Goal: Task Accomplishment & Management: Manage account settings

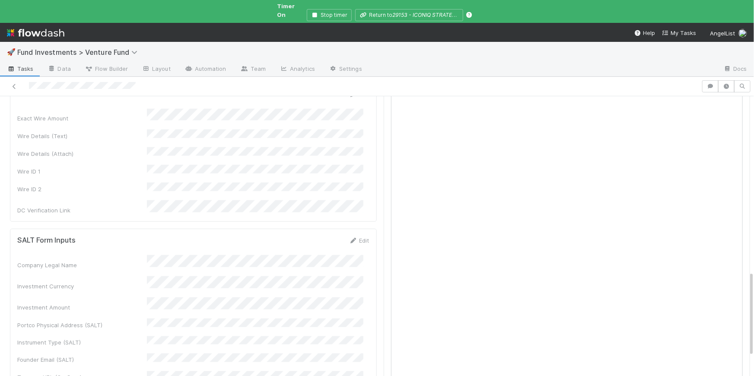
scroll to position [586, 0]
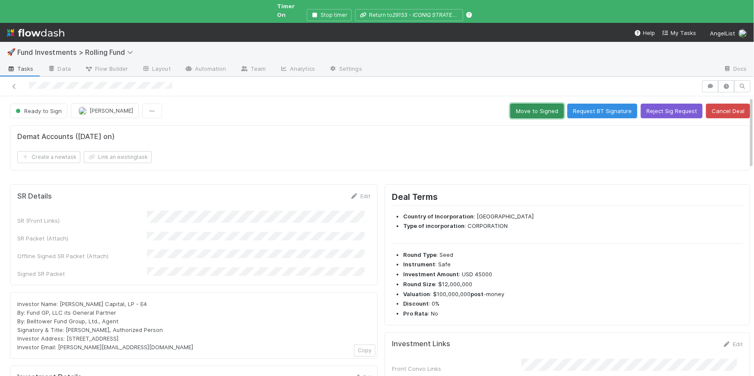
click at [528, 105] on button "Move to Signed" at bounding box center [537, 111] width 54 height 15
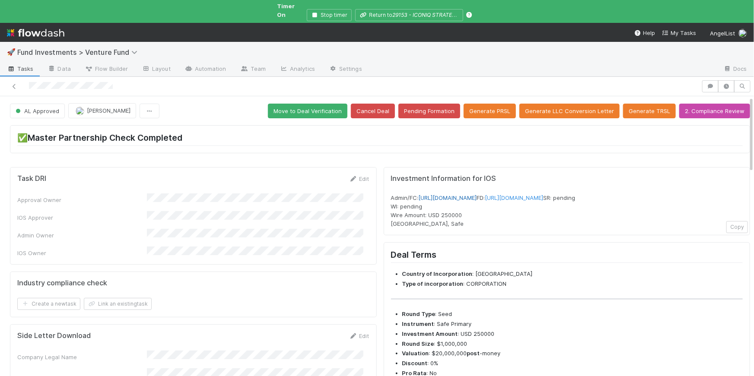
click at [477, 194] on link "https://venture.angellist.com/v/admin/funds/investment/29204" at bounding box center [447, 197] width 58 height 7
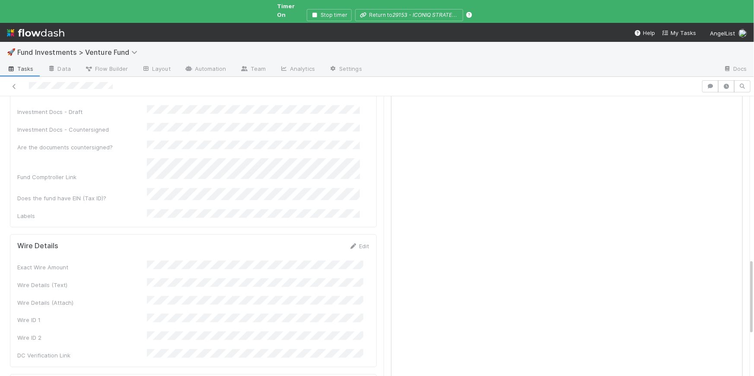
scroll to position [624, 0]
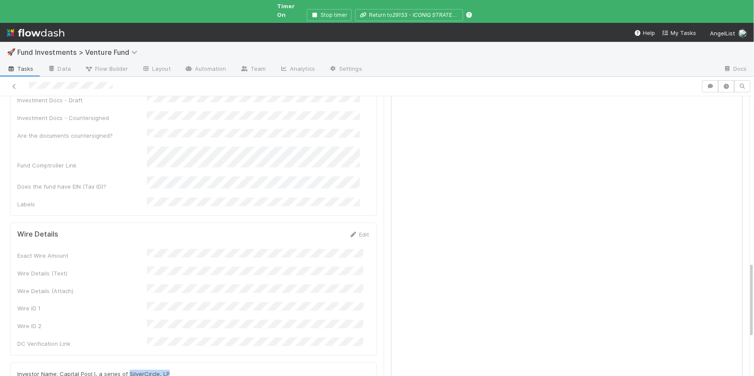
drag, startPoint x: 168, startPoint y: 298, endPoint x: 126, endPoint y: 293, distance: 42.6
copy span "SilverCircle, LP"
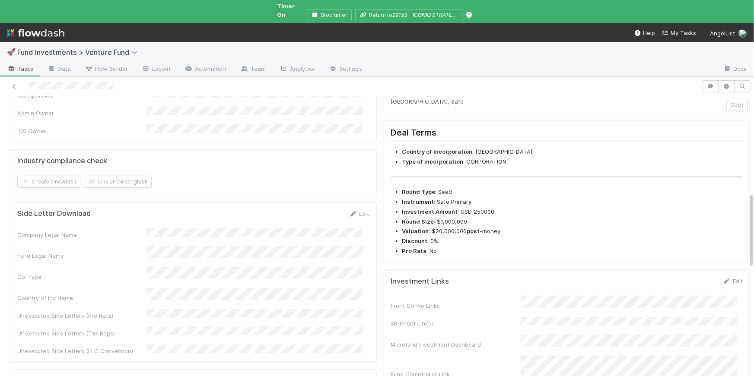
scroll to position [373, 0]
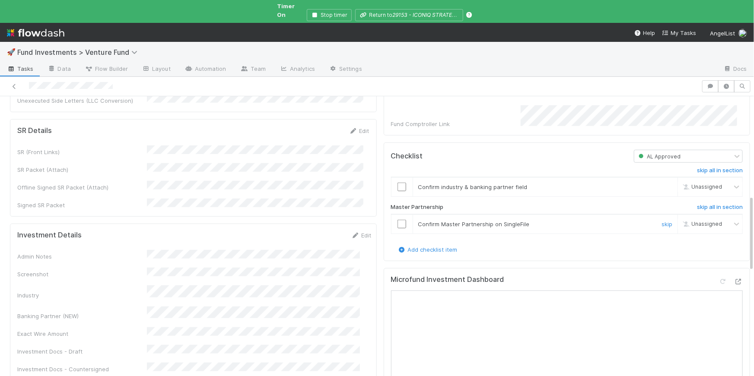
click at [399, 225] on input "checkbox" at bounding box center [401, 224] width 9 height 9
click at [399, 188] on input "checkbox" at bounding box center [401, 187] width 9 height 9
checkbox input "true"
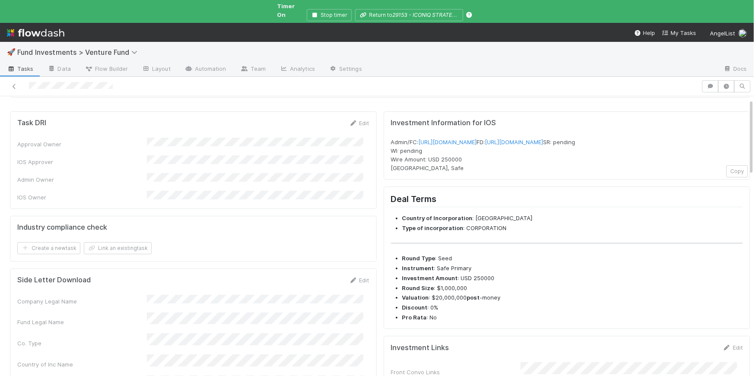
scroll to position [0, 0]
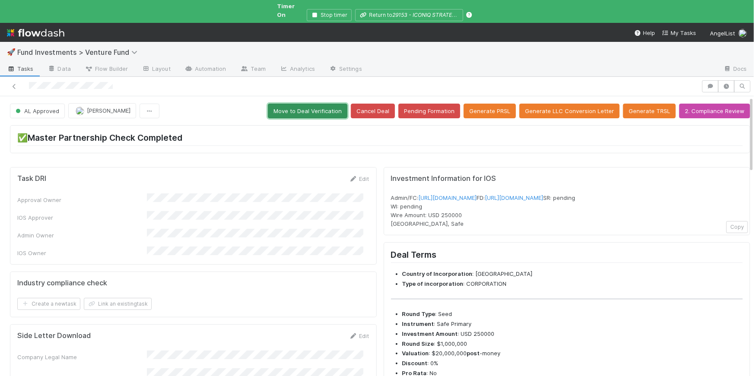
click at [318, 104] on button "Move to Deal Verification" at bounding box center [307, 111] width 79 height 15
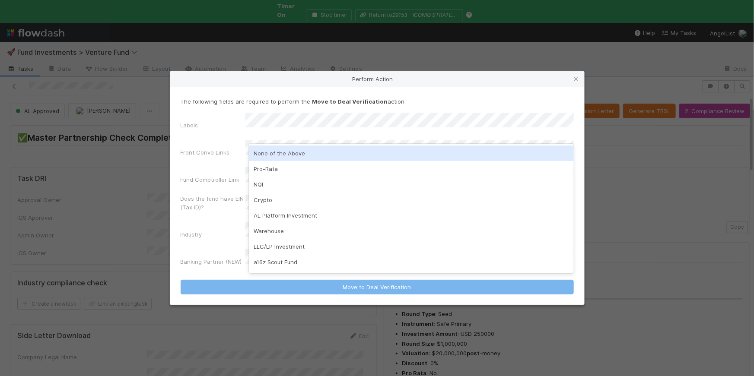
click at [314, 150] on div "None of the Above" at bounding box center [411, 154] width 325 height 16
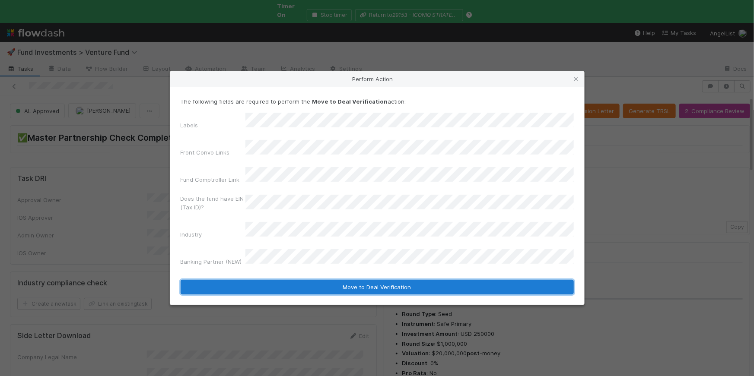
click at [348, 280] on button "Move to Deal Verification" at bounding box center [377, 287] width 393 height 15
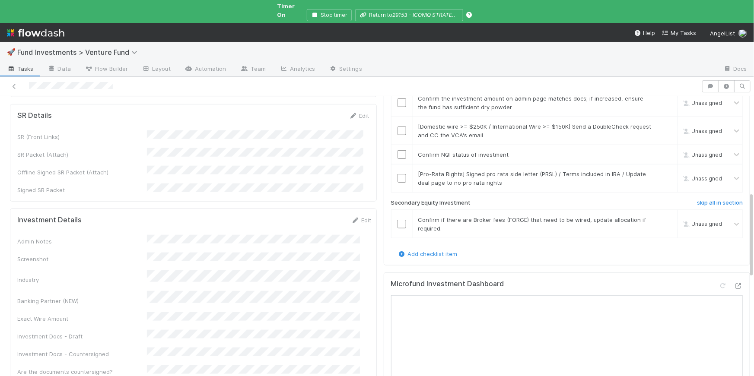
scroll to position [318, 0]
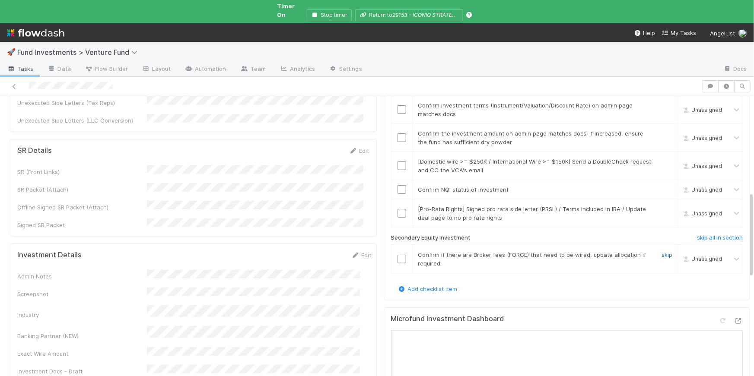
click at [661, 251] on link "skip" at bounding box center [666, 254] width 11 height 7
click at [397, 185] on input "checkbox" at bounding box center [401, 189] width 9 height 9
click at [661, 206] on link "skip" at bounding box center [666, 209] width 11 height 7
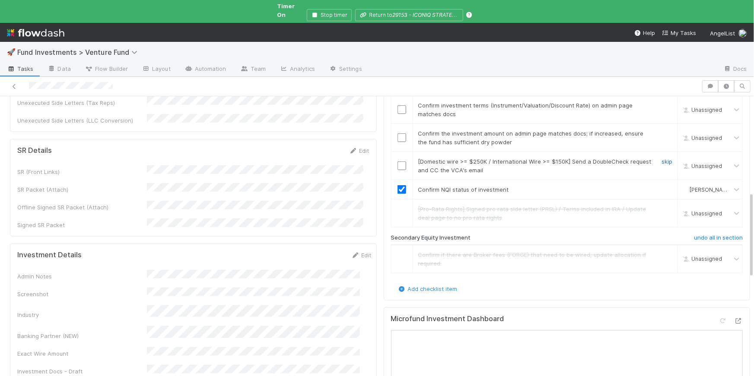
click at [661, 158] on link "skip" at bounding box center [666, 161] width 11 height 7
click at [397, 133] on input "checkbox" at bounding box center [401, 137] width 9 height 9
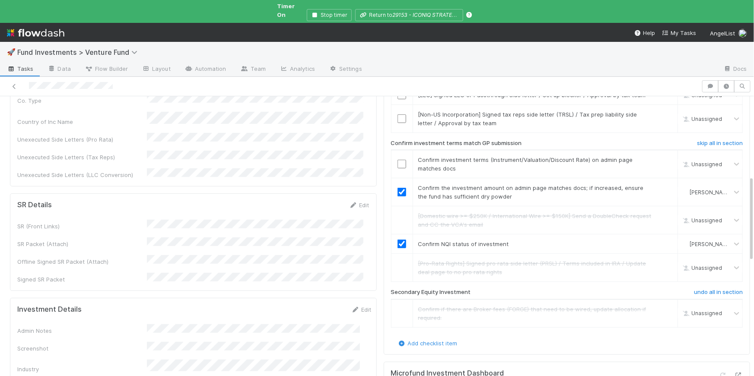
scroll to position [255, 0]
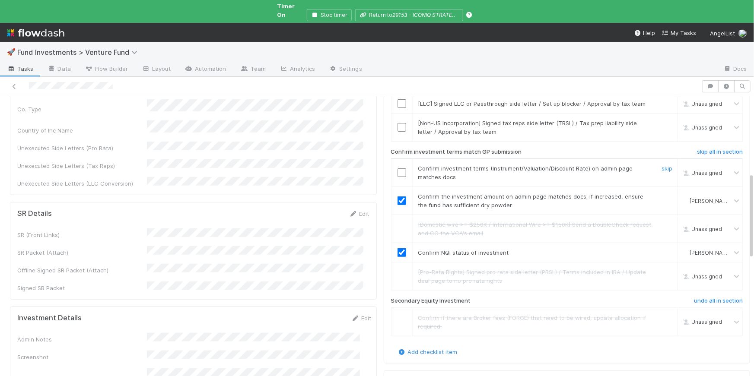
click at [397, 168] on input "checkbox" at bounding box center [401, 172] width 9 height 9
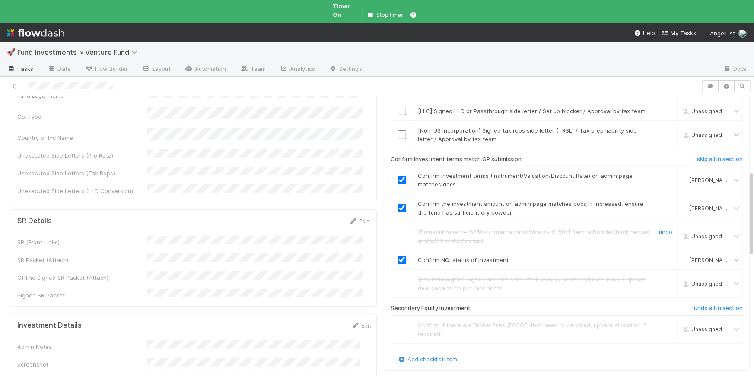
scroll to position [213, 0]
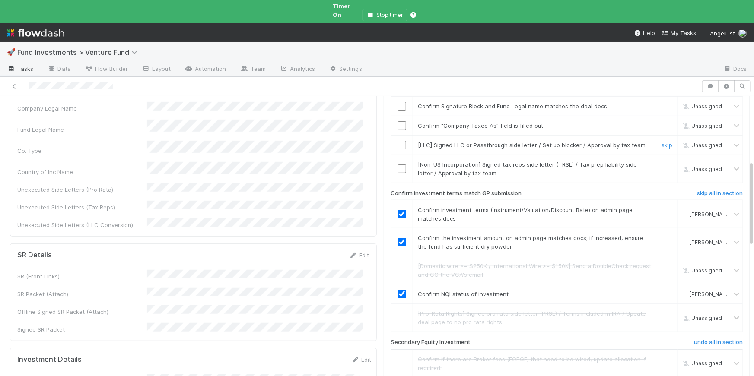
click at [661, 142] on link "skip" at bounding box center [666, 145] width 11 height 7
click at [661, 161] on link "skip" at bounding box center [666, 164] width 11 height 7
click at [661, 142] on link "skip" at bounding box center [666, 145] width 11 height 7
click at [661, 161] on link "skip" at bounding box center [666, 164] width 11 height 7
click at [398, 121] on input "checkbox" at bounding box center [401, 125] width 9 height 9
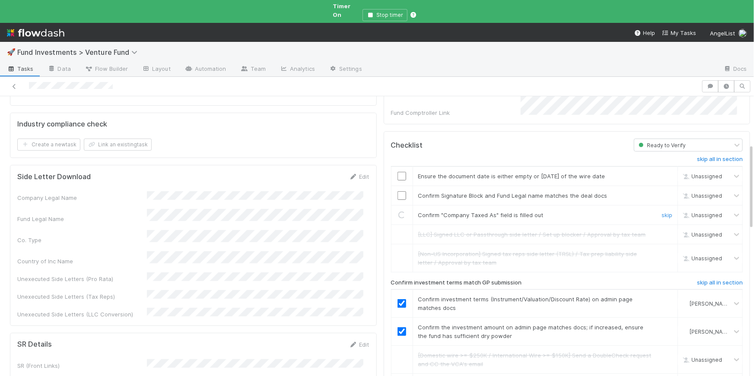
scroll to position [121, 0]
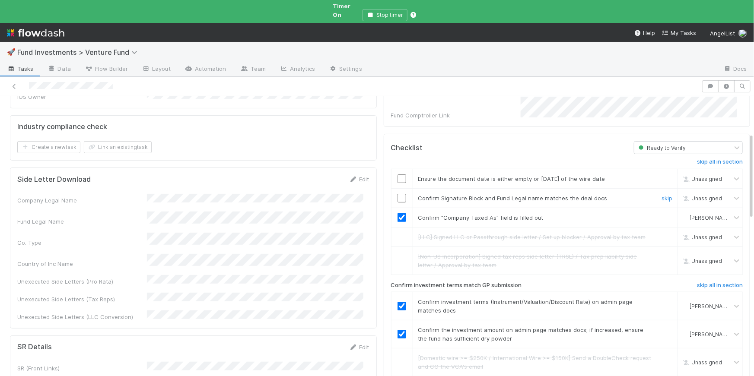
click at [397, 194] on input "checkbox" at bounding box center [401, 198] width 9 height 9
click at [397, 174] on input "checkbox" at bounding box center [401, 178] width 9 height 9
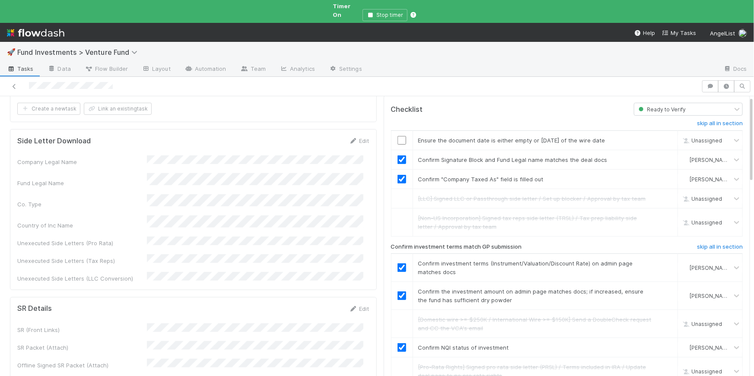
scroll to position [0, 0]
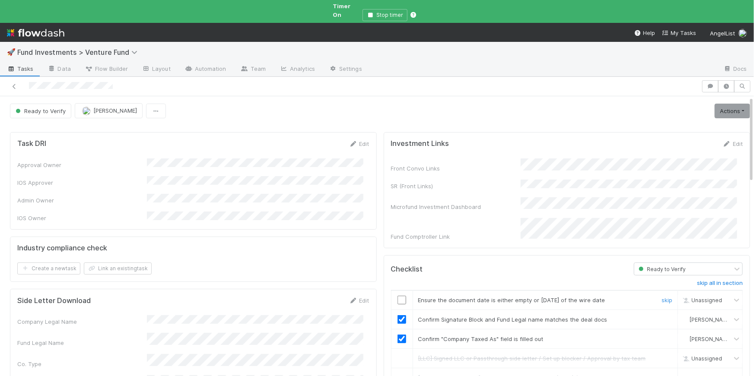
click at [397, 296] on input "checkbox" at bounding box center [401, 300] width 9 height 9
click at [735, 109] on link "Actions" at bounding box center [731, 111] width 35 height 15
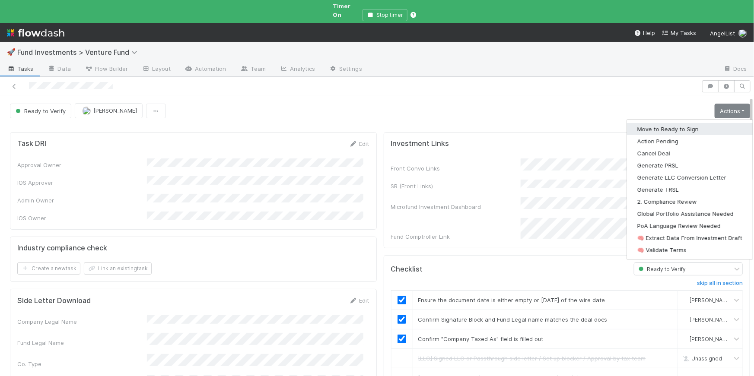
click at [679, 123] on button "Move to Ready to Sign" at bounding box center [690, 129] width 126 height 12
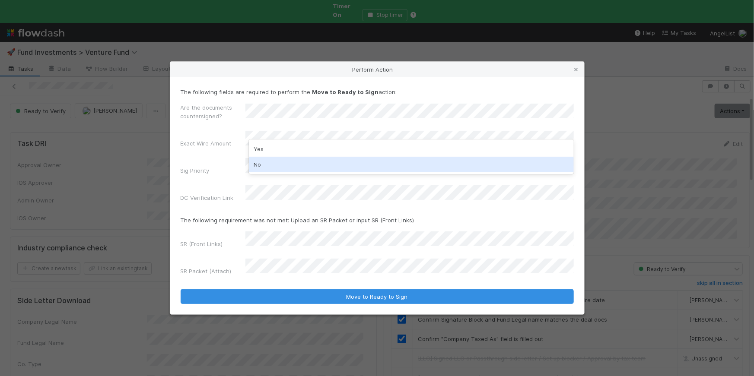
click at [277, 162] on div "No" at bounding box center [411, 165] width 325 height 16
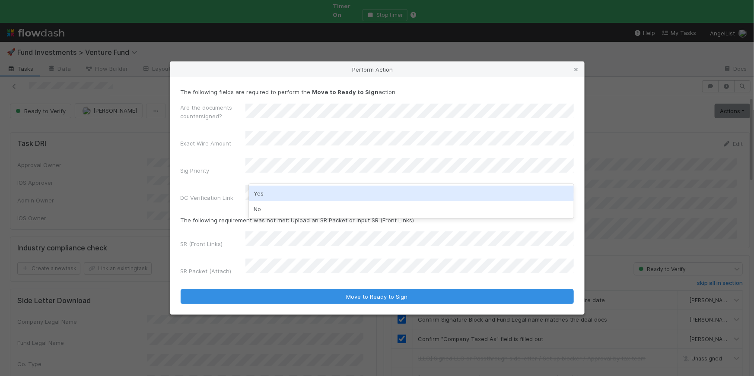
click at [269, 202] on div "No" at bounding box center [411, 209] width 325 height 16
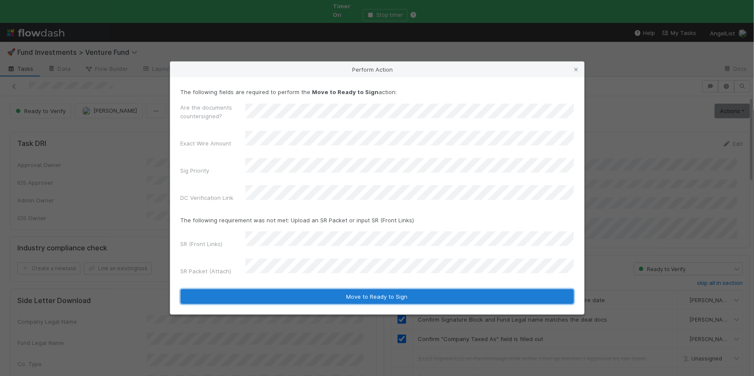
click at [348, 289] on button "Move to Ready to Sign" at bounding box center [377, 296] width 393 height 15
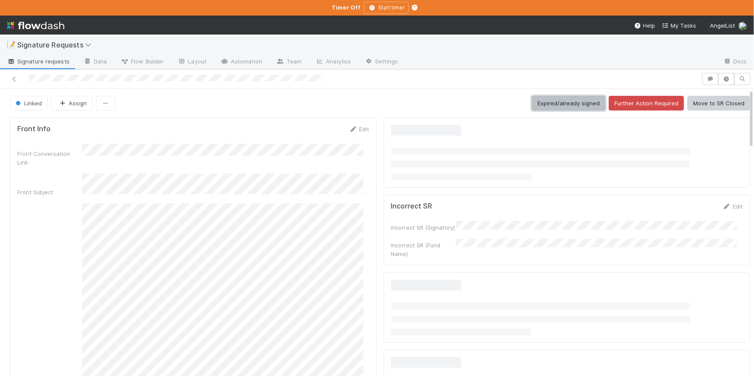
click at [552, 103] on button "Expired/already signed" at bounding box center [568, 103] width 73 height 15
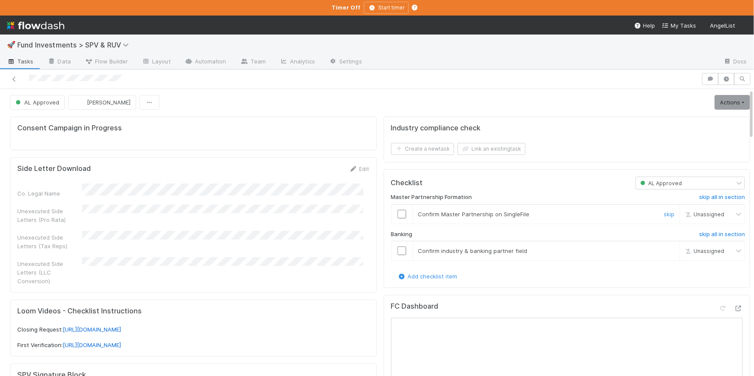
scroll to position [1, 0]
click at [734, 305] on icon at bounding box center [738, 308] width 9 height 6
click at [397, 210] on input "checkbox" at bounding box center [401, 213] width 9 height 9
click at [397, 213] on input "checkbox" at bounding box center [401, 213] width 9 height 9
checkbox input "true"
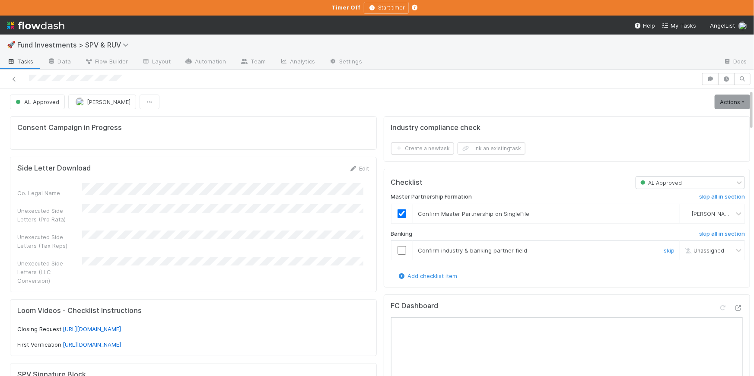
click at [397, 249] on input "checkbox" at bounding box center [401, 250] width 9 height 9
click at [726, 105] on link "Actions" at bounding box center [731, 103] width 35 height 15
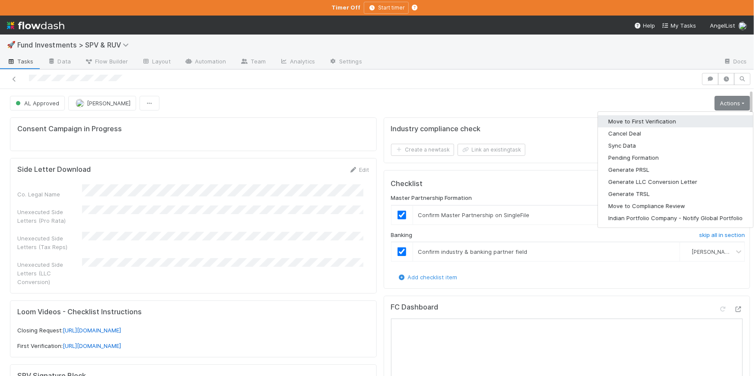
click at [697, 122] on button "Move to First Verification" at bounding box center [675, 121] width 155 height 12
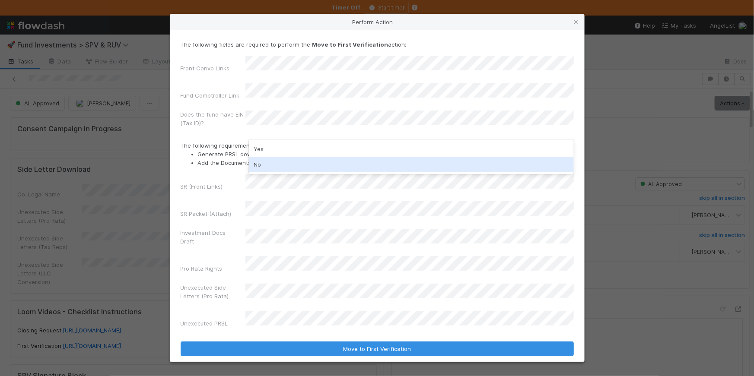
click at [281, 163] on div "No" at bounding box center [411, 165] width 325 height 16
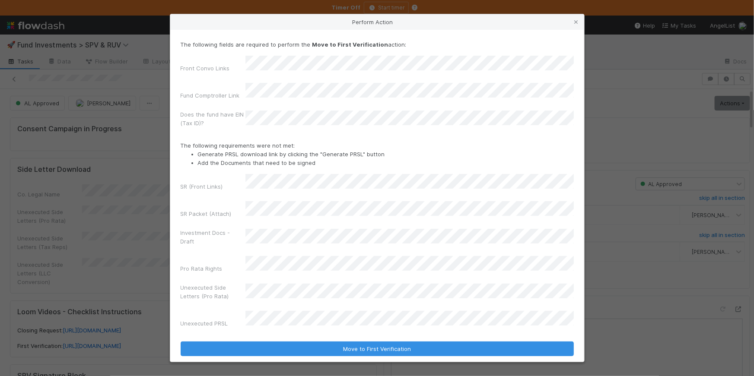
click at [234, 199] on div "SR (Front Links) SR Packet (Attach) Investment Docs - Draft Pro Rata Rights Une…" at bounding box center [377, 252] width 393 height 157
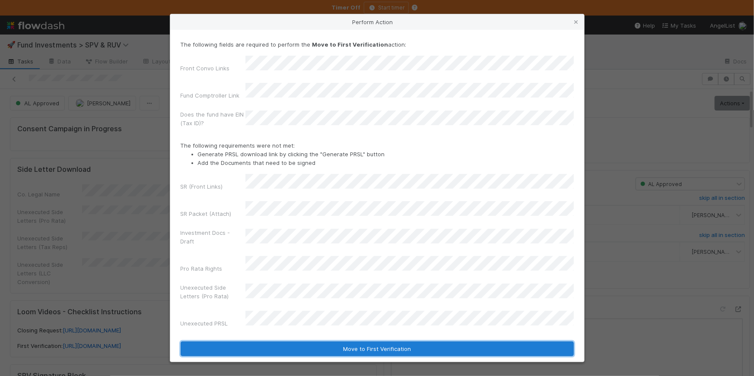
click at [364, 342] on button "Move to First Verification" at bounding box center [377, 349] width 393 height 15
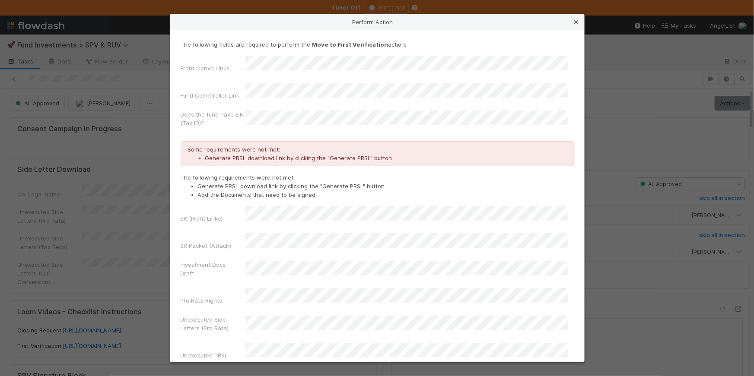
click at [573, 22] on icon at bounding box center [576, 22] width 9 height 6
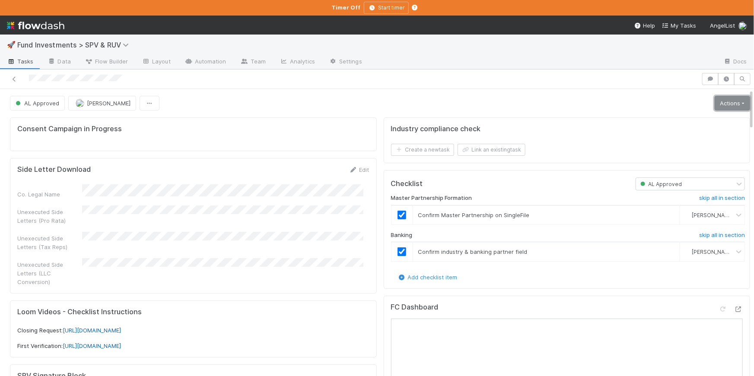
click at [715, 103] on link "Actions" at bounding box center [731, 103] width 35 height 15
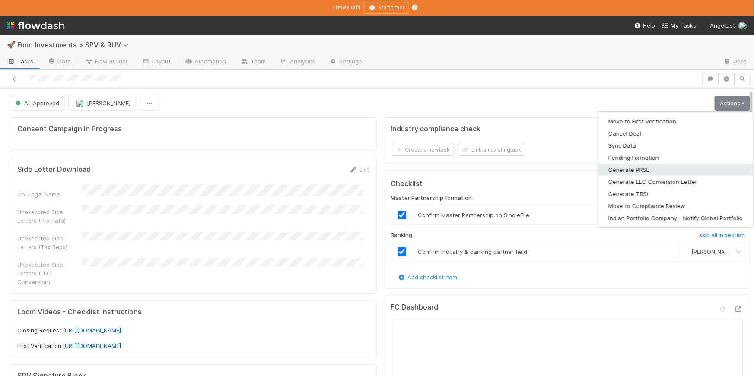
click at [644, 165] on button "Generate PRSL" at bounding box center [675, 170] width 155 height 12
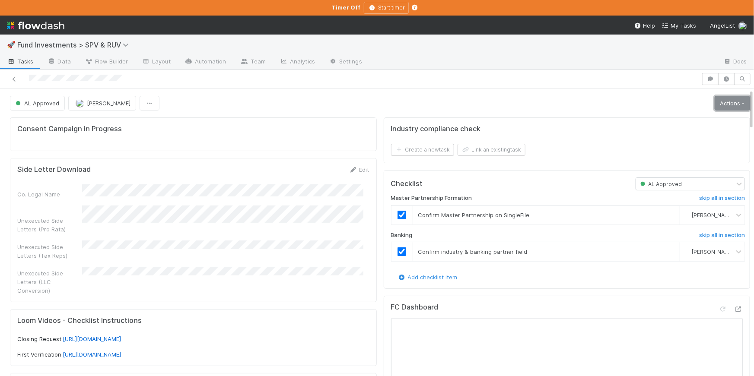
click at [714, 98] on link "Actions" at bounding box center [731, 103] width 35 height 15
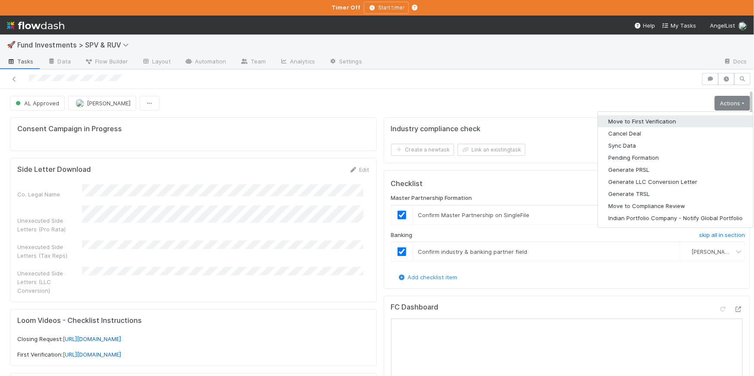
click at [636, 120] on button "Move to First Verification" at bounding box center [675, 121] width 155 height 12
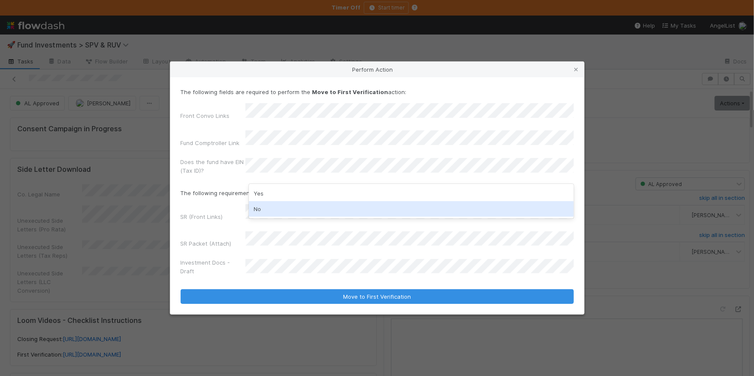
click at [280, 208] on div "No" at bounding box center [411, 209] width 325 height 16
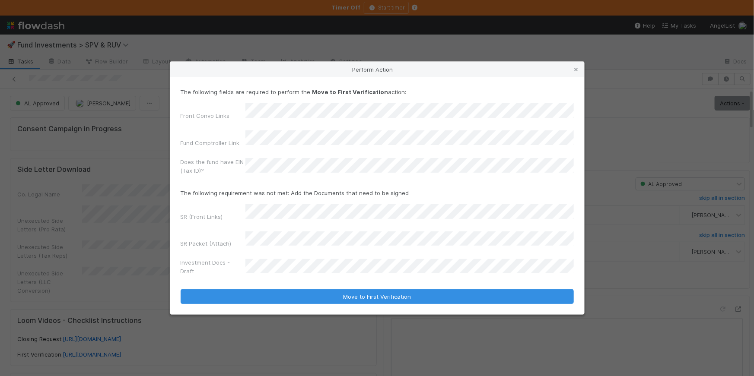
drag, startPoint x: 223, startPoint y: 218, endPoint x: 240, endPoint y: 219, distance: 17.3
click at [223, 218] on div "SR (Front Links)" at bounding box center [213, 218] width 65 height 12
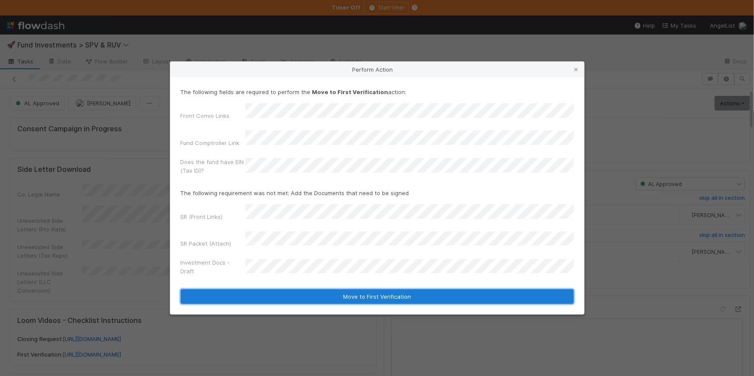
click at [380, 289] on button "Move to First Verification" at bounding box center [377, 296] width 393 height 15
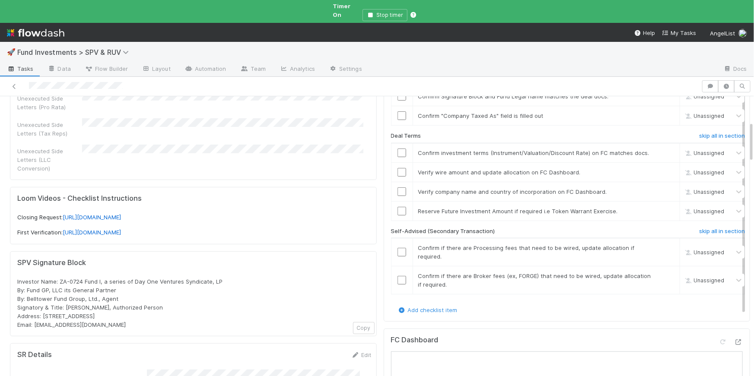
scroll to position [177, 0]
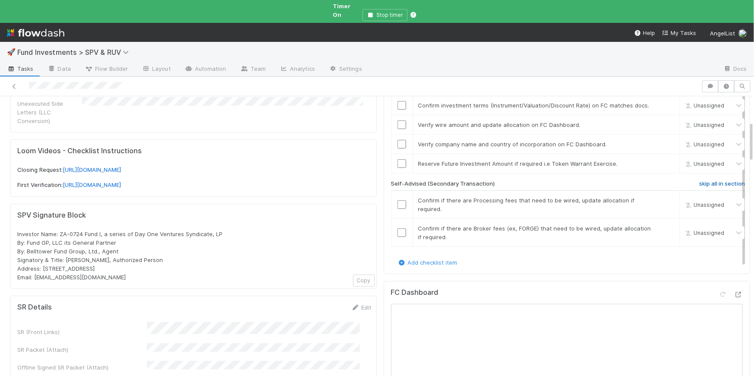
click at [703, 181] on h6 "skip all in section" at bounding box center [722, 184] width 46 height 7
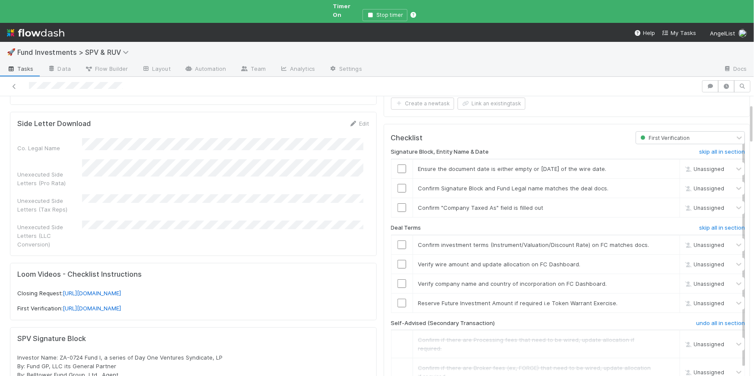
scroll to position [51, 0]
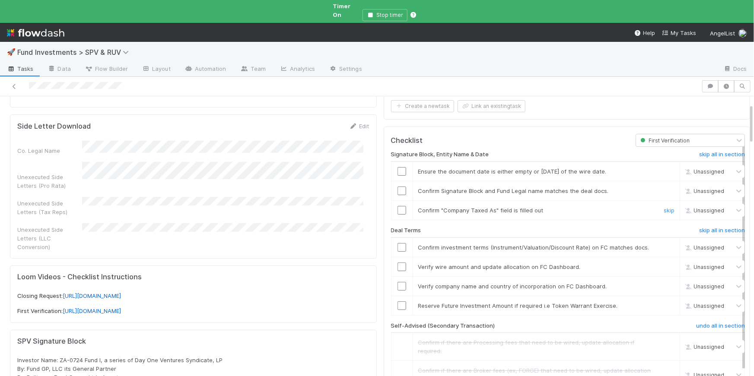
click at [397, 206] on input "checkbox" at bounding box center [401, 210] width 9 height 9
click at [399, 206] on input "checkbox" at bounding box center [401, 210] width 9 height 9
click at [397, 167] on input "checkbox" at bounding box center [401, 171] width 9 height 9
click at [397, 187] on input "checkbox" at bounding box center [401, 191] width 9 height 9
click at [399, 187] on input "checkbox" at bounding box center [401, 191] width 9 height 9
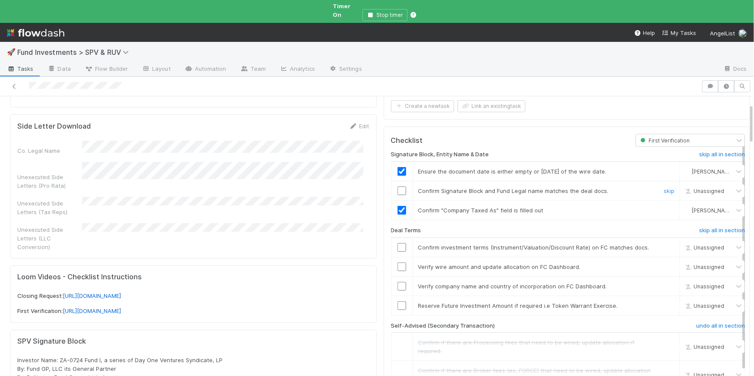
click at [397, 187] on input "checkbox" at bounding box center [401, 191] width 9 height 9
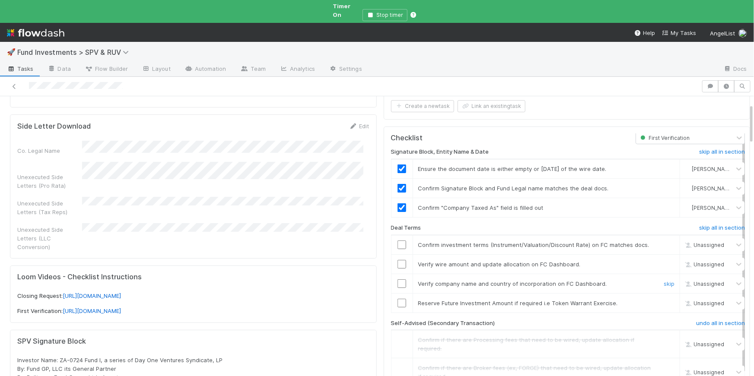
scroll to position [3, 0]
click at [397, 283] on input "checkbox" at bounding box center [401, 283] width 9 height 9
click at [397, 263] on input "checkbox" at bounding box center [401, 264] width 9 height 9
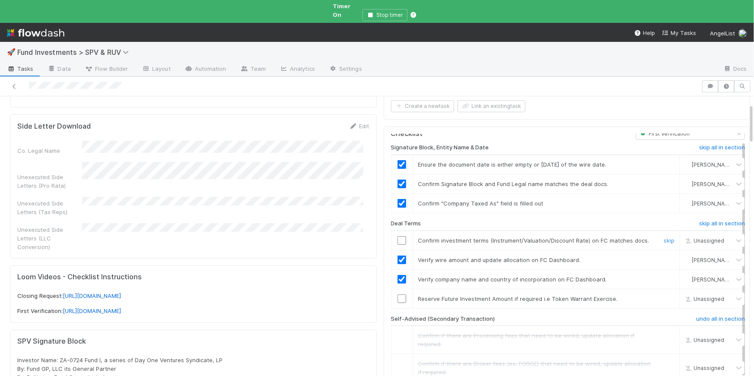
scroll to position [10, 0]
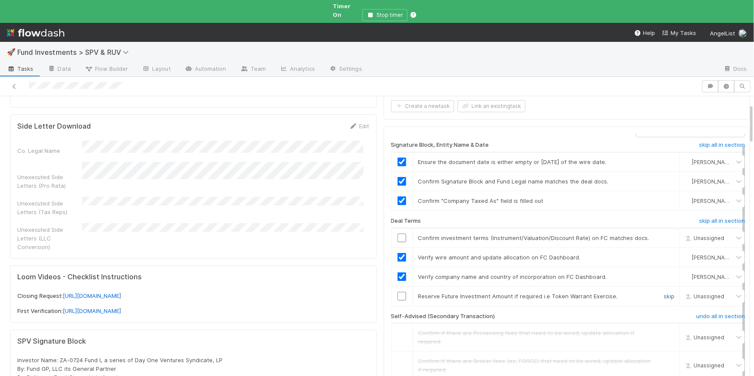
click at [663, 296] on link "skip" at bounding box center [668, 296] width 11 height 7
click at [397, 236] on input "checkbox" at bounding box center [401, 238] width 9 height 9
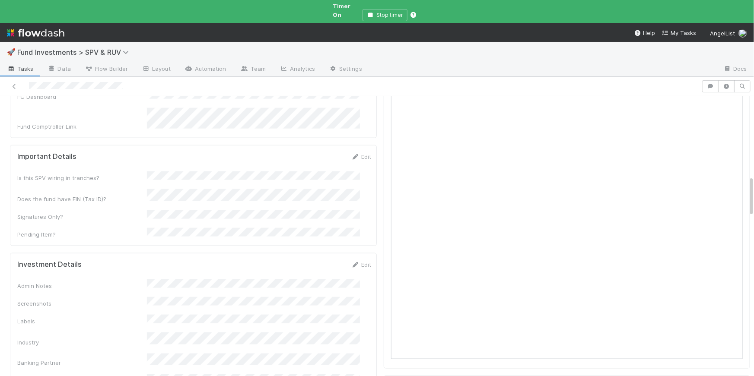
scroll to position [563, 0]
drag, startPoint x: 352, startPoint y: 210, endPoint x: 373, endPoint y: 214, distance: 21.5
click at [352, 260] on link "Edit" at bounding box center [361, 263] width 20 height 7
click at [313, 260] on button "Save" at bounding box center [325, 267] width 25 height 15
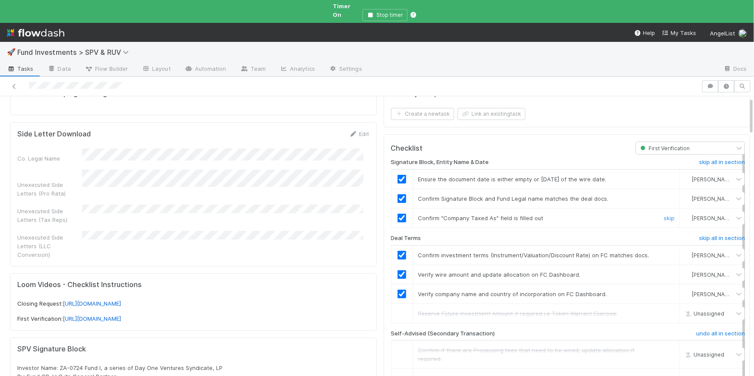
scroll to position [0, 0]
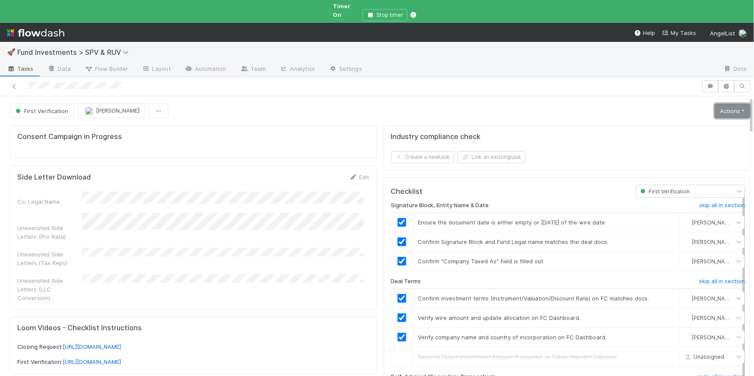
click at [718, 104] on link "Actions" at bounding box center [731, 111] width 35 height 15
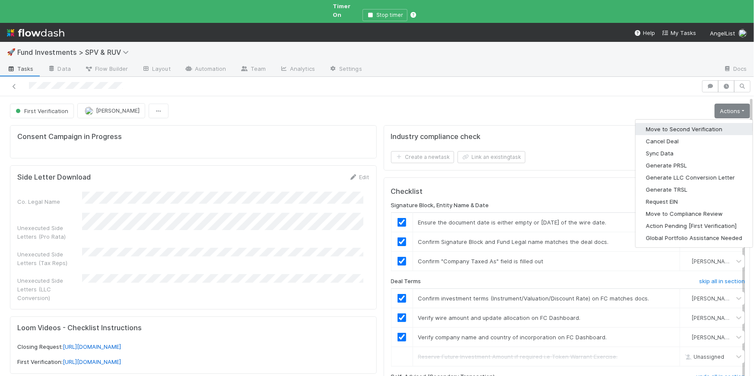
click at [690, 123] on button "Move to Second Verification" at bounding box center [693, 129] width 117 height 12
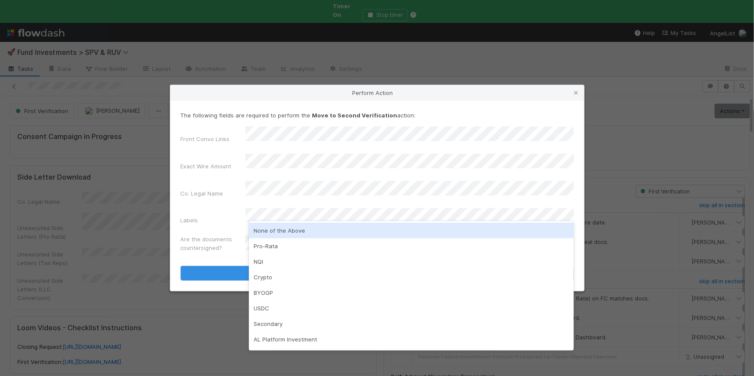
click at [291, 231] on div "None of the Above" at bounding box center [411, 231] width 325 height 16
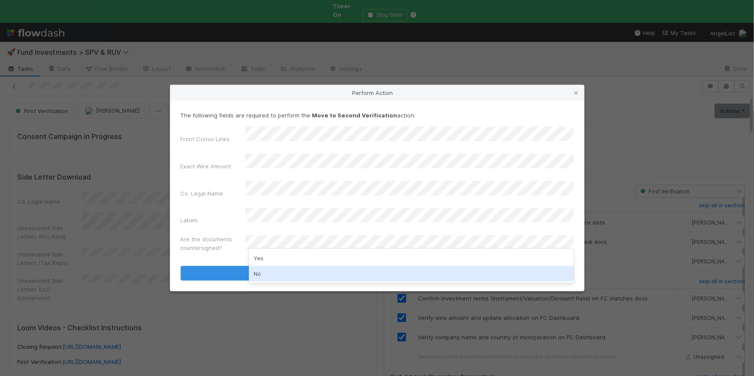
click at [274, 275] on div "No" at bounding box center [411, 274] width 325 height 16
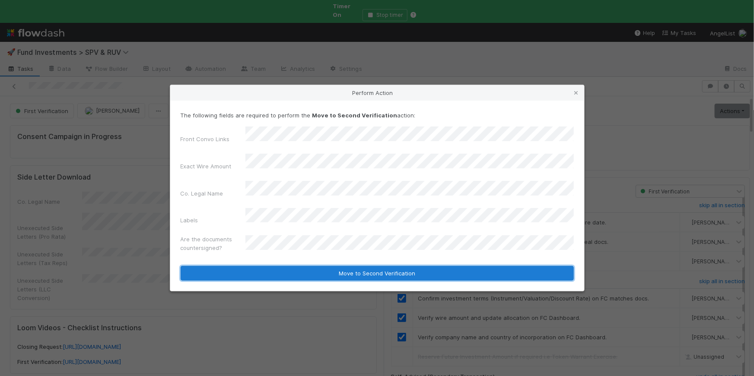
click at [315, 266] on button "Move to Second Verification" at bounding box center [377, 273] width 393 height 15
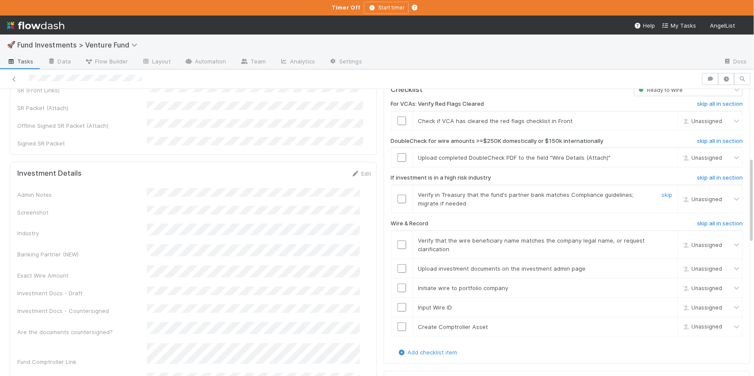
scroll to position [229, 0]
click at [397, 115] on input "checkbox" at bounding box center [401, 119] width 9 height 9
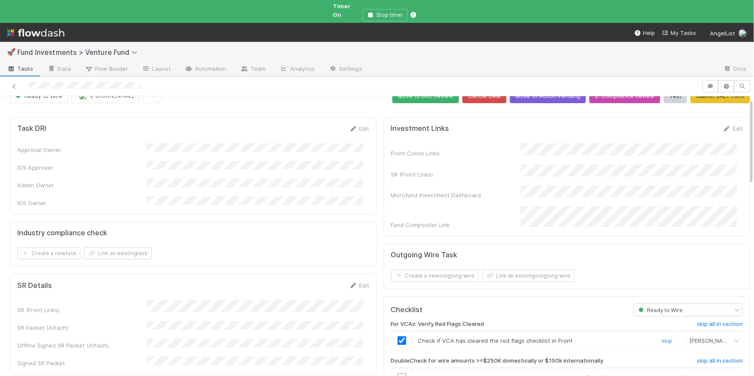
scroll to position [16, 0]
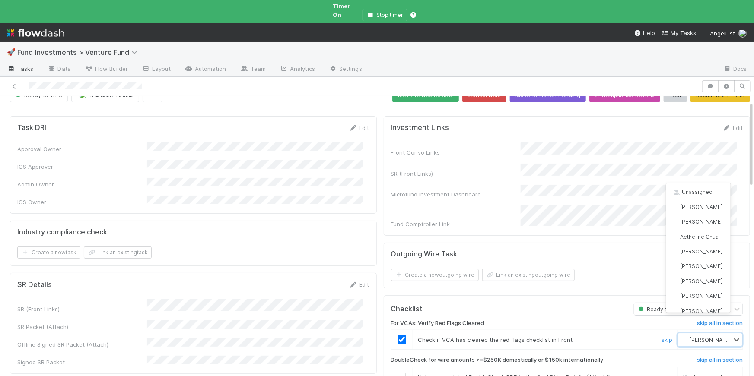
click at [702, 337] on span "[PERSON_NAME]" at bounding box center [710, 340] width 42 height 6
type input "amy"
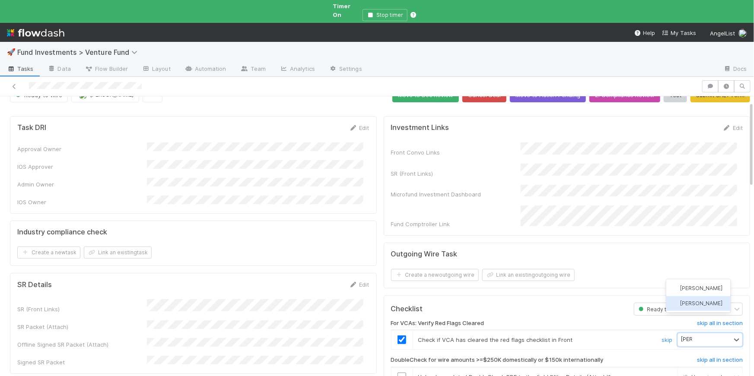
click at [692, 298] on div "[PERSON_NAME]" at bounding box center [698, 303] width 64 height 15
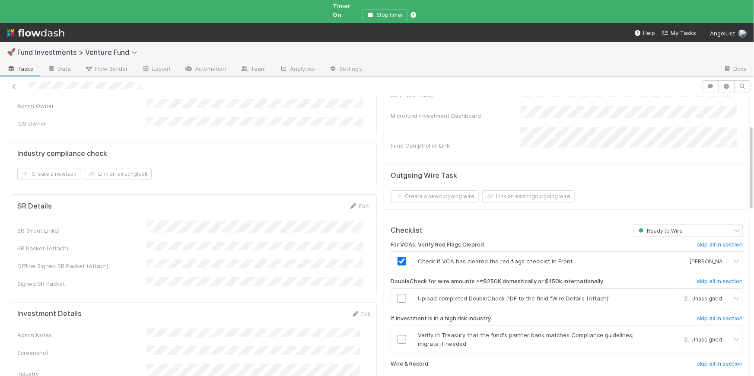
scroll to position [96, 0]
click at [661, 294] on link "skip" at bounding box center [666, 297] width 11 height 7
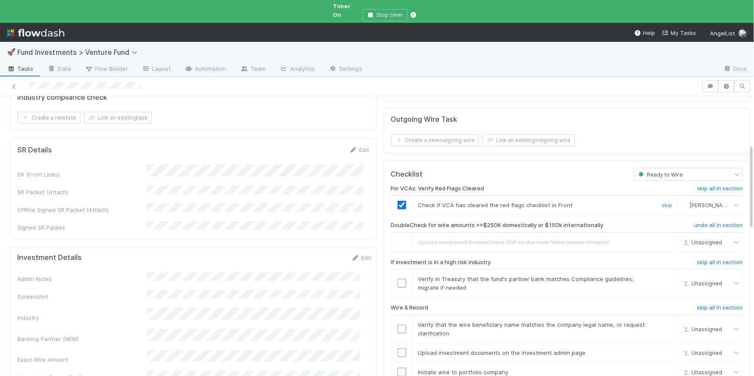
scroll to position [160, 0]
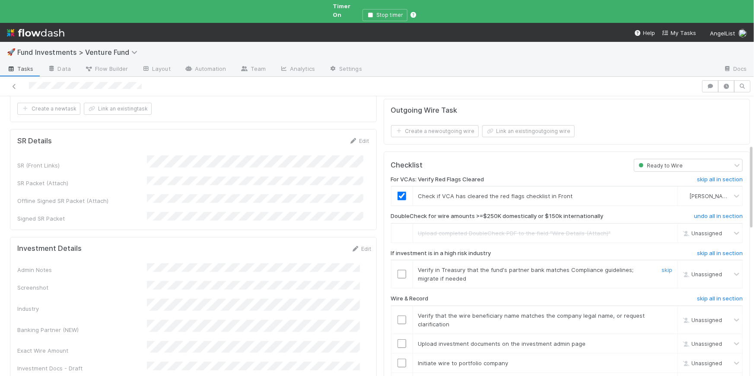
click at [391, 270] on div at bounding box center [401, 274] width 21 height 9
click at [397, 270] on input "checkbox" at bounding box center [401, 274] width 9 height 9
click at [397, 316] on input "checkbox" at bounding box center [401, 320] width 9 height 9
click at [397, 339] on input "checkbox" at bounding box center [401, 343] width 9 height 9
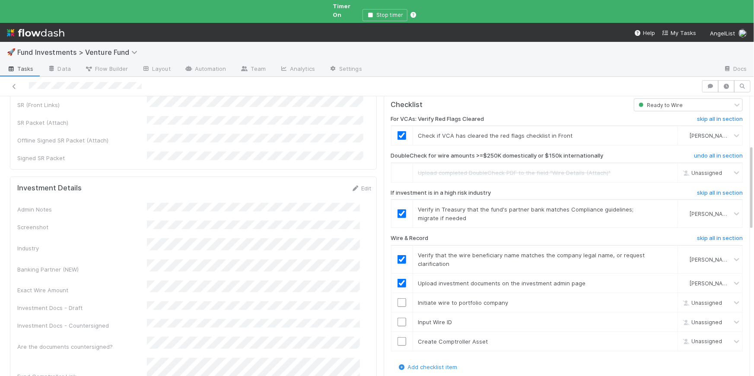
scroll to position [283, 0]
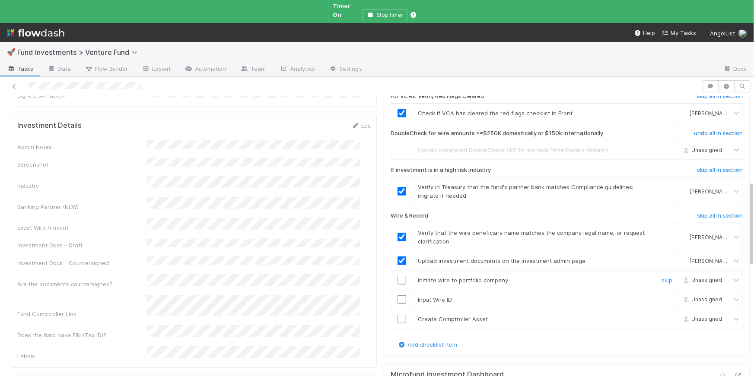
click at [397, 276] on input "checkbox" at bounding box center [401, 280] width 9 height 9
click at [397, 295] on input "checkbox" at bounding box center [401, 299] width 9 height 9
click at [397, 315] on input "checkbox" at bounding box center [401, 319] width 9 height 9
checkbox input "true"
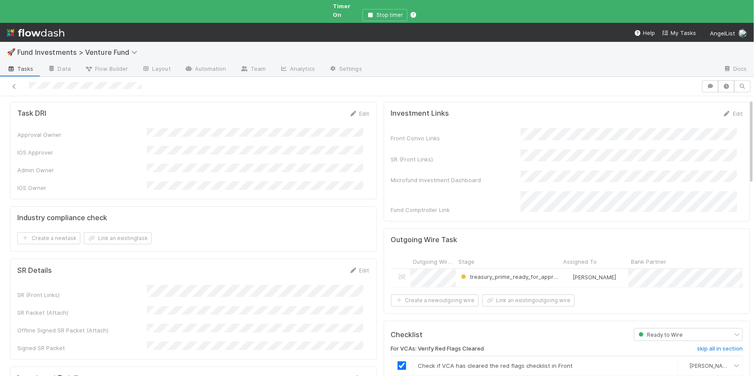
scroll to position [0, 0]
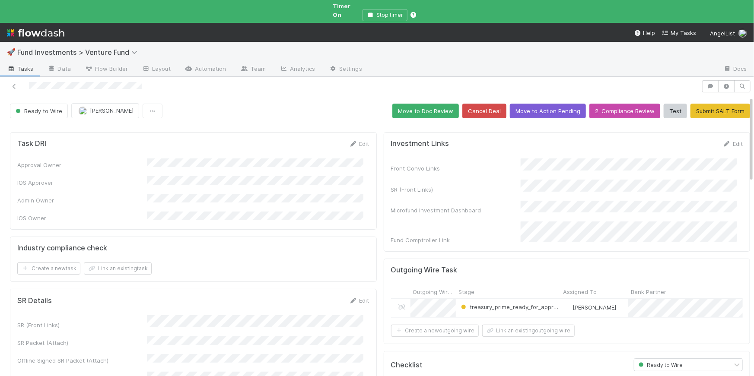
click at [418, 104] on button "Move to Doc Review" at bounding box center [425, 111] width 67 height 15
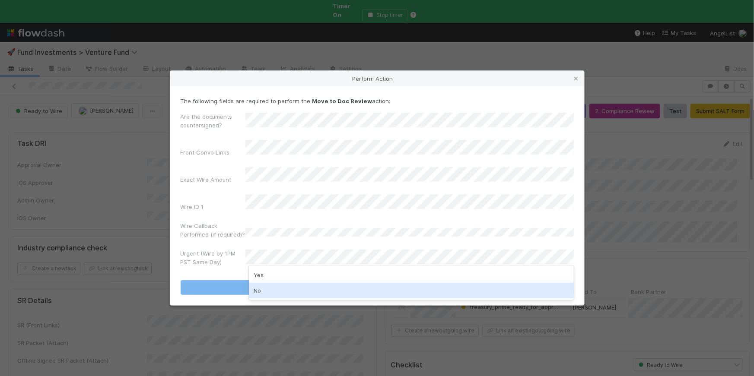
click at [288, 296] on div "No" at bounding box center [411, 291] width 325 height 16
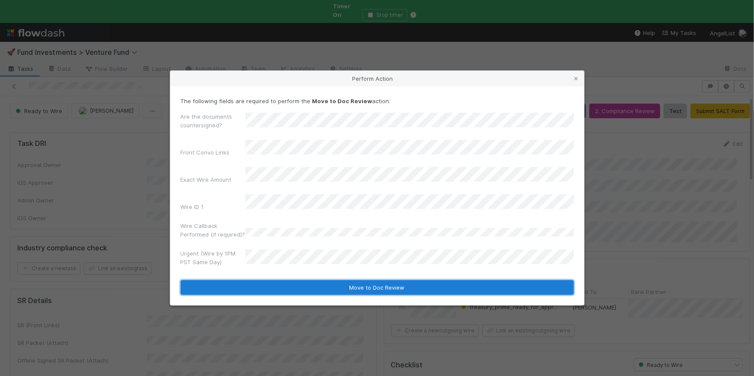
click at [314, 285] on button "Move to Doc Review" at bounding box center [377, 287] width 393 height 15
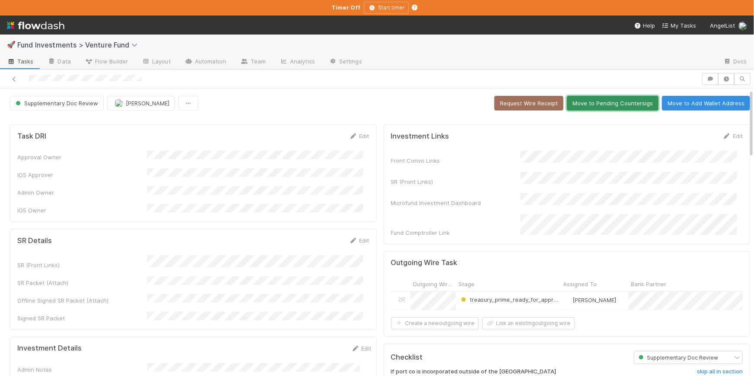
click at [612, 100] on button "Move to Pending Countersigs" at bounding box center [613, 103] width 92 height 15
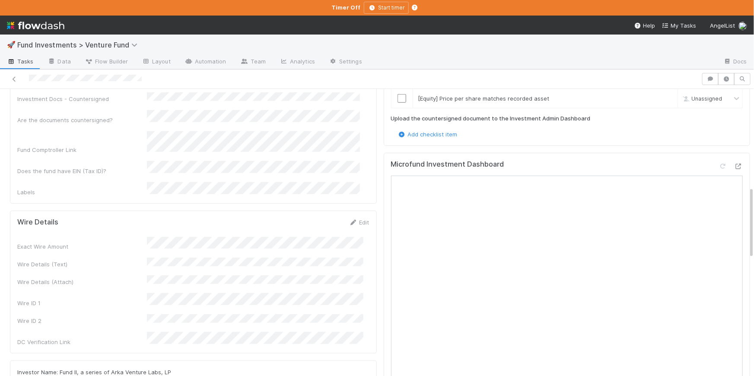
scroll to position [317, 0]
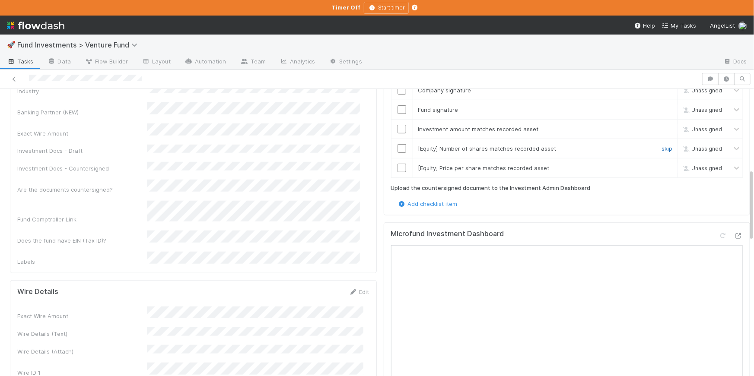
click at [661, 145] on link "skip" at bounding box center [666, 148] width 11 height 7
click at [661, 165] on link "skip" at bounding box center [666, 168] width 11 height 7
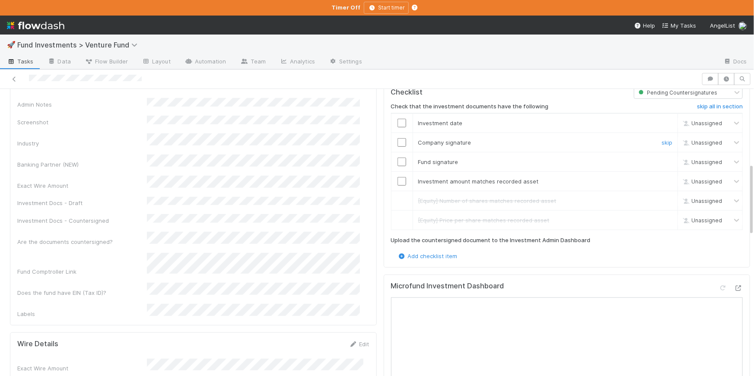
scroll to position [250, 0]
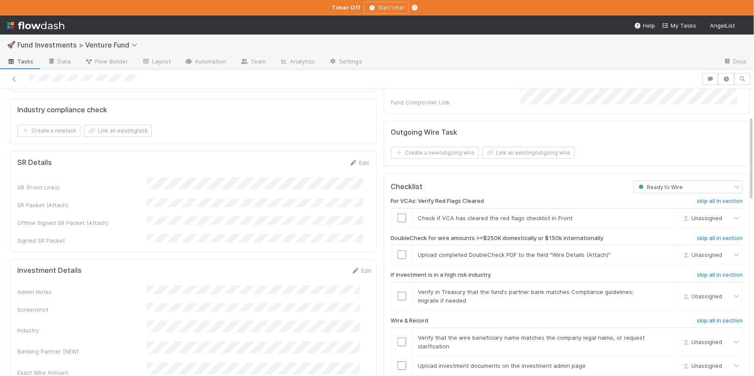
scroll to position [138, 0]
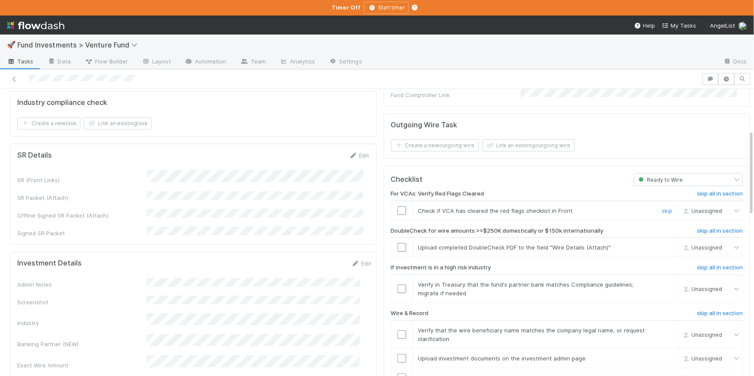
click at [397, 206] on input "checkbox" at bounding box center [401, 210] width 9 height 9
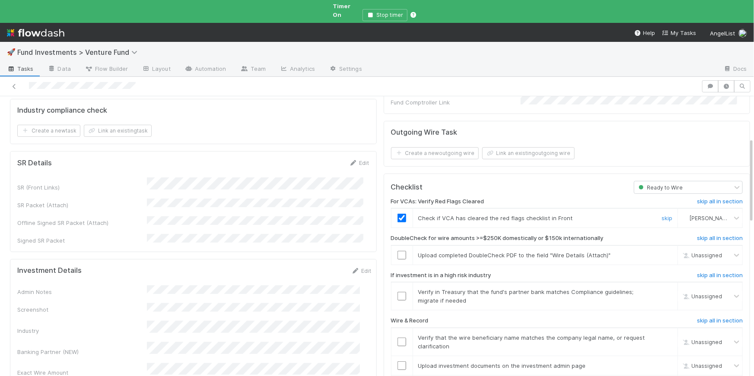
click at [689, 215] on span "[PERSON_NAME]" at bounding box center [710, 218] width 42 height 6
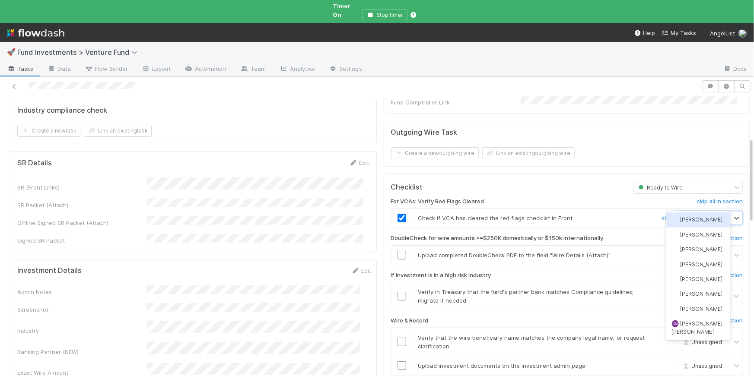
type input "[PERSON_NAME]"
click at [684, 218] on span "[PERSON_NAME]" at bounding box center [701, 219] width 42 height 6
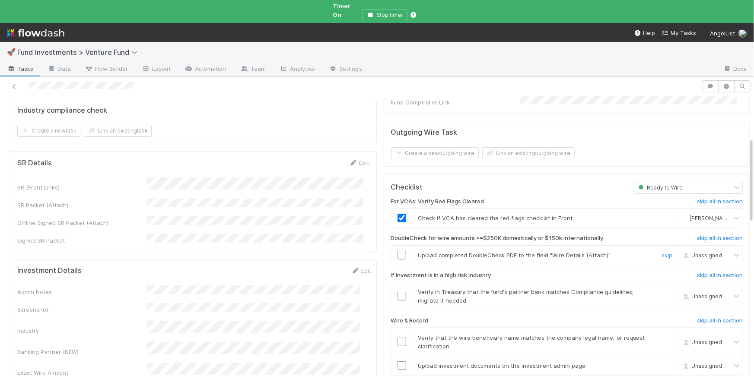
click at [397, 251] on input "checkbox" at bounding box center [401, 255] width 9 height 9
checkbox input "true"
click at [397, 292] on input "checkbox" at bounding box center [401, 296] width 9 height 9
click at [397, 338] on input "checkbox" at bounding box center [401, 342] width 9 height 9
click at [397, 361] on input "checkbox" at bounding box center [401, 365] width 9 height 9
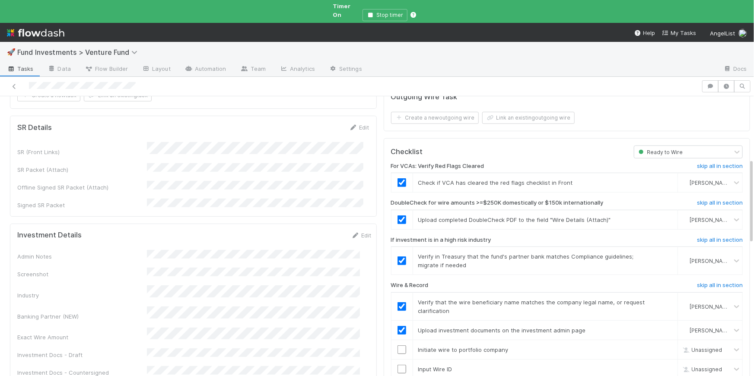
scroll to position [217, 0]
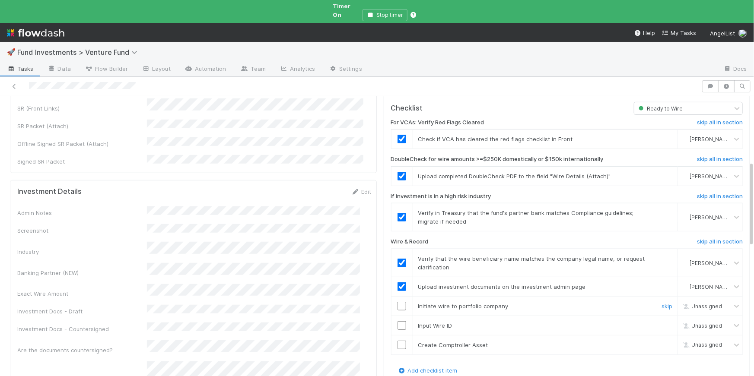
click at [398, 302] on input "checkbox" at bounding box center [401, 306] width 9 height 9
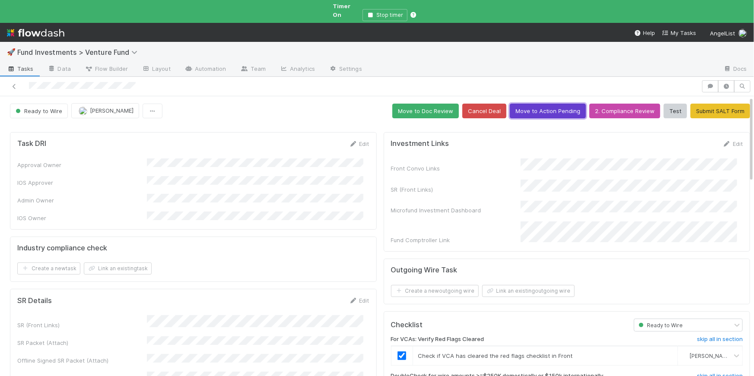
click at [531, 104] on button "Move to Action Pending" at bounding box center [548, 111] width 76 height 15
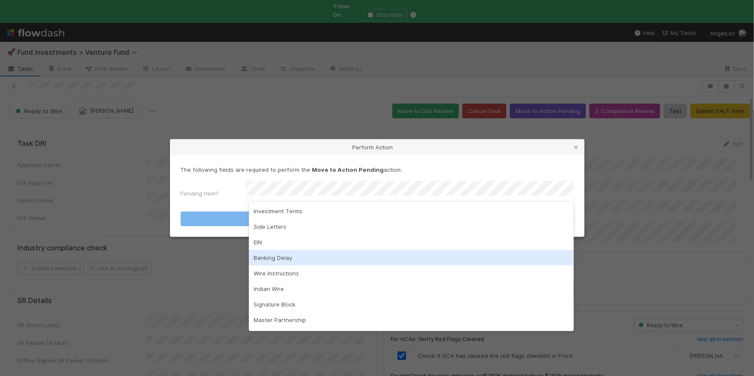
click at [315, 251] on div "Banking Delay" at bounding box center [411, 258] width 325 height 16
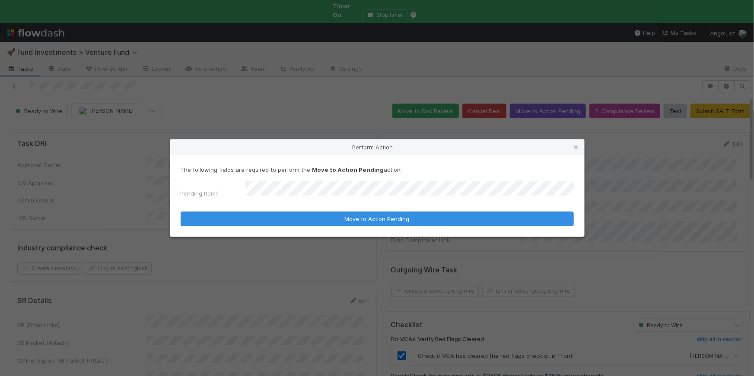
click at [379, 226] on div "The following fields are required to perform the Move to Action Pending action:…" at bounding box center [377, 196] width 414 height 82
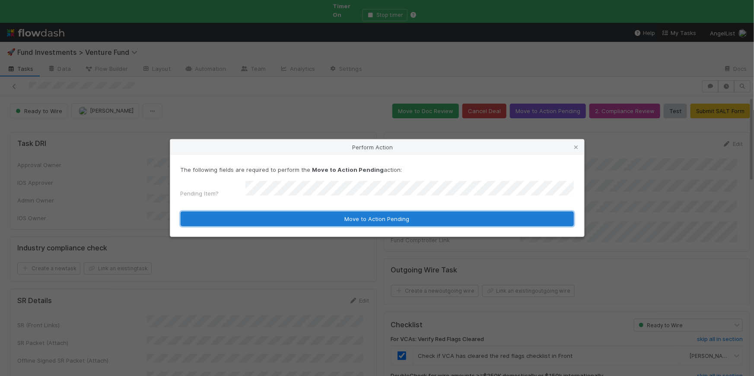
click at [383, 219] on button "Move to Action Pending" at bounding box center [377, 219] width 393 height 15
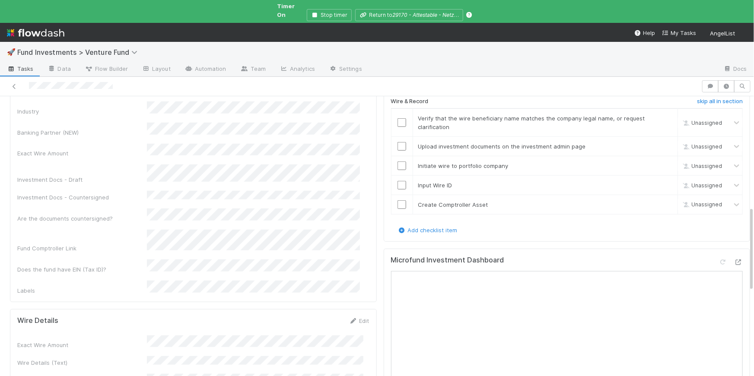
scroll to position [371, 0]
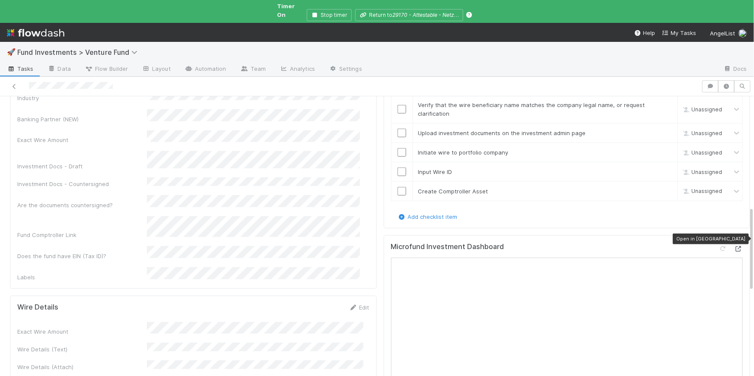
click at [734, 246] on icon at bounding box center [738, 249] width 9 height 6
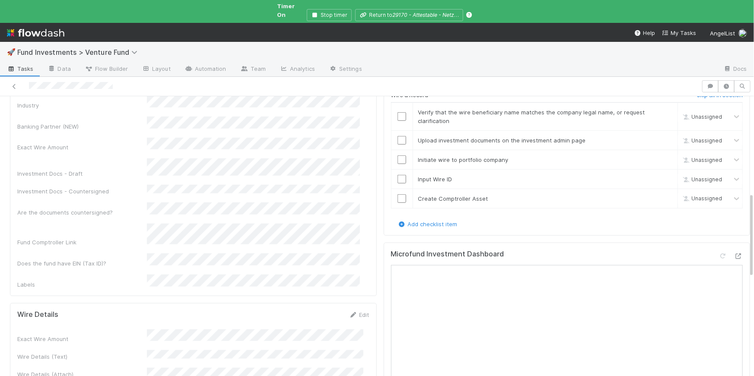
scroll to position [314, 0]
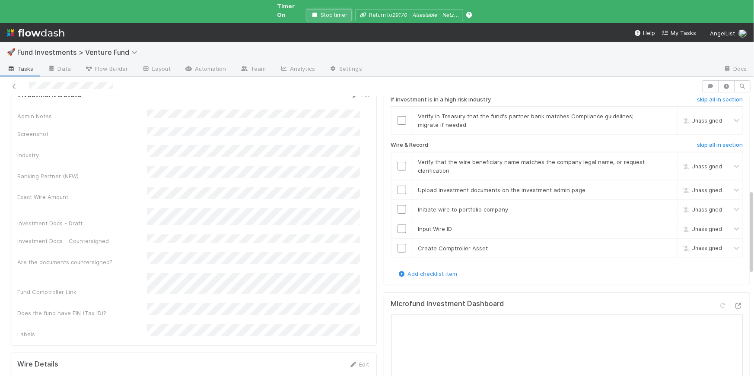
click at [318, 13] on button "Stop timer" at bounding box center [329, 15] width 45 height 12
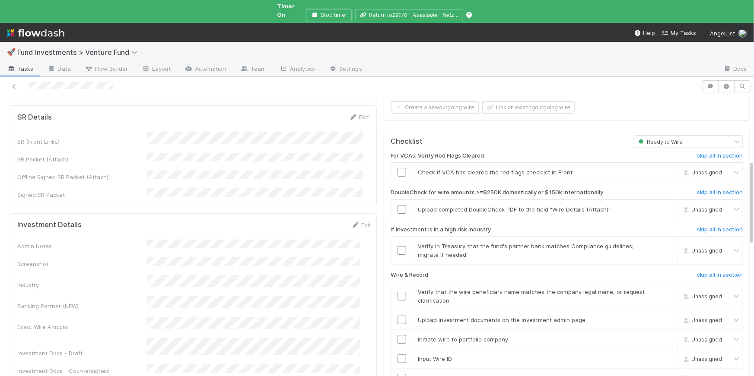
scroll to position [143, 0]
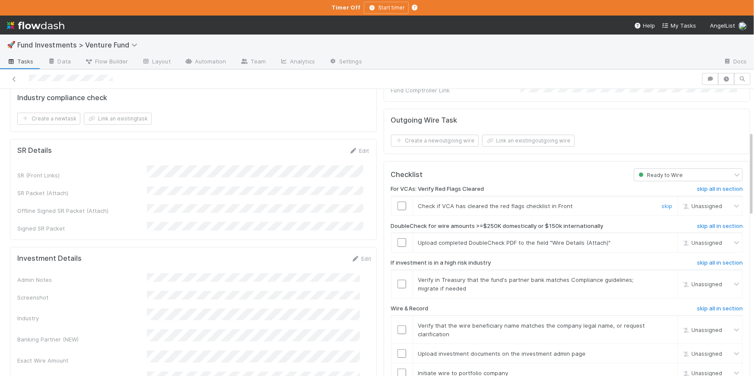
click at [392, 196] on td at bounding box center [402, 205] width 22 height 19
drag, startPoint x: 392, startPoint y: 200, endPoint x: 500, endPoint y: 202, distance: 107.6
click at [397, 202] on input "checkbox" at bounding box center [401, 206] width 9 height 9
click at [685, 203] on span "Unassigned" at bounding box center [701, 206] width 41 height 6
type input "jack"
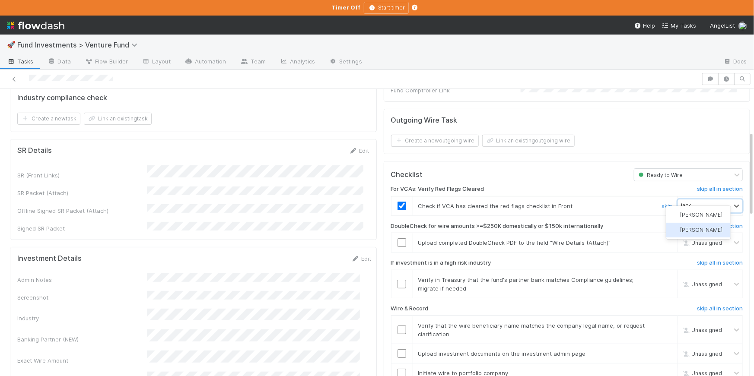
click at [685, 228] on span "[PERSON_NAME]" at bounding box center [701, 230] width 42 height 6
click at [711, 223] on h6 "skip all in section" at bounding box center [720, 226] width 46 height 7
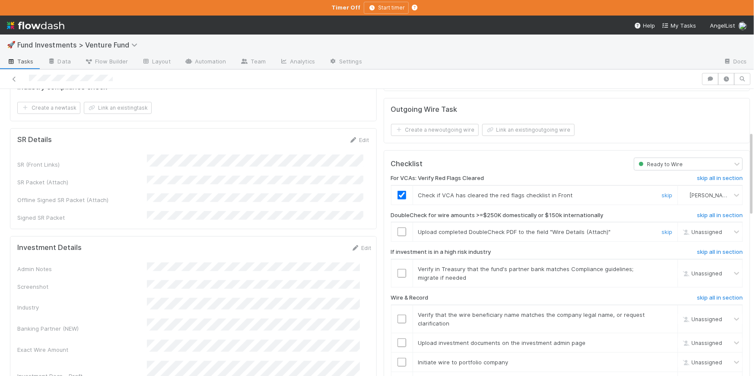
scroll to position [155, 0]
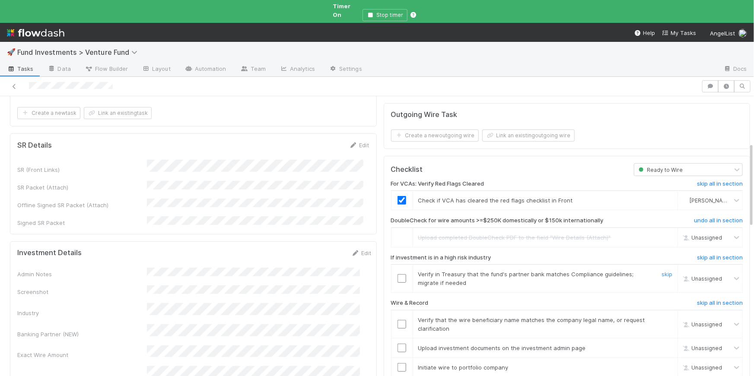
drag, startPoint x: 394, startPoint y: 263, endPoint x: 397, endPoint y: 280, distance: 17.5
click at [397, 274] on input "checkbox" at bounding box center [401, 278] width 9 height 9
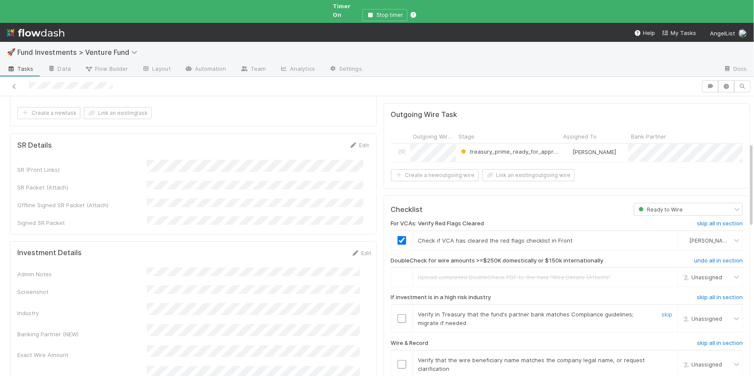
click at [398, 314] on input "checkbox" at bounding box center [401, 318] width 9 height 9
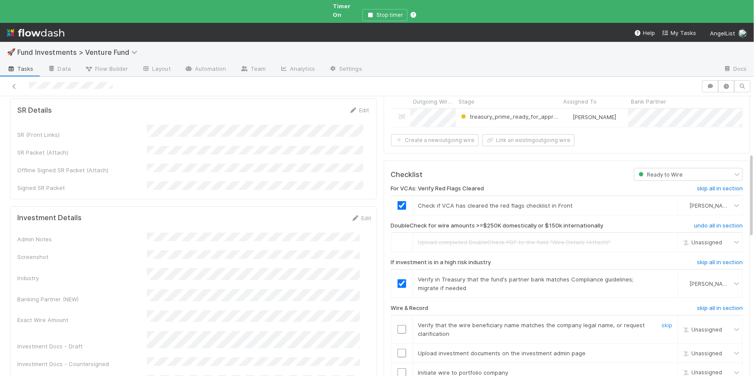
click at [398, 325] on input "checkbox" at bounding box center [401, 329] width 9 height 9
click at [397, 349] on input "checkbox" at bounding box center [401, 353] width 9 height 9
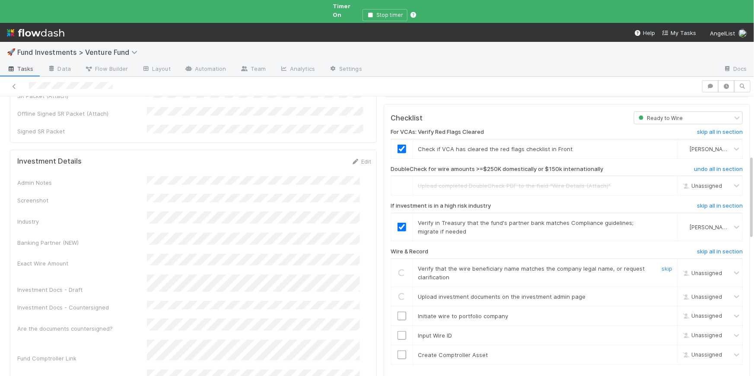
scroll to position [253, 0]
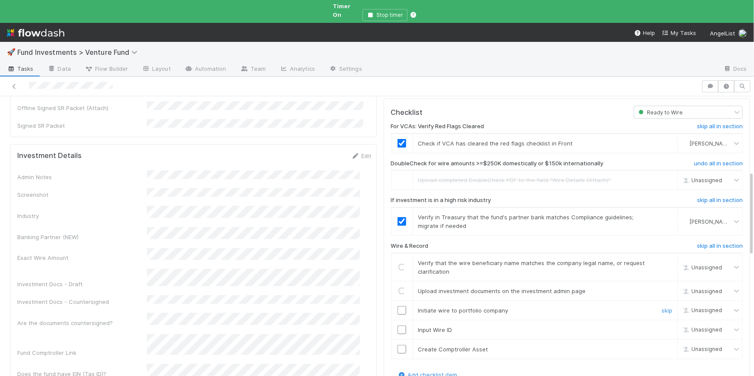
click at [397, 306] on input "checkbox" at bounding box center [401, 310] width 9 height 9
click at [397, 326] on input "checkbox" at bounding box center [401, 330] width 9 height 9
click at [397, 345] on input "checkbox" at bounding box center [401, 349] width 9 height 9
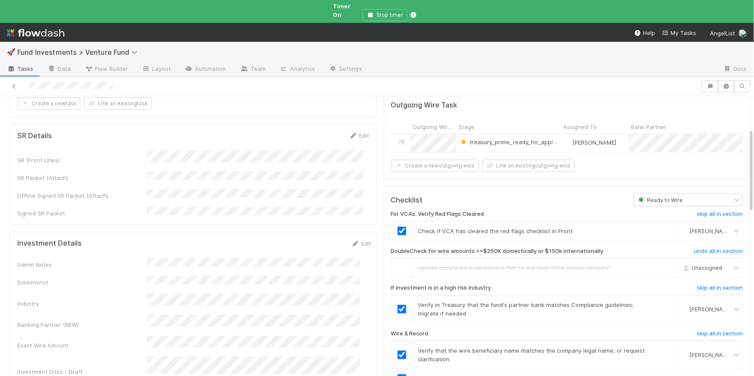
scroll to position [0, 0]
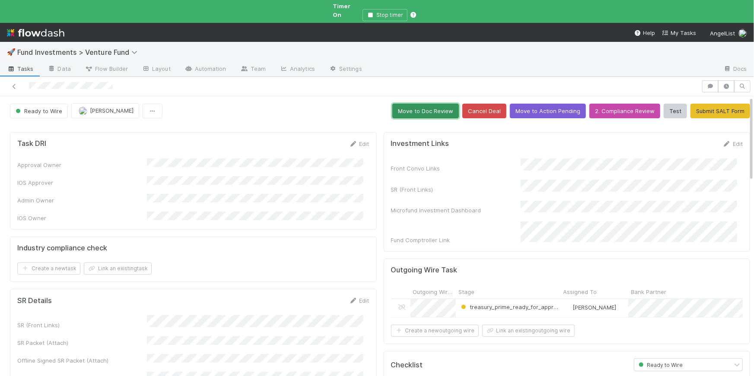
click at [417, 105] on button "Move to Doc Review" at bounding box center [425, 111] width 67 height 15
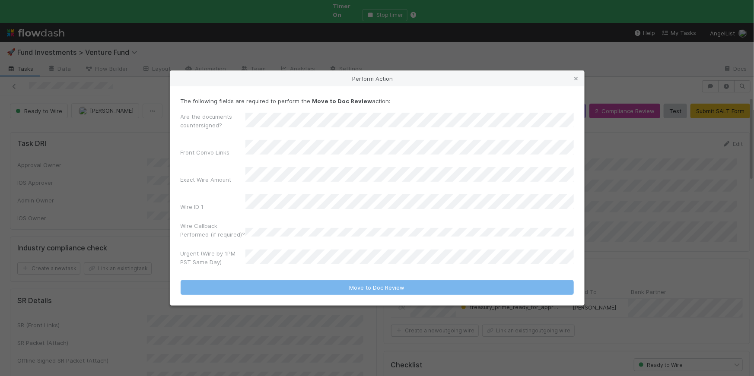
click at [294, 262] on div "Urgent (Wire by 1PM PST Same Day)" at bounding box center [377, 259] width 393 height 21
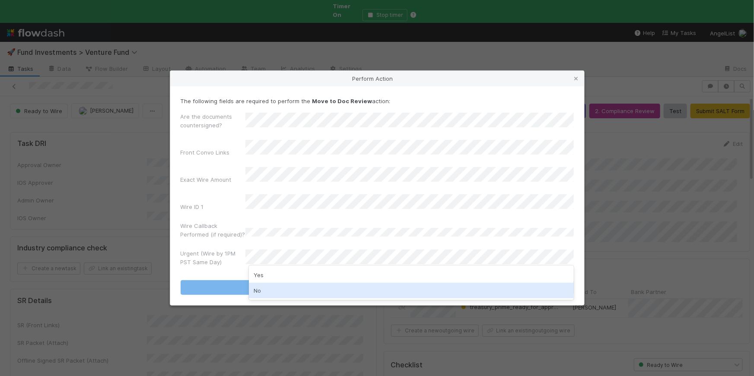
click at [299, 286] on div "No" at bounding box center [411, 291] width 325 height 16
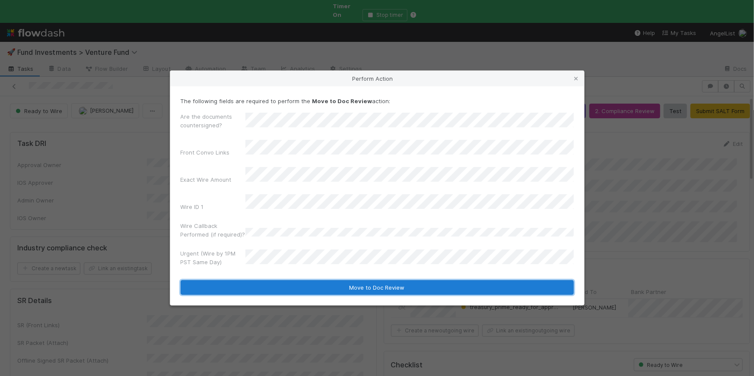
click at [321, 280] on button "Move to Doc Review" at bounding box center [377, 287] width 393 height 15
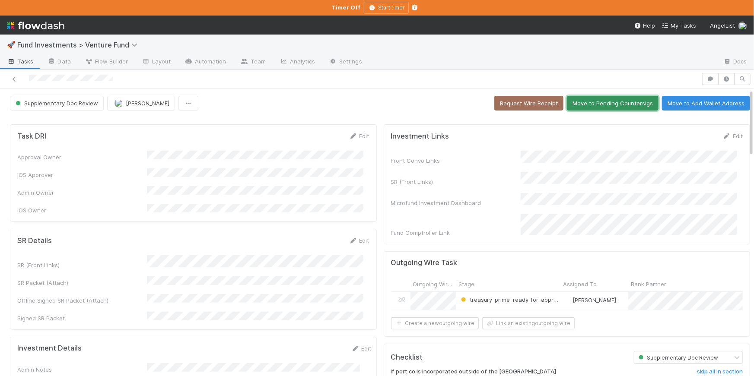
click at [592, 98] on button "Move to Pending Countersigs" at bounding box center [613, 103] width 92 height 15
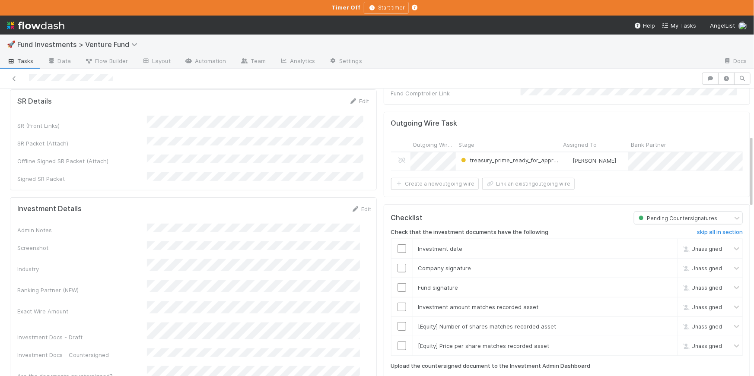
scroll to position [259, 0]
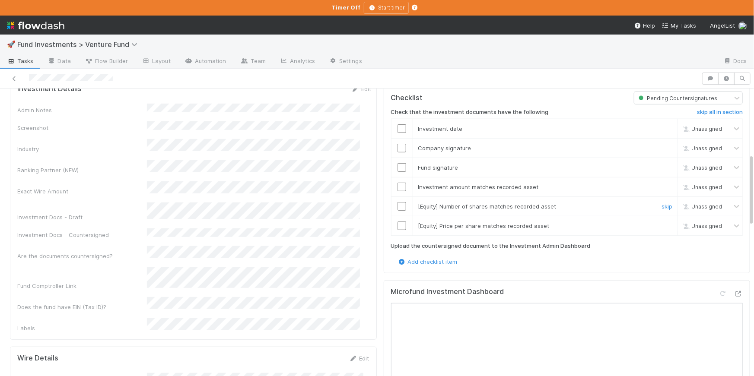
click at [661, 203] on link "skip" at bounding box center [666, 206] width 11 height 7
click at [661, 222] on link "skip" at bounding box center [666, 225] width 11 height 7
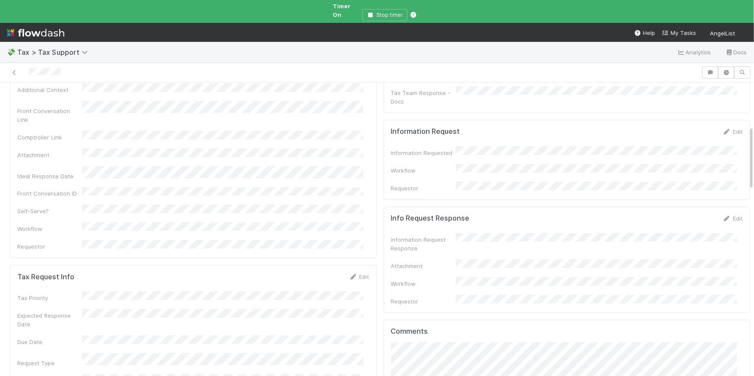
scroll to position [203, 0]
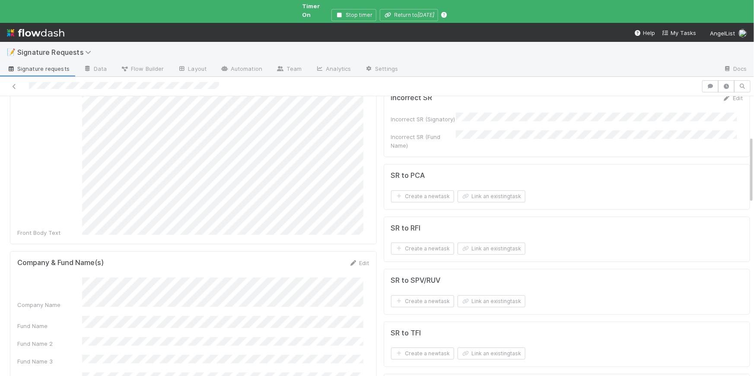
scroll to position [171, 0]
click at [353, 258] on link "Edit" at bounding box center [359, 261] width 20 height 7
click at [320, 257] on button "Save" at bounding box center [323, 264] width 25 height 15
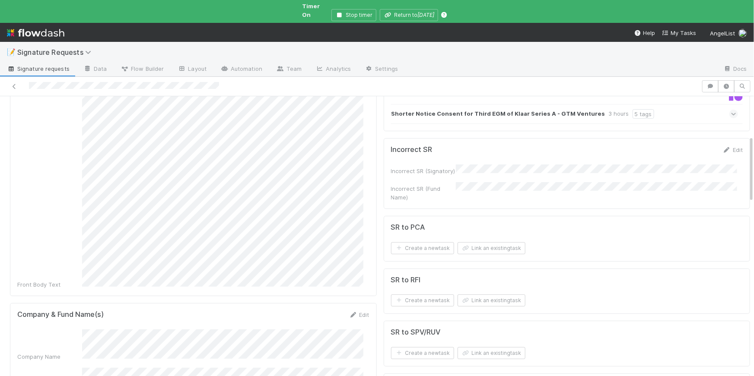
scroll to position [4, 0]
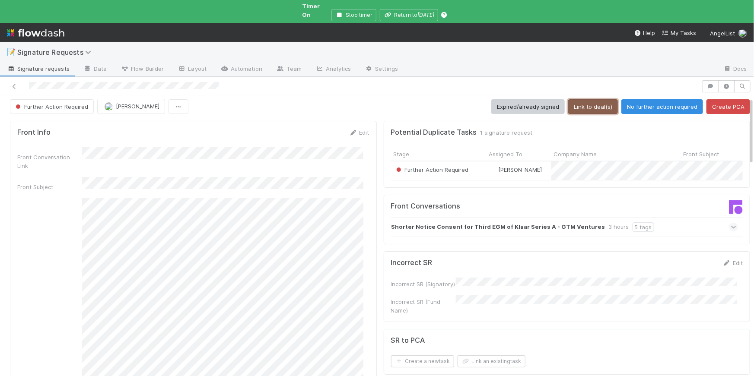
click at [592, 102] on button "Link to deal(s)" at bounding box center [593, 106] width 50 height 15
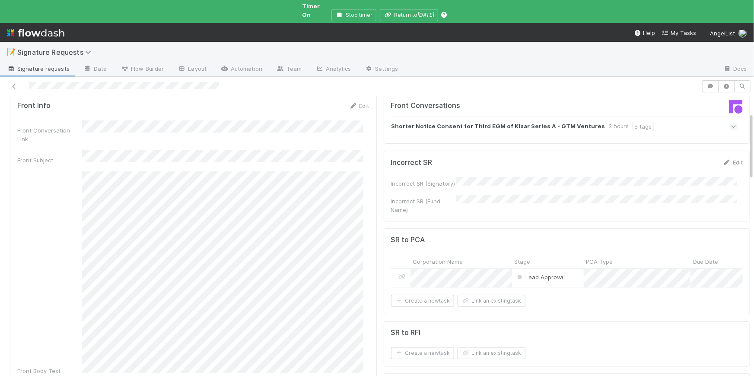
scroll to position [0, 0]
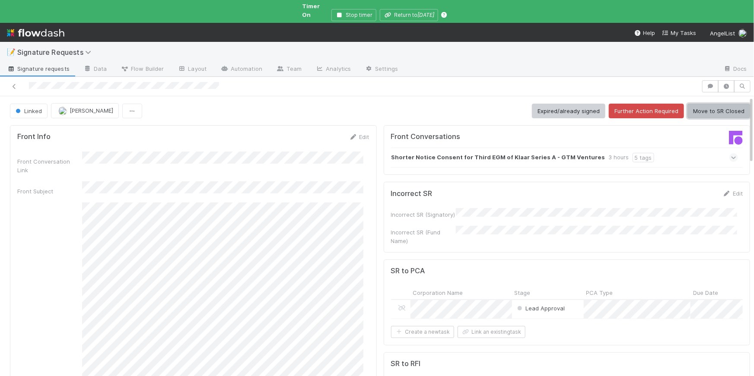
click at [713, 104] on button "Move to SR Closed" at bounding box center [718, 111] width 63 height 15
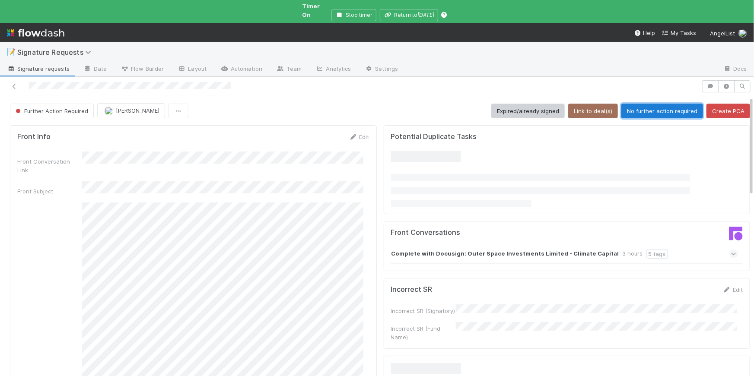
click at [621, 104] on button "No further action required" at bounding box center [662, 111] width 82 height 15
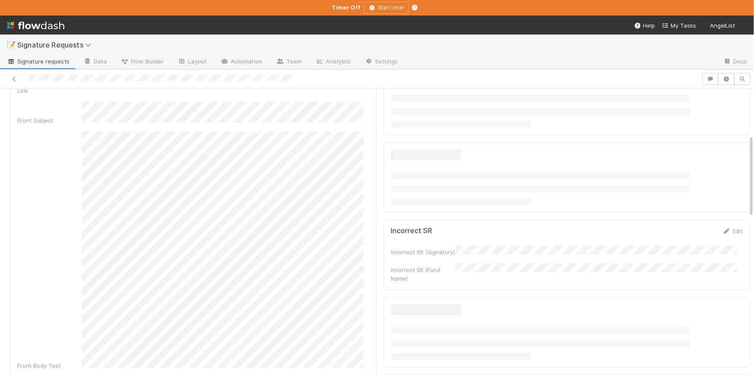
scroll to position [159, 0]
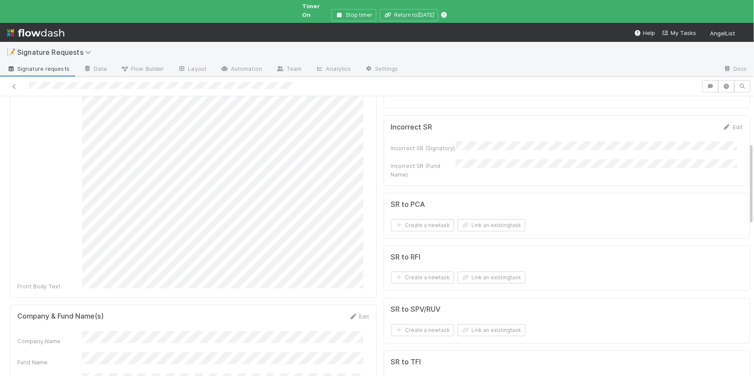
drag, startPoint x: 355, startPoint y: 292, endPoint x: 301, endPoint y: 308, distance: 55.9
click at [354, 313] on link "Edit" at bounding box center [359, 316] width 20 height 7
click at [320, 312] on button "Save" at bounding box center [323, 319] width 25 height 15
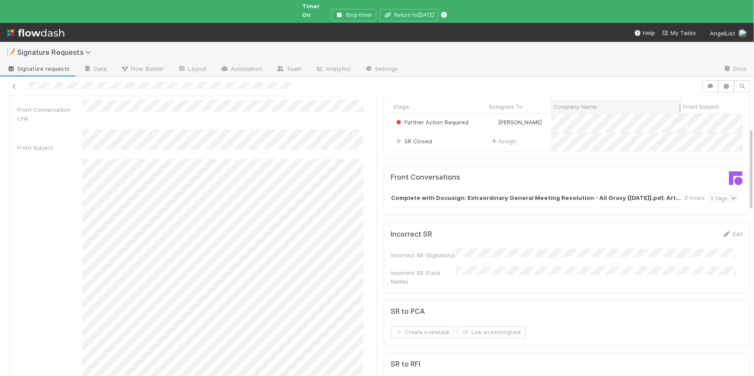
scroll to position [0, 0]
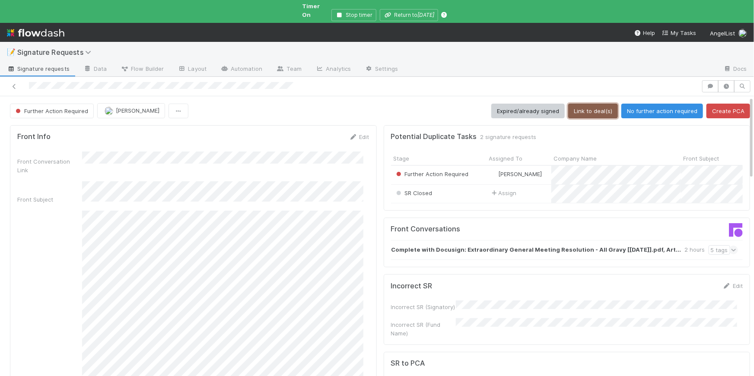
click at [579, 105] on button "Link to deal(s)" at bounding box center [593, 111] width 50 height 15
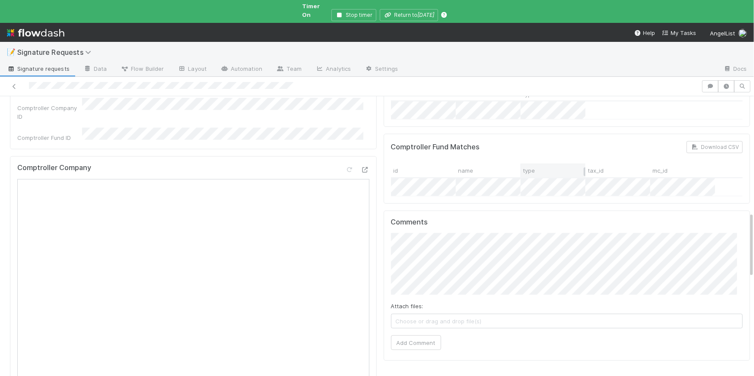
scroll to position [503, 0]
click at [569, 143] on div "Comptroller Fund Matches Download CSV" at bounding box center [567, 149] width 352 height 12
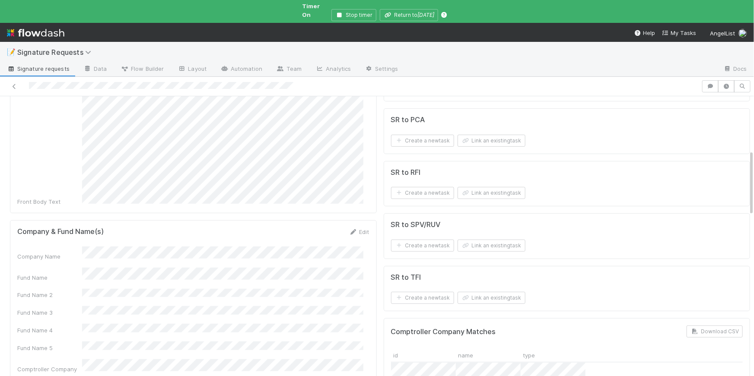
scroll to position [209, 0]
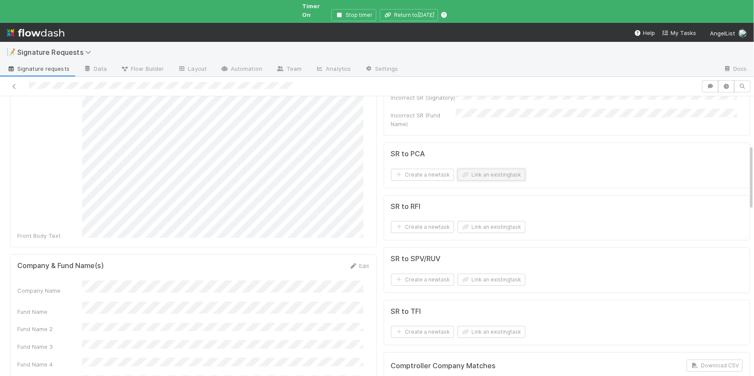
click at [492, 169] on button "Link an existing task" at bounding box center [491, 175] width 68 height 12
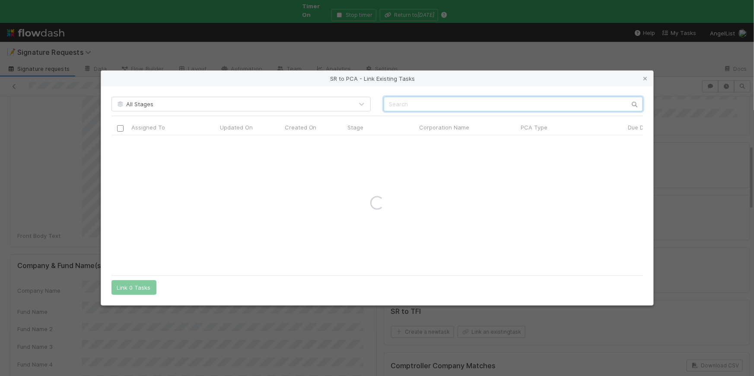
click at [421, 101] on input "text" at bounding box center [512, 104] width 259 height 15
paste input "Butter Solutions"
type input "Butter Solutions"
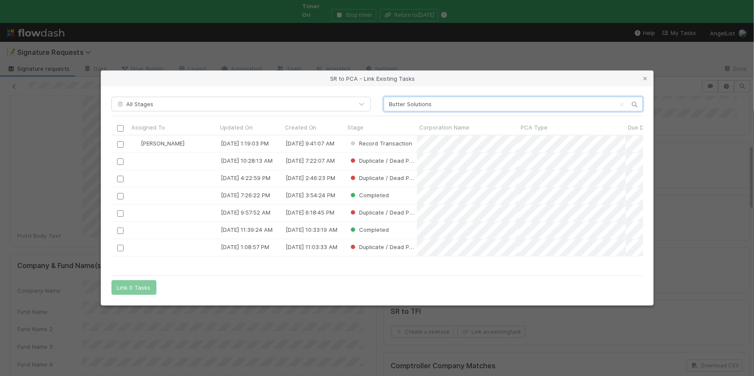
scroll to position [6, 6]
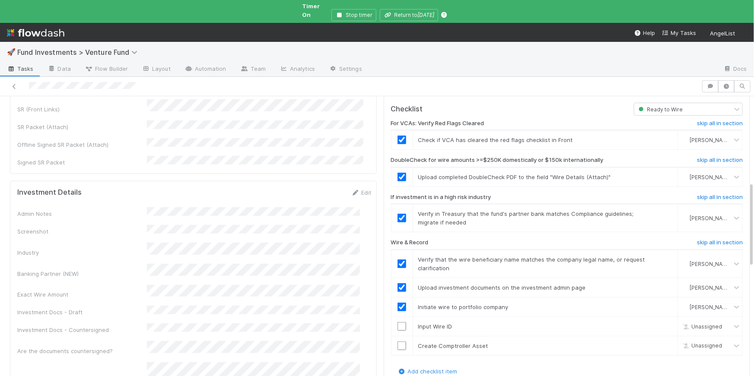
scroll to position [289, 0]
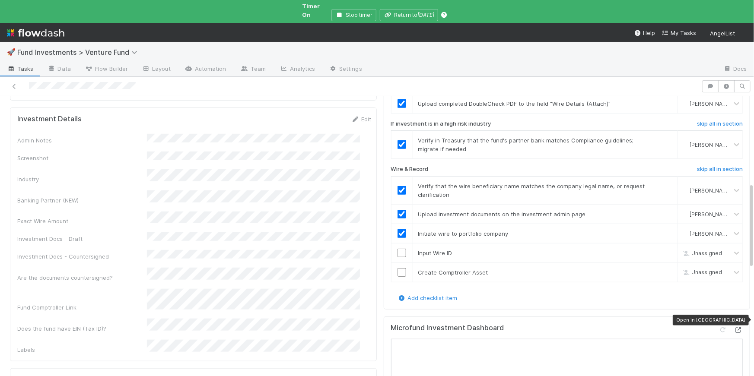
click at [734, 327] on icon at bounding box center [738, 330] width 9 height 6
drag, startPoint x: 398, startPoint y: 236, endPoint x: 396, endPoint y: 251, distance: 15.2
click at [398, 249] on input "checkbox" at bounding box center [401, 253] width 9 height 9
click at [397, 268] on input "checkbox" at bounding box center [401, 272] width 9 height 9
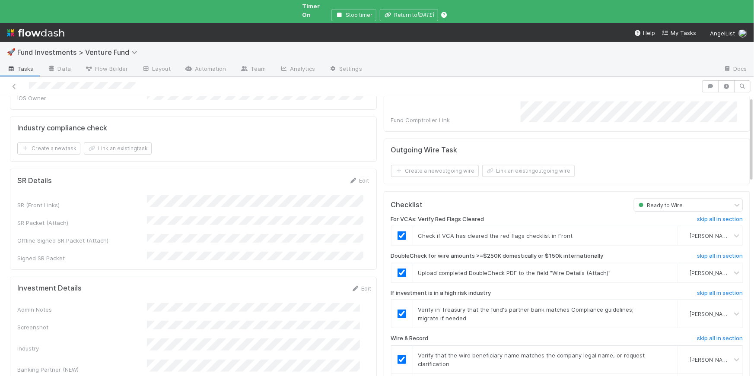
scroll to position [0, 0]
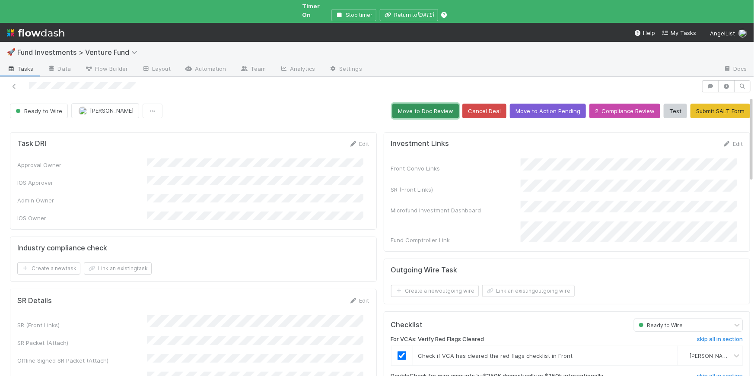
click at [421, 105] on button "Move to Doc Review" at bounding box center [425, 111] width 67 height 15
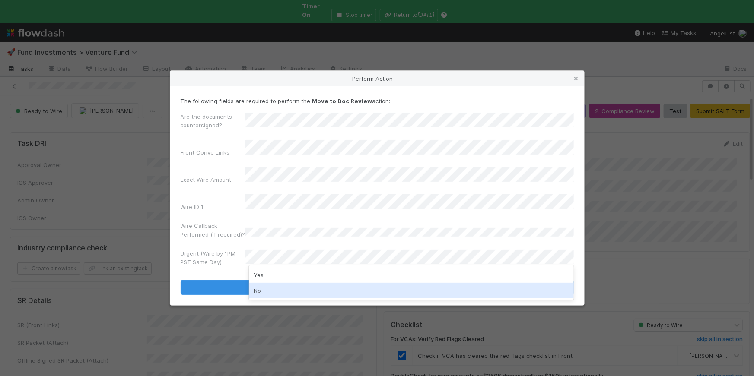
click at [270, 294] on div "No" at bounding box center [411, 291] width 325 height 16
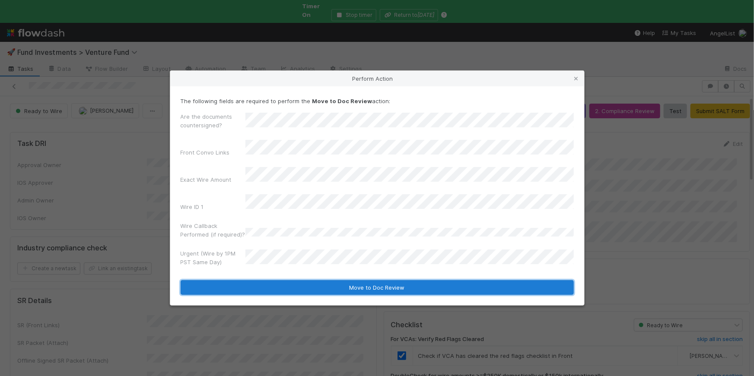
click at [307, 282] on button "Move to Doc Review" at bounding box center [377, 287] width 393 height 15
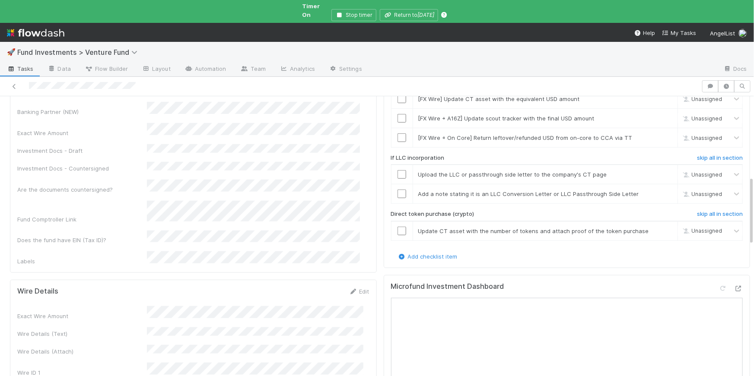
scroll to position [333, 0]
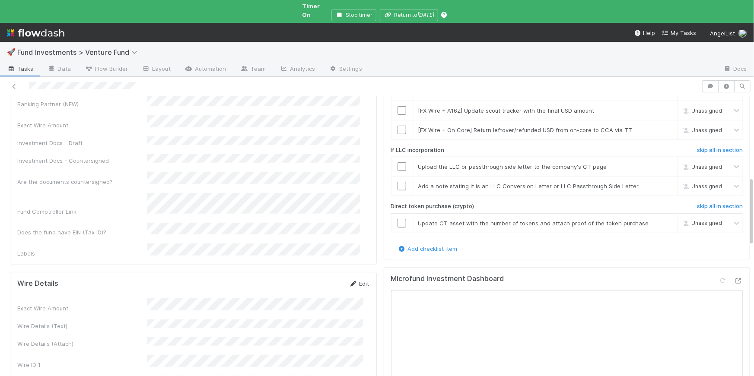
click at [358, 280] on link "Edit" at bounding box center [359, 283] width 20 height 7
click at [317, 279] on button "Save" at bounding box center [323, 286] width 25 height 15
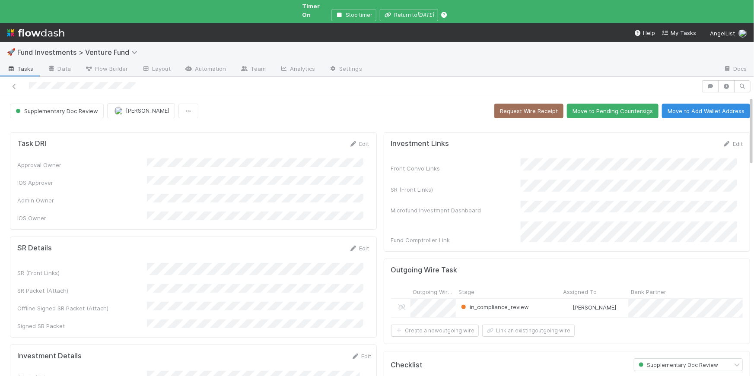
scroll to position [0, 0]
click at [595, 105] on button "Move to Pending Countersigs" at bounding box center [613, 111] width 92 height 15
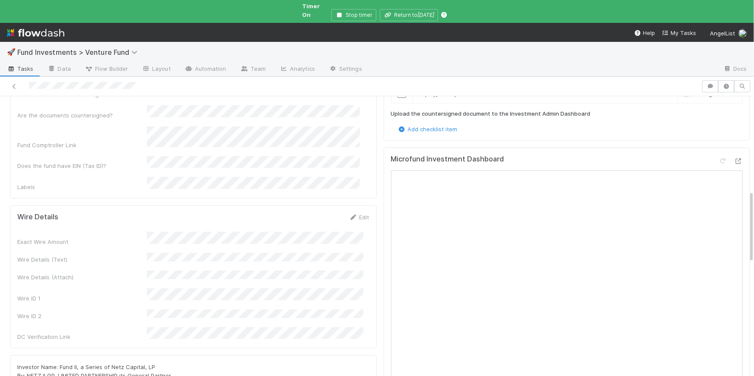
scroll to position [252, 0]
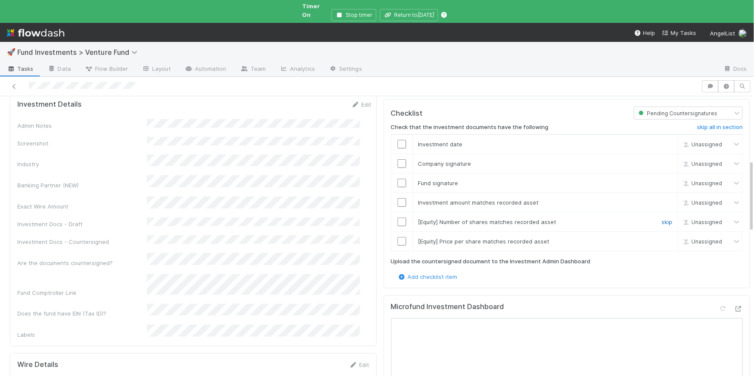
click at [661, 219] on link "skip" at bounding box center [666, 222] width 11 height 7
click at [661, 238] on link "skip" at bounding box center [666, 241] width 11 height 7
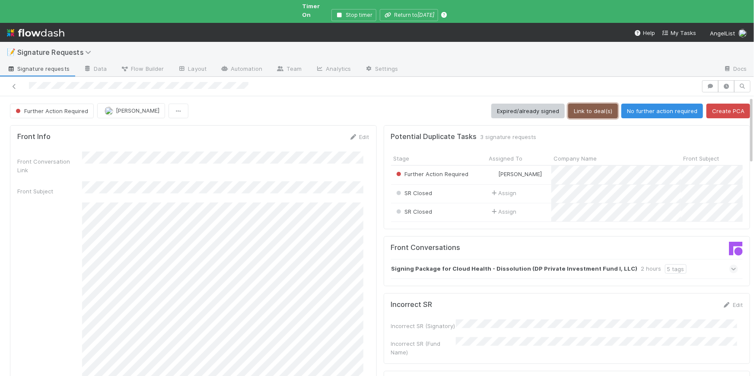
click at [587, 104] on button "Link to deal(s)" at bounding box center [593, 111] width 50 height 15
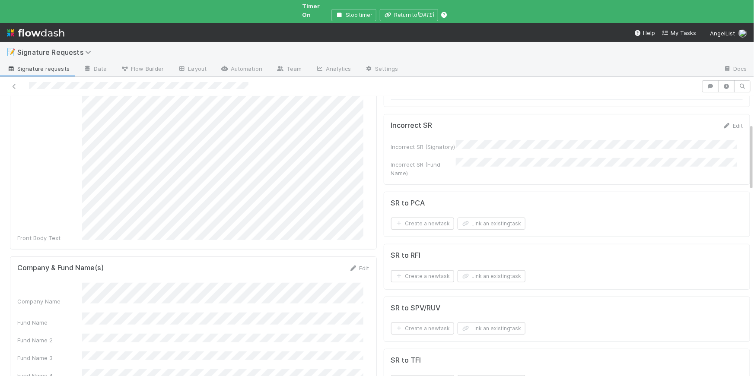
scroll to position [167, 0]
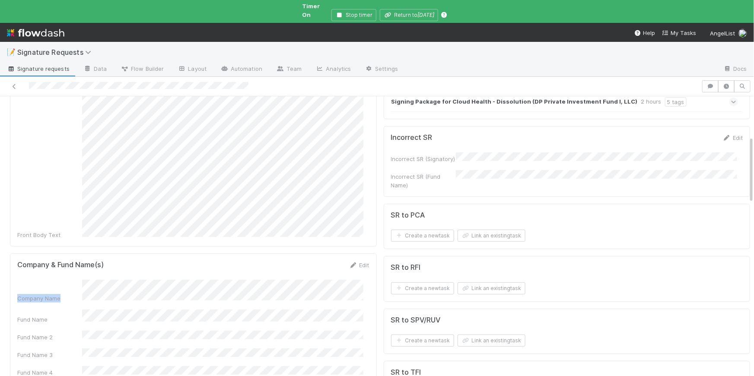
click at [78, 261] on form "Company & Fund Name(s) Edit Company Name Fund Name Fund Name 2 Fund Name 3 Fund…" at bounding box center [193, 353] width 352 height 184
click at [148, 261] on div "Company & Fund Name(s) Edit" at bounding box center [193, 265] width 352 height 9
click at [481, 232] on button "Link an existing task" at bounding box center [491, 236] width 68 height 12
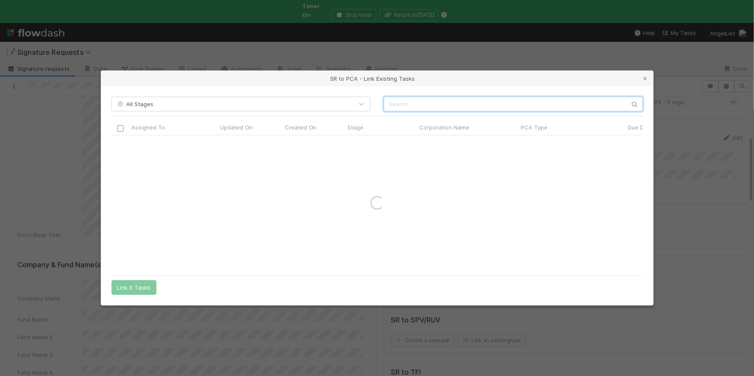
click at [416, 104] on input "text" at bounding box center [512, 104] width 259 height 15
paste input "Cloud Health Systems,"
click at [391, 105] on input "Cloud Health Systems," at bounding box center [512, 104] width 259 height 15
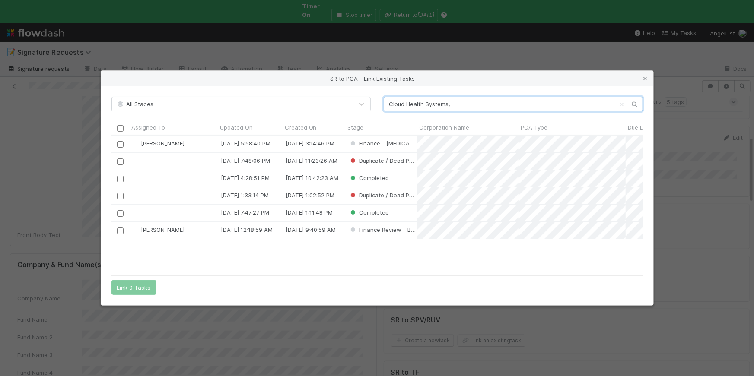
scroll to position [129, 525]
type input "Cloud Health Systems,"
click at [117, 145] on input "checkbox" at bounding box center [120, 144] width 6 height 6
click at [139, 287] on button "Link 1 Task" at bounding box center [131, 287] width 41 height 15
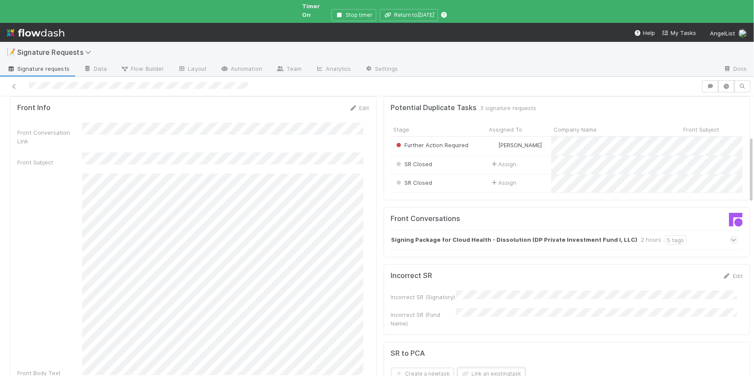
scroll to position [0, 0]
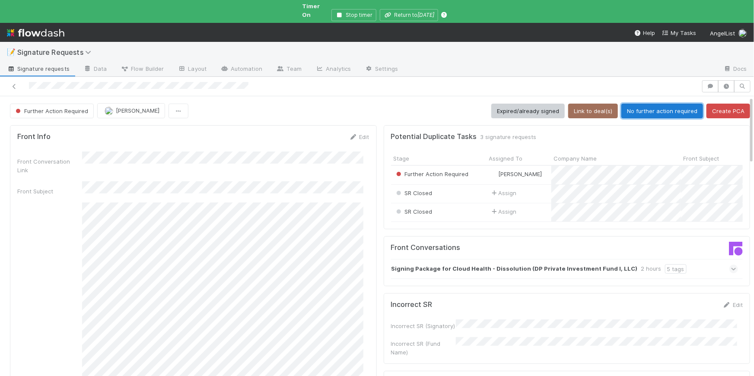
click at [652, 104] on button "No further action required" at bounding box center [662, 111] width 82 height 15
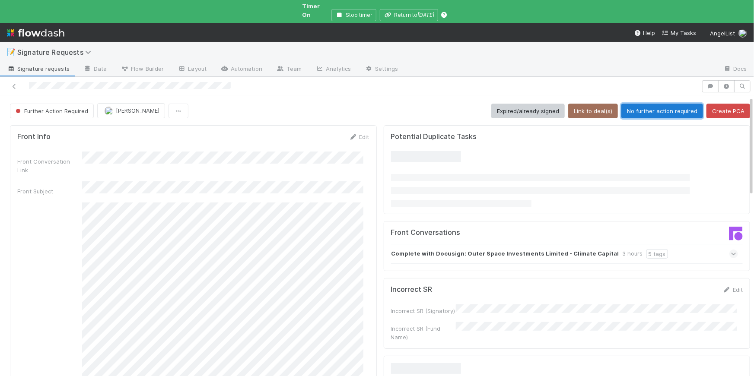
click at [663, 104] on button "No further action required" at bounding box center [662, 111] width 82 height 15
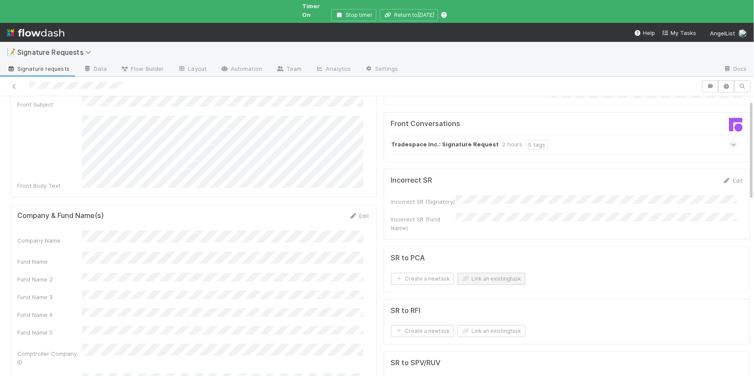
scroll to position [126, 0]
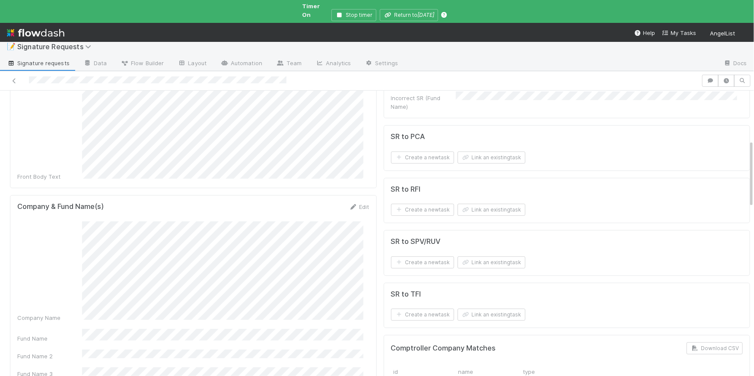
scroll to position [206, 0]
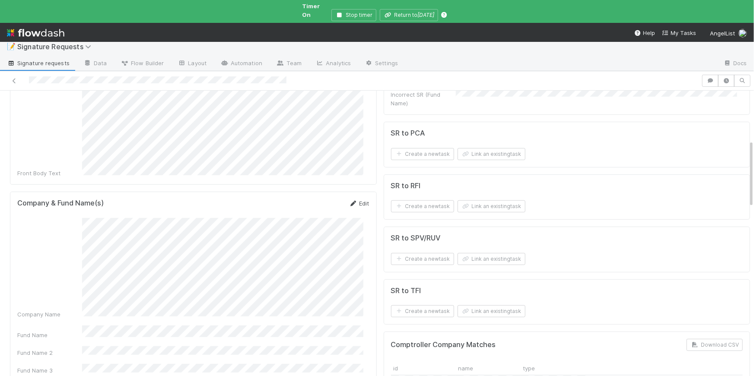
click at [357, 200] on link "Edit" at bounding box center [359, 203] width 20 height 7
click at [314, 199] on button "Save" at bounding box center [323, 206] width 25 height 15
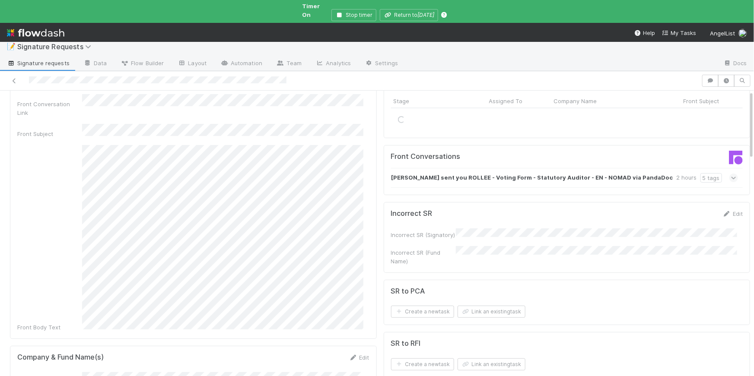
scroll to position [0, 0]
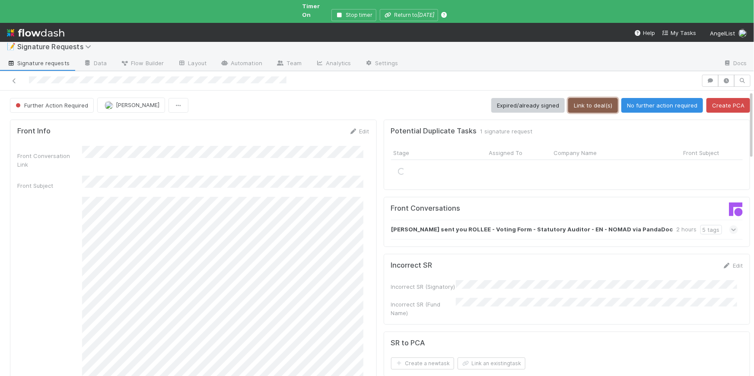
click at [583, 98] on button "Link to deal(s)" at bounding box center [593, 105] width 50 height 15
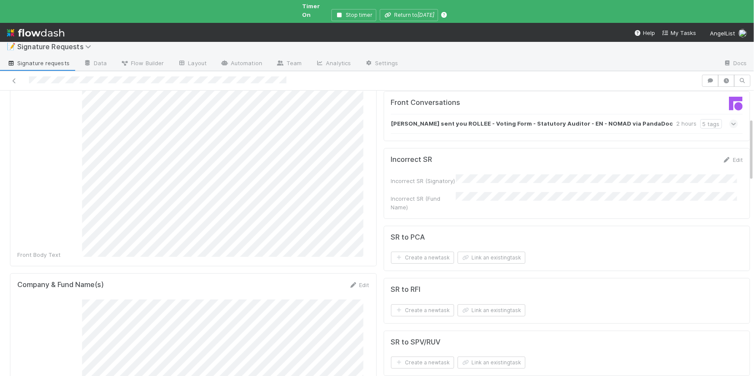
scroll to position [124, 0]
click at [469, 253] on button "Link an existing task" at bounding box center [491, 259] width 68 height 12
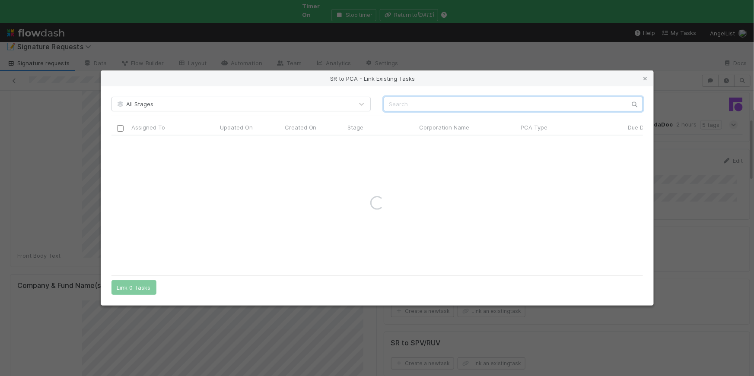
click at [406, 98] on input "text" at bounding box center [512, 104] width 259 height 15
paste input "Rollee SAS"
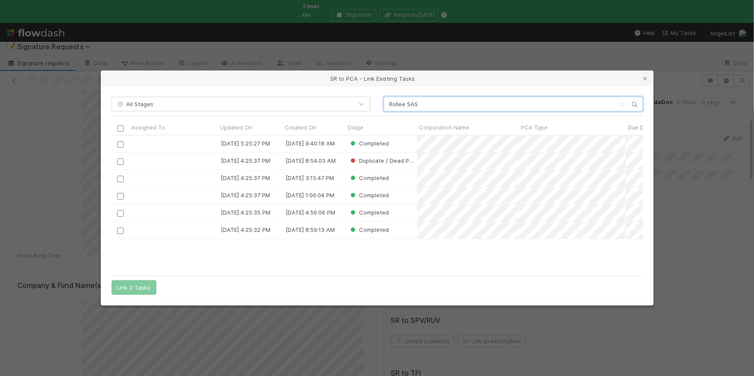
scroll to position [129, 525]
type input "Rollee SAS"
drag, startPoint x: 643, startPoint y: 79, endPoint x: 646, endPoint y: 117, distance: 38.6
click at [643, 79] on icon at bounding box center [645, 79] width 9 height 6
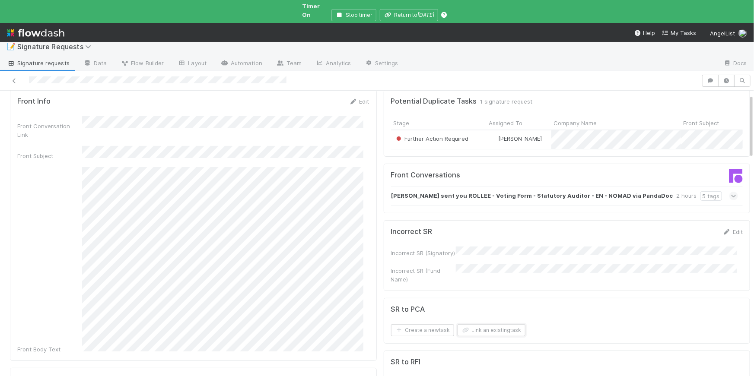
scroll to position [0, 0]
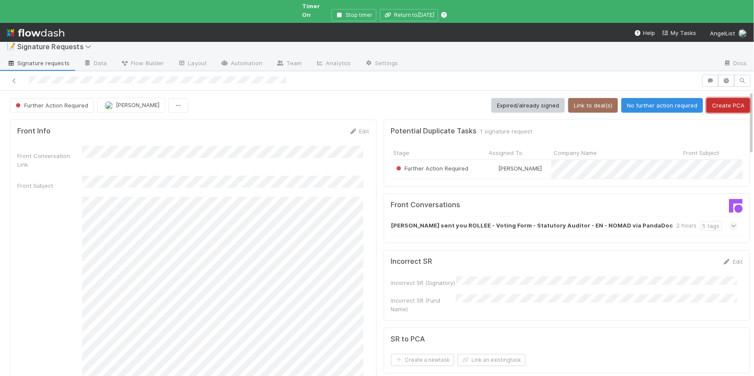
click at [721, 98] on button "Create PCA" at bounding box center [728, 105] width 44 height 15
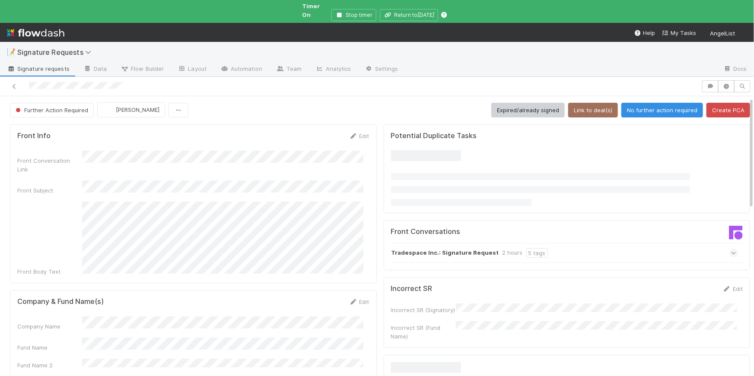
scroll to position [1, 0]
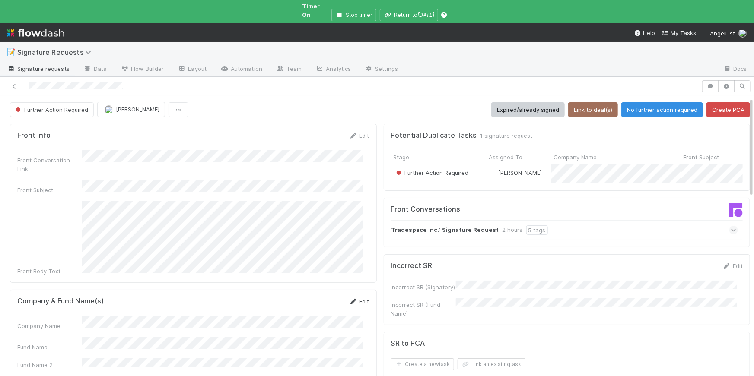
click at [357, 298] on link "Edit" at bounding box center [359, 301] width 20 height 7
click at [320, 297] on button "Save" at bounding box center [323, 304] width 25 height 15
click at [587, 103] on button "Link to deal(s)" at bounding box center [593, 109] width 50 height 15
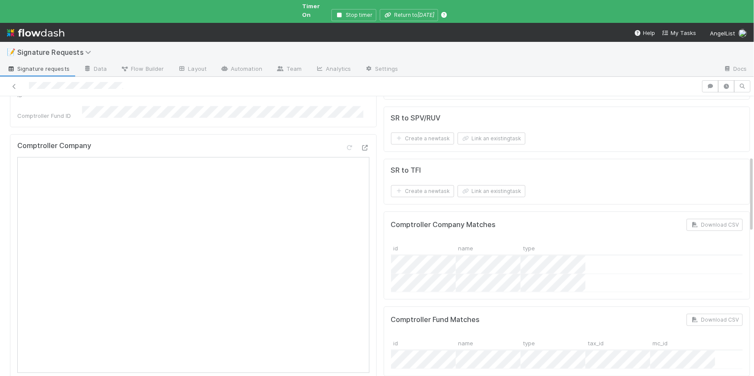
scroll to position [80, 0]
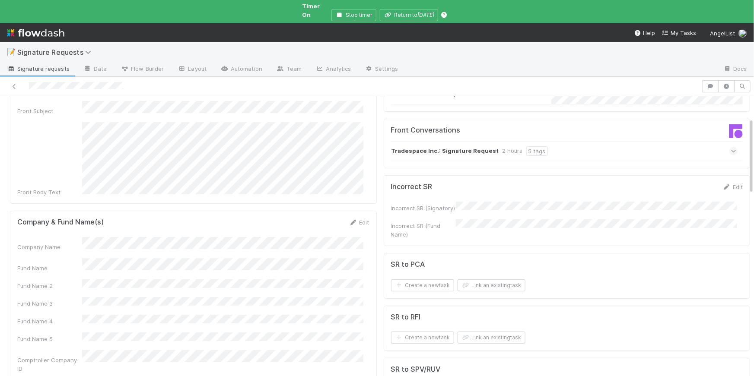
click at [76, 237] on div "Company Name" at bounding box center [193, 244] width 352 height 14
click at [475, 279] on button "Link an existing task" at bounding box center [491, 285] width 68 height 12
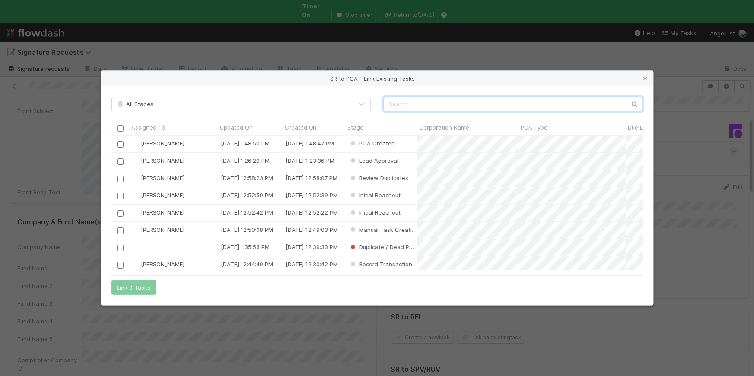
scroll to position [129, 525]
paste input "Tradespace"
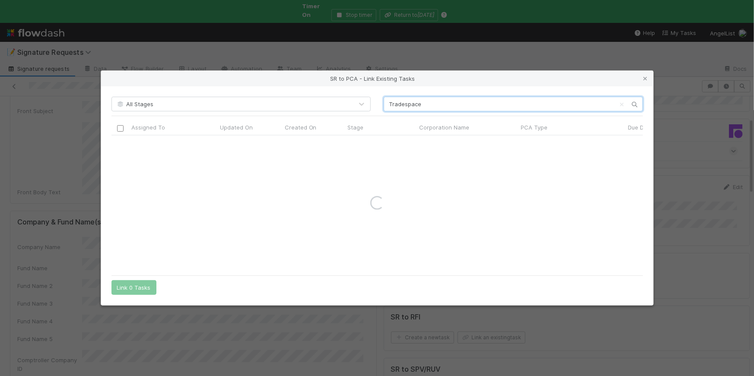
click at [390, 104] on input "Tradespace" at bounding box center [512, 104] width 259 height 15
type input "Tradespace"
click at [119, 146] on input "checkbox" at bounding box center [120, 144] width 6 height 6
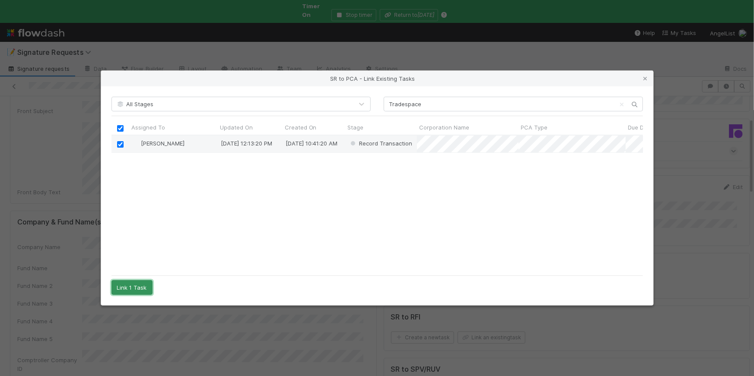
click at [123, 293] on button "Link 1 Task" at bounding box center [131, 287] width 41 height 15
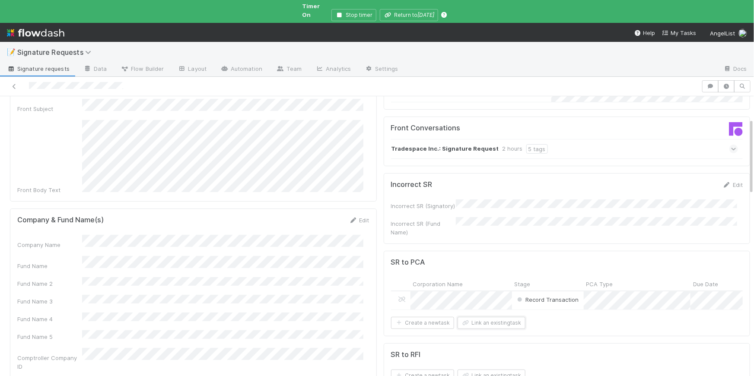
scroll to position [0, 0]
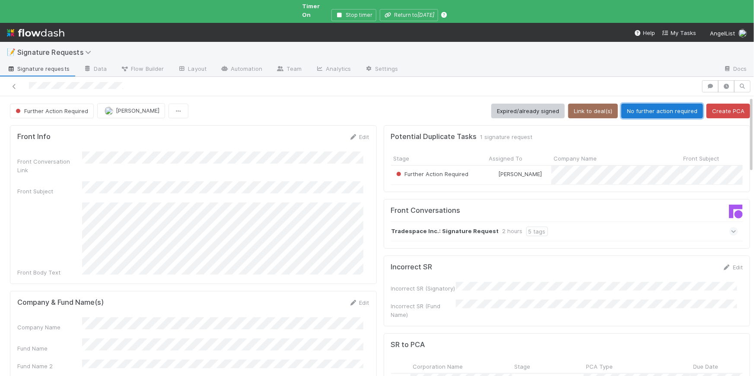
click at [648, 104] on button "No further action required" at bounding box center [662, 111] width 82 height 15
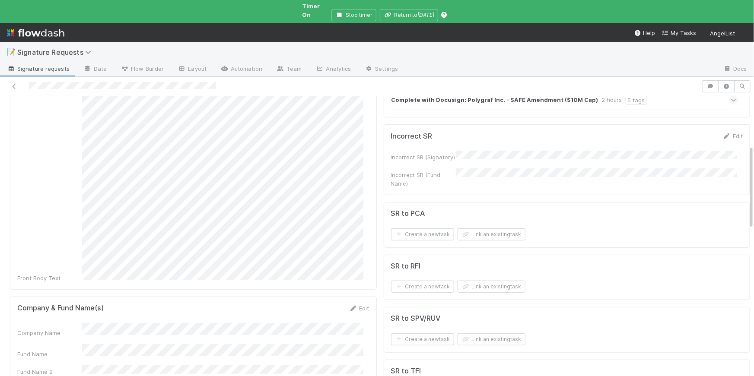
scroll to position [228, 0]
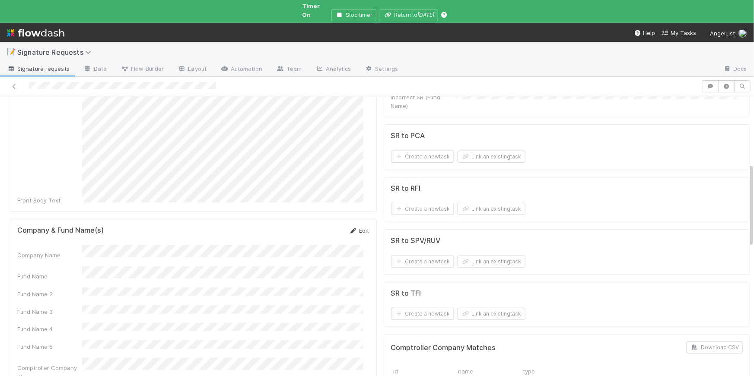
click at [353, 227] on link "Edit" at bounding box center [359, 230] width 20 height 7
click at [62, 251] on div "Company Name" at bounding box center [193, 259] width 352 height 17
click at [311, 226] on button "Save" at bounding box center [323, 233] width 25 height 15
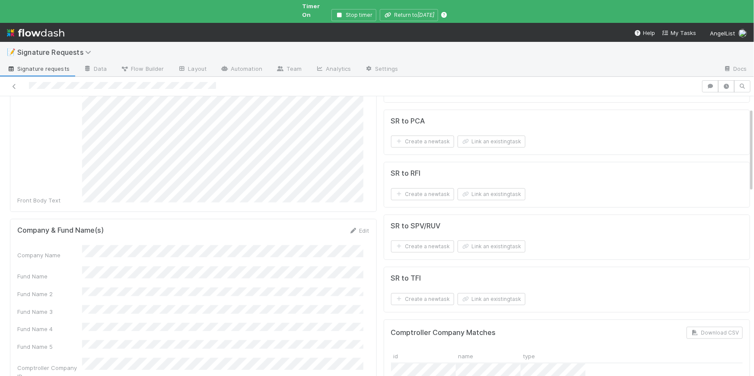
scroll to position [0, 0]
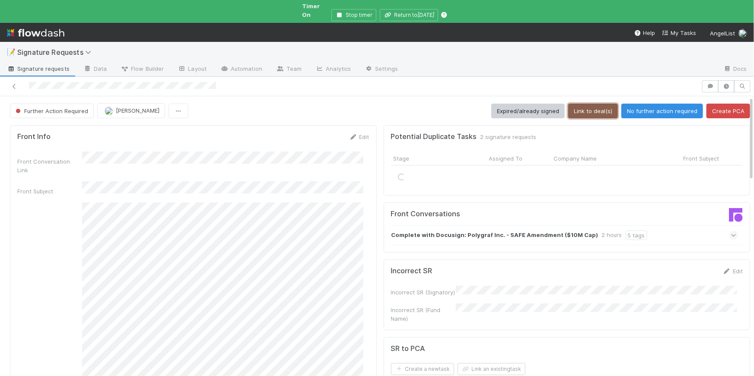
drag, startPoint x: 580, startPoint y: 104, endPoint x: 548, endPoint y: 48, distance: 64.0
click at [580, 104] on button "Link to deal(s)" at bounding box center [593, 111] width 50 height 15
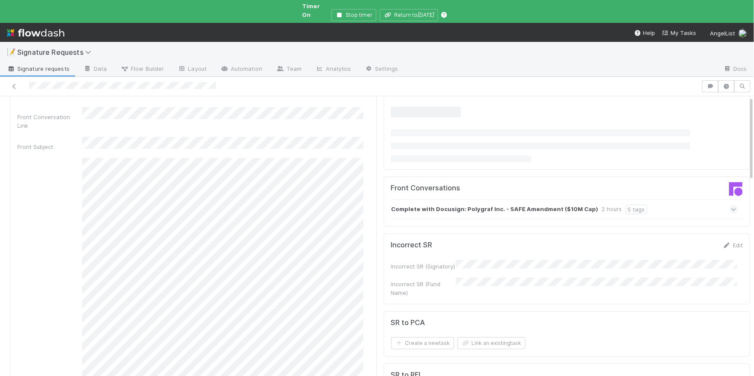
scroll to position [146, 0]
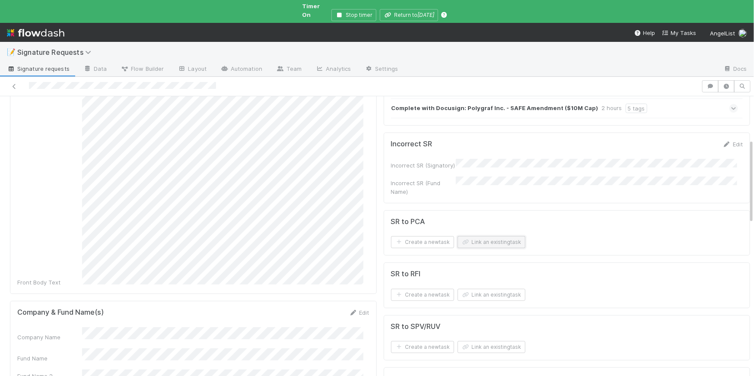
click at [489, 236] on button "Link an existing task" at bounding box center [491, 242] width 68 height 12
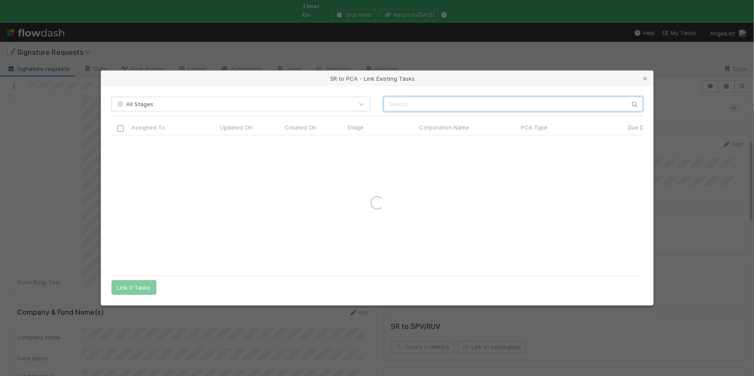
click at [422, 108] on input "text" at bounding box center [512, 104] width 259 height 15
paste input "Polygraf"
click at [389, 103] on input "Polygraf" at bounding box center [512, 104] width 259 height 15
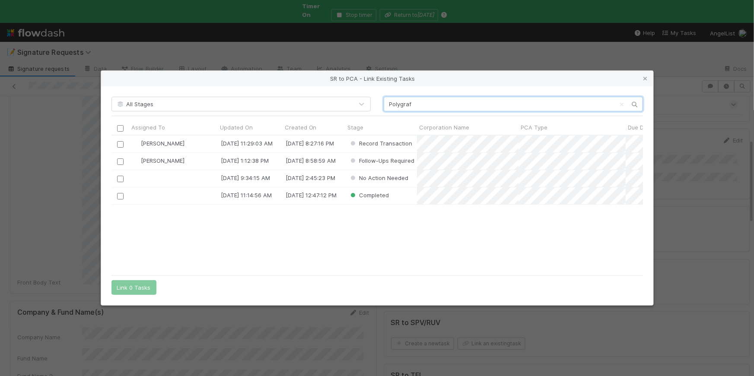
scroll to position [129, 525]
type input "Polygraf"
click at [117, 143] on input "checkbox" at bounding box center [120, 144] width 6 height 6
click at [137, 289] on button "Link 1 Task" at bounding box center [131, 287] width 41 height 15
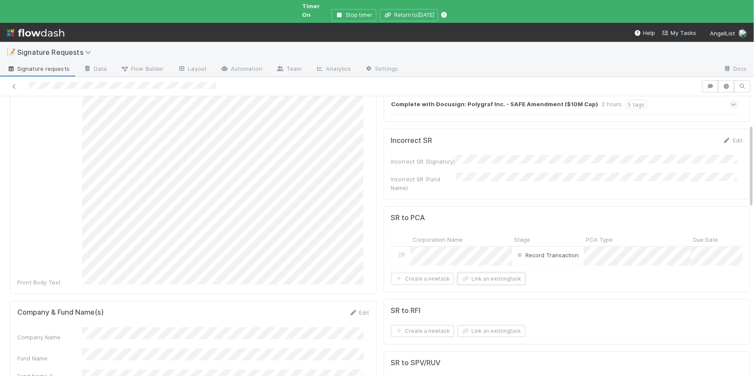
scroll to position [0, 0]
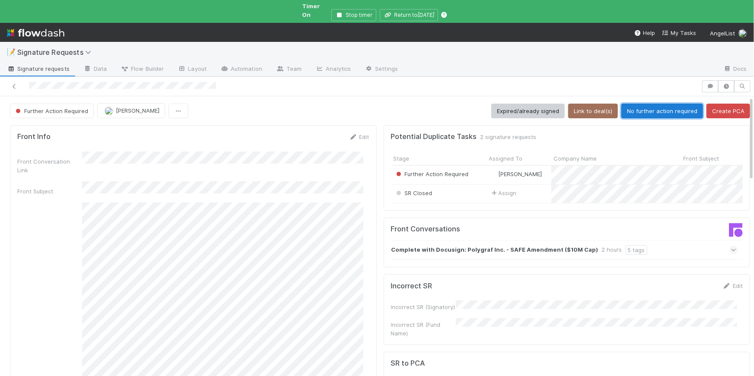
click at [636, 104] on button "No further action required" at bounding box center [662, 111] width 82 height 15
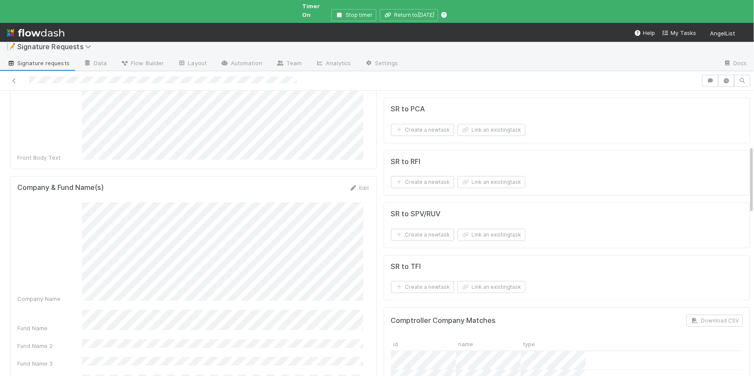
scroll to position [229, 0]
click at [478, 125] on button "Link an existing task" at bounding box center [491, 131] width 68 height 12
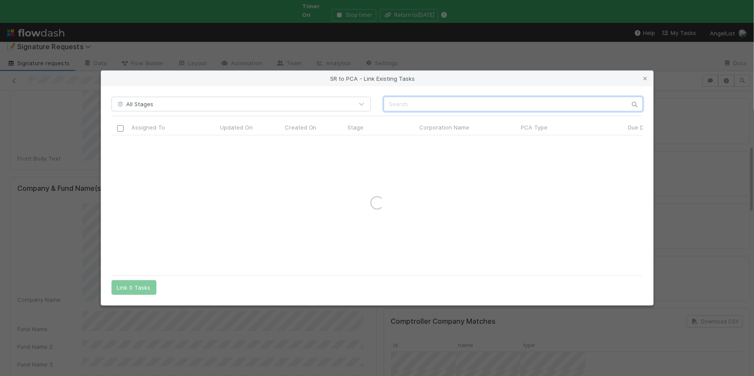
paste input "Rollee SAS"
type input "Rollee SAS"
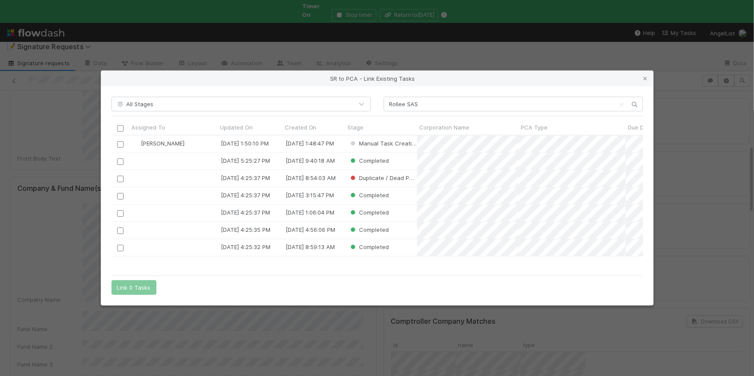
scroll to position [129, 525]
click at [121, 143] on input "checkbox" at bounding box center [120, 144] width 6 height 6
click at [143, 291] on button "Link 1 Task" at bounding box center [131, 287] width 41 height 15
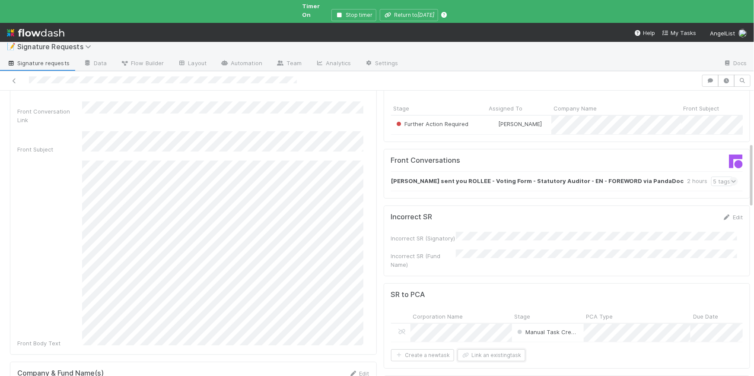
scroll to position [0, 0]
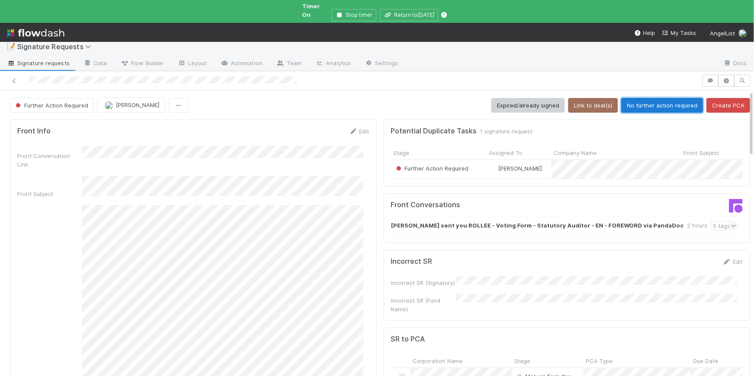
click at [635, 103] on button "No further action required" at bounding box center [662, 105] width 82 height 15
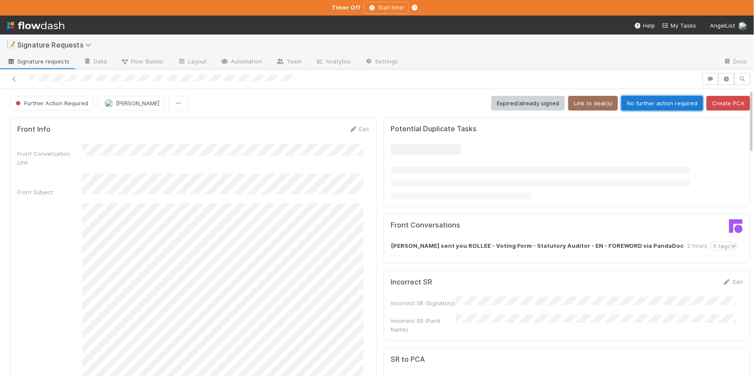
click at [656, 101] on button "No further action required" at bounding box center [662, 103] width 82 height 15
click at [12, 79] on icon at bounding box center [14, 79] width 9 height 6
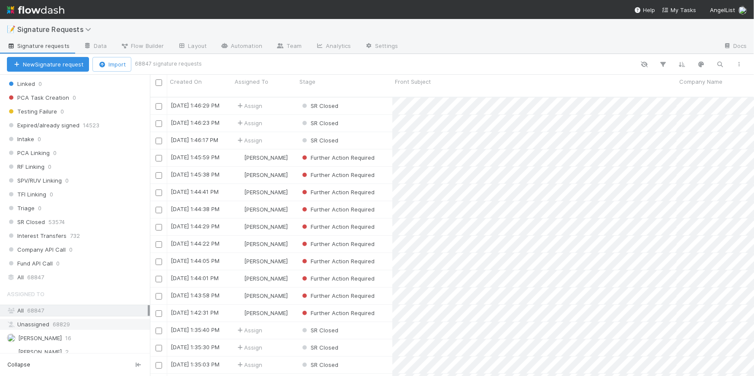
scroll to position [111, 0]
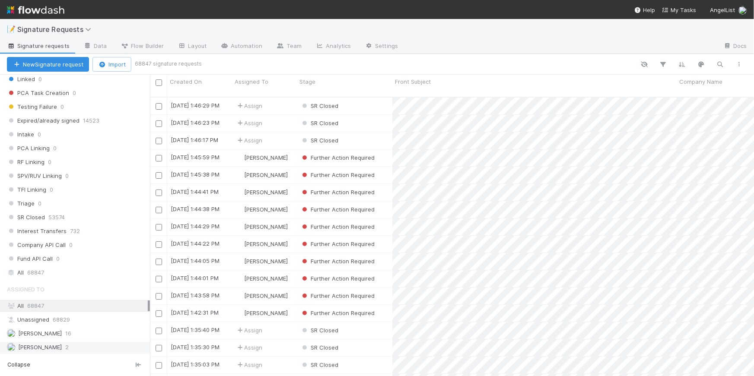
click at [90, 350] on div "Chloe Hammett 2" at bounding box center [77, 347] width 141 height 11
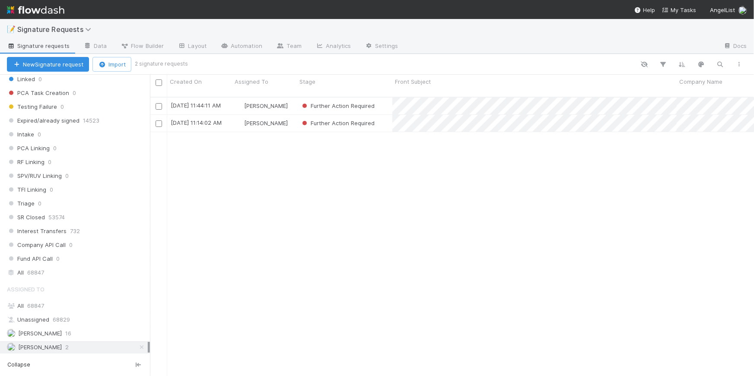
scroll to position [280, 598]
click at [389, 98] on div "Further Action Required" at bounding box center [344, 106] width 95 height 17
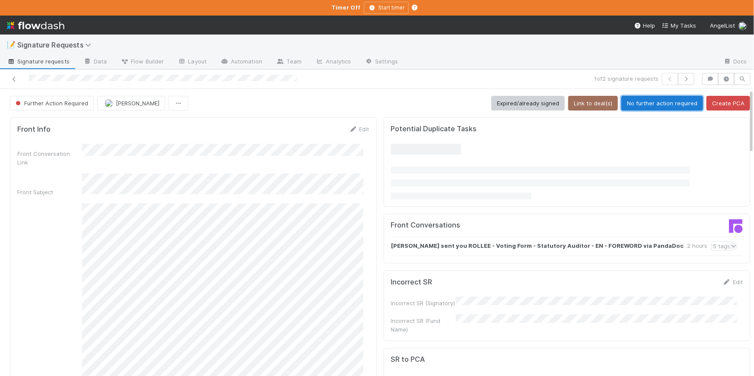
click at [666, 103] on button "No further action required" at bounding box center [662, 103] width 82 height 15
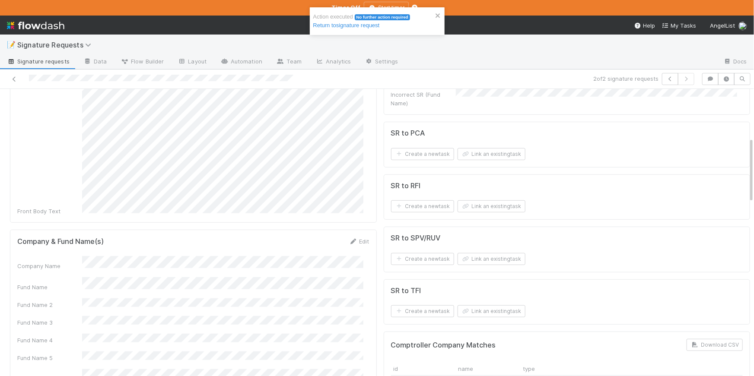
scroll to position [237, 0]
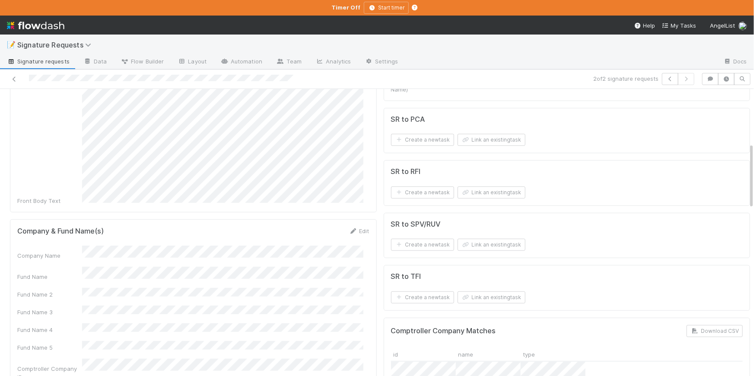
click at [80, 246] on div "Company Name" at bounding box center [193, 253] width 352 height 14
click at [501, 143] on button "Link an existing task" at bounding box center [491, 140] width 68 height 12
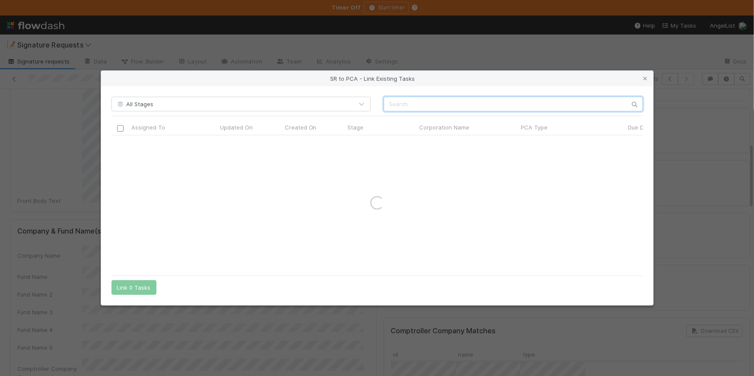
click at [452, 108] on input "text" at bounding box center [512, 104] width 259 height 15
paste input "Butter Solutions"
click at [391, 105] on input "Butter Solutions" at bounding box center [512, 104] width 259 height 15
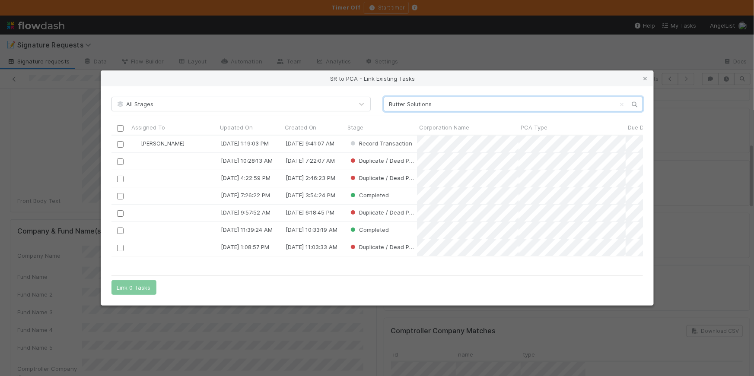
scroll to position [129, 525]
type input "Butter Solutions"
click at [117, 145] on input "checkbox" at bounding box center [120, 144] width 6 height 6
click at [126, 287] on button "Link 1 Task" at bounding box center [131, 287] width 41 height 15
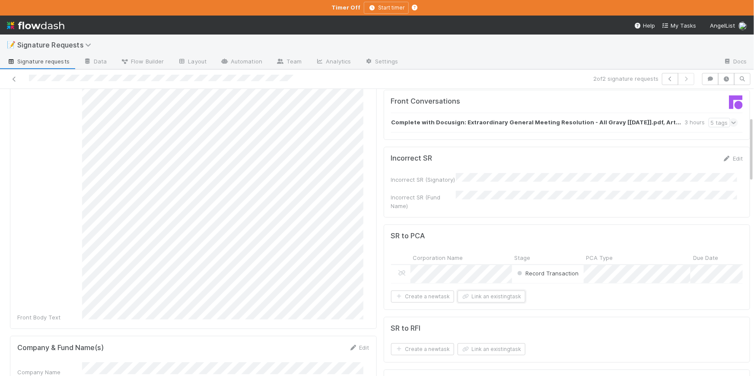
scroll to position [0, 0]
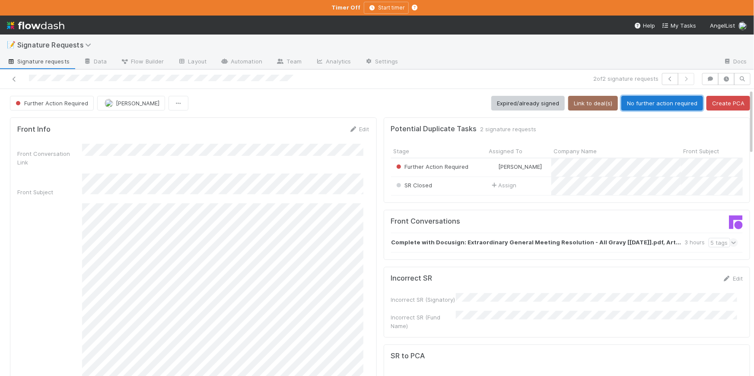
click at [637, 105] on button "No further action required" at bounding box center [662, 103] width 82 height 15
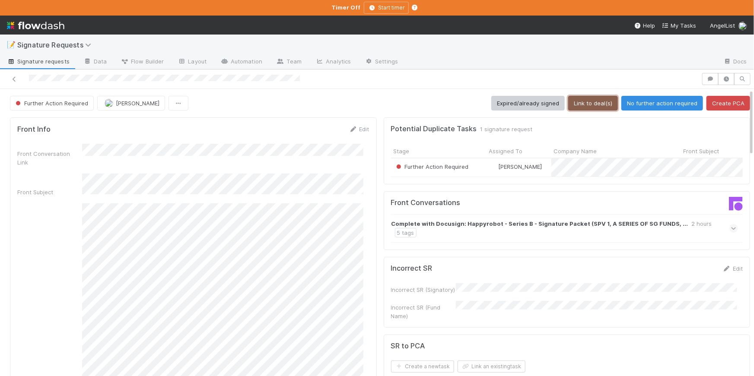
click at [583, 105] on button "Link to deal(s)" at bounding box center [593, 103] width 50 height 15
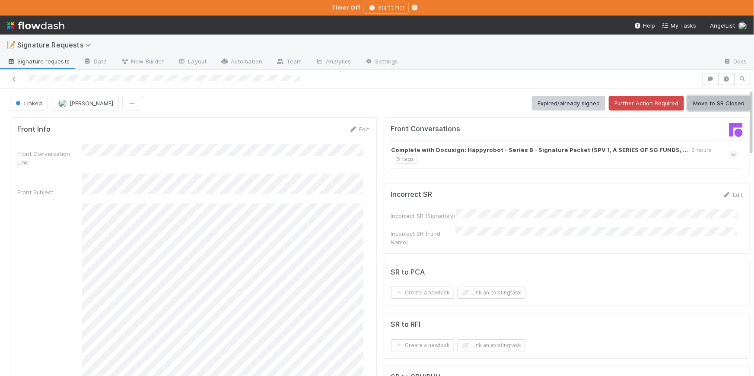
click at [710, 100] on button "Move to SR Closed" at bounding box center [718, 103] width 63 height 15
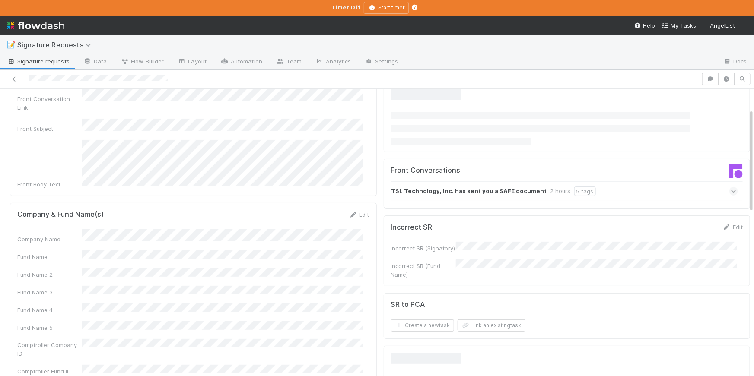
scroll to position [55, 0]
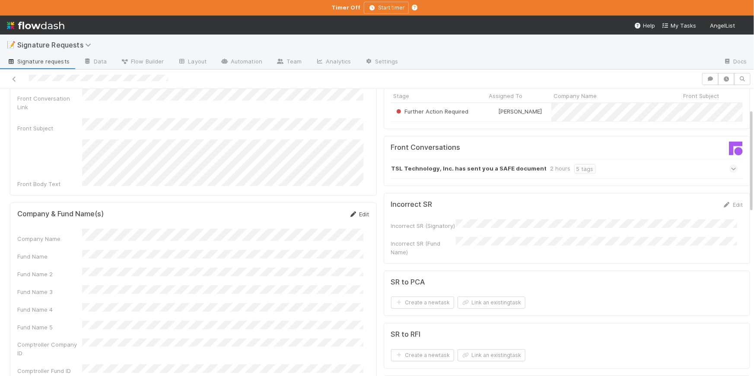
click at [359, 211] on link "Edit" at bounding box center [359, 214] width 20 height 7
click at [324, 210] on button "Save" at bounding box center [323, 217] width 25 height 15
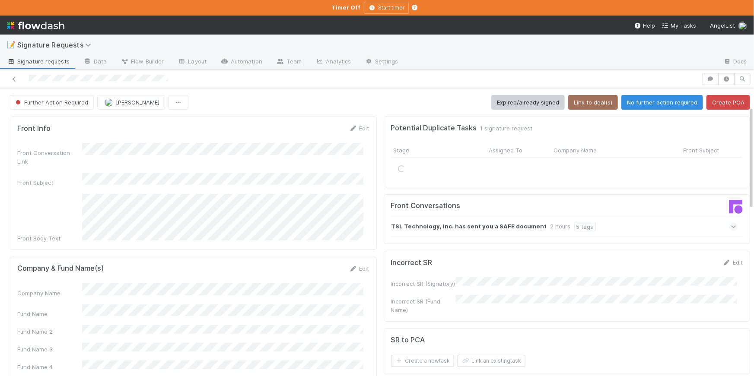
scroll to position [0, 0]
click at [595, 107] on button "Link to deal(s)" at bounding box center [593, 103] width 50 height 15
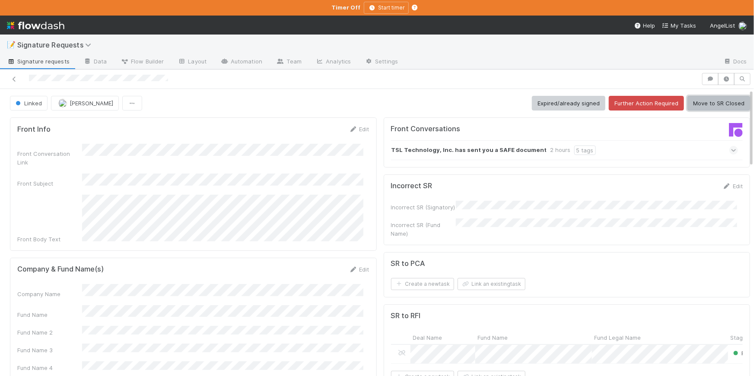
click at [708, 107] on button "Move to SR Closed" at bounding box center [718, 103] width 63 height 15
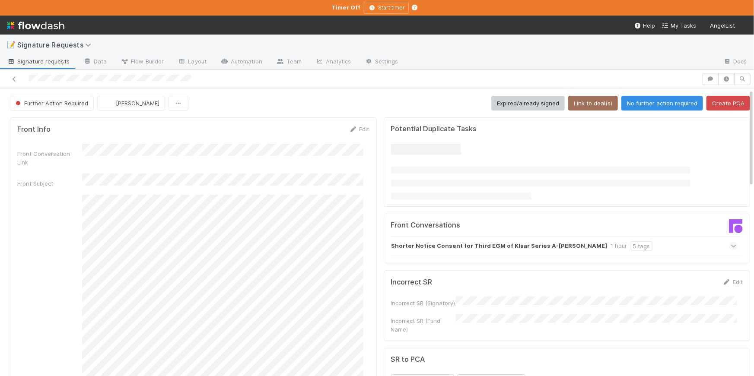
scroll to position [164, 0]
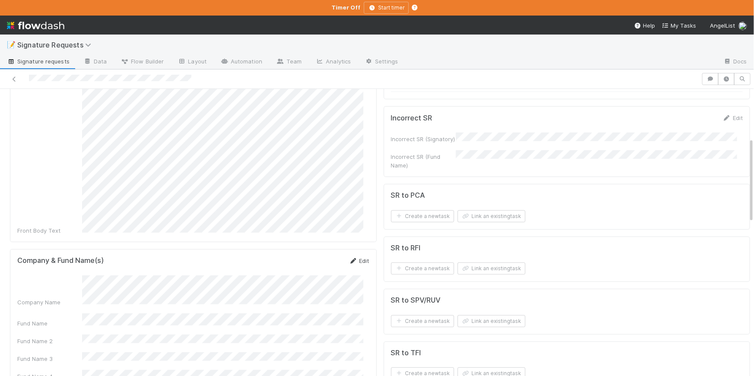
click at [353, 257] on link "Edit" at bounding box center [359, 260] width 20 height 7
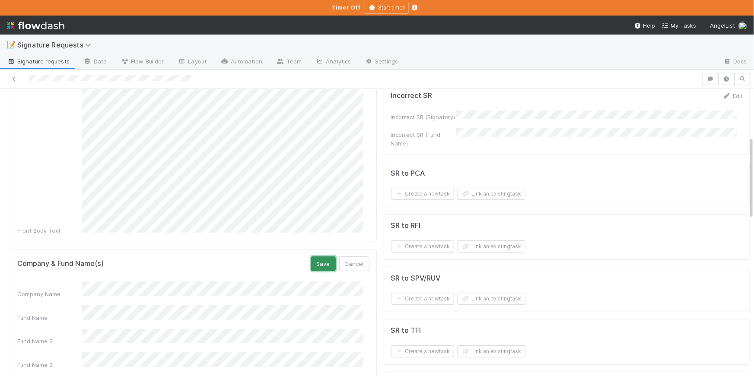
click at [323, 257] on button "Save" at bounding box center [323, 264] width 25 height 15
click at [353, 249] on div "Company & Fund Name(s) Edit Company Name Fund Name Fund Name 2 Fund Name 3 Fund…" at bounding box center [193, 342] width 367 height 187
click at [351, 257] on link "Edit" at bounding box center [359, 260] width 20 height 7
click at [315, 257] on button "Save" at bounding box center [323, 264] width 25 height 15
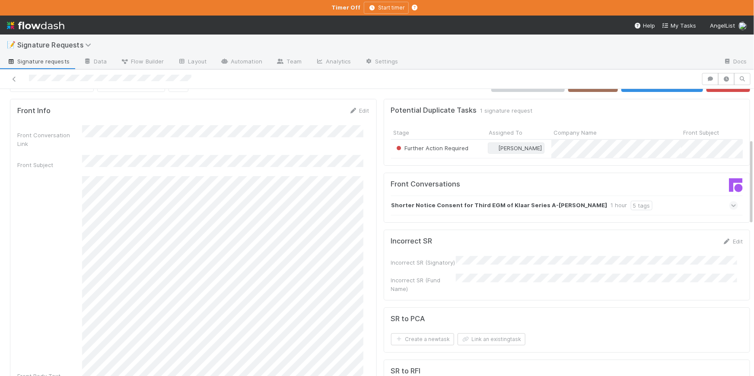
scroll to position [0, 0]
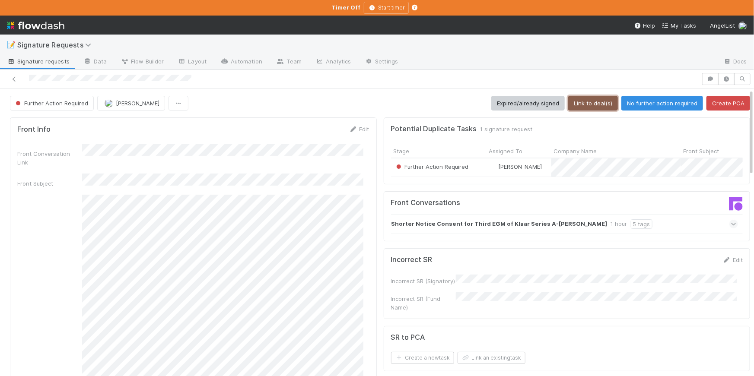
click at [584, 104] on button "Link to deal(s)" at bounding box center [593, 103] width 50 height 15
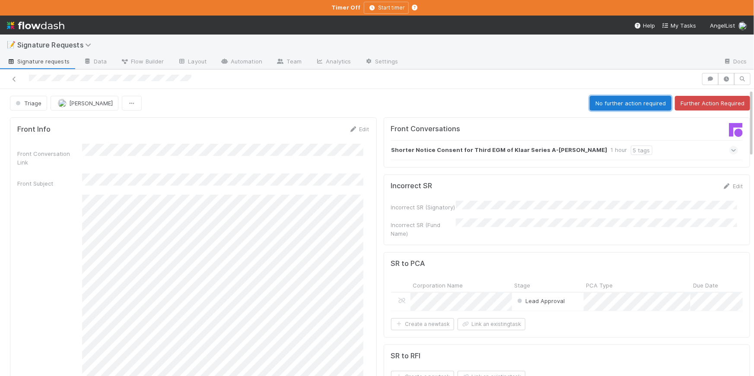
click at [628, 103] on button "No further action required" at bounding box center [630, 103] width 82 height 15
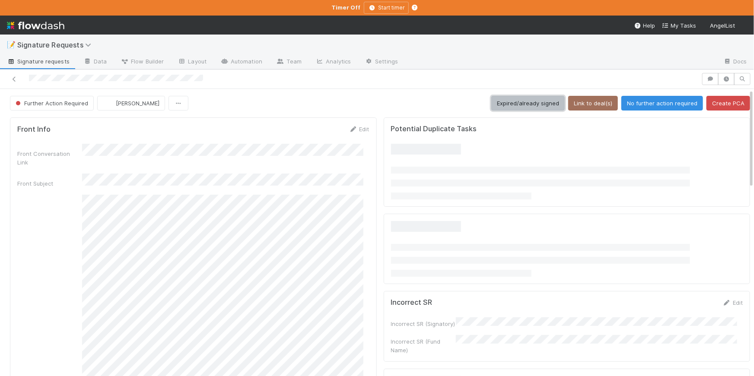
click at [529, 102] on button "Expired/already signed" at bounding box center [527, 103] width 73 height 15
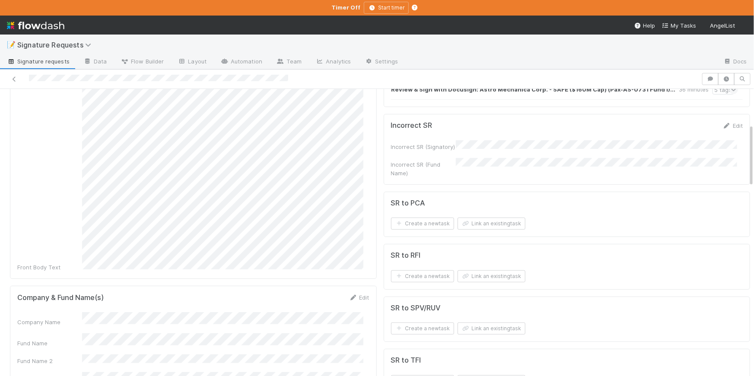
scroll to position [168, 0]
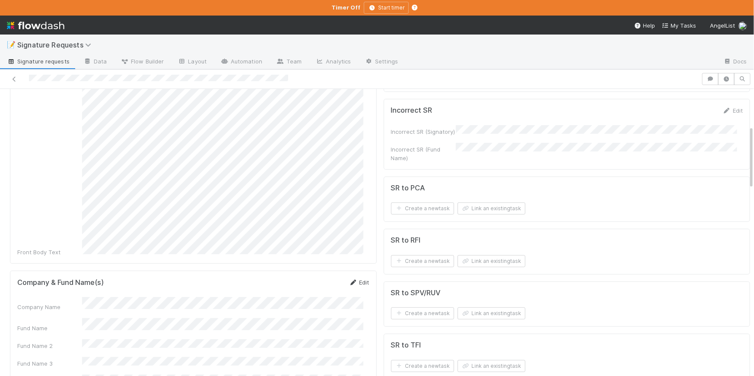
click at [355, 279] on link "Edit" at bounding box center [359, 282] width 20 height 7
click at [71, 327] on div "Fund Name" at bounding box center [193, 335] width 352 height 17
click at [326, 278] on button "Save" at bounding box center [323, 285] width 25 height 15
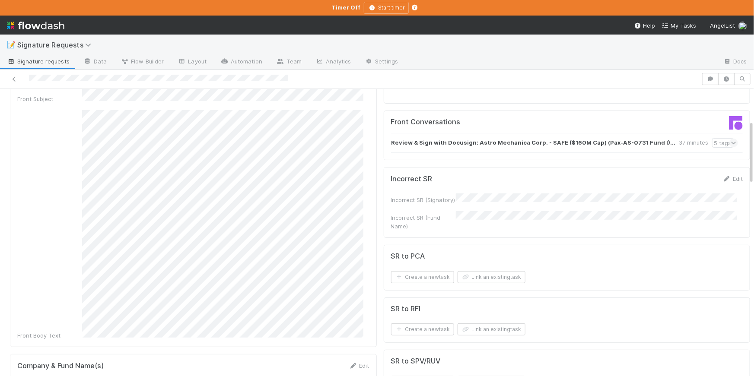
scroll to position [0, 0]
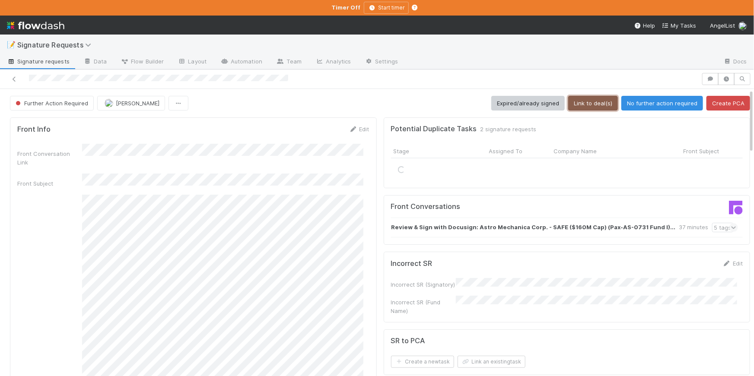
click at [581, 106] on button "Link to deal(s)" at bounding box center [593, 103] width 50 height 15
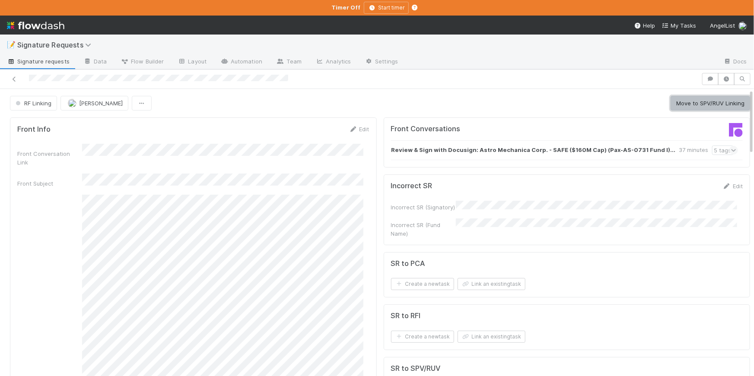
click at [687, 102] on button "Move to SPV/RUV Linking" at bounding box center [709, 103] width 79 height 15
click at [722, 101] on button "Move to TFI Linking" at bounding box center [718, 103] width 64 height 15
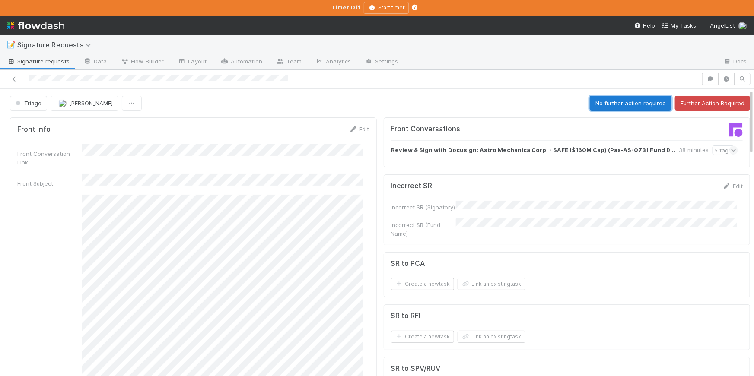
click at [631, 104] on button "No further action required" at bounding box center [630, 103] width 82 height 15
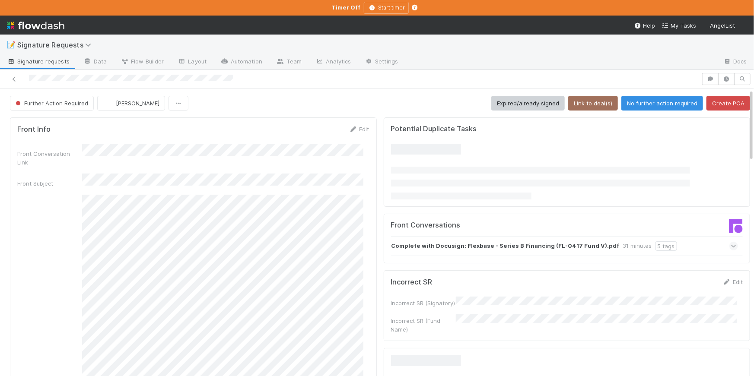
scroll to position [229, 0]
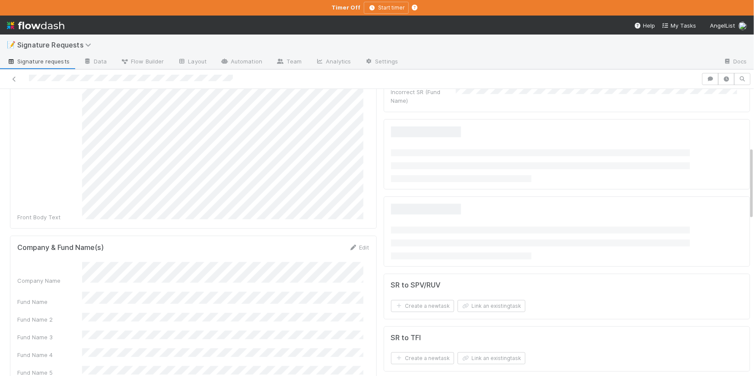
drag, startPoint x: 349, startPoint y: 232, endPoint x: 333, endPoint y: 242, distance: 18.7
click at [349, 245] on icon at bounding box center [353, 248] width 9 height 6
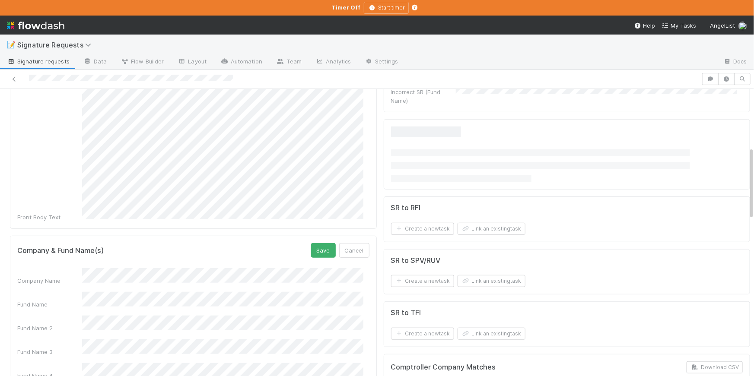
click at [196, 291] on div "Company Name Fund Name Fund Name 2 Fund Name 3 Fund Name 4 Fund Name 5 Comptrol…" at bounding box center [193, 364] width 352 height 192
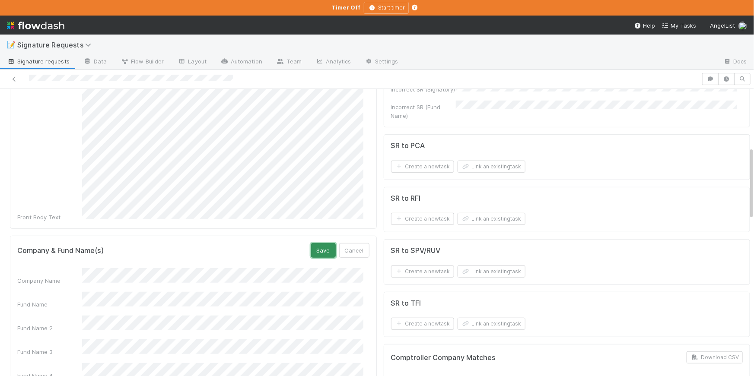
click at [314, 243] on button "Save" at bounding box center [323, 250] width 25 height 15
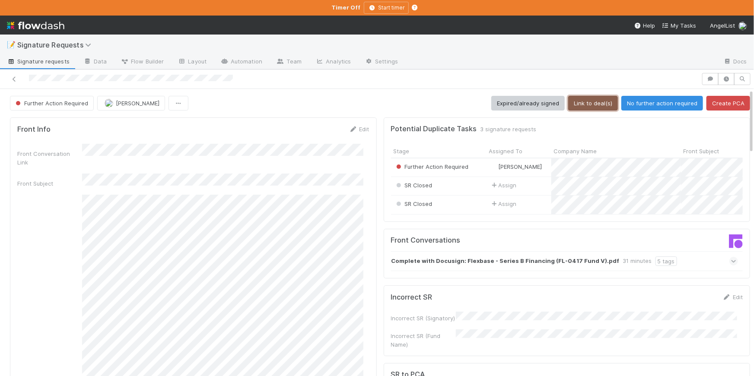
click at [591, 108] on button "Link to deal(s)" at bounding box center [593, 103] width 50 height 15
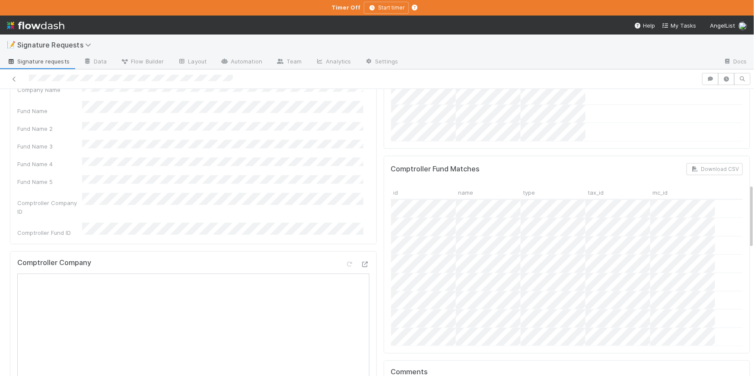
scroll to position [146, 0]
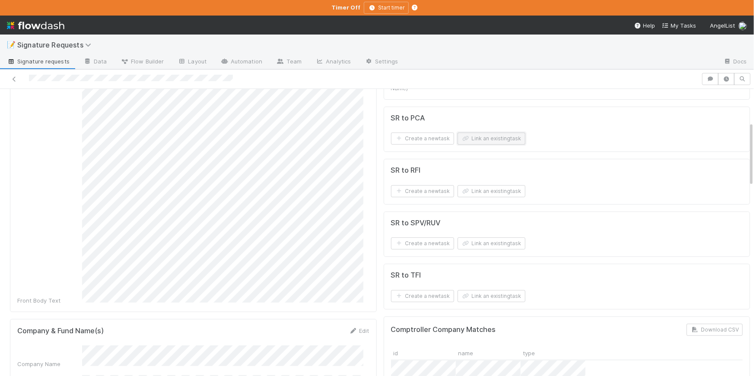
click at [481, 136] on button "Link an existing task" at bounding box center [491, 139] width 68 height 12
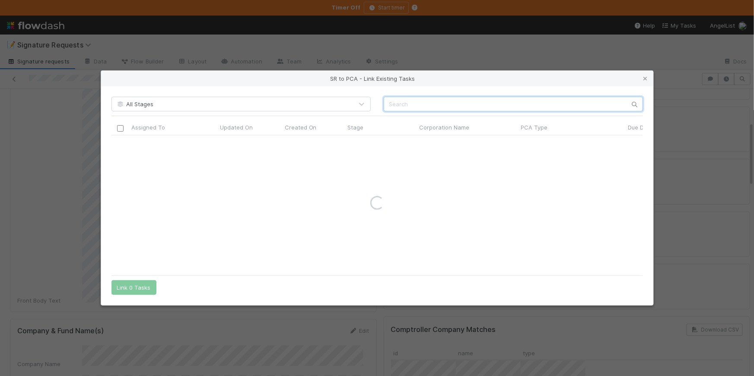
click at [440, 102] on input "text" at bounding box center [512, 104] width 259 height 15
paste input "FL-0417 Fund V, a series of Companyon Sidecar, LP"
type input "FL-0417 Fund V, a series of Companyon Sidecar, LP"
click at [645, 79] on icon at bounding box center [645, 79] width 9 height 6
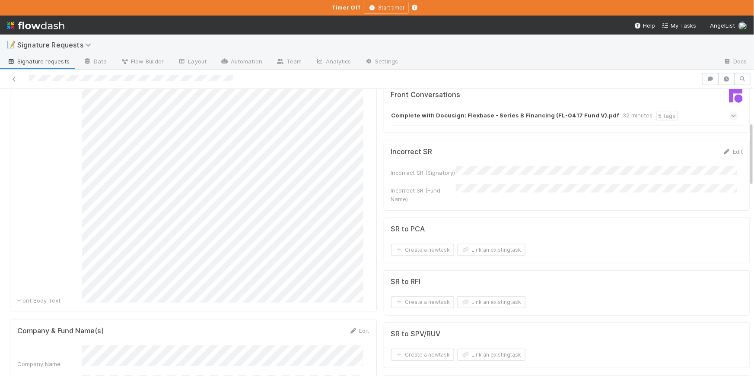
click at [493, 247] on button "Link an existing task" at bounding box center [491, 250] width 68 height 12
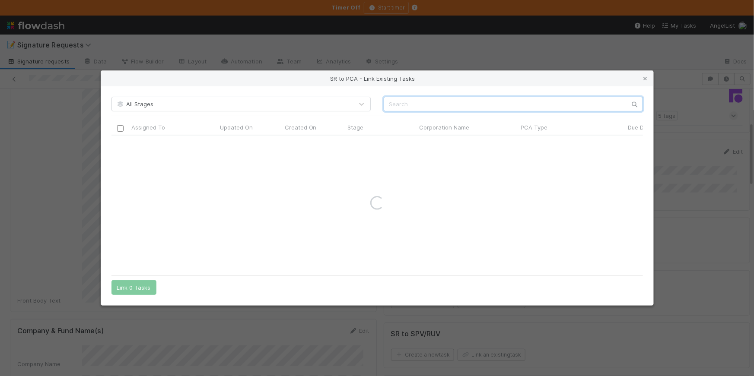
click at [433, 104] on input "text" at bounding box center [512, 104] width 259 height 15
paste input "Flexbase Technologies"
type input "Flexbase Technologies"
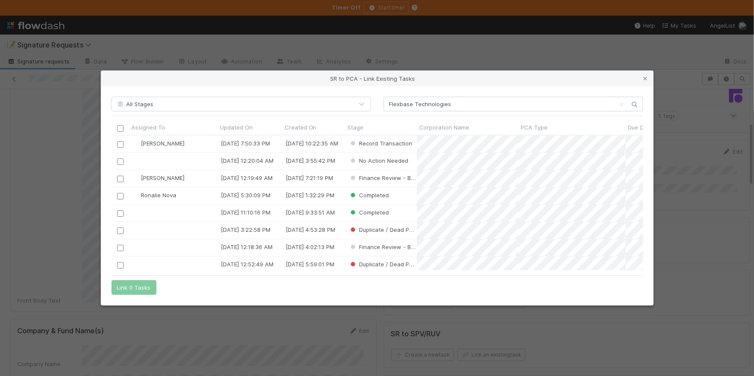
scroll to position [129, 525]
click at [120, 143] on input "checkbox" at bounding box center [120, 144] width 6 height 6
click at [129, 286] on button "Link 1 Task" at bounding box center [131, 287] width 41 height 15
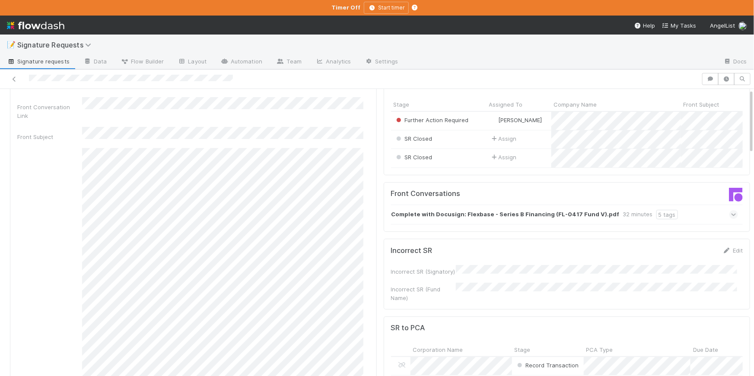
scroll to position [0, 0]
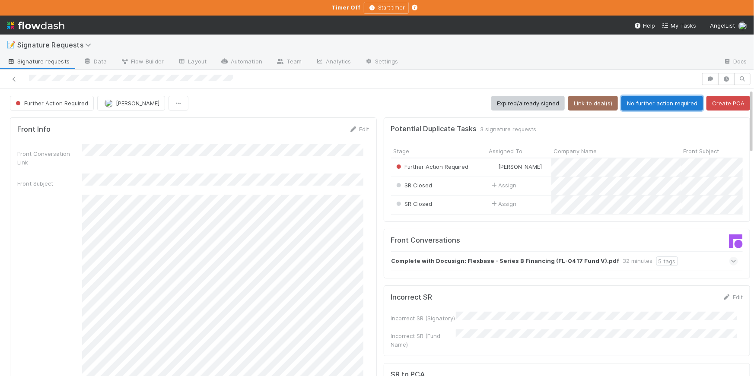
drag, startPoint x: 673, startPoint y: 104, endPoint x: 649, endPoint y: 79, distance: 34.5
click at [672, 104] on button "No further action required" at bounding box center [662, 103] width 82 height 15
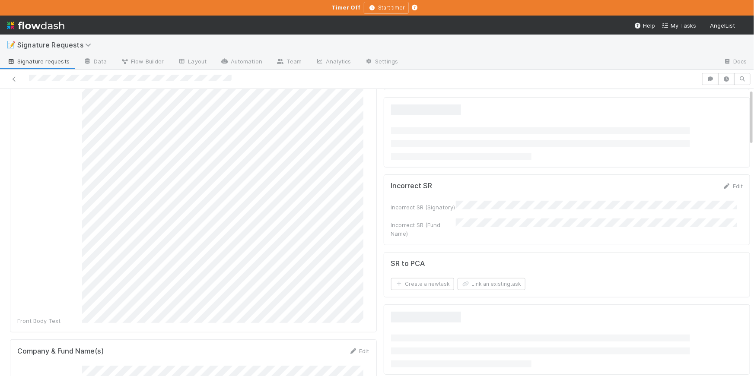
scroll to position [217, 0]
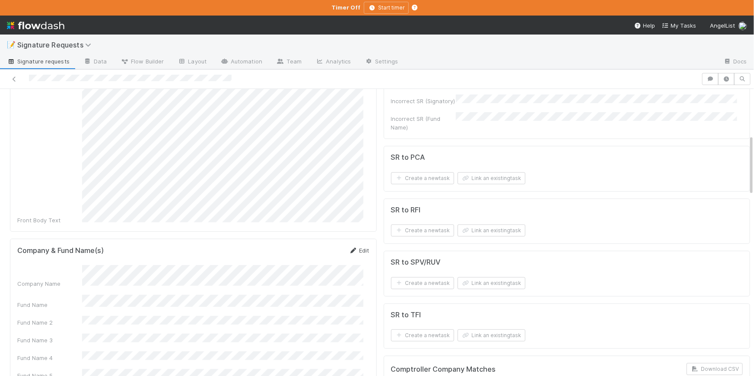
click at [354, 247] on link "Edit" at bounding box center [359, 250] width 20 height 7
click at [315, 246] on button "Save" at bounding box center [323, 253] width 25 height 15
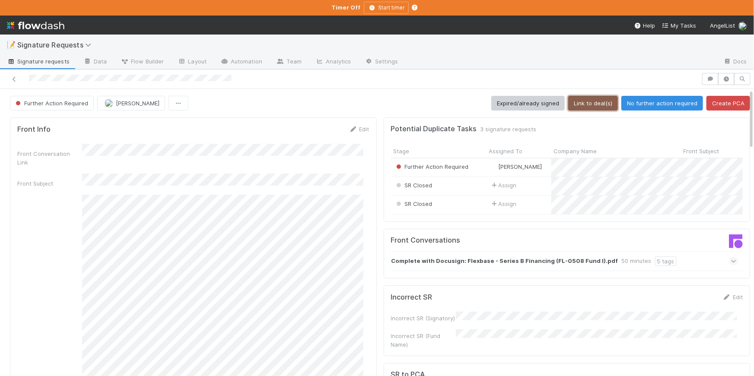
click at [592, 100] on button "Link to deal(s)" at bounding box center [593, 103] width 50 height 15
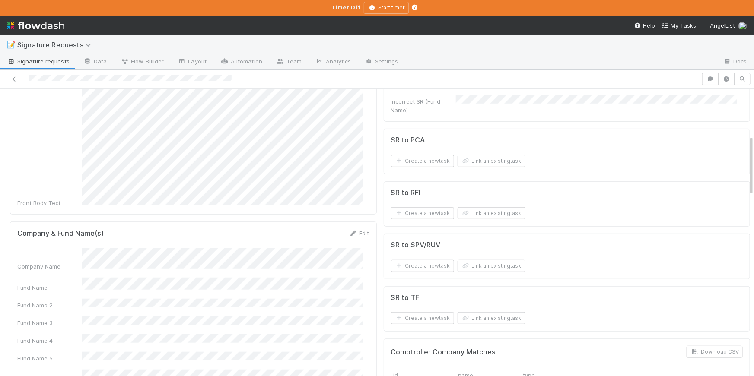
scroll to position [279, 0]
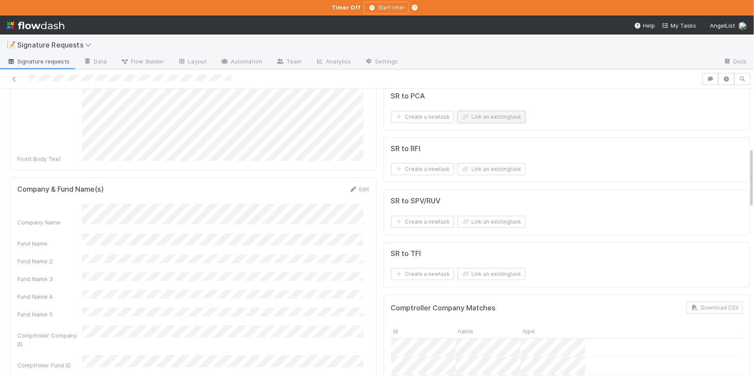
click at [491, 116] on button "Link an existing task" at bounding box center [491, 117] width 68 height 12
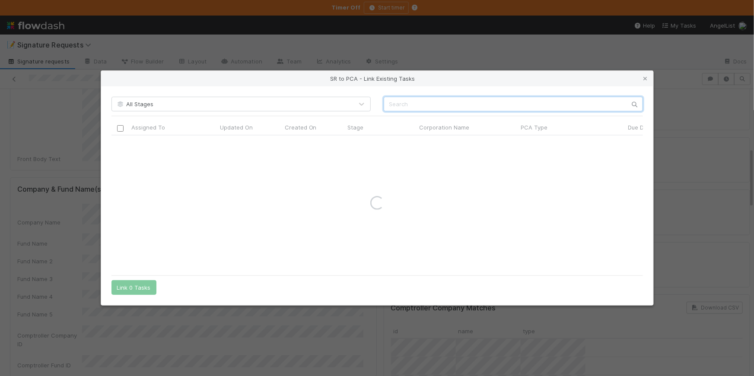
click at [411, 111] on input "text" at bounding box center [512, 104] width 259 height 15
paste input "Flexbase Technologies"
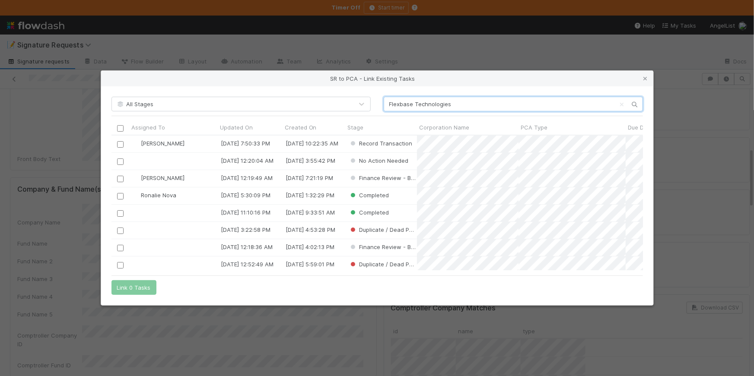
scroll to position [129, 525]
type input "Flexbase Technologies"
click at [119, 144] on input "checkbox" at bounding box center [120, 144] width 6 height 6
click at [149, 283] on button "Link 1 Task" at bounding box center [131, 287] width 41 height 15
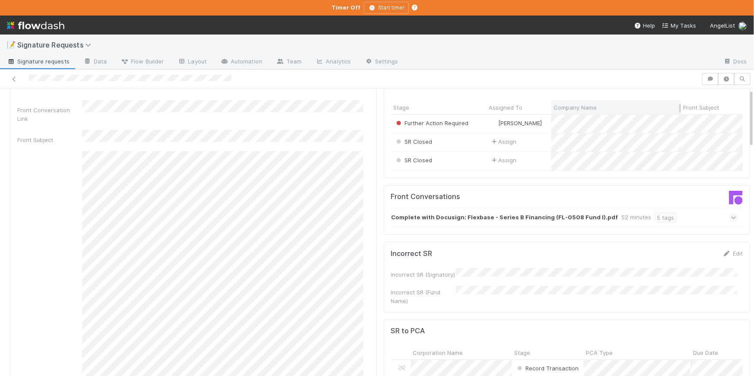
scroll to position [0, 0]
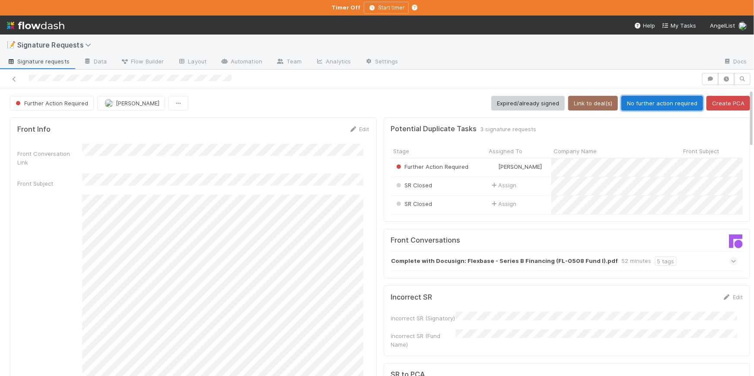
click at [638, 103] on button "No further action required" at bounding box center [662, 103] width 82 height 15
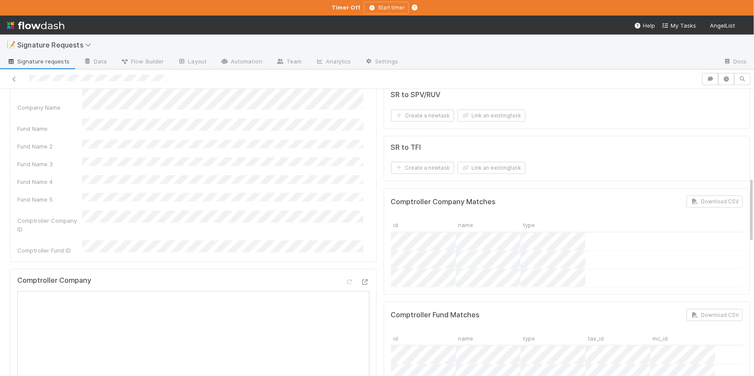
scroll to position [213, 0]
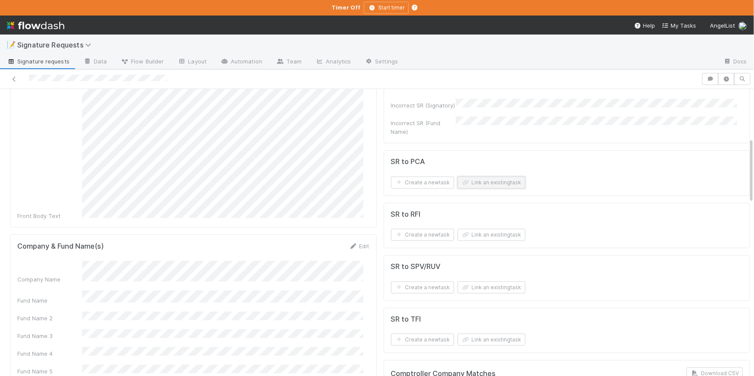
click at [468, 181] on button "Link an existing task" at bounding box center [491, 183] width 68 height 12
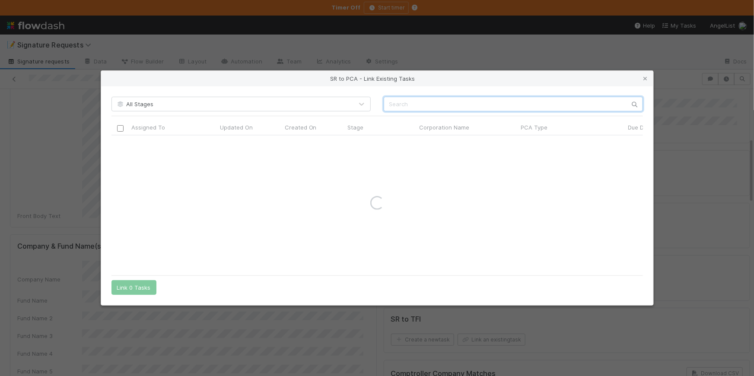
click at [423, 104] on input "text" at bounding box center [512, 104] width 259 height 15
paste input "Flexbase"
type input "Flexbase"
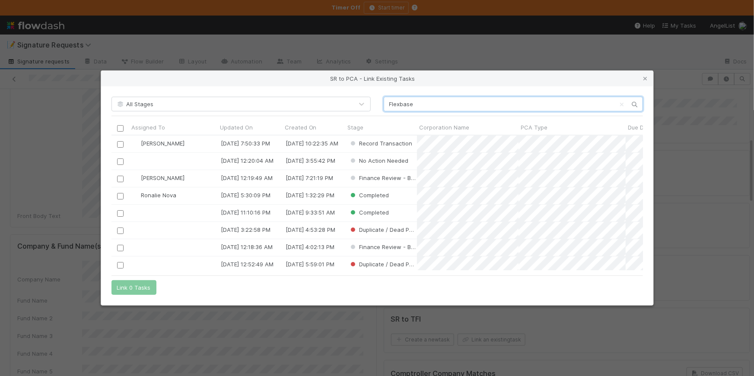
scroll to position [129, 525]
click at [390, 104] on input "Flexbase" at bounding box center [512, 104] width 259 height 15
click at [444, 103] on input "Flexbase" at bounding box center [512, 104] width 259 height 15
click at [113, 146] on div at bounding box center [119, 144] width 17 height 17
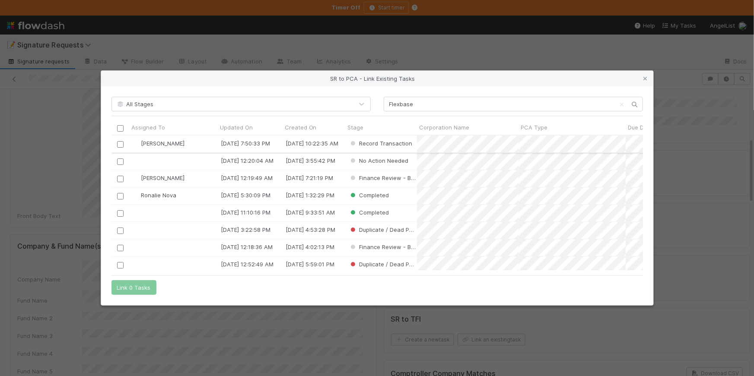
click at [121, 143] on input "checkbox" at bounding box center [120, 144] width 6 height 6
click at [136, 290] on button "Link 1 Task" at bounding box center [131, 287] width 41 height 15
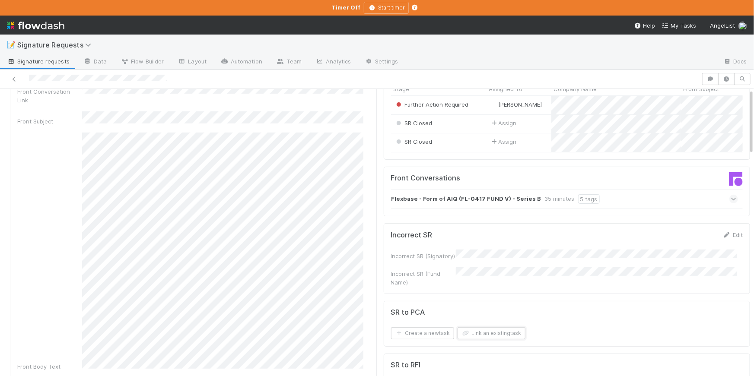
scroll to position [0, 0]
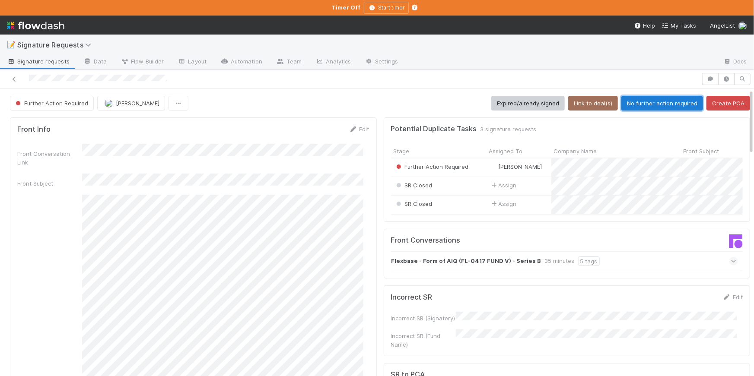
click at [643, 96] on button "No further action required" at bounding box center [662, 103] width 82 height 15
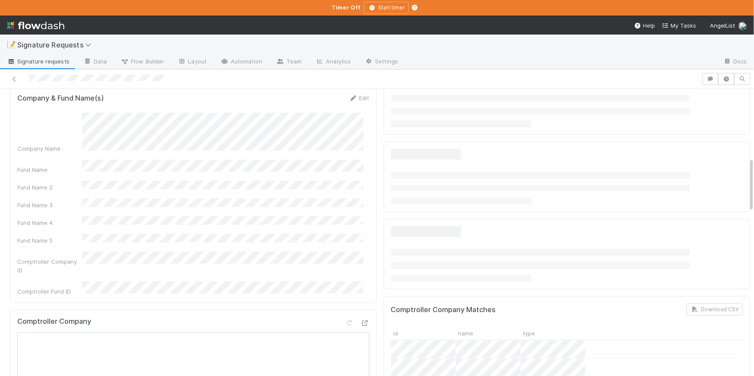
scroll to position [351, 0]
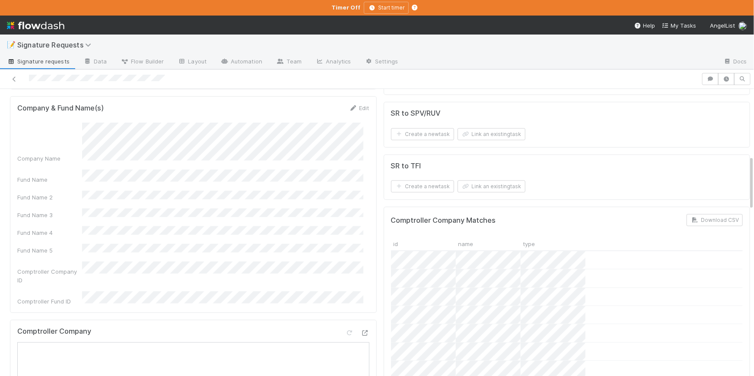
click at [70, 123] on div "Company Name" at bounding box center [193, 143] width 352 height 40
click at [479, 129] on button "Link an existing task" at bounding box center [491, 134] width 68 height 12
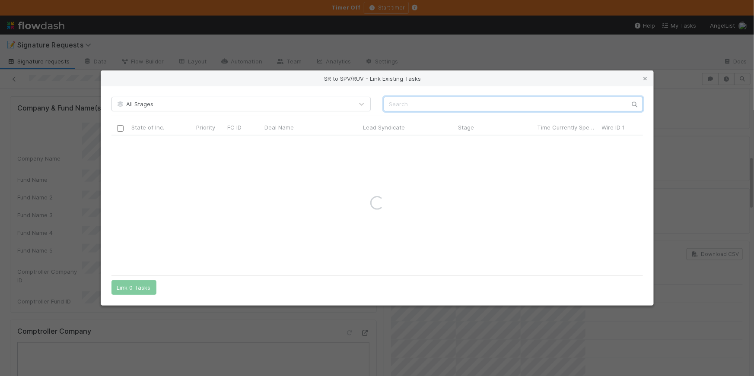
click at [443, 102] on input "text" at bounding box center [512, 104] width 259 height 15
paste input "Flexbase Technologies,"
click at [391, 105] on input "Flexbase Technologies" at bounding box center [512, 104] width 259 height 15
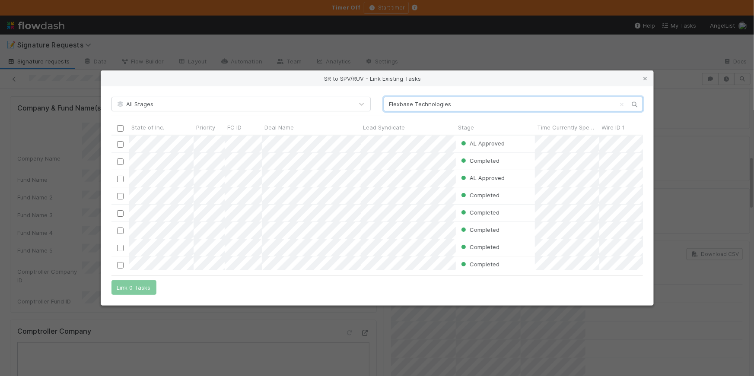
scroll to position [129, 525]
type input "Flexbase Technologies"
click at [117, 145] on input "checkbox" at bounding box center [120, 144] width 6 height 6
click at [131, 287] on button "Link 1 Task" at bounding box center [131, 287] width 41 height 15
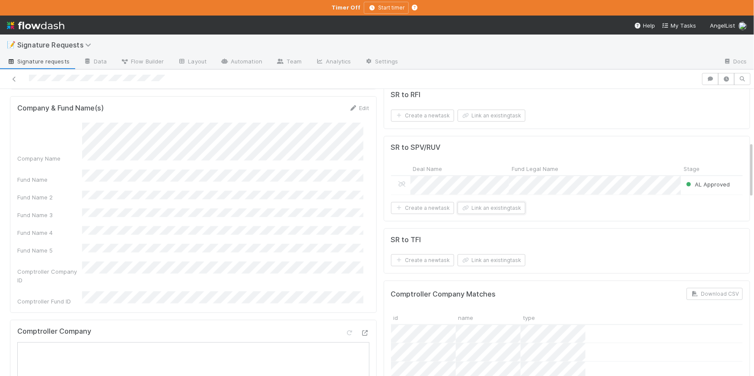
scroll to position [266, 0]
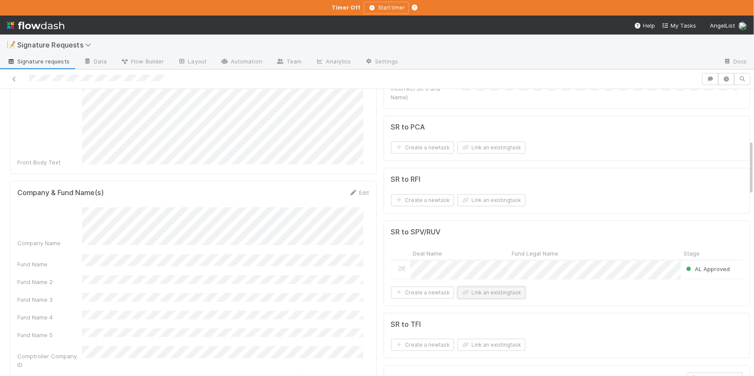
click at [472, 298] on button "Link an existing task" at bounding box center [491, 293] width 68 height 12
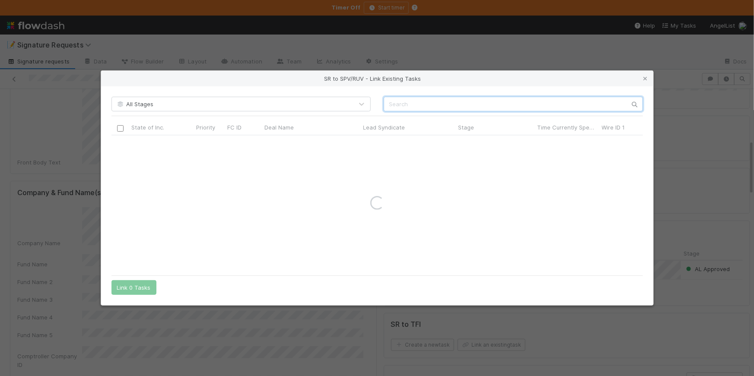
click at [472, 103] on input "text" at bounding box center [512, 104] width 259 height 15
paste input "FL-0618 Fund I"
type input "FL-0618 Fund I"
click at [119, 145] on input "checkbox" at bounding box center [120, 144] width 6 height 6
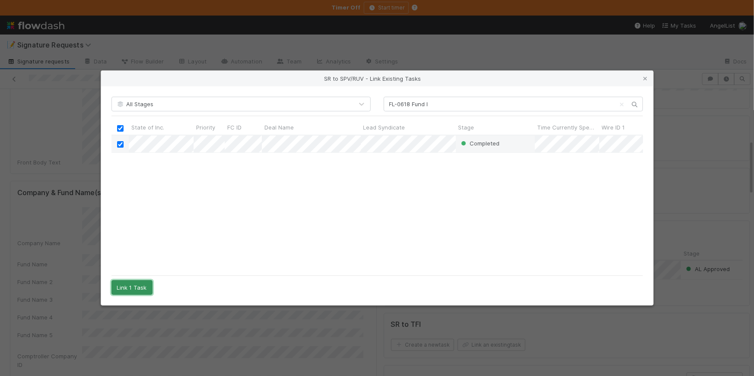
drag, startPoint x: 138, startPoint y: 289, endPoint x: 367, endPoint y: 282, distance: 229.0
click at [138, 289] on button "Link 1 Task" at bounding box center [131, 287] width 41 height 15
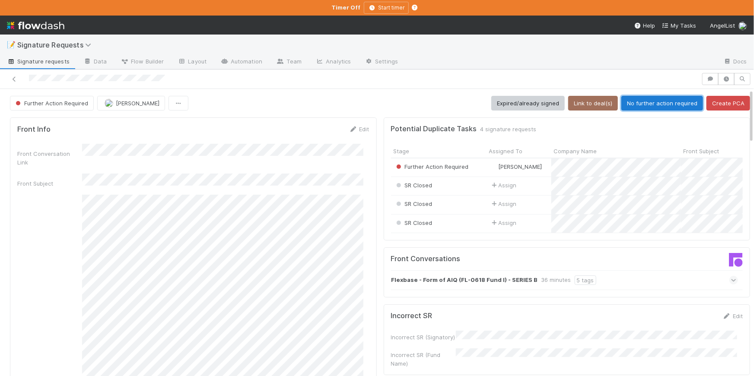
click at [649, 107] on button "No further action required" at bounding box center [662, 103] width 82 height 15
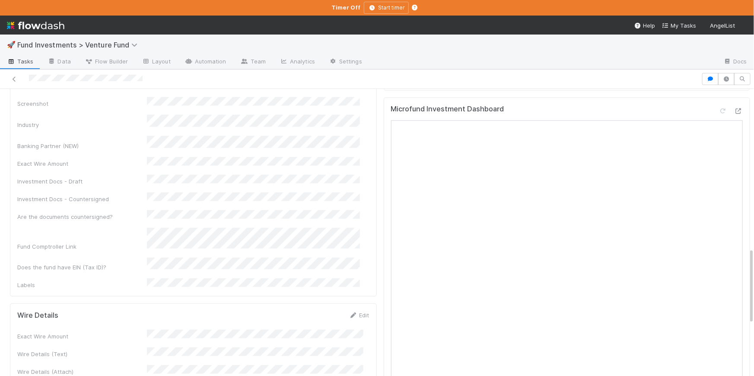
scroll to position [703, 0]
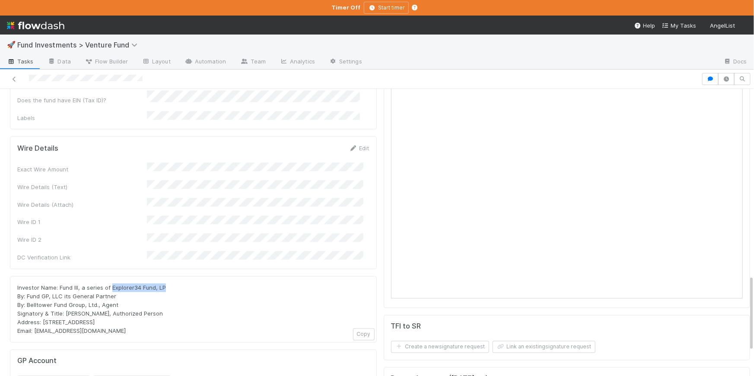
drag, startPoint x: 167, startPoint y: 218, endPoint x: 309, endPoint y: 205, distance: 142.7
click at [114, 284] on div "Investor Name: Fund III, a series of Explorer34 Fund, LP By: Fund GP, LLC its G…" at bounding box center [193, 310] width 352 height 52
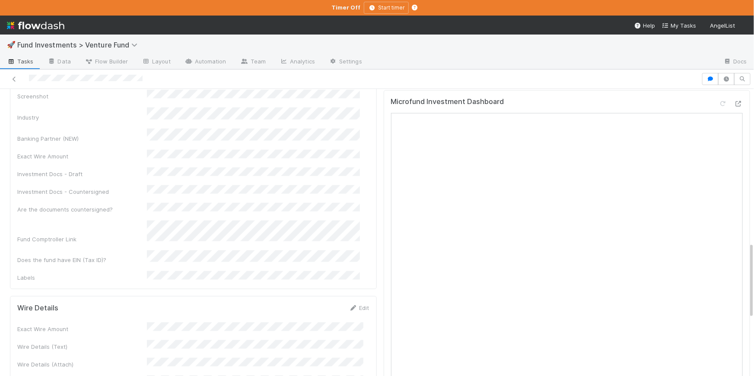
scroll to position [704, 0]
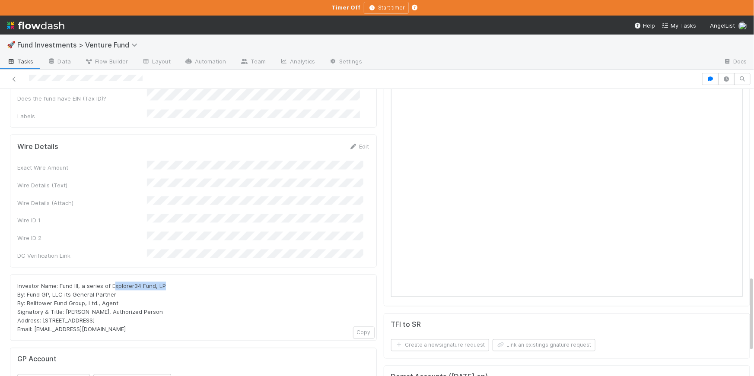
click at [165, 282] on div "Investor Name: Fund III, a series of Explorer34 Fund, LP By: Fund GP, LLC its G…" at bounding box center [193, 308] width 352 height 52
drag, startPoint x: 165, startPoint y: 216, endPoint x: 110, endPoint y: 217, distance: 55.3
click at [110, 282] on div "Investor Name: Fund III, a series of Explorer34 Fund, LP By: Fund GP, LLC its G…" at bounding box center [193, 308] width 352 height 52
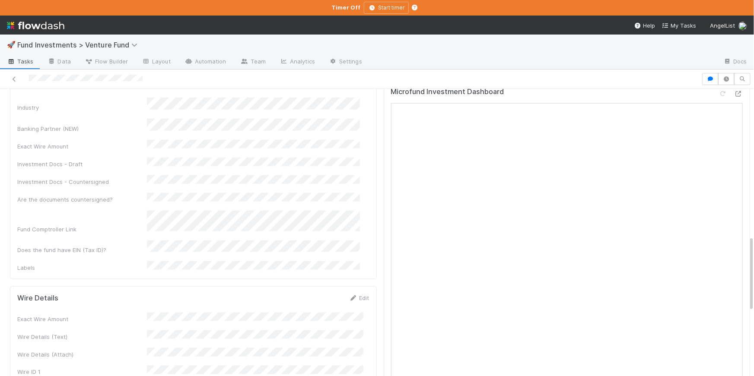
scroll to position [390, 0]
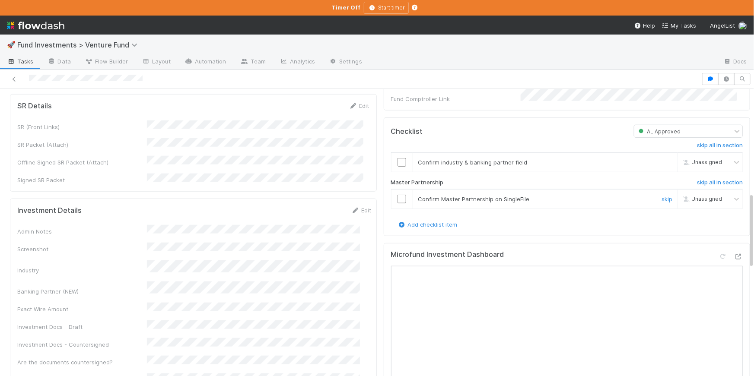
click at [397, 203] on input "checkbox" at bounding box center [401, 199] width 9 height 9
click at [397, 167] on input "checkbox" at bounding box center [401, 162] width 9 height 9
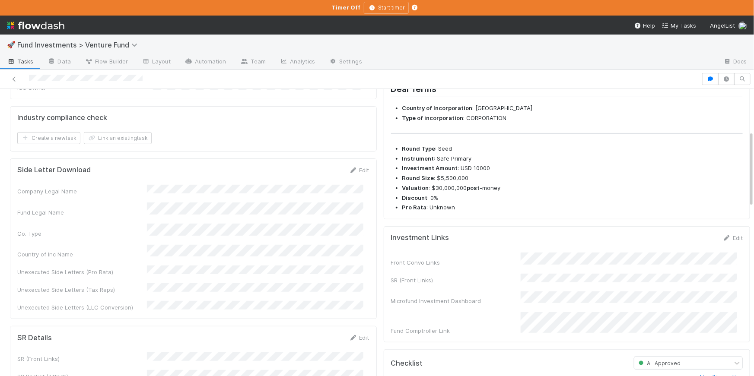
scroll to position [316, 0]
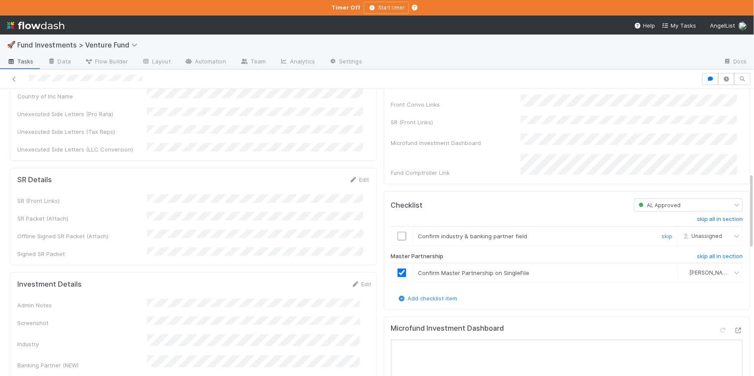
click at [397, 241] on input "checkbox" at bounding box center [401, 236] width 9 height 9
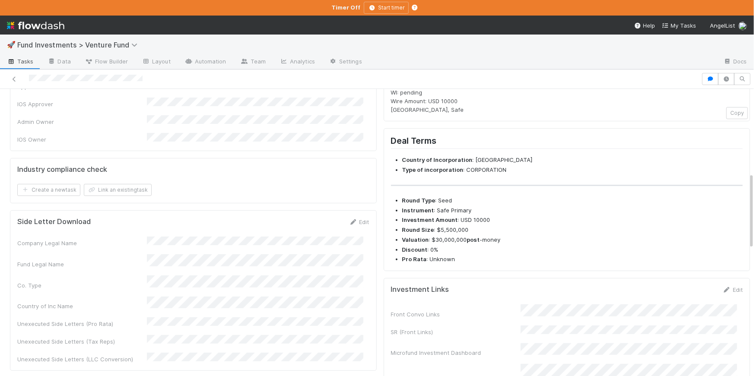
scroll to position [0, 0]
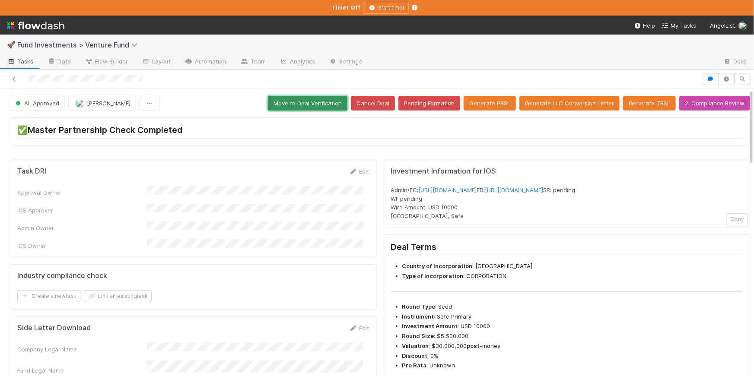
click at [317, 105] on button "Move to Deal Verification" at bounding box center [307, 103] width 79 height 15
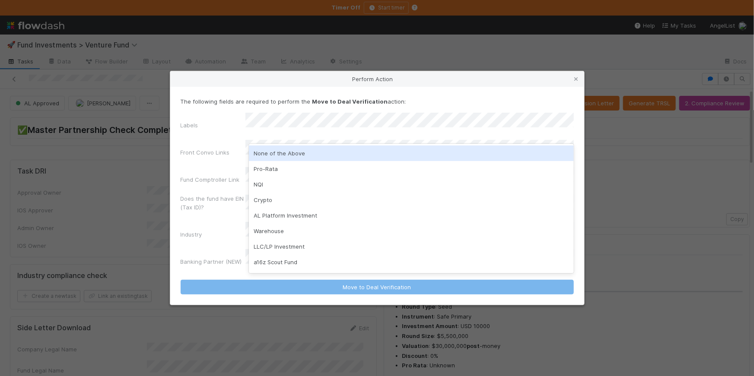
click at [310, 155] on div "None of the Above" at bounding box center [411, 154] width 325 height 16
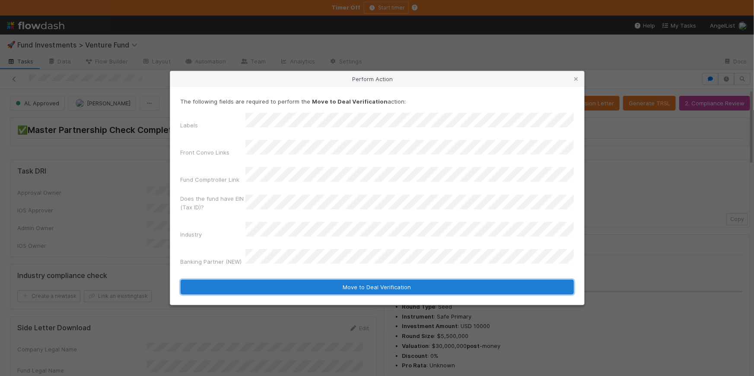
click at [339, 280] on button "Move to Deal Verification" at bounding box center [377, 287] width 393 height 15
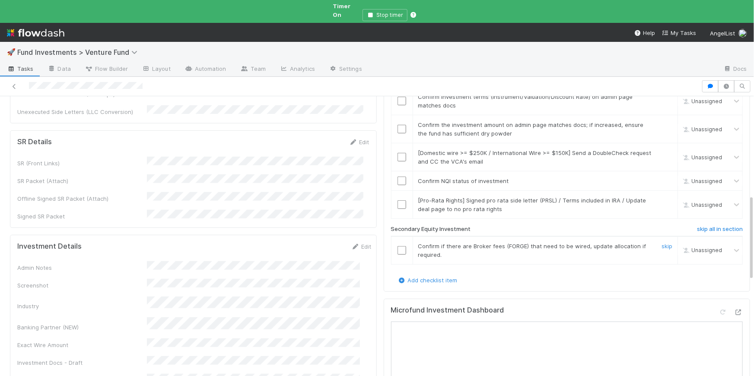
scroll to position [327, 0]
click at [661, 242] on link "skip" at bounding box center [666, 245] width 11 height 7
click at [661, 196] on link "skip" at bounding box center [666, 199] width 11 height 7
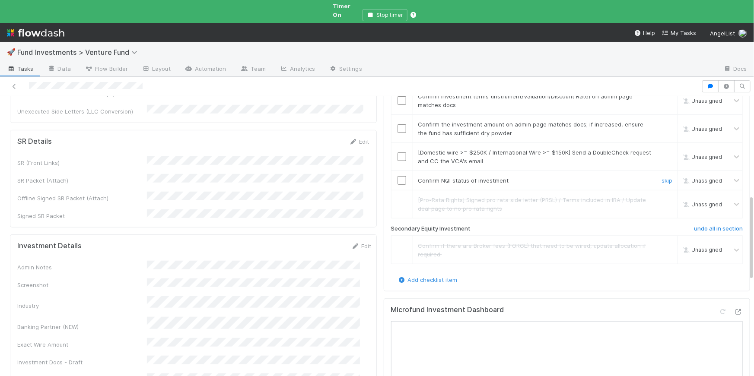
click at [397, 176] on input "checkbox" at bounding box center [401, 180] width 9 height 9
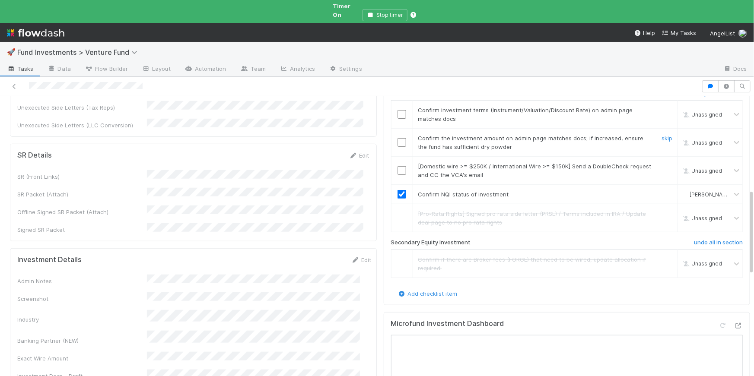
scroll to position [308, 0]
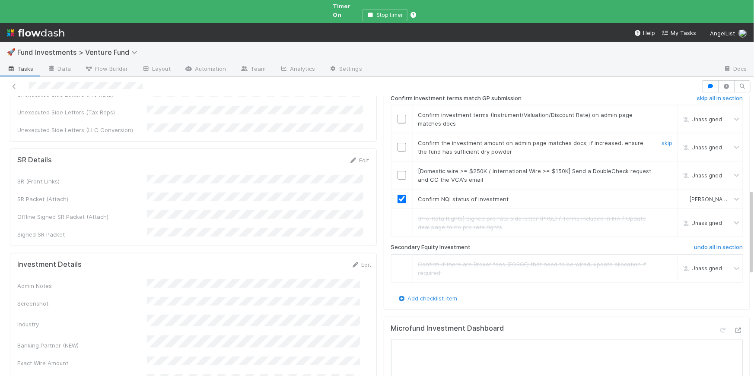
click at [397, 143] on input "checkbox" at bounding box center [401, 147] width 9 height 9
click at [661, 168] on link "skip" at bounding box center [666, 171] width 11 height 7
click at [397, 115] on input "checkbox" at bounding box center [401, 119] width 9 height 9
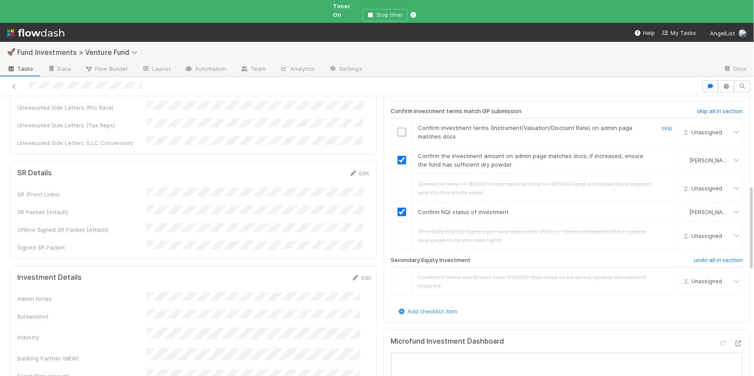
scroll to position [295, 0]
checkbox input "true"
click at [399, 128] on input "checkbox" at bounding box center [401, 132] width 9 height 9
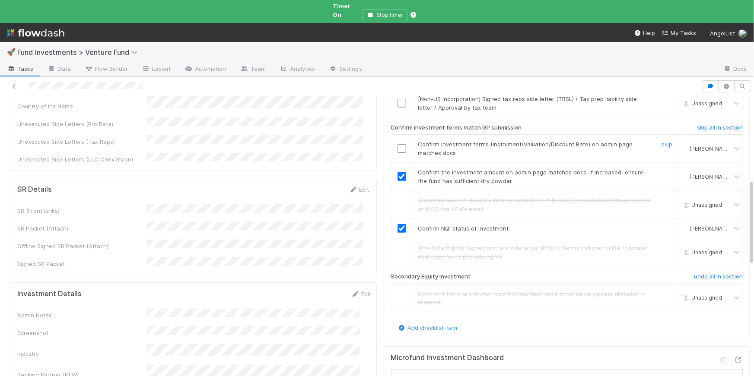
scroll to position [266, 0]
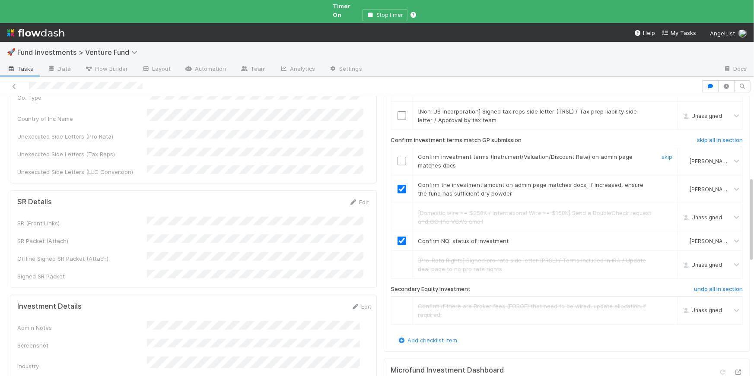
click at [397, 157] on input "checkbox" at bounding box center [401, 161] width 9 height 9
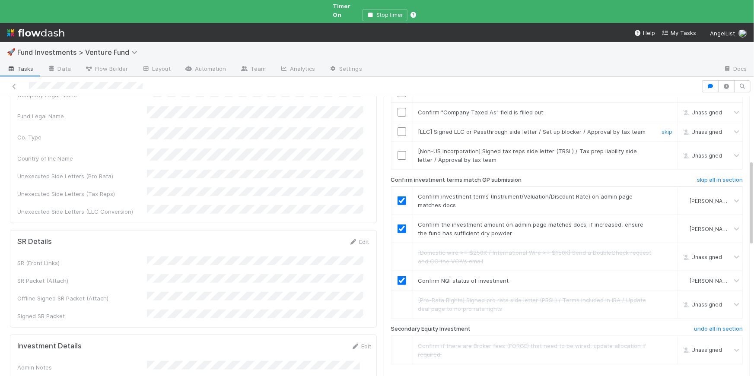
scroll to position [210, 0]
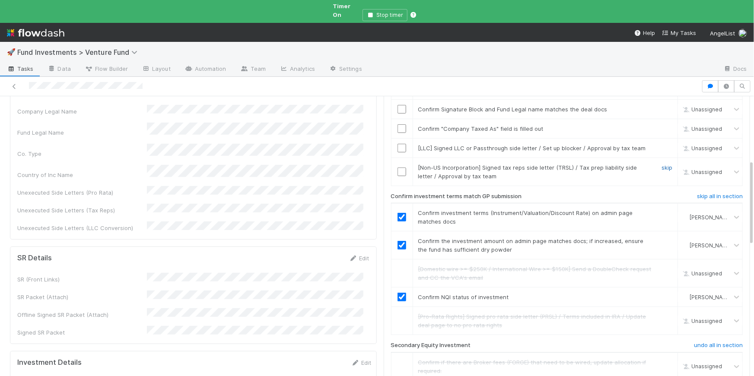
click at [661, 164] on link "skip" at bounding box center [666, 167] width 11 height 7
click at [654, 144] on div "skip" at bounding box center [666, 148] width 26 height 9
click at [661, 145] on link "skip" at bounding box center [666, 148] width 11 height 7
click at [397, 124] on input "checkbox" at bounding box center [401, 128] width 9 height 9
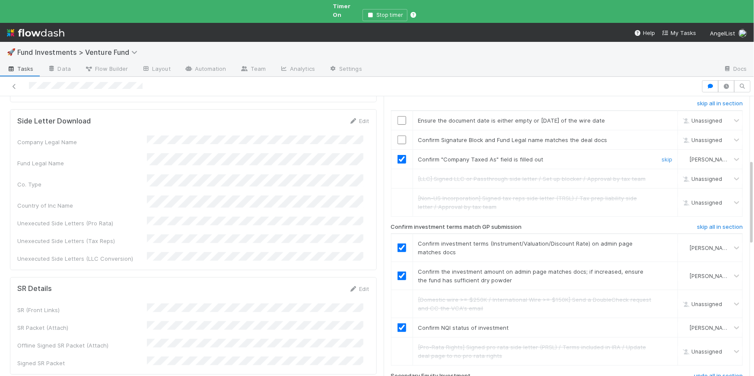
scroll to position [179, 0]
click at [397, 136] on input "checkbox" at bounding box center [401, 140] width 9 height 9
click at [398, 117] on input "checkbox" at bounding box center [401, 121] width 9 height 9
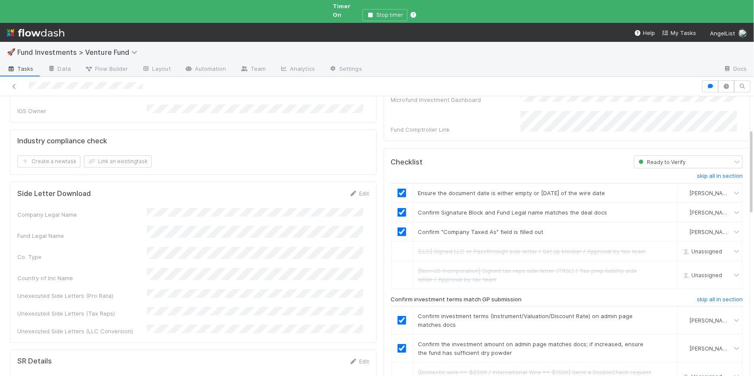
scroll to position [0, 0]
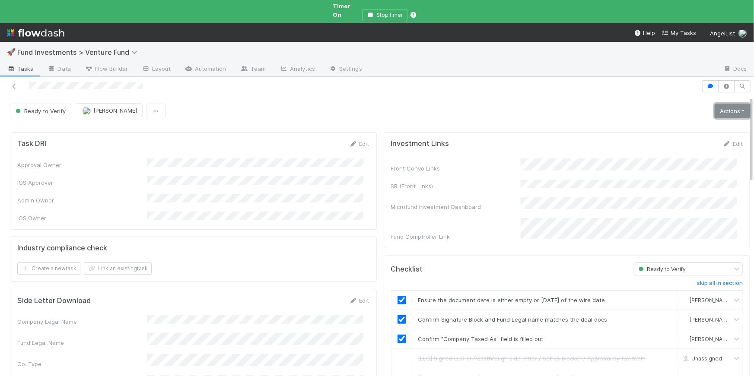
click at [736, 104] on link "Actions" at bounding box center [731, 111] width 35 height 15
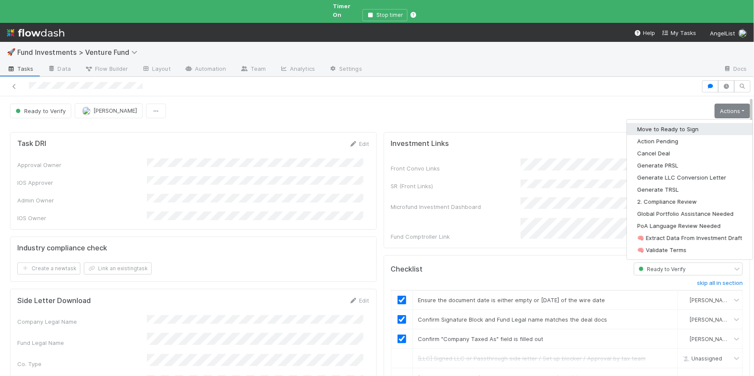
click at [677, 123] on button "Move to Ready to Sign" at bounding box center [690, 129] width 126 height 12
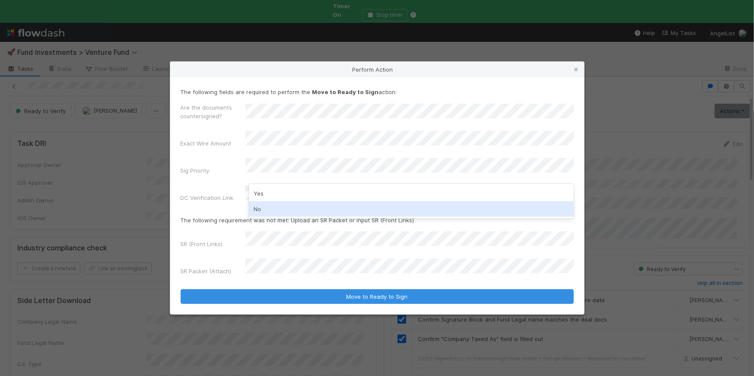
click at [270, 203] on div "No" at bounding box center [411, 209] width 325 height 16
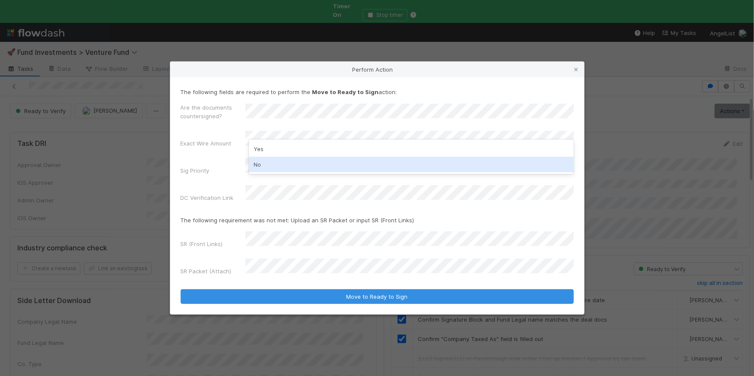
click at [272, 158] on div "No" at bounding box center [411, 165] width 325 height 16
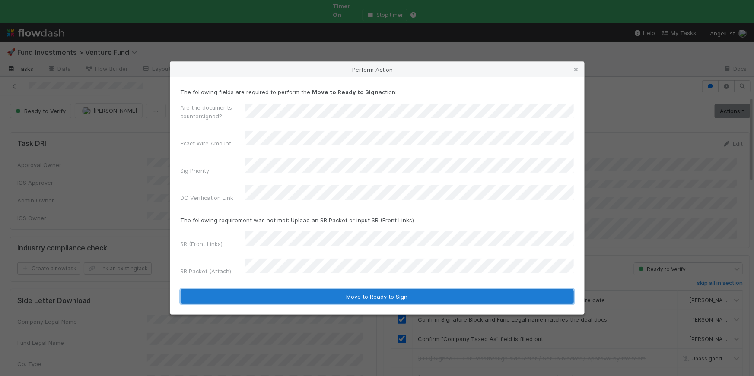
click at [414, 289] on button "Move to Ready to Sign" at bounding box center [377, 296] width 393 height 15
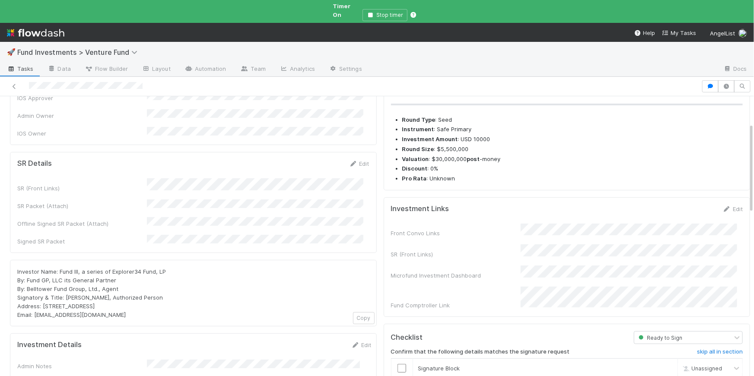
scroll to position [168, 0]
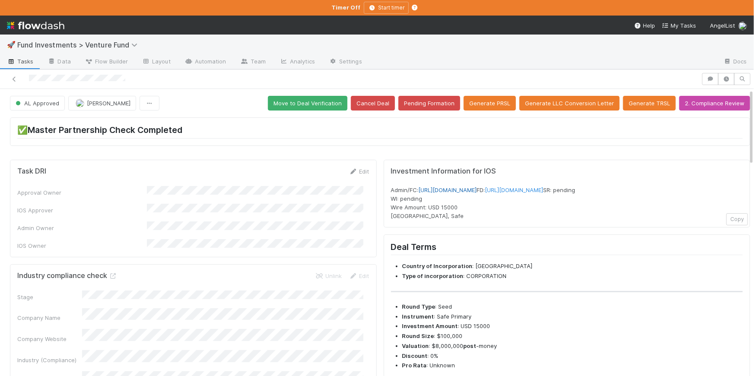
click at [477, 190] on link "[URL][DOMAIN_NAME]" at bounding box center [447, 190] width 58 height 7
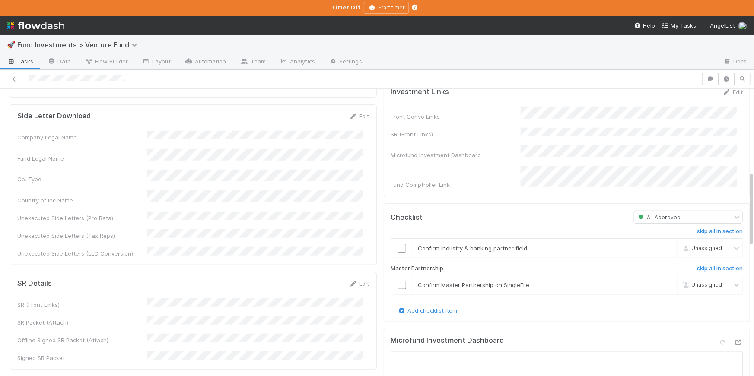
scroll to position [309, 0]
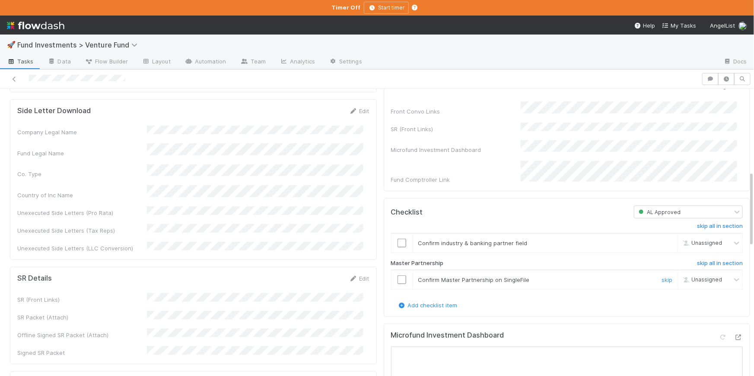
click at [397, 284] on input "checkbox" at bounding box center [401, 280] width 9 height 9
checkbox input "true"
click at [397, 247] on input "checkbox" at bounding box center [401, 243] width 9 height 9
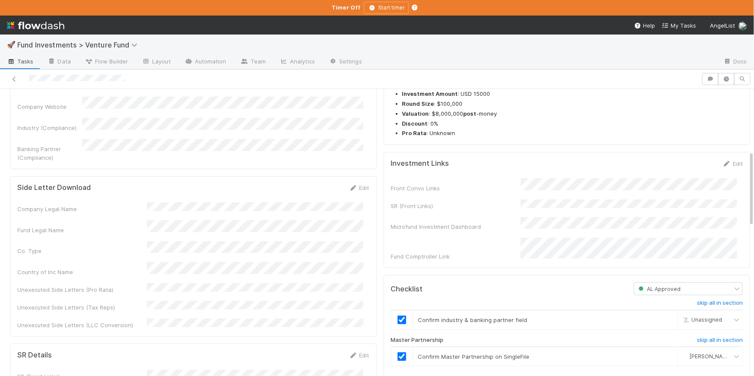
checkbox input "true"
click at [397, 324] on input "checkbox" at bounding box center [401, 320] width 9 height 9
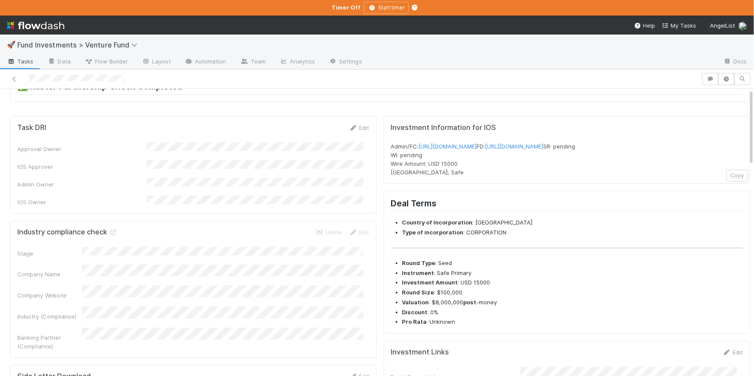
scroll to position [0, 0]
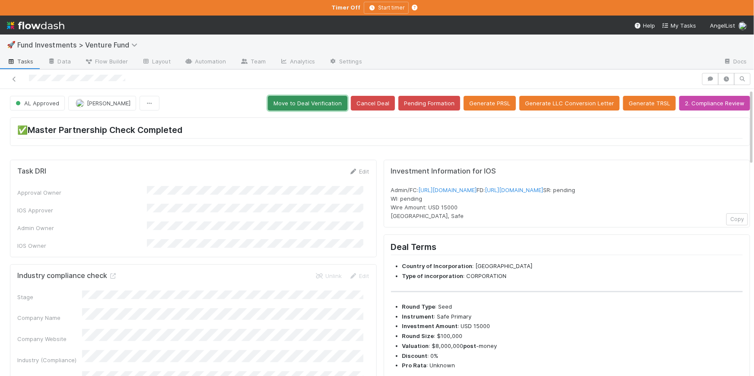
click at [321, 99] on button "Move to Deal Verification" at bounding box center [307, 103] width 79 height 15
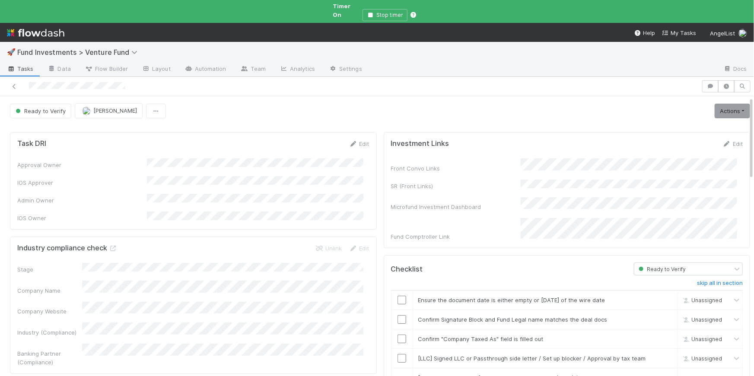
scroll to position [155, 0]
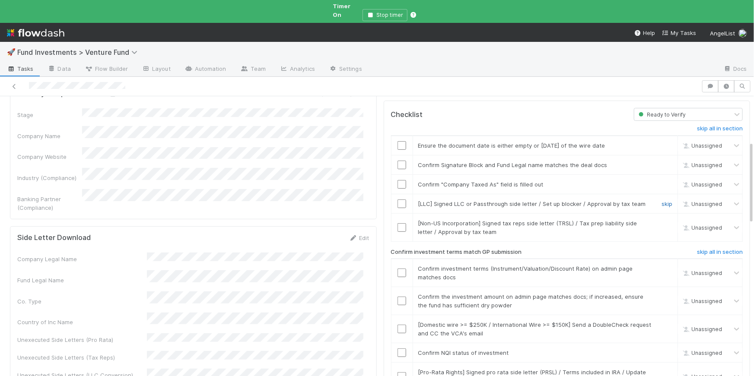
click at [661, 200] on link "skip" at bounding box center [666, 203] width 11 height 7
click at [661, 220] on link "skip" at bounding box center [666, 223] width 11 height 7
click at [402, 180] on div at bounding box center [401, 184] width 21 height 9
click at [397, 180] on input "checkbox" at bounding box center [401, 184] width 9 height 9
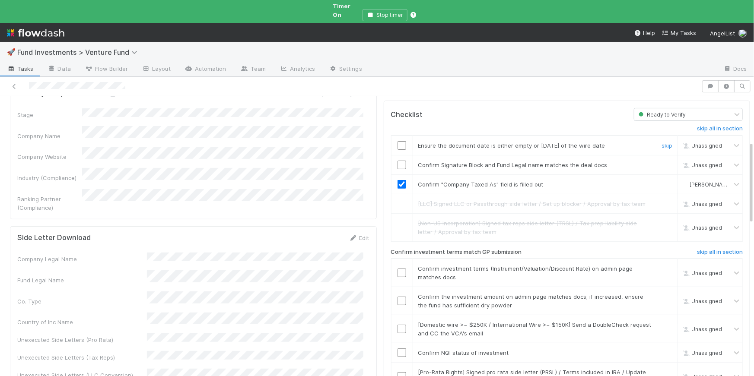
click at [397, 141] on input "checkbox" at bounding box center [401, 145] width 9 height 9
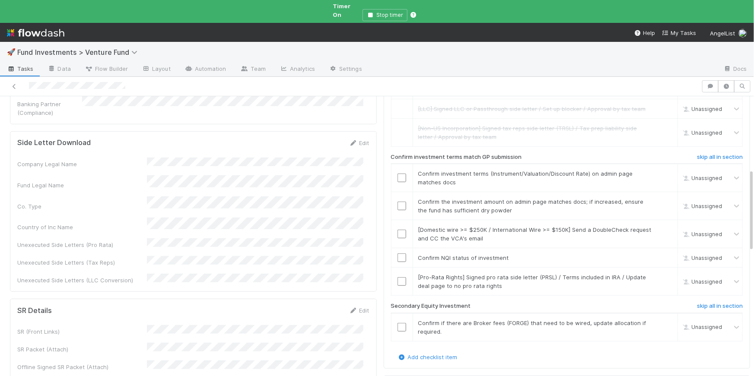
scroll to position [250, 0]
click at [661, 319] on link "skip" at bounding box center [666, 322] width 11 height 7
drag, startPoint x: 654, startPoint y: 259, endPoint x: 586, endPoint y: 5, distance: 262.8
click at [397, 253] on input "checkbox" at bounding box center [401, 257] width 9 height 9
click at [661, 273] on link "skip" at bounding box center [666, 276] width 11 height 7
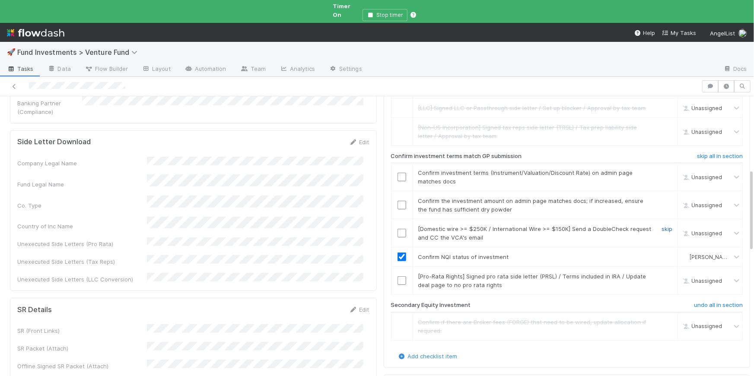
click at [661, 225] on link "skip" at bounding box center [666, 228] width 11 height 7
click at [397, 201] on input "checkbox" at bounding box center [401, 205] width 9 height 9
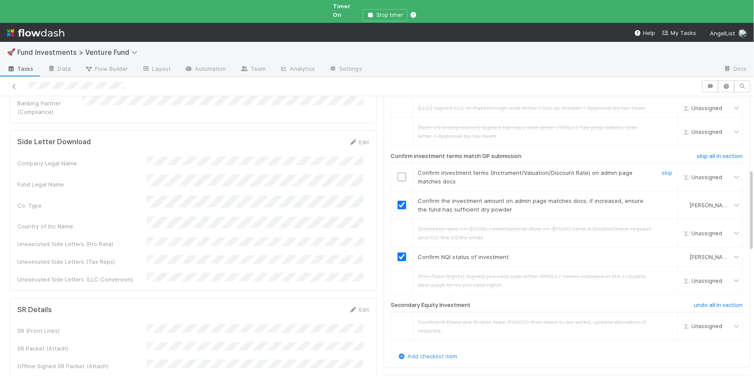
click at [397, 173] on input "checkbox" at bounding box center [401, 177] width 9 height 9
click at [399, 173] on input "checkbox" at bounding box center [401, 177] width 9 height 9
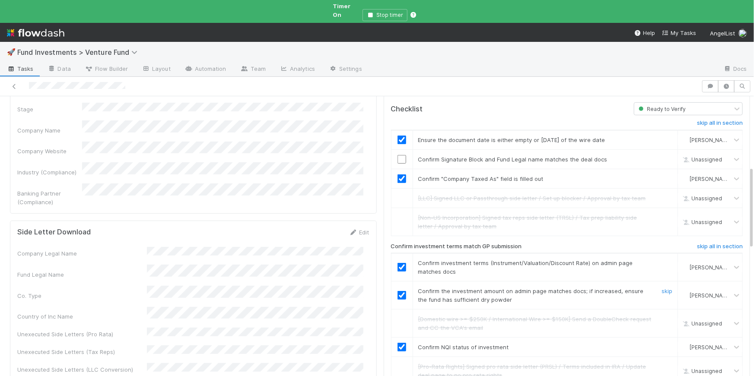
scroll to position [0, 0]
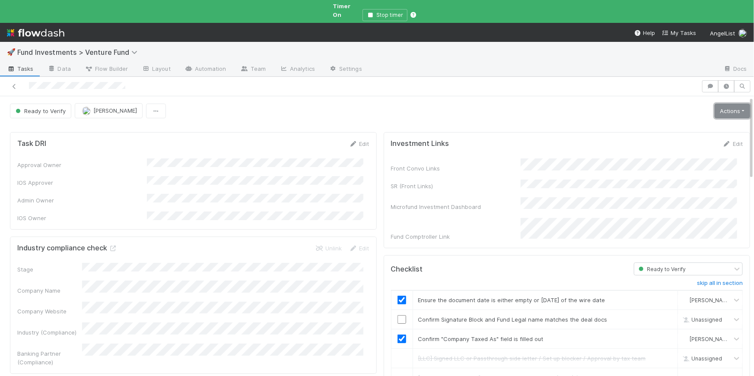
click at [736, 105] on link "Actions" at bounding box center [731, 111] width 35 height 15
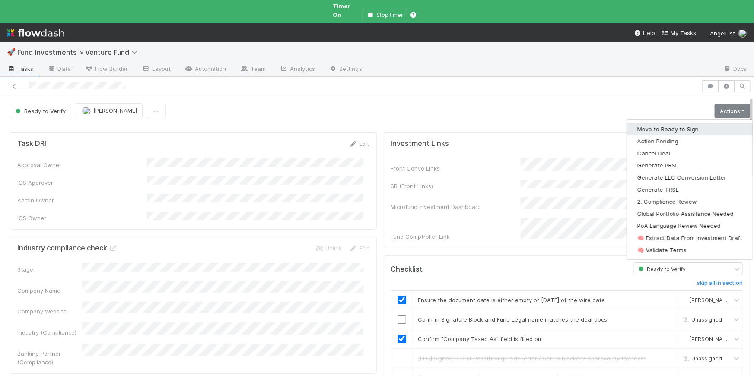
click at [682, 123] on button "Move to Ready to Sign" at bounding box center [690, 129] width 126 height 12
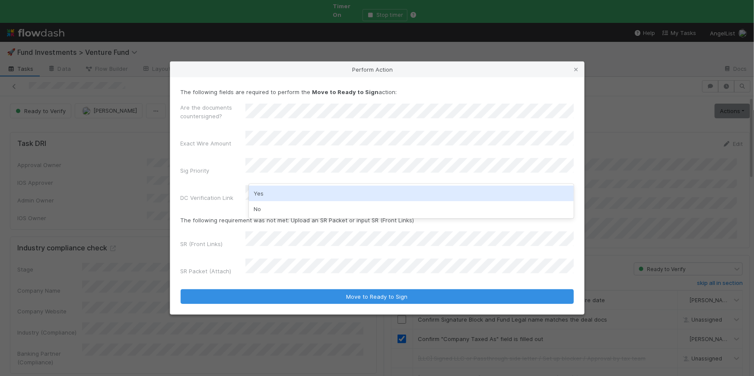
drag, startPoint x: 278, startPoint y: 198, endPoint x: 278, endPoint y: 207, distance: 8.6
click at [278, 199] on div "Yes" at bounding box center [411, 194] width 325 height 16
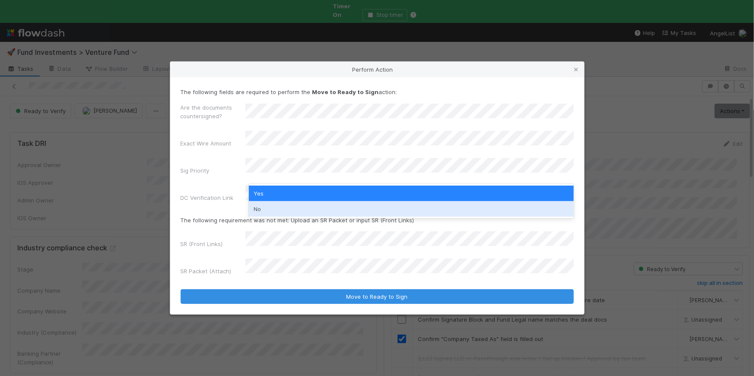
drag, startPoint x: 277, startPoint y: 213, endPoint x: 278, endPoint y: 207, distance: 5.7
click at [277, 213] on div "No" at bounding box center [411, 209] width 325 height 16
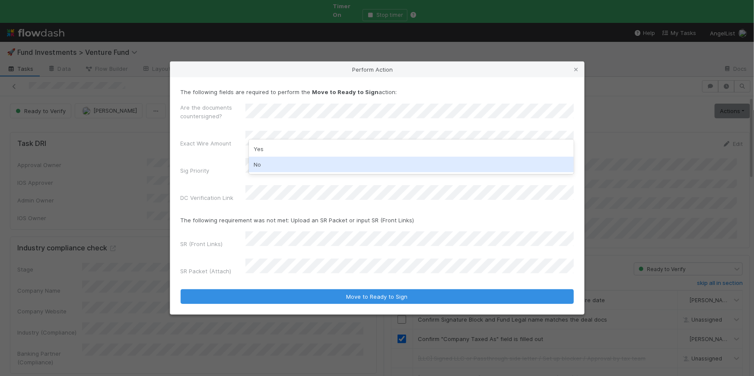
click at [270, 162] on div "No" at bounding box center [411, 165] width 325 height 16
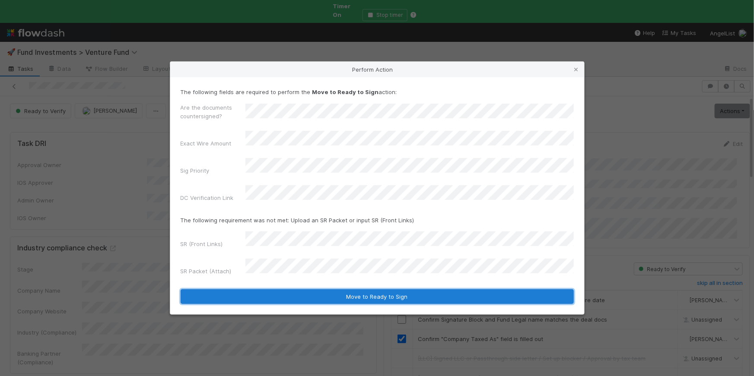
click at [375, 289] on button "Move to Ready to Sign" at bounding box center [377, 296] width 393 height 15
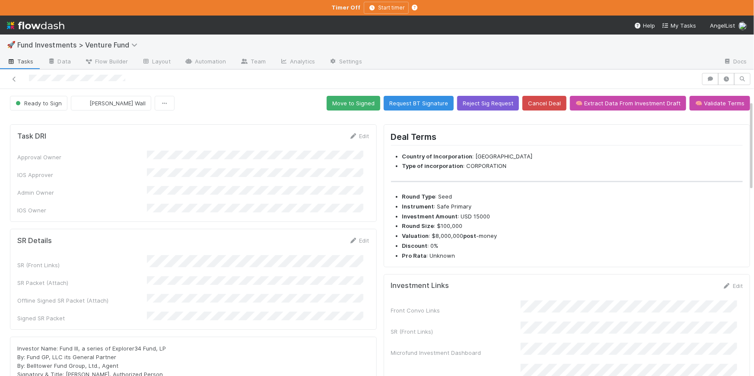
scroll to position [226, 0]
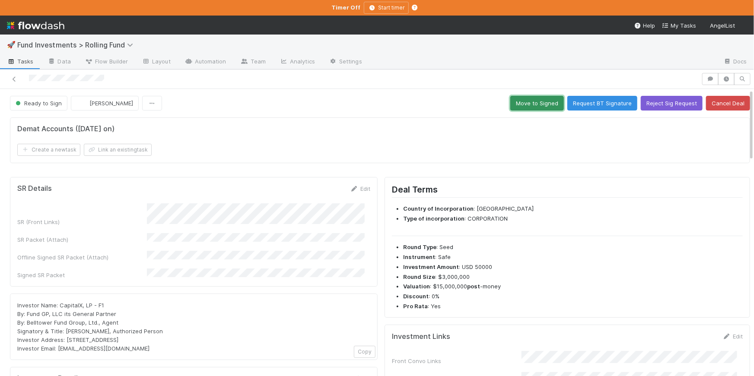
click at [523, 97] on button "Move to Signed" at bounding box center [537, 103] width 54 height 15
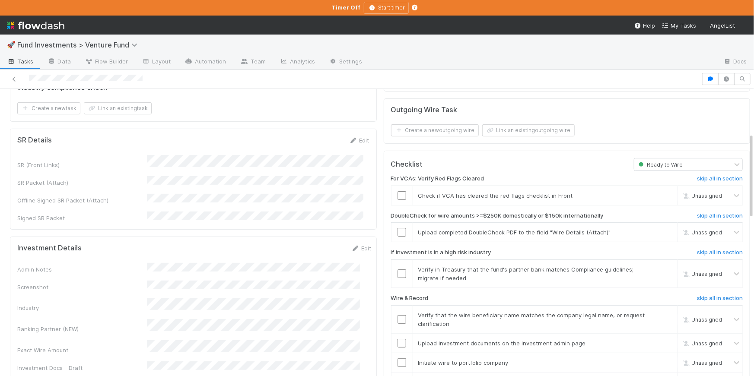
scroll to position [155, 0]
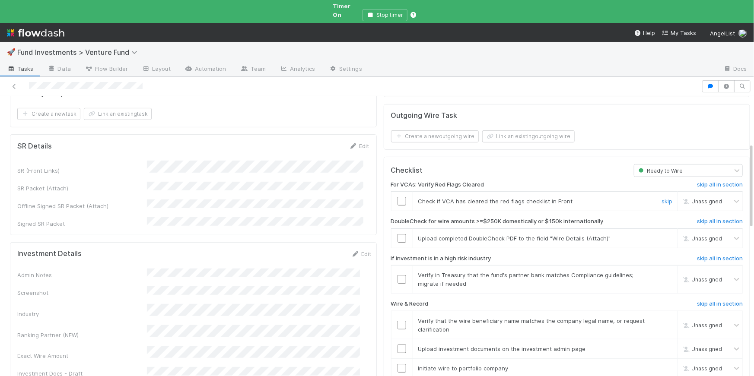
click at [397, 197] on input "checkbox" at bounding box center [401, 201] width 9 height 9
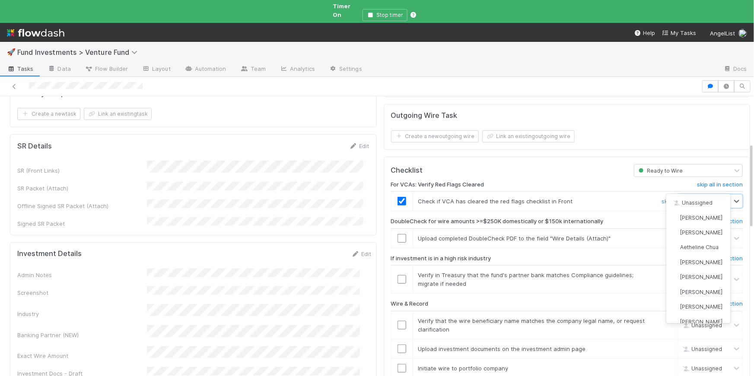
click at [699, 198] on span "[PERSON_NAME]" at bounding box center [710, 201] width 42 height 6
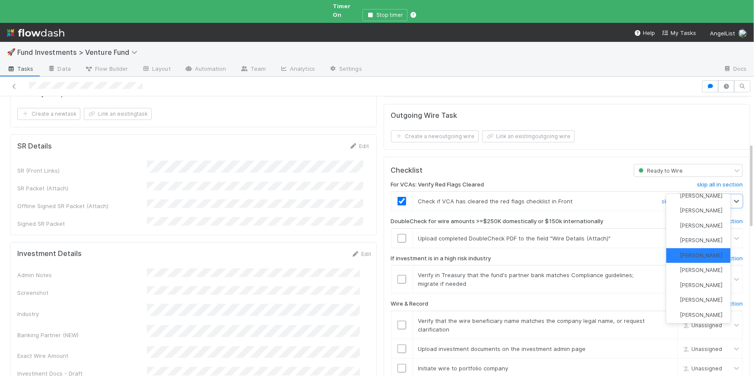
scroll to position [0, 0]
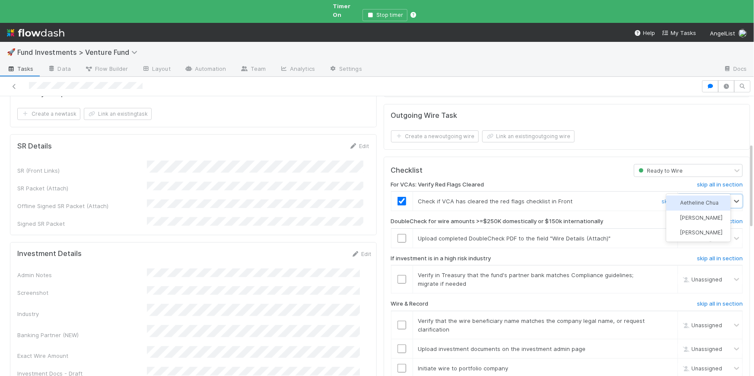
type input "etha"
click at [699, 201] on span "[PERSON_NAME]" at bounding box center [701, 201] width 42 height 6
click at [661, 234] on link "skip" at bounding box center [666, 237] width 11 height 7
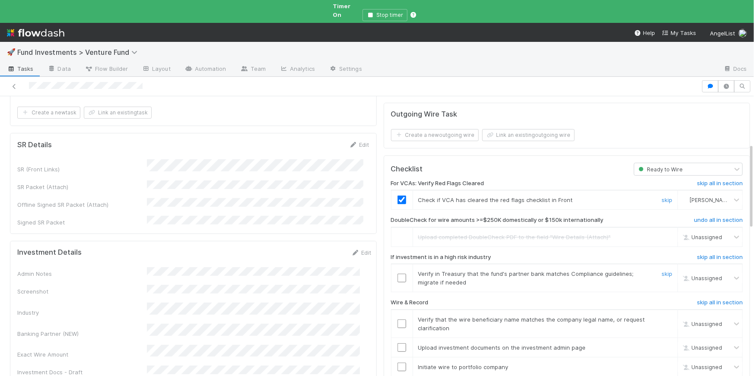
click at [397, 274] on input "checkbox" at bounding box center [401, 278] width 9 height 9
click at [397, 272] on input "checkbox" at bounding box center [401, 276] width 9 height 9
click at [397, 318] on input "checkbox" at bounding box center [401, 322] width 9 height 9
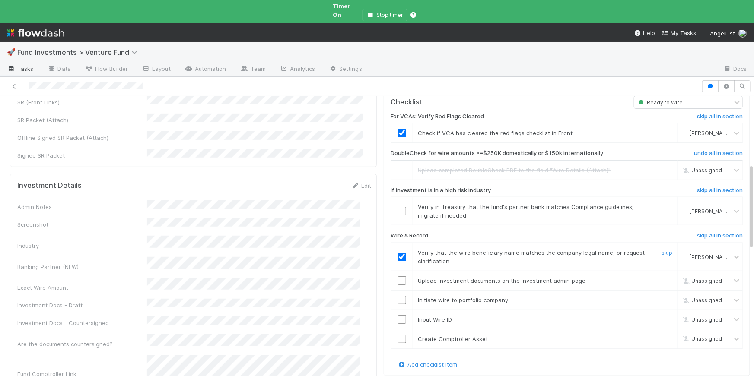
scroll to position [225, 0]
click at [399, 205] on input "checkbox" at bounding box center [401, 209] width 9 height 9
click at [394, 269] on td at bounding box center [402, 278] width 22 height 19
click at [397, 294] on input "checkbox" at bounding box center [401, 298] width 9 height 9
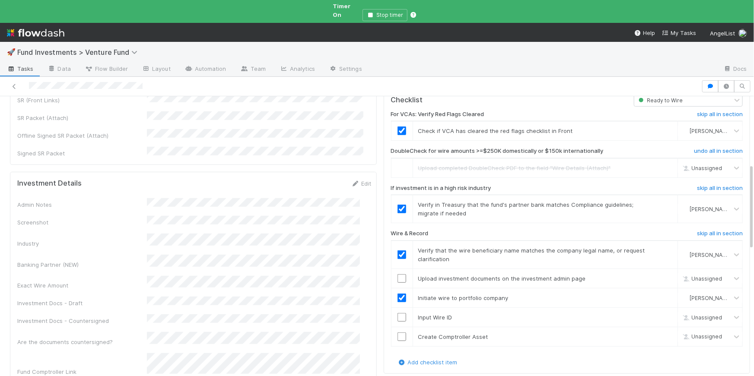
scroll to position [240, 0]
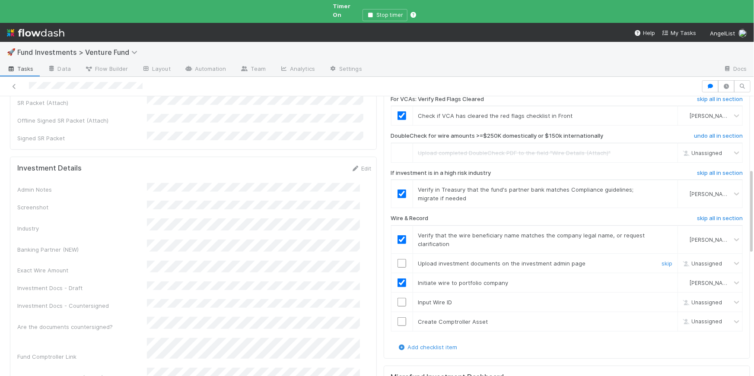
click at [397, 259] on input "checkbox" at bounding box center [401, 263] width 9 height 9
click at [399, 298] on input "checkbox" at bounding box center [401, 302] width 9 height 9
click at [397, 317] on input "checkbox" at bounding box center [401, 321] width 9 height 9
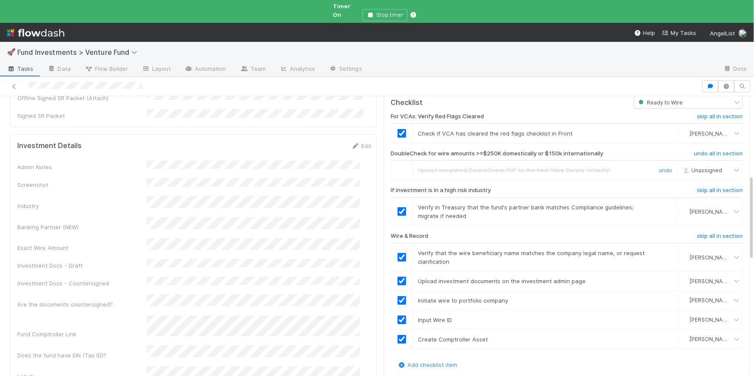
scroll to position [0, 0]
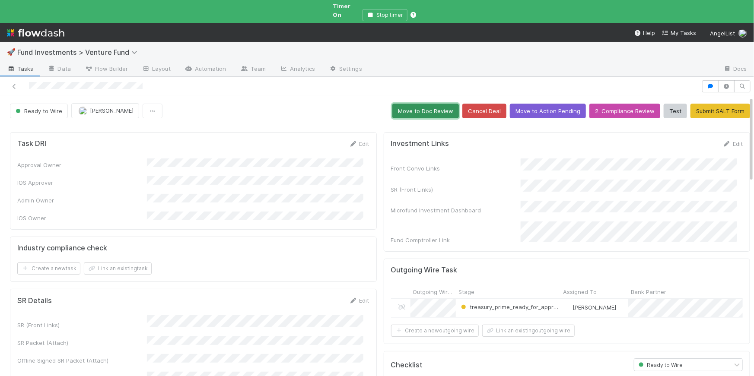
click at [395, 104] on button "Move to Doc Review" at bounding box center [425, 111] width 67 height 15
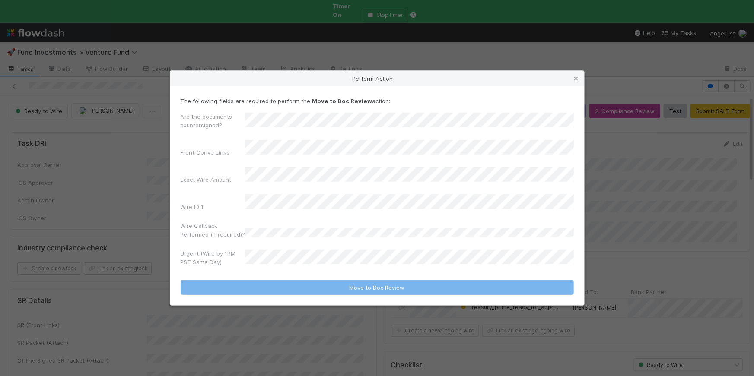
click at [276, 262] on div "Urgent (Wire by 1PM PST Same Day)" at bounding box center [377, 259] width 393 height 21
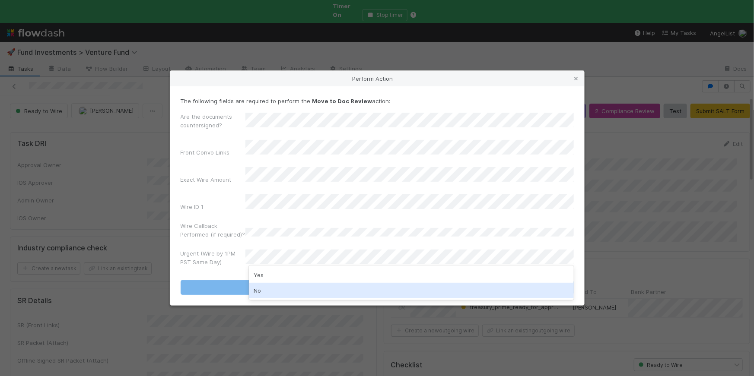
drag, startPoint x: 276, startPoint y: 288, endPoint x: 328, endPoint y: 282, distance: 52.3
click at [276, 288] on div "No" at bounding box center [411, 291] width 325 height 16
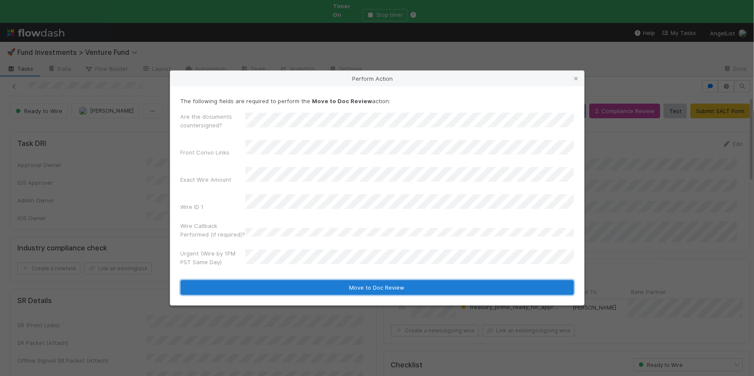
click at [327, 282] on button "Move to Doc Review" at bounding box center [377, 287] width 393 height 15
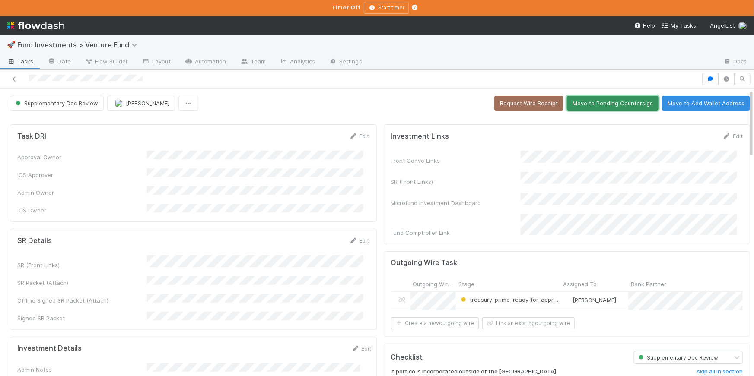
click at [601, 101] on button "Move to Pending Countersigs" at bounding box center [613, 103] width 92 height 15
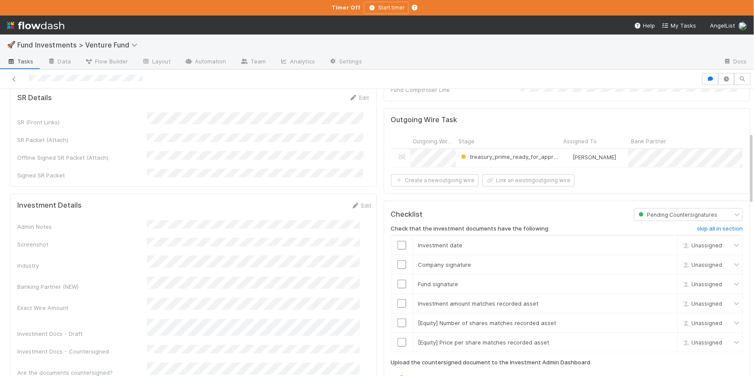
scroll to position [172, 0]
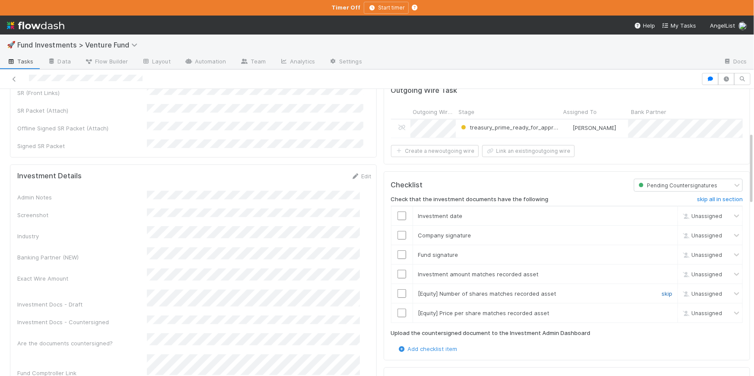
click at [661, 291] on link "skip" at bounding box center [666, 293] width 11 height 7
click at [661, 310] on link "skip" at bounding box center [666, 313] width 11 height 7
click at [661, 291] on link "skip" at bounding box center [666, 293] width 11 height 7
click at [661, 310] on link "skip" at bounding box center [666, 313] width 11 height 7
click at [397, 271] on input "checkbox" at bounding box center [401, 274] width 9 height 9
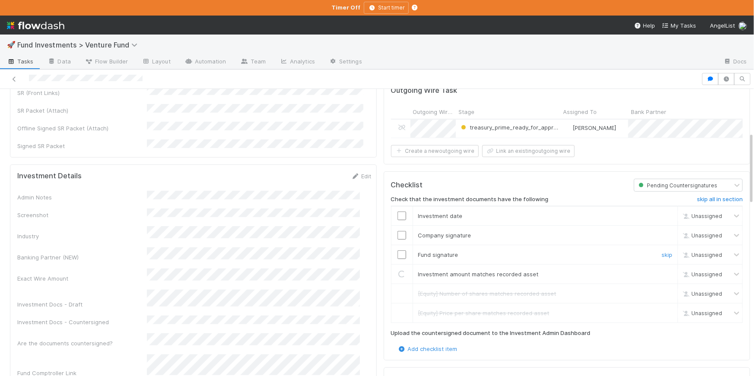
drag, startPoint x: 395, startPoint y: 250, endPoint x: 394, endPoint y: 242, distance: 7.8
click at [397, 250] on input "checkbox" at bounding box center [401, 254] width 9 height 9
click at [397, 231] on input "checkbox" at bounding box center [401, 235] width 9 height 9
click at [397, 212] on input "checkbox" at bounding box center [401, 216] width 9 height 9
checkbox input "true"
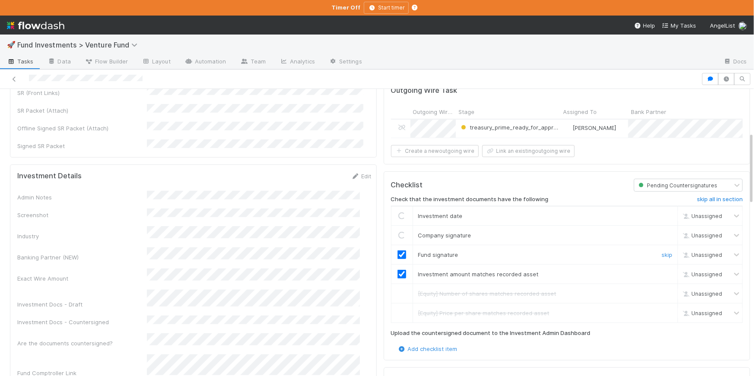
checkbox input "true"
click at [397, 252] on input "checkbox" at bounding box center [401, 254] width 9 height 9
click at [397, 250] on input "checkbox" at bounding box center [401, 254] width 9 height 9
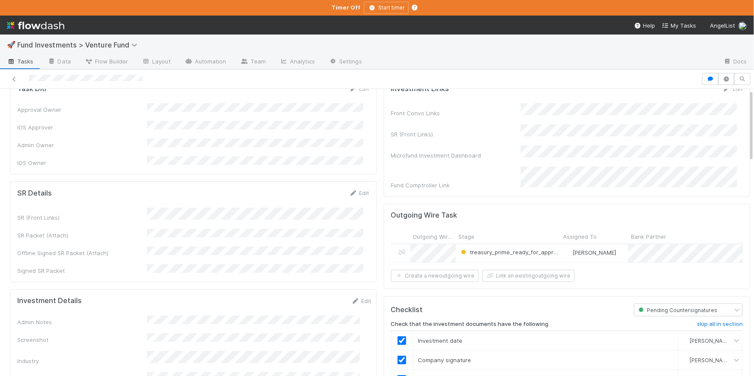
scroll to position [0, 0]
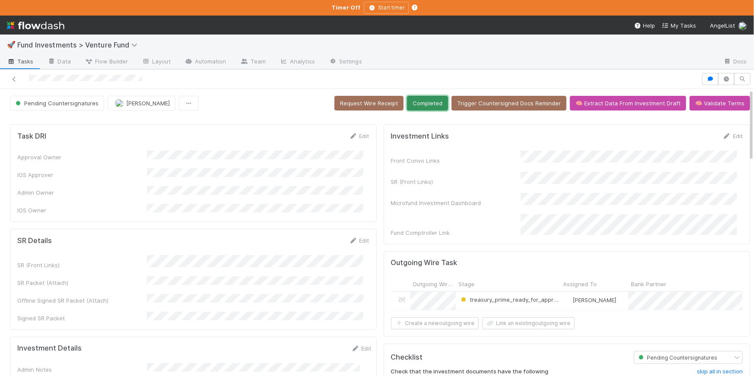
click at [421, 108] on button "Completed" at bounding box center [427, 103] width 41 height 15
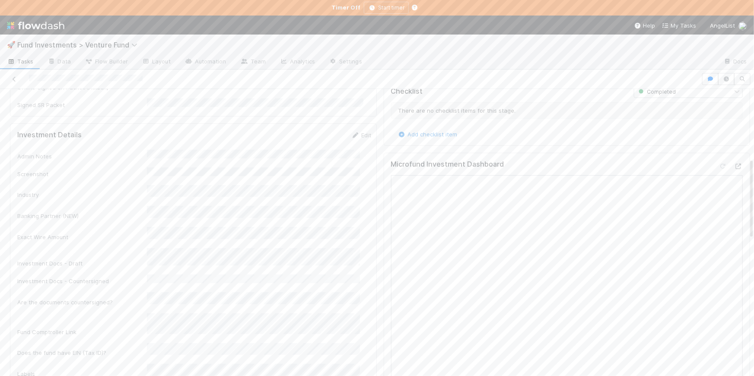
scroll to position [98, 0]
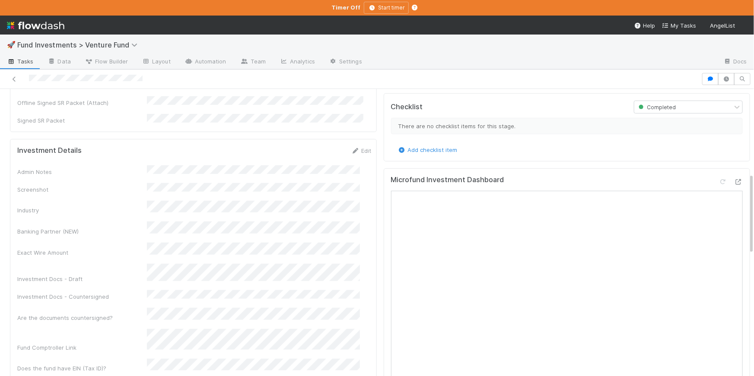
scroll to position [211, 0]
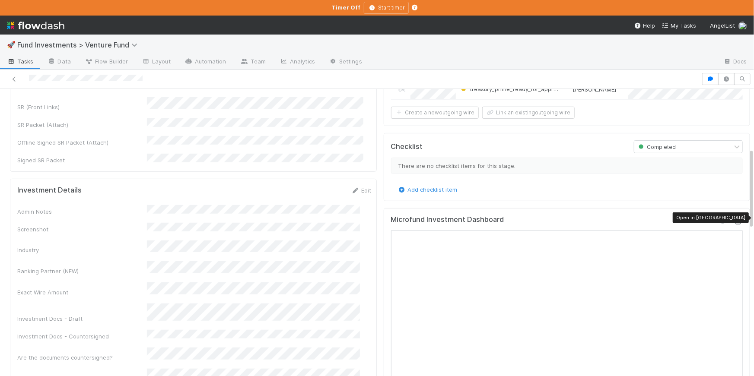
click at [734, 219] on icon at bounding box center [738, 222] width 9 height 6
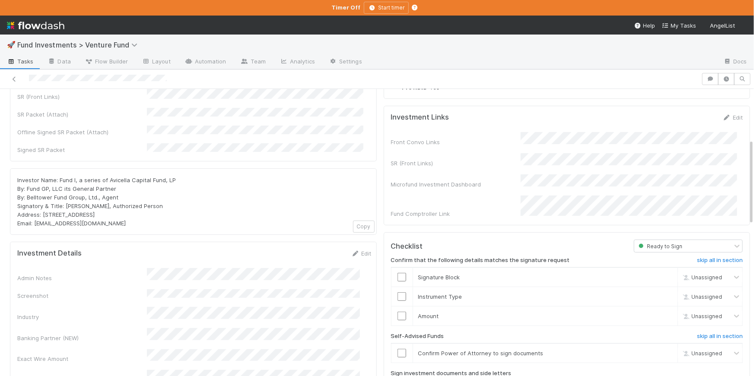
scroll to position [175, 0]
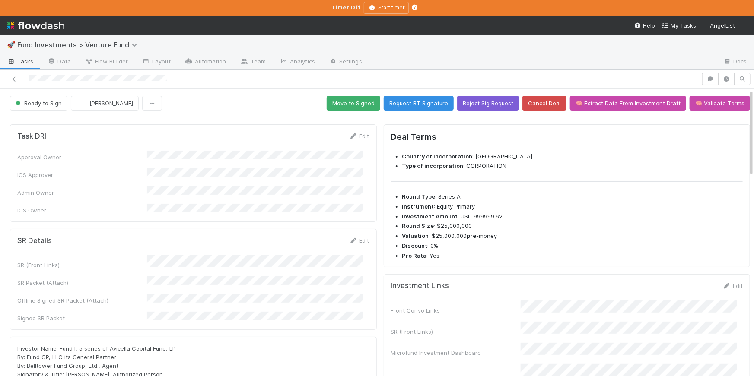
scroll to position [218, 0]
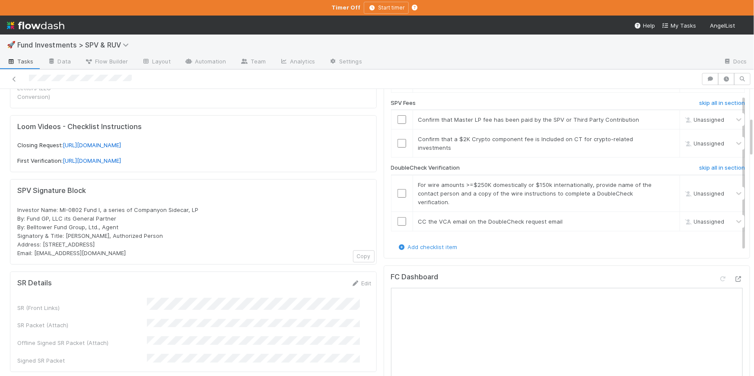
scroll to position [202, 0]
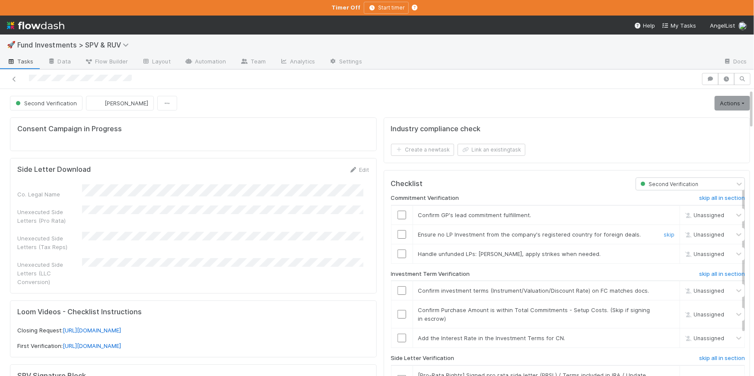
scroll to position [67, 0]
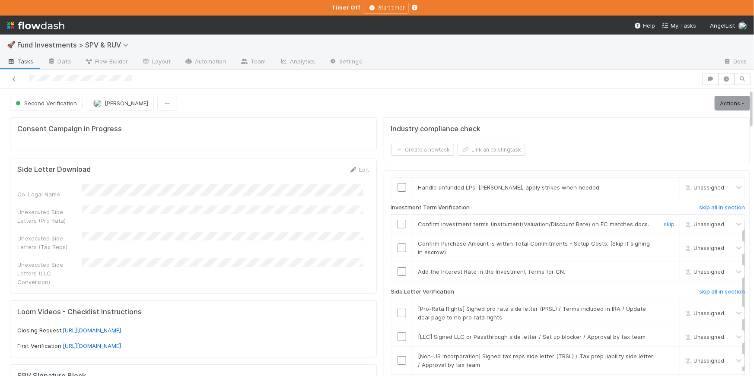
click at [397, 228] on input "checkbox" at bounding box center [401, 224] width 9 height 9
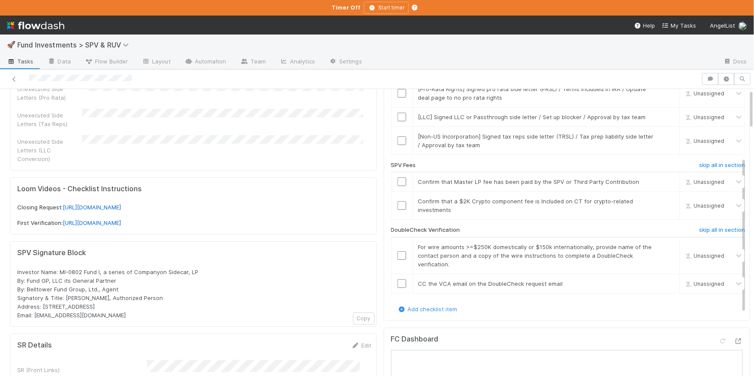
scroll to position [146, 0]
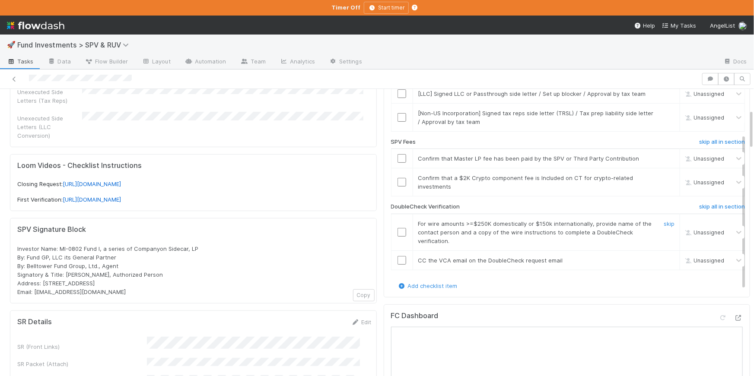
click at [392, 236] on td at bounding box center [402, 232] width 22 height 37
drag, startPoint x: 396, startPoint y: 234, endPoint x: 396, endPoint y: 251, distance: 17.7
click at [397, 234] on input "checkbox" at bounding box center [401, 232] width 9 height 9
click at [397, 260] on input "checkbox" at bounding box center [401, 260] width 9 height 9
click at [691, 231] on span "[PERSON_NAME]" at bounding box center [712, 232] width 42 height 6
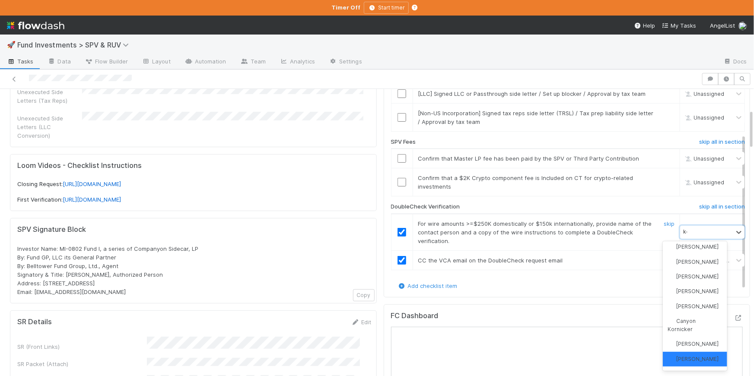
scroll to position [0, 0]
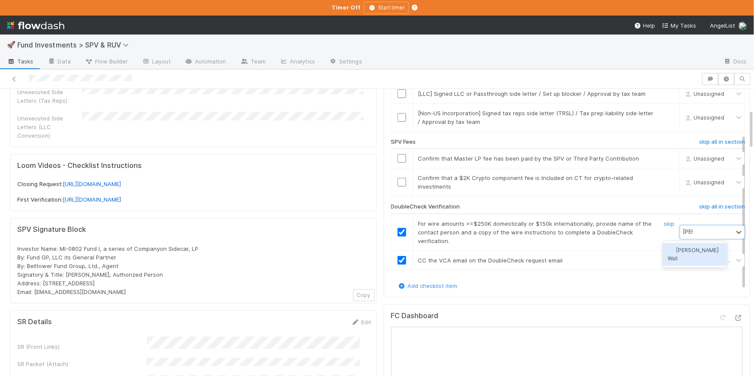
type input "kenn"
click at [689, 249] on span "Kennedy Wall" at bounding box center [693, 254] width 51 height 14
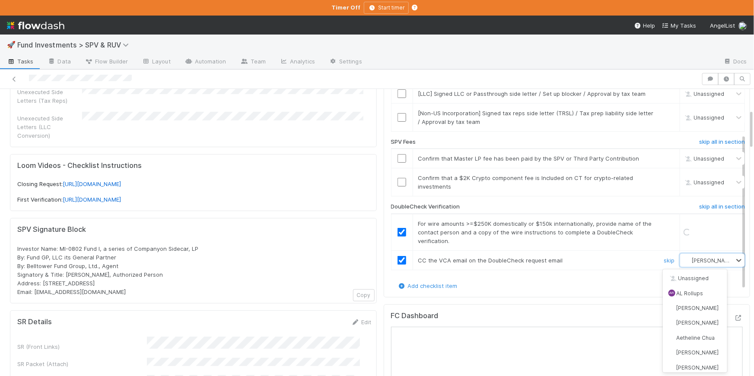
click at [691, 263] on span "[PERSON_NAME]" at bounding box center [712, 260] width 42 height 6
type input "ken"
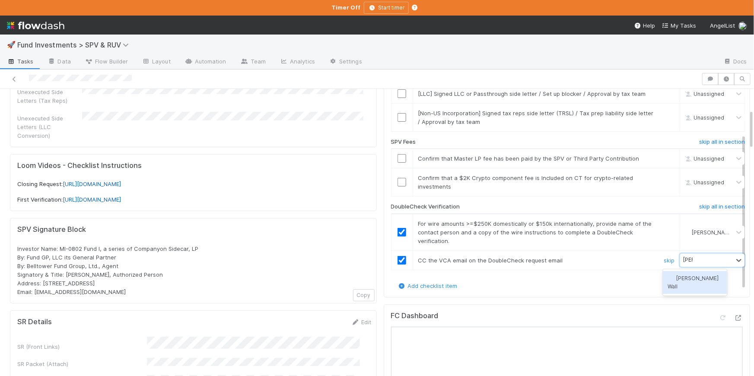
click at [694, 283] on div "Kennedy Wall" at bounding box center [694, 282] width 64 height 23
click at [663, 176] on link "skip" at bounding box center [668, 177] width 11 height 7
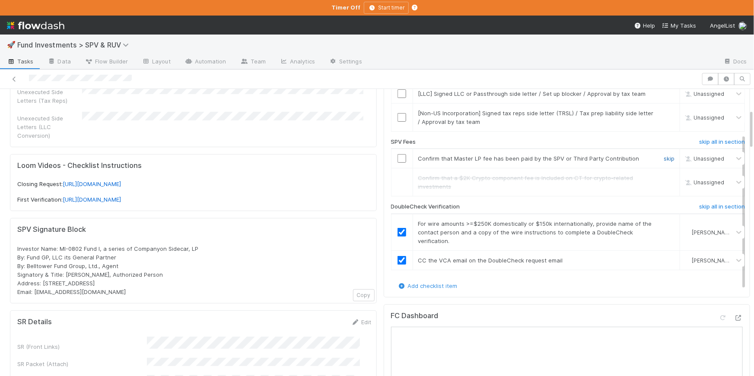
click at [663, 159] on link "skip" at bounding box center [668, 158] width 11 height 7
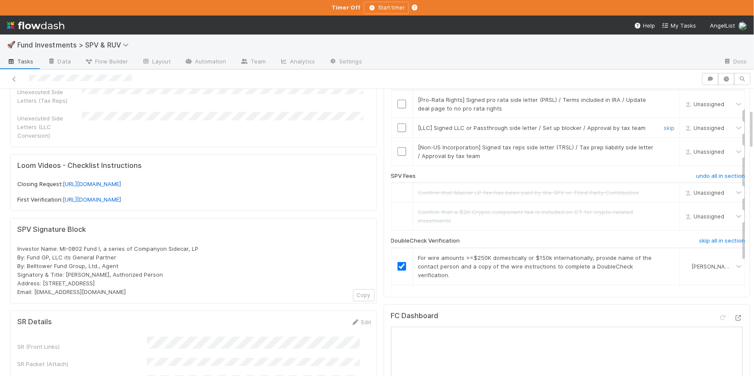
scroll to position [123, 0]
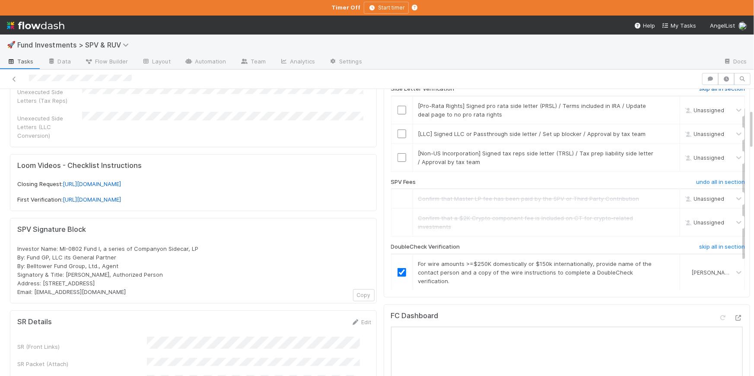
click at [712, 92] on h6 "skip all in section" at bounding box center [722, 89] width 46 height 7
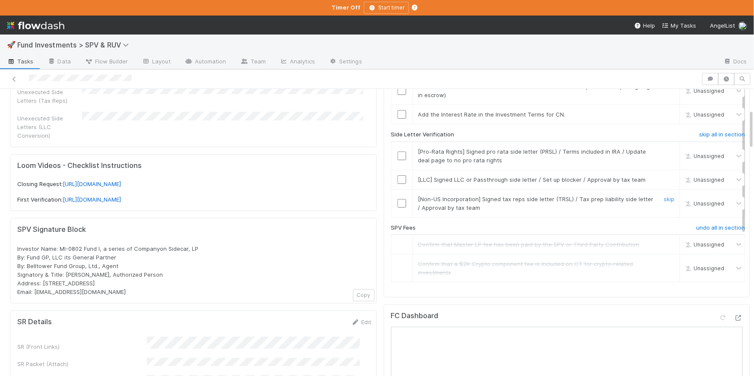
scroll to position [76, 0]
click at [663, 119] on link "skip" at bounding box center [668, 115] width 11 height 7
click at [699, 139] on h6 "skip all in section" at bounding box center [722, 135] width 46 height 7
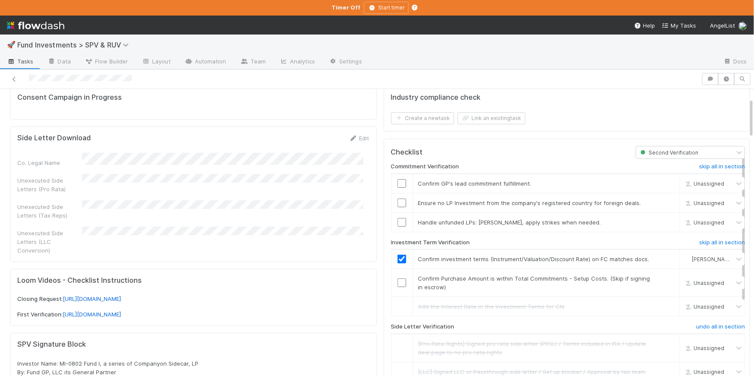
scroll to position [0, 0]
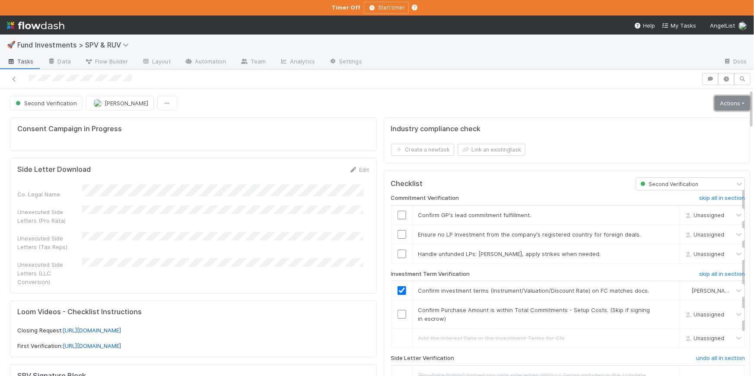
drag, startPoint x: 730, startPoint y: 102, endPoint x: 721, endPoint y: 105, distance: 9.2
click at [730, 102] on link "Actions" at bounding box center [731, 103] width 35 height 15
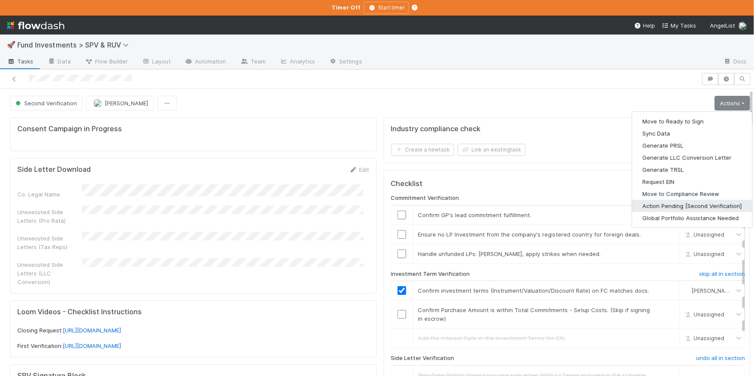
click at [667, 206] on button "Action Pending [Second Verification]" at bounding box center [692, 206] width 120 height 12
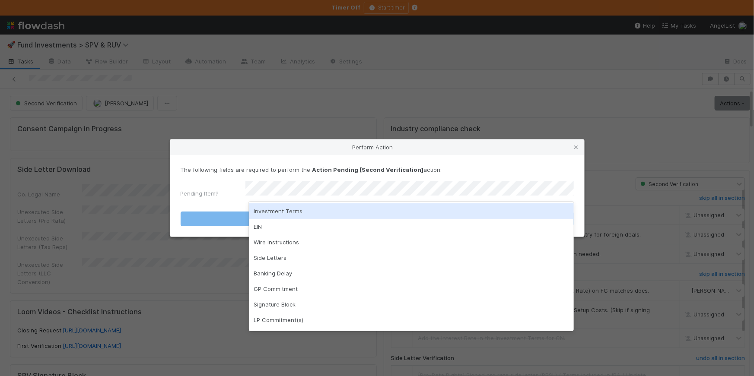
click at [323, 210] on div "Investment Terms" at bounding box center [411, 211] width 325 height 16
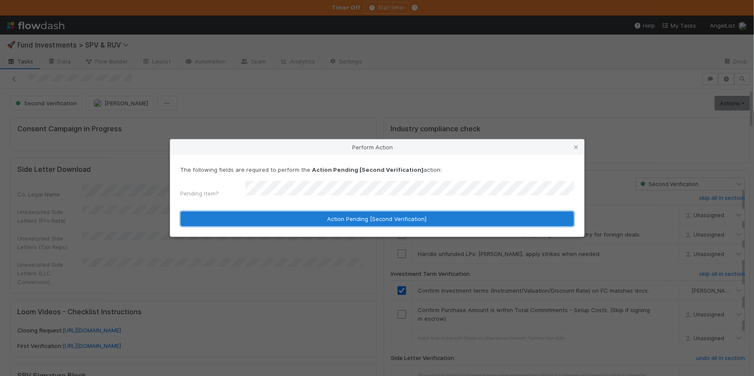
click at [373, 212] on button "Action Pending [Second Verification]" at bounding box center [377, 219] width 393 height 15
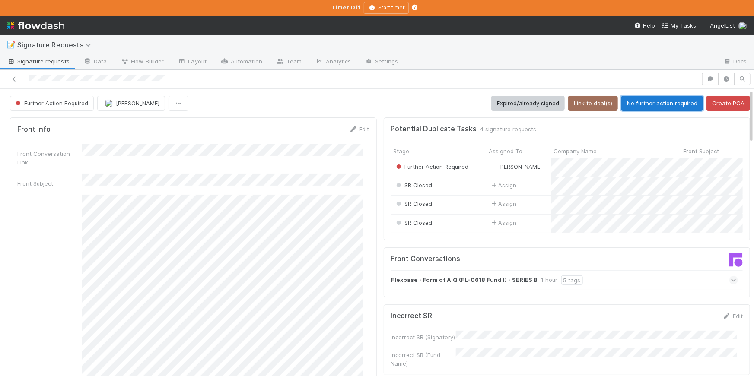
click at [677, 105] on button "No further action required" at bounding box center [662, 103] width 82 height 15
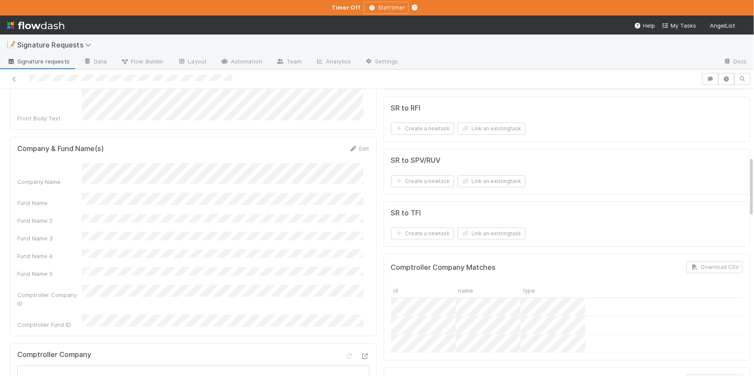
scroll to position [320, 0]
drag, startPoint x: 356, startPoint y: 131, endPoint x: 340, endPoint y: 146, distance: 21.7
click at [355, 145] on link "Edit" at bounding box center [359, 148] width 20 height 7
click at [326, 144] on button "Save" at bounding box center [323, 151] width 25 height 15
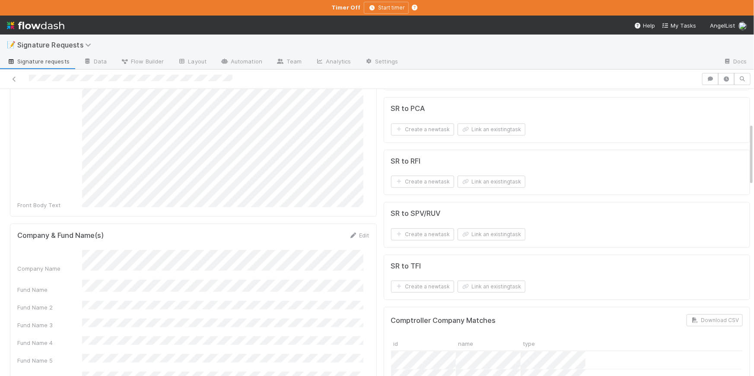
scroll to position [0, 0]
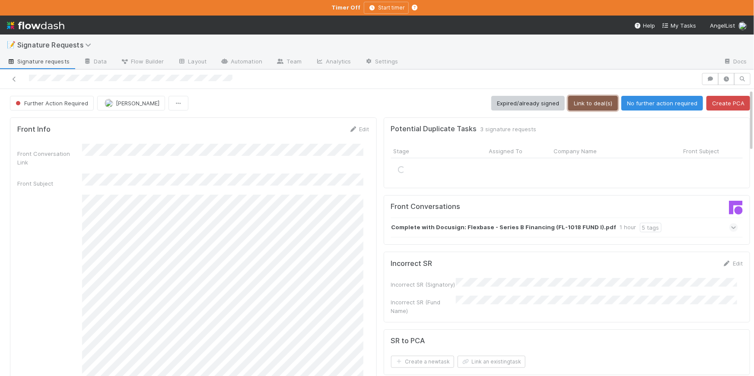
click at [588, 100] on button "Link to deal(s)" at bounding box center [593, 103] width 50 height 15
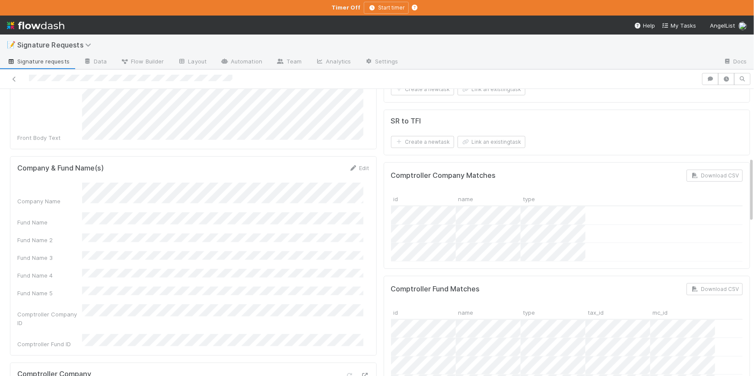
scroll to position [298, 0]
click at [73, 184] on div "Company Name" at bounding box center [193, 195] width 352 height 23
click at [131, 165] on div "Company & Fund Name(s) Edit" at bounding box center [193, 169] width 352 height 9
click at [80, 184] on div "Company Name" at bounding box center [193, 195] width 352 height 23
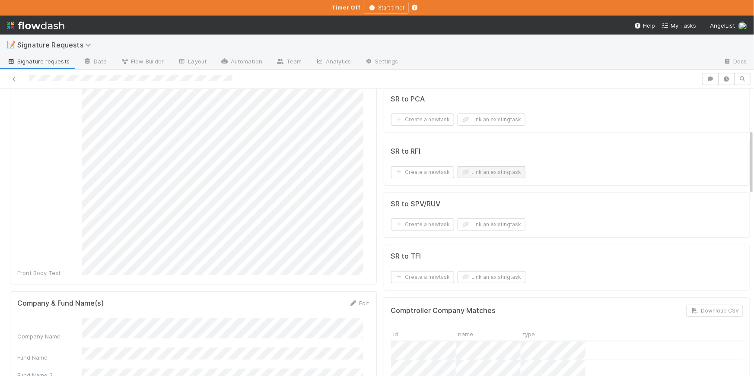
scroll to position [163, 0]
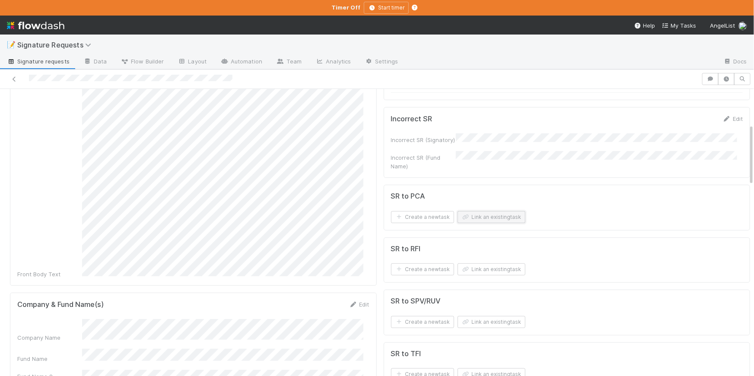
click at [472, 211] on button "Link an existing task" at bounding box center [491, 217] width 68 height 12
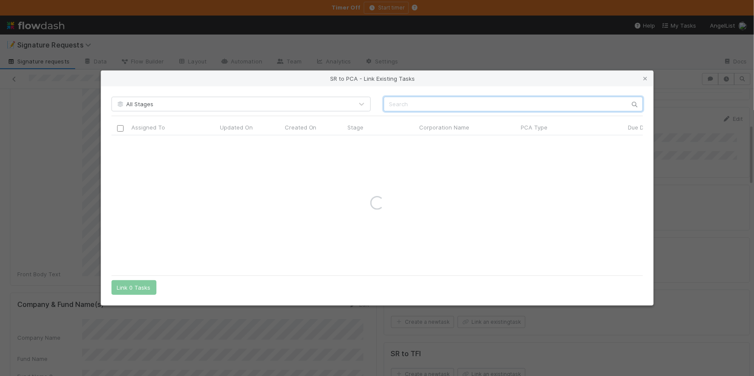
click at [411, 107] on input "text" at bounding box center [512, 104] width 259 height 15
paste input "Flexbase Technologies"
click at [390, 103] on input "Flexbase Technologies" at bounding box center [512, 104] width 259 height 15
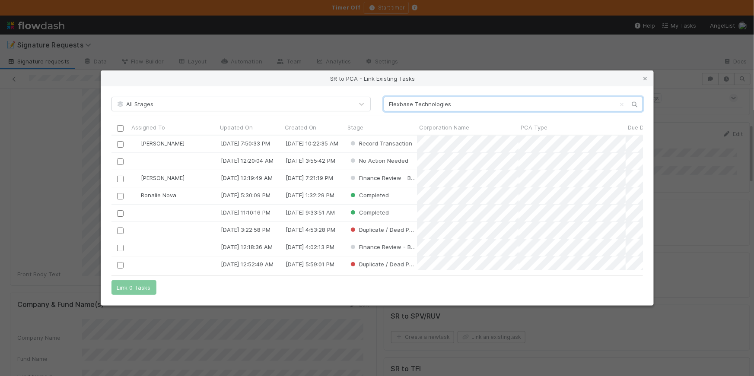
scroll to position [129, 525]
type input "Flexbase Technologies"
drag, startPoint x: 120, startPoint y: 144, endPoint x: 118, endPoint y: 286, distance: 142.1
click at [120, 144] on input "checkbox" at bounding box center [120, 144] width 6 height 6
drag, startPoint x: 119, startPoint y: 287, endPoint x: 218, endPoint y: 286, distance: 98.9
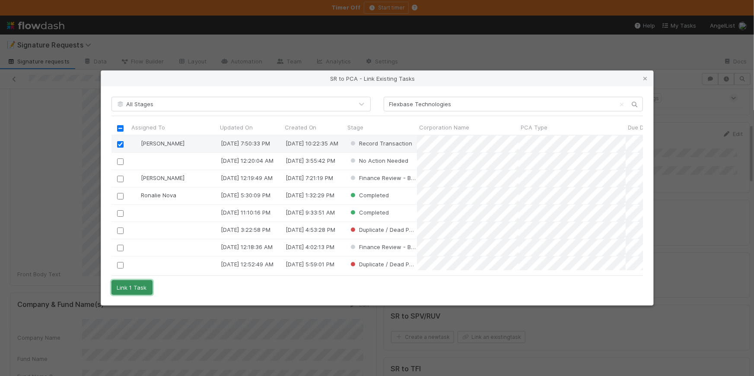
click at [119, 287] on button "Link 1 Task" at bounding box center [131, 287] width 41 height 15
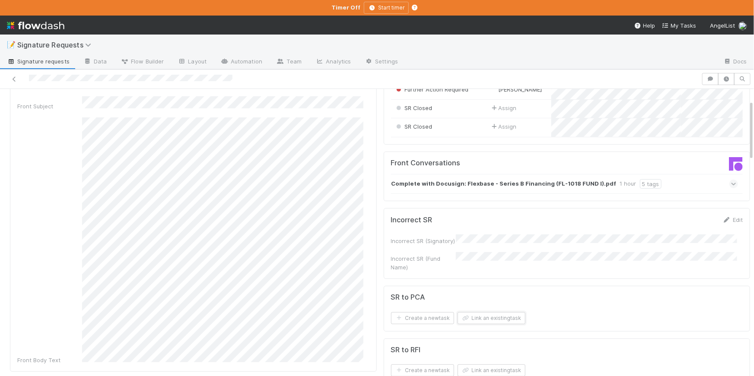
scroll to position [0, 0]
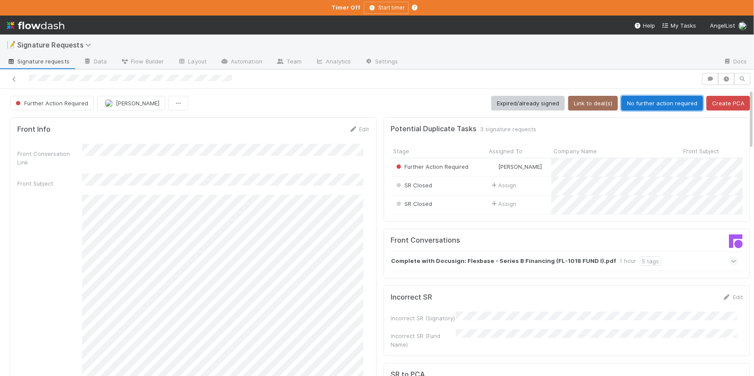
click at [660, 101] on button "No further action required" at bounding box center [662, 103] width 82 height 15
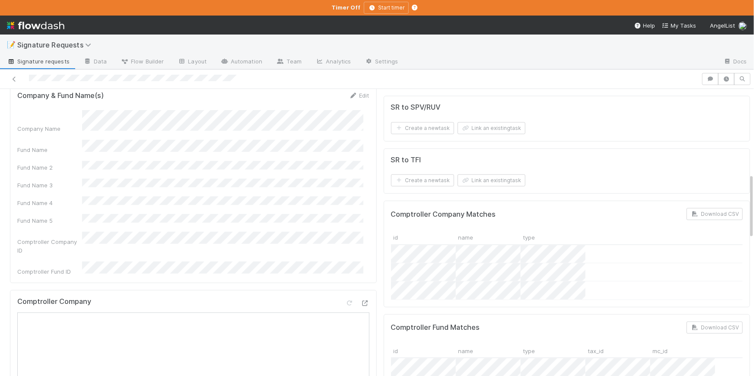
scroll to position [205, 0]
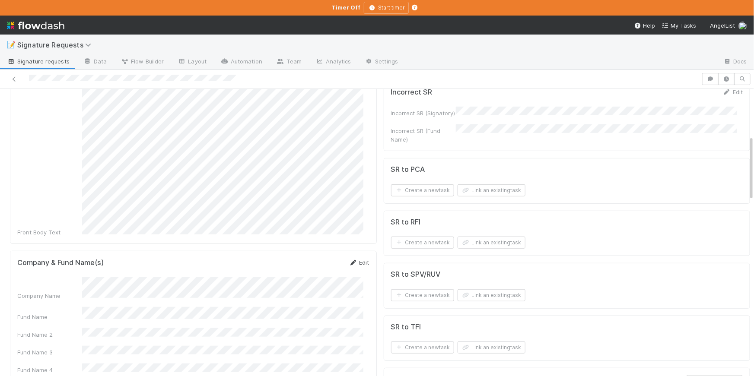
click at [354, 259] on link "Edit" at bounding box center [359, 262] width 20 height 7
click at [149, 305] on div "Company Name Fund Name Fund Name 2 Fund Name 3 Fund Name 4 Fund Name 5 Comptrol…" at bounding box center [193, 379] width 352 height 192
click at [150, 304] on div "Company Name Fund Name Fund Name 2 Fund Name 3 Fund Name 4 Fund Name 5 Comptrol…" at bounding box center [193, 379] width 352 height 192
click at [311, 258] on button "Save" at bounding box center [323, 265] width 25 height 15
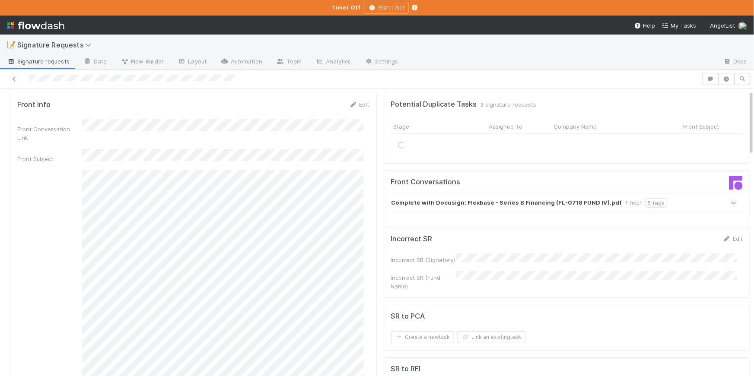
scroll to position [0, 0]
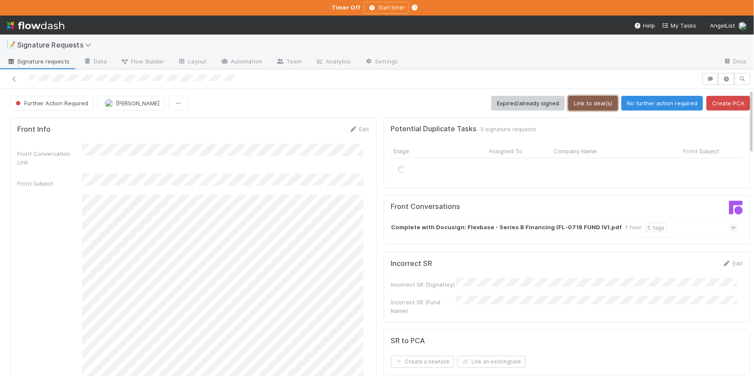
drag, startPoint x: 600, startPoint y: 105, endPoint x: 594, endPoint y: 113, distance: 9.6
click at [600, 105] on button "Link to deal(s)" at bounding box center [593, 103] width 50 height 15
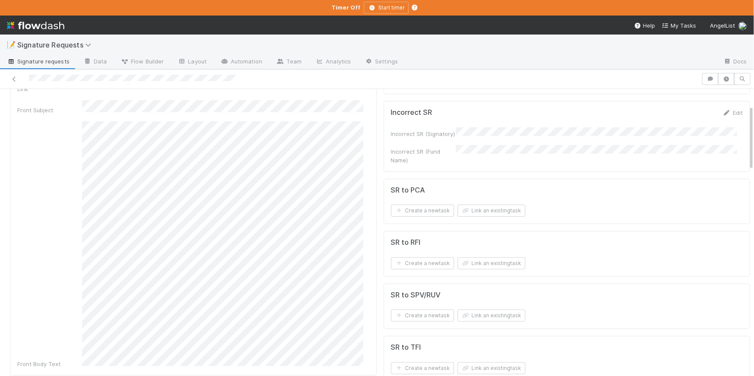
scroll to position [72, 0]
click at [475, 206] on button "Link an existing task" at bounding box center [491, 212] width 68 height 12
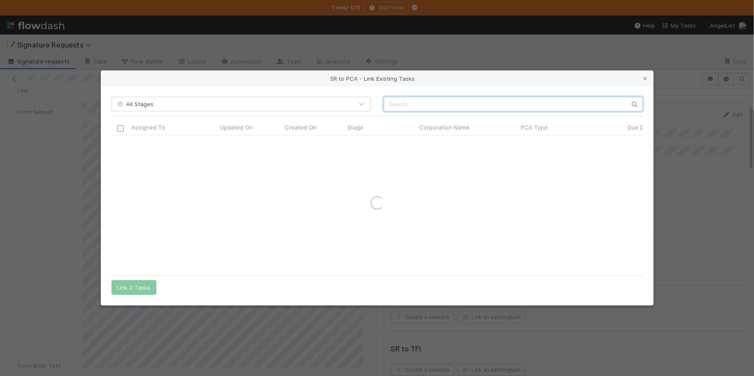
click at [418, 110] on input "text" at bounding box center [512, 104] width 259 height 15
paste input "Flexbase"
click at [388, 103] on input "Flexbase" at bounding box center [512, 104] width 259 height 15
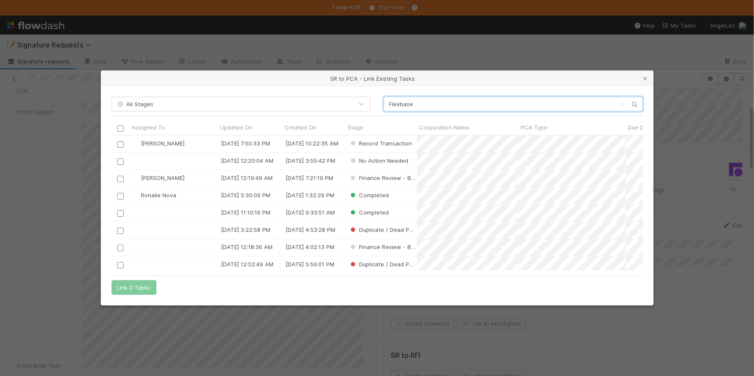
scroll to position [129, 525]
type input "Flexbase"
click at [122, 142] on input "checkbox" at bounding box center [120, 144] width 6 height 6
click at [136, 284] on button "Link 1 Task" at bounding box center [131, 287] width 41 height 15
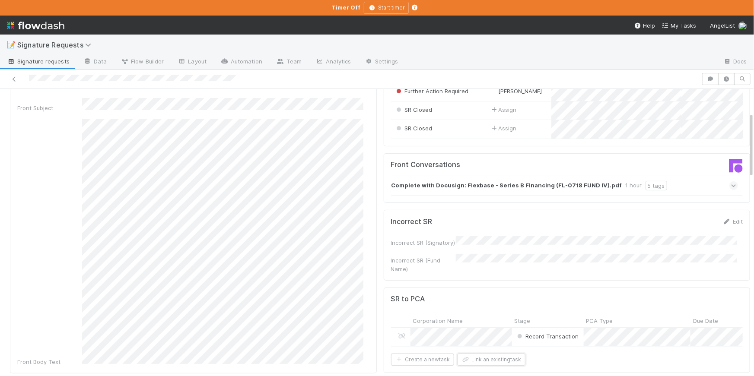
scroll to position [0, 0]
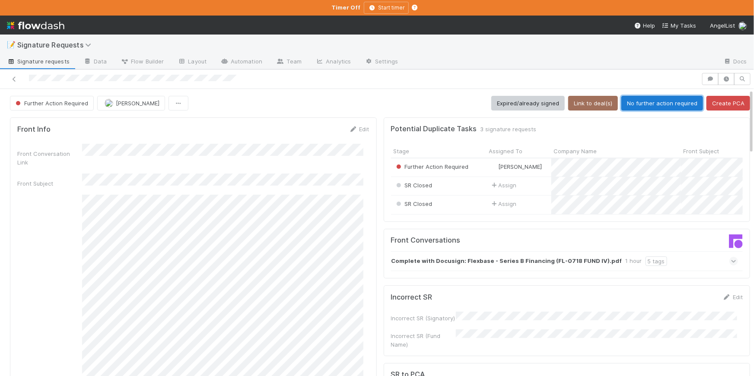
click at [657, 101] on button "No further action required" at bounding box center [662, 103] width 82 height 15
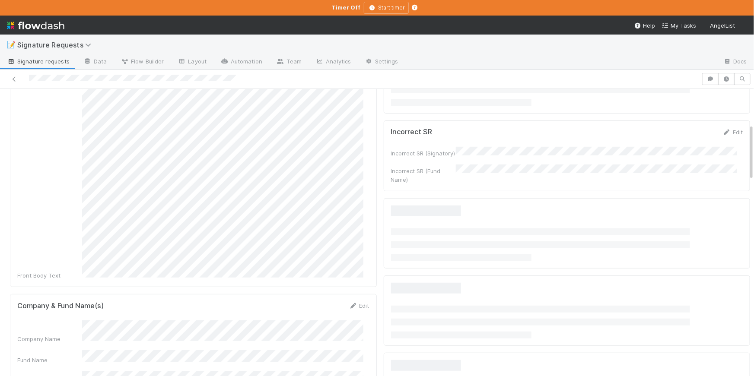
scroll to position [190, 0]
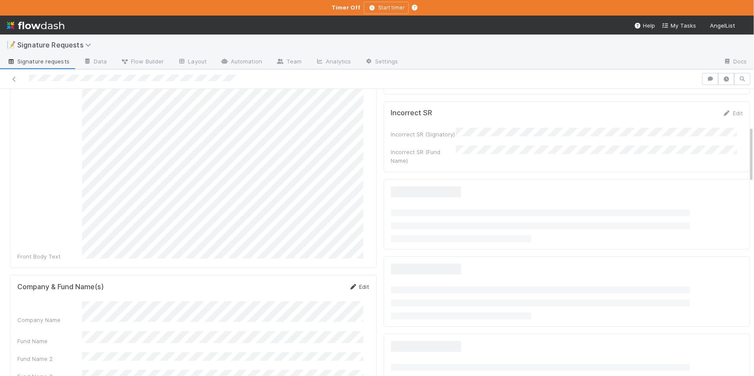
click at [350, 284] on icon at bounding box center [353, 287] width 9 height 6
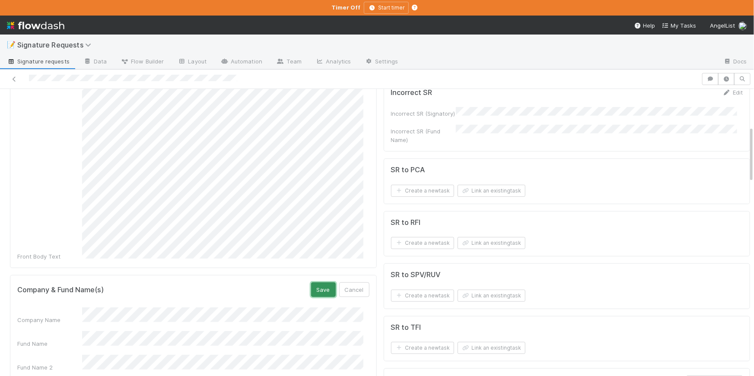
click at [316, 282] on button "Save" at bounding box center [323, 289] width 25 height 15
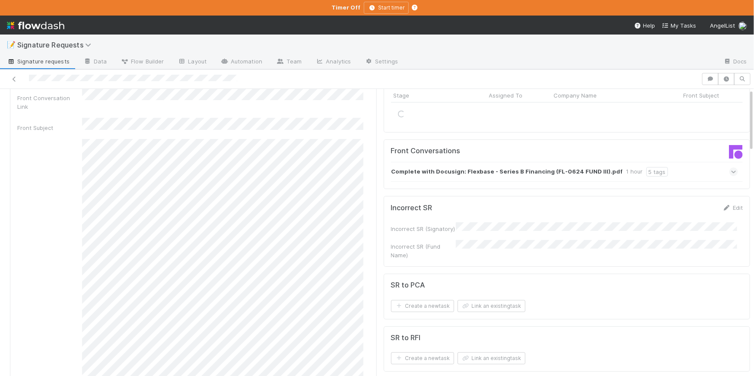
scroll to position [0, 0]
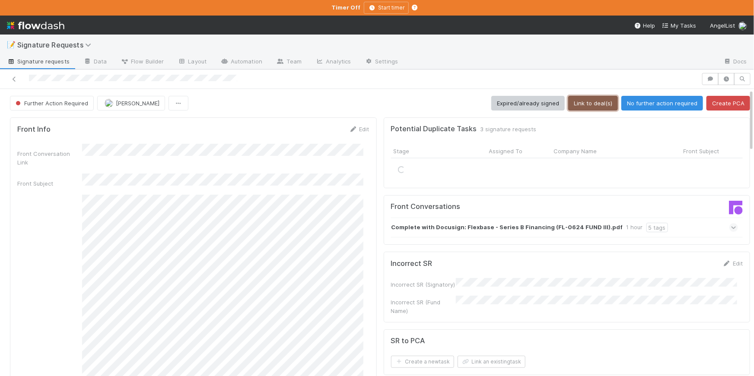
click at [590, 106] on button "Link to deal(s)" at bounding box center [593, 103] width 50 height 15
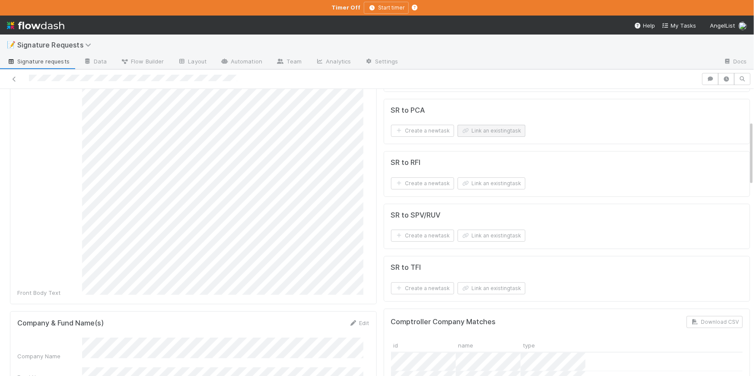
scroll to position [117, 0]
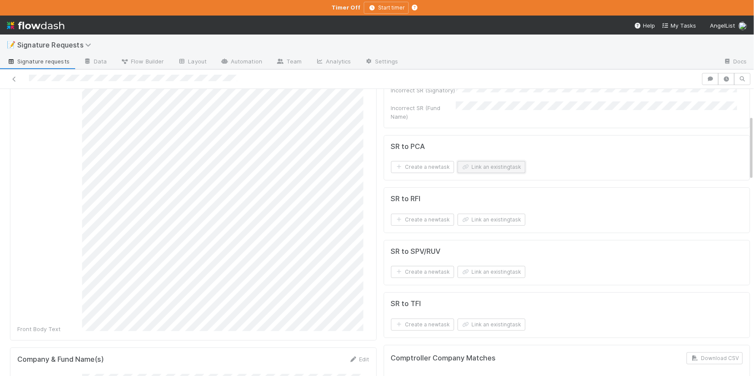
click at [484, 161] on button "Link an existing task" at bounding box center [491, 167] width 68 height 12
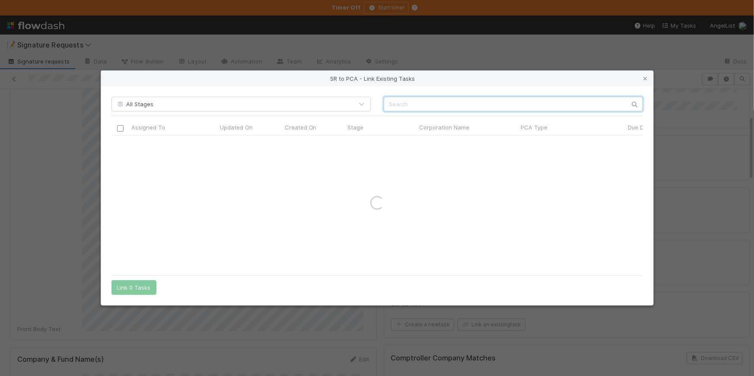
click at [404, 108] on input "text" at bounding box center [512, 104] width 259 height 15
paste input "Flexbase"
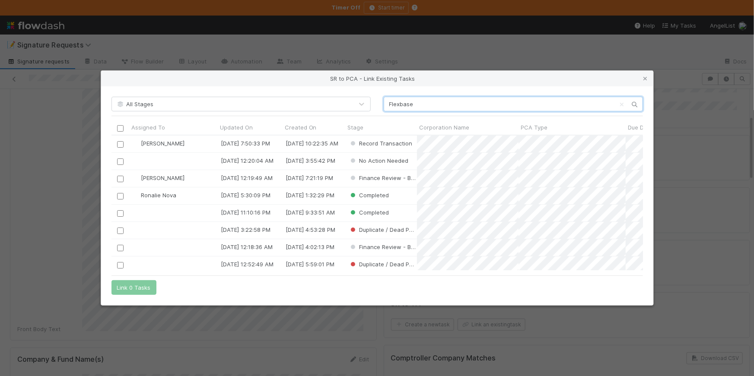
scroll to position [129, 525]
type input "Flexbase"
click at [120, 143] on input "checkbox" at bounding box center [120, 144] width 6 height 6
click at [136, 282] on button "Link 1 Task" at bounding box center [131, 287] width 41 height 15
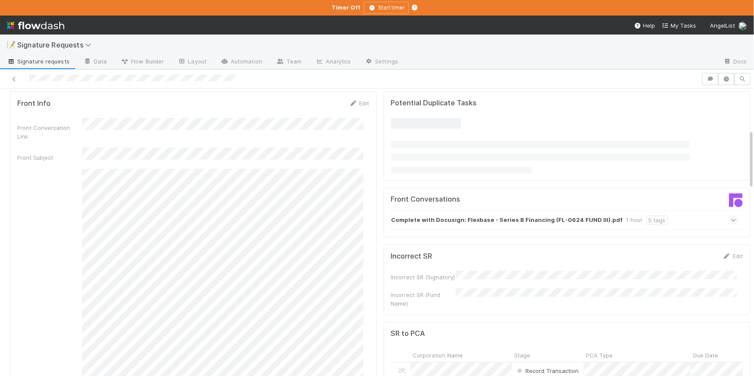
scroll to position [0, 0]
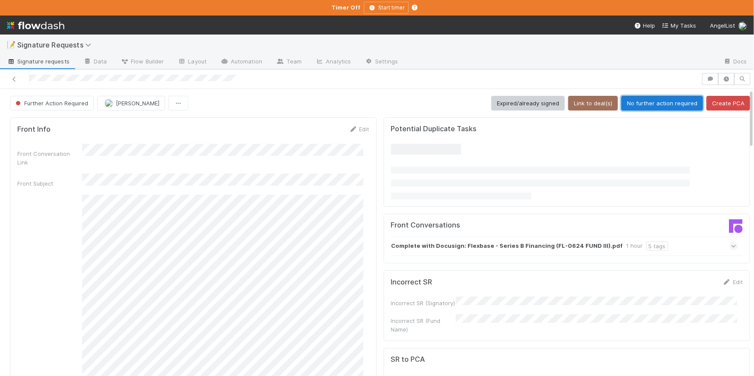
click at [651, 105] on button "No further action required" at bounding box center [662, 103] width 82 height 15
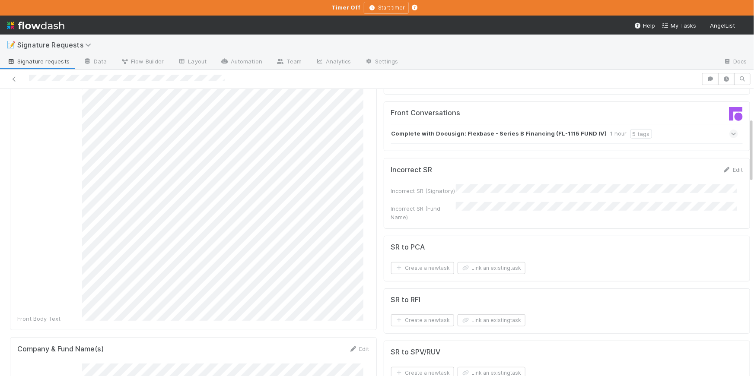
scroll to position [293, 0]
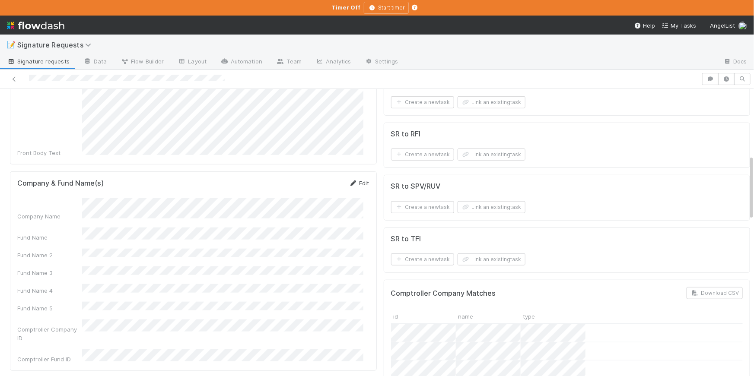
click at [356, 180] on link "Edit" at bounding box center [359, 183] width 20 height 7
click at [311, 179] on button "Save" at bounding box center [323, 186] width 25 height 15
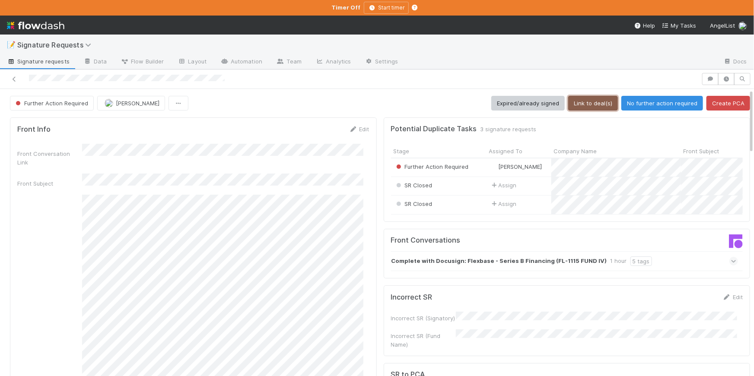
click at [598, 106] on button "Link to deal(s)" at bounding box center [593, 103] width 50 height 15
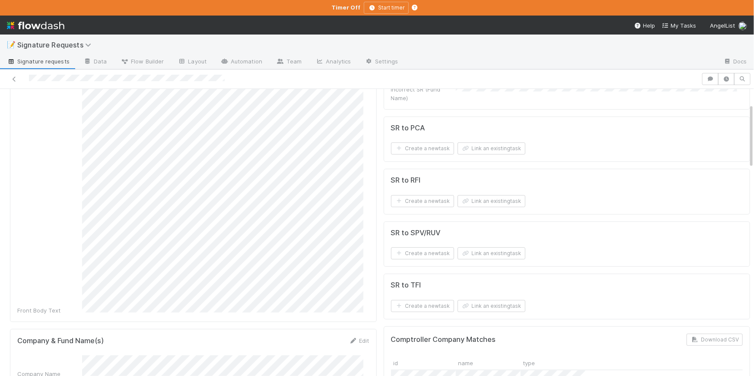
scroll to position [46, 0]
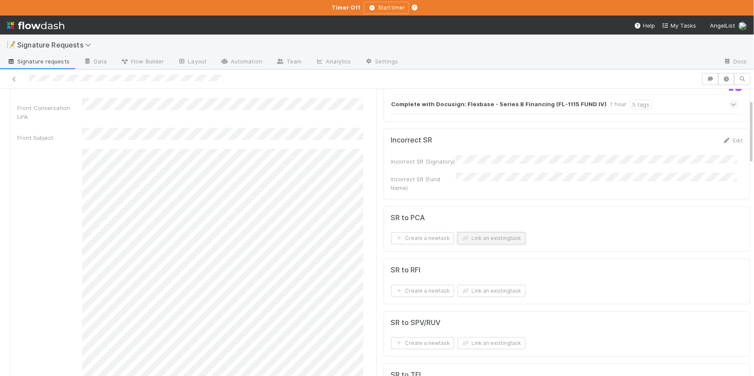
click at [495, 233] on button "Link an existing task" at bounding box center [491, 238] width 68 height 12
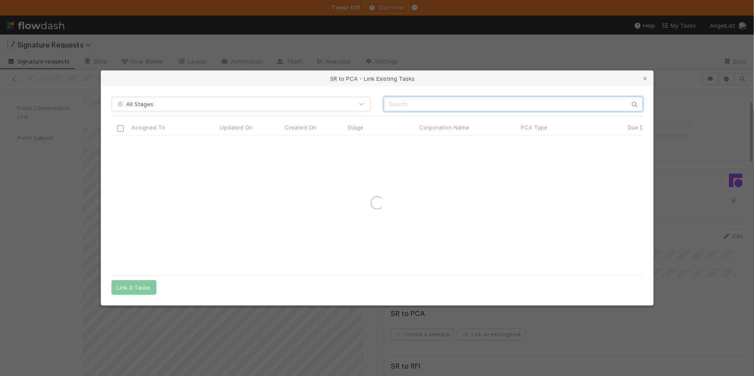
click at [405, 103] on input "text" at bounding box center [512, 104] width 259 height 15
paste input "Flexbase"
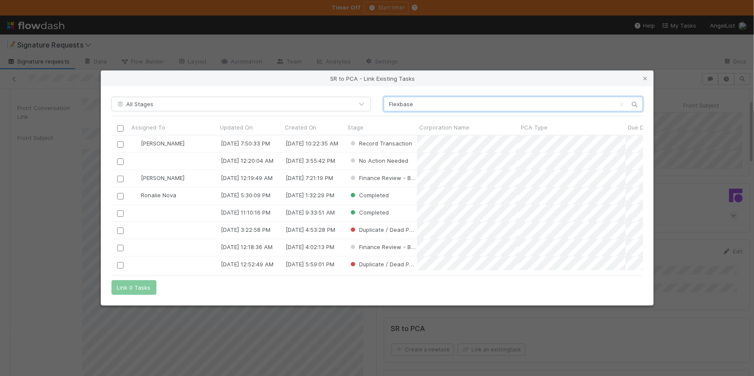
scroll to position [129, 525]
type input "Flexbase"
click at [120, 146] on input "checkbox" at bounding box center [120, 144] width 6 height 6
click at [123, 287] on button "Link 1 Task" at bounding box center [131, 287] width 41 height 15
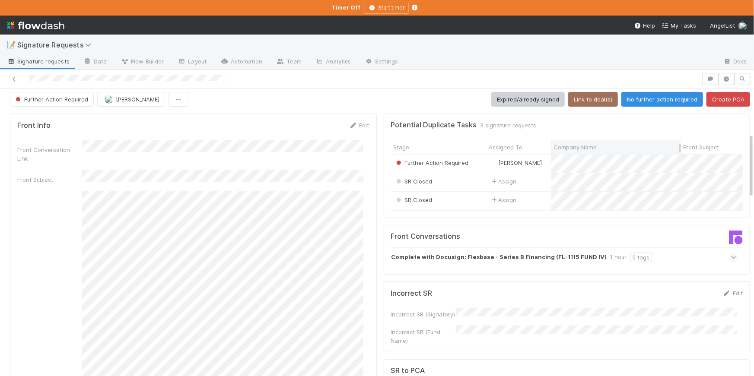
scroll to position [0, 0]
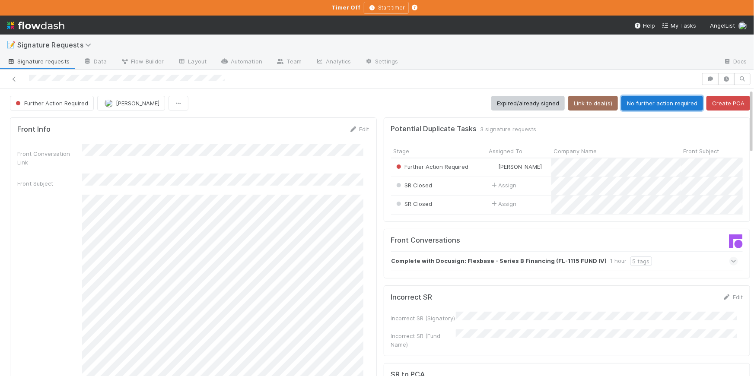
drag, startPoint x: 645, startPoint y: 104, endPoint x: 646, endPoint y: 116, distance: 12.6
click at [645, 103] on button "No further action required" at bounding box center [662, 103] width 82 height 15
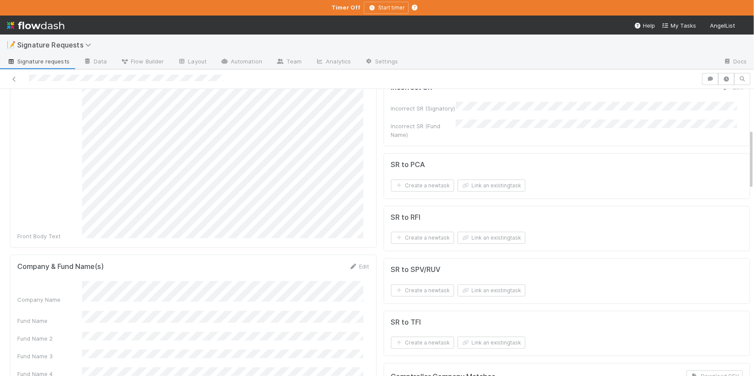
scroll to position [215, 0]
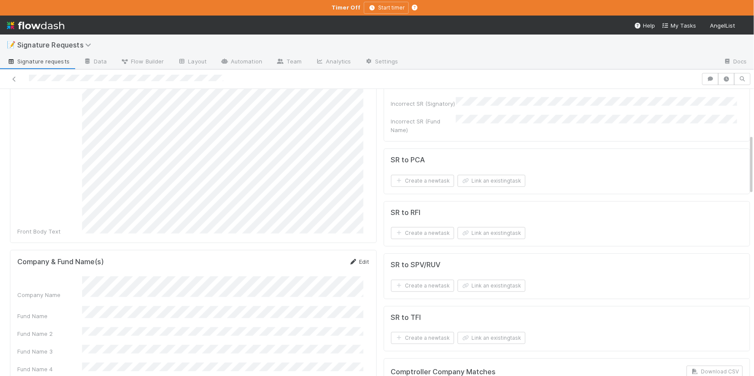
click at [349, 258] on link "Edit" at bounding box center [359, 261] width 20 height 7
click at [314, 250] on div "Company & Fund Name(s) Save Cancel Company Name Fund Name Fund Name 2 Fund Name…" at bounding box center [193, 365] width 367 height 231
click at [315, 257] on button "Save" at bounding box center [323, 264] width 25 height 15
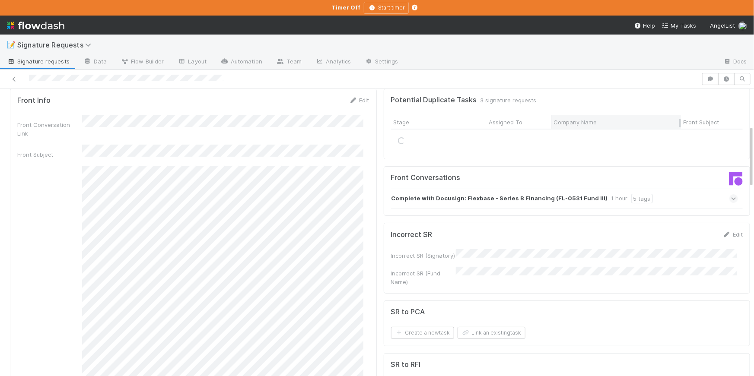
scroll to position [0, 0]
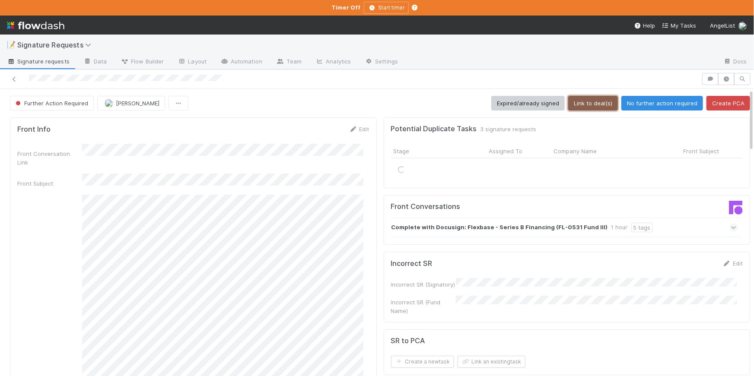
click at [584, 104] on button "Link to deal(s)" at bounding box center [593, 103] width 50 height 15
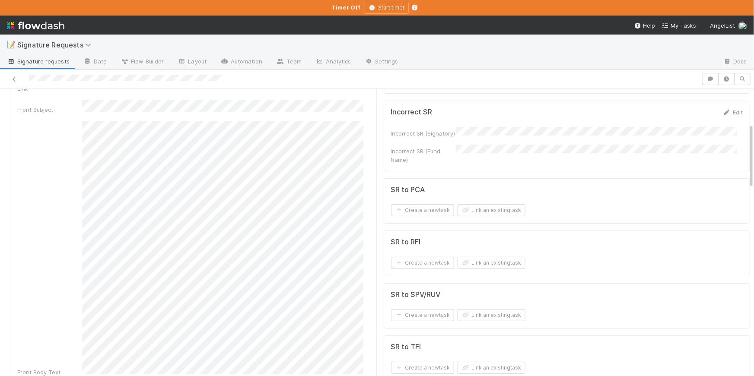
scroll to position [159, 0]
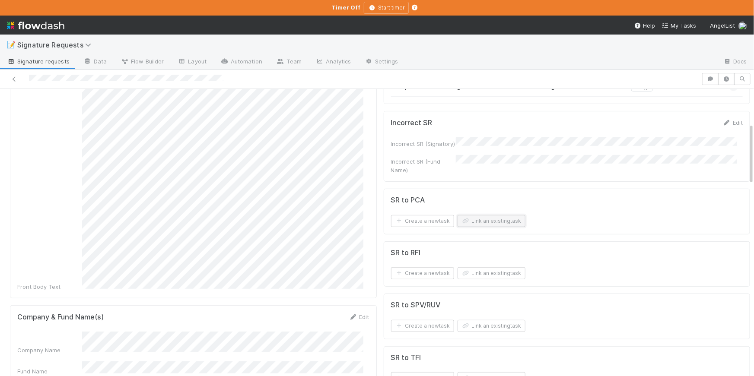
click at [463, 215] on button "Link an existing task" at bounding box center [491, 221] width 68 height 12
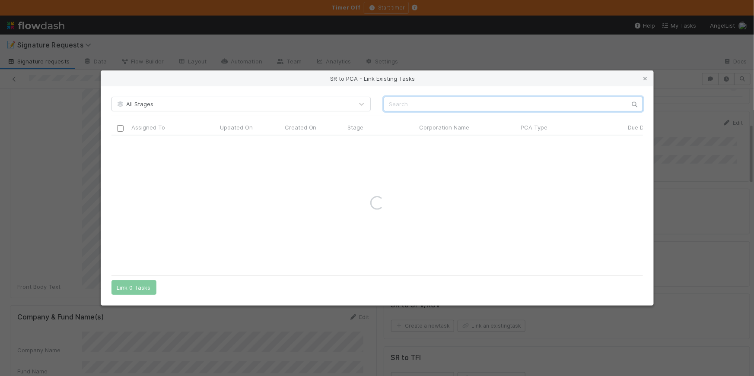
click at [438, 101] on input "text" at bounding box center [512, 104] width 259 height 15
paste input "Flexbase"
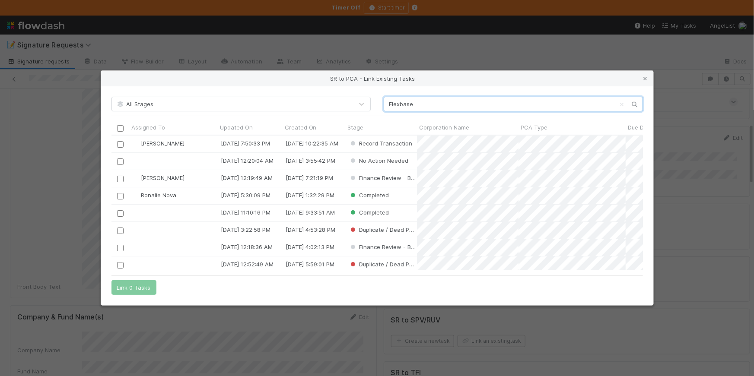
scroll to position [129, 525]
type input "Flexbase"
click at [121, 147] on input "checkbox" at bounding box center [120, 144] width 6 height 6
click at [144, 284] on button "Link 1 Task" at bounding box center [131, 287] width 41 height 15
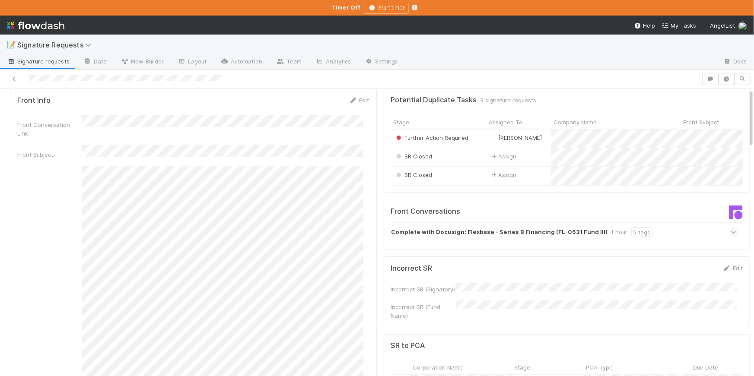
scroll to position [0, 0]
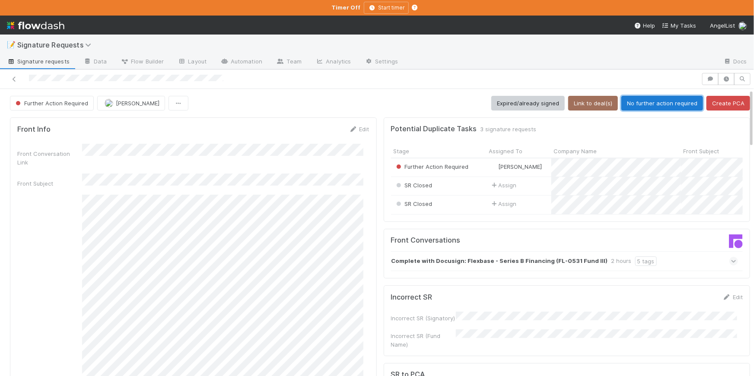
click at [643, 104] on button "No further action required" at bounding box center [662, 103] width 82 height 15
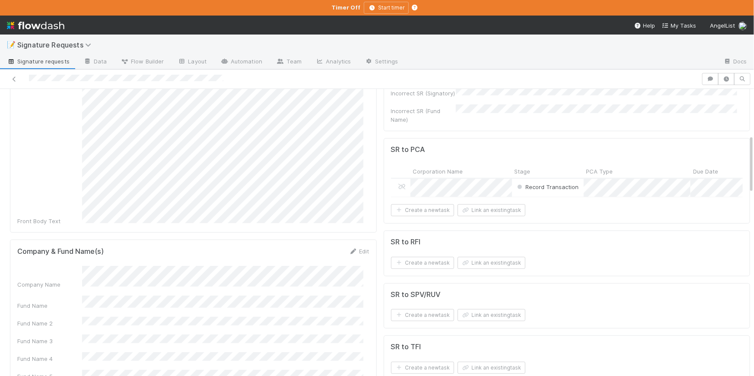
scroll to position [250, 0]
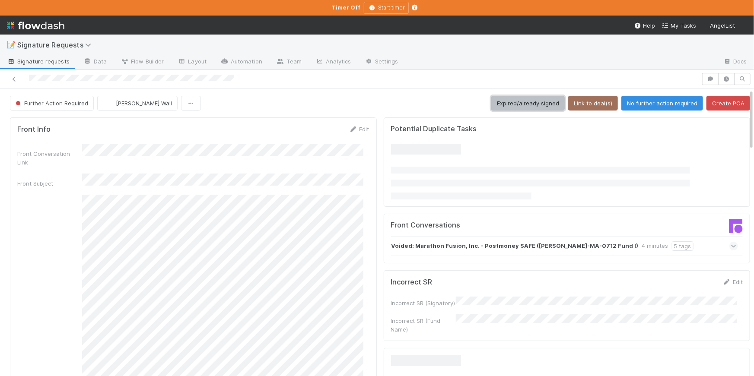
click at [528, 102] on button "Expired/already signed" at bounding box center [527, 103] width 73 height 15
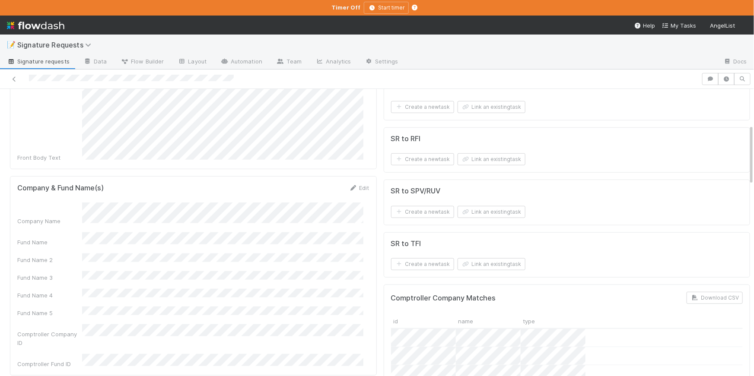
scroll to position [302, 0]
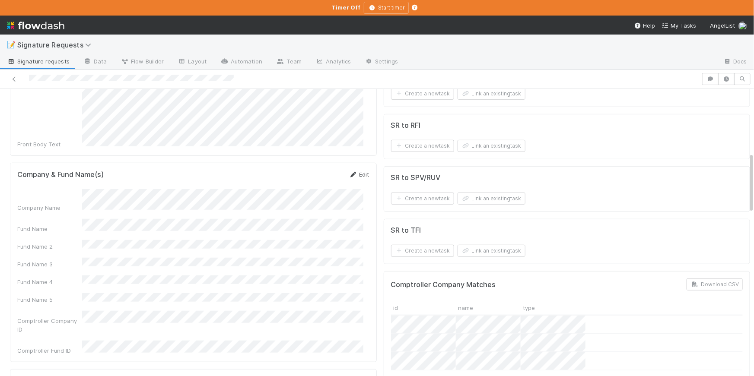
click at [356, 171] on link "Edit" at bounding box center [359, 174] width 20 height 7
click at [325, 170] on button "Save" at bounding box center [323, 177] width 25 height 15
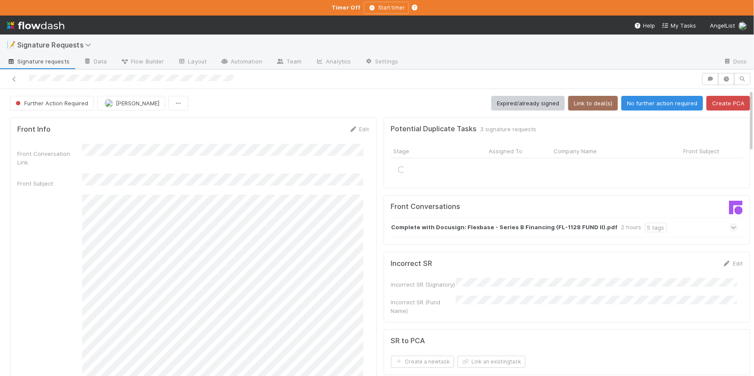
scroll to position [0, 0]
click at [580, 107] on button "Link to deal(s)" at bounding box center [593, 103] width 50 height 15
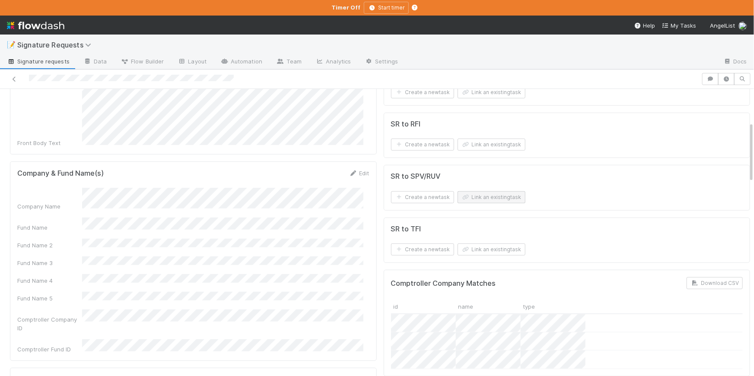
scroll to position [156, 0]
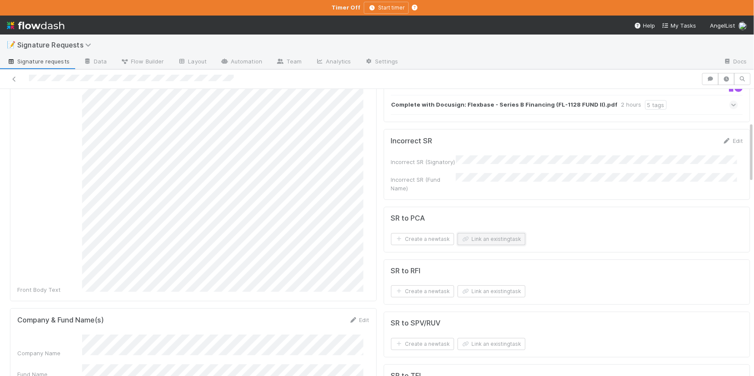
click at [479, 239] on button "Link an existing task" at bounding box center [491, 239] width 68 height 12
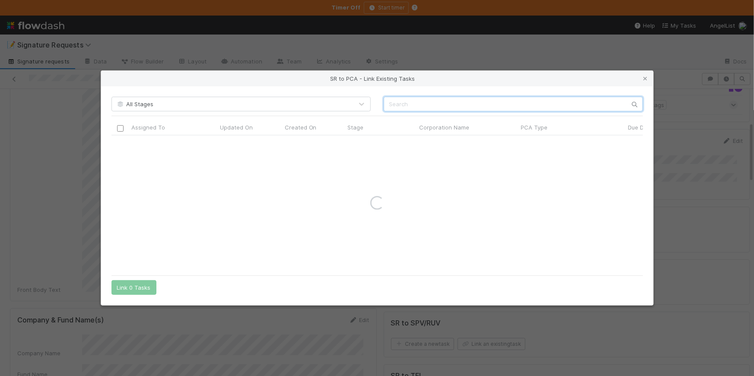
paste input "Flexbase Technologies"
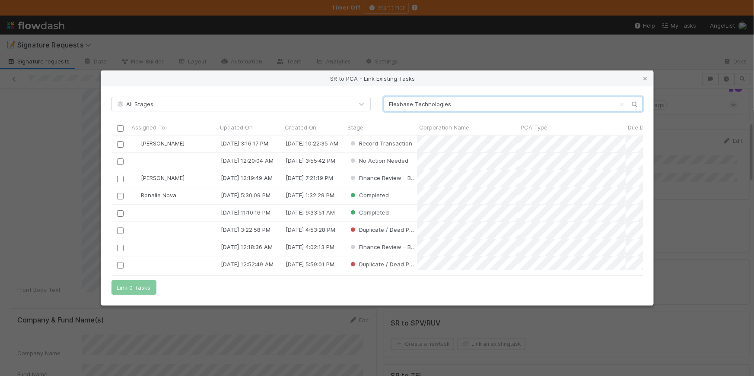
scroll to position [129, 525]
type input "Flexbase Technologies"
click at [121, 146] on input "checkbox" at bounding box center [120, 144] width 6 height 6
click at [127, 289] on button "Link 1 Task" at bounding box center [131, 287] width 41 height 15
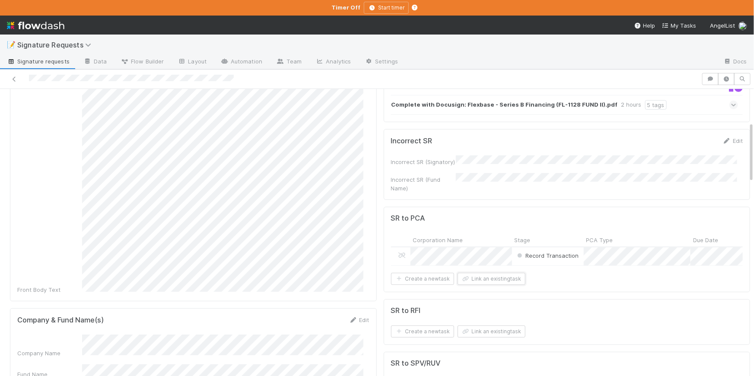
scroll to position [0, 0]
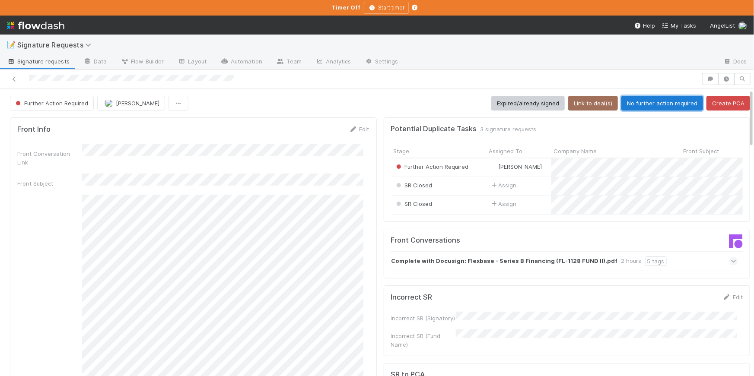
drag, startPoint x: 659, startPoint y: 98, endPoint x: 655, endPoint y: 118, distance: 20.8
click at [659, 98] on button "No further action required" at bounding box center [662, 103] width 82 height 15
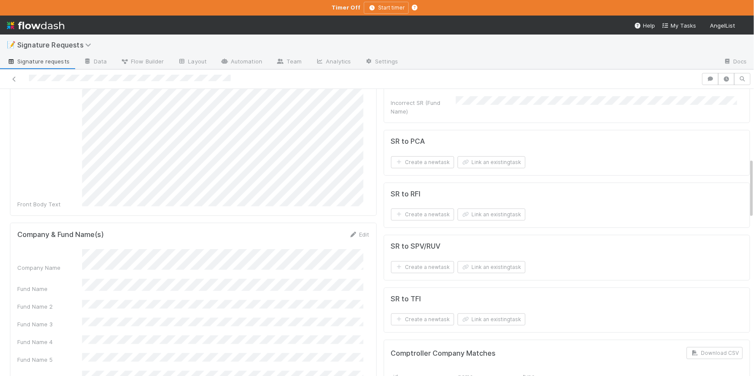
scroll to position [345, 0]
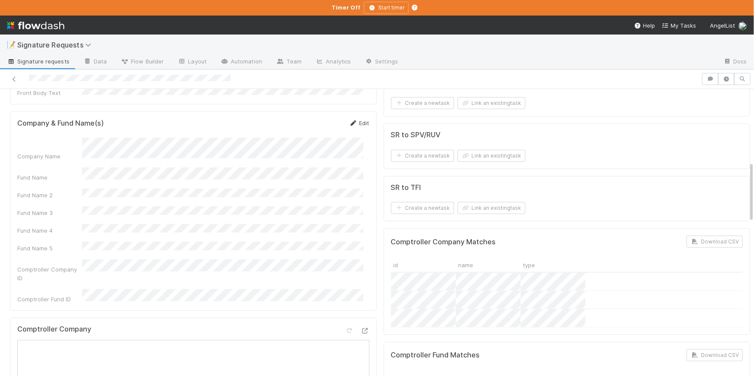
click at [351, 120] on icon at bounding box center [353, 123] width 9 height 6
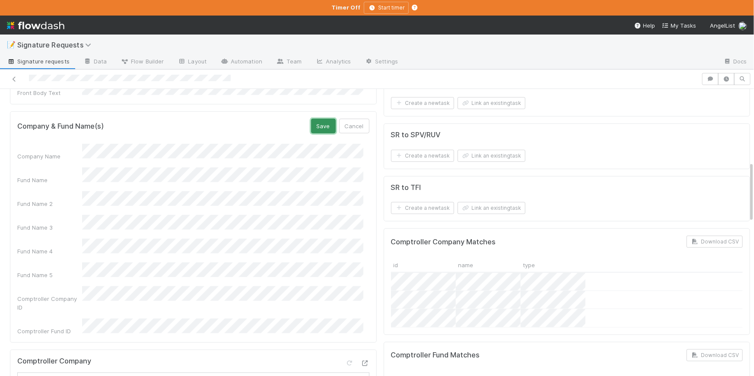
click at [326, 119] on button "Save" at bounding box center [323, 126] width 25 height 15
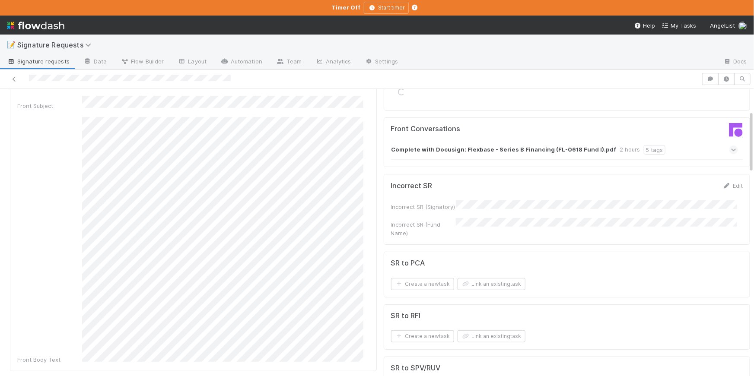
scroll to position [0, 0]
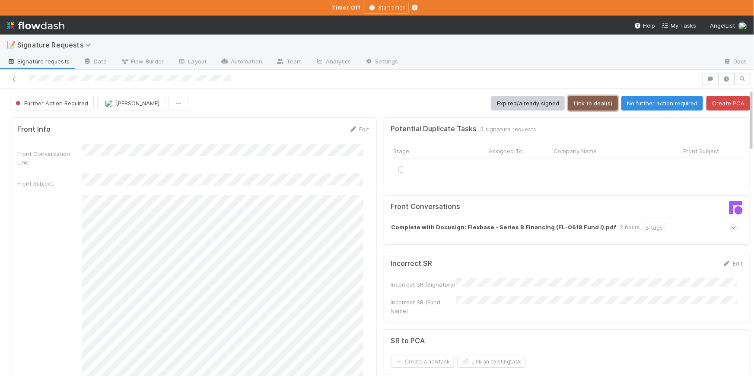
click at [595, 107] on button "Link to deal(s)" at bounding box center [593, 103] width 50 height 15
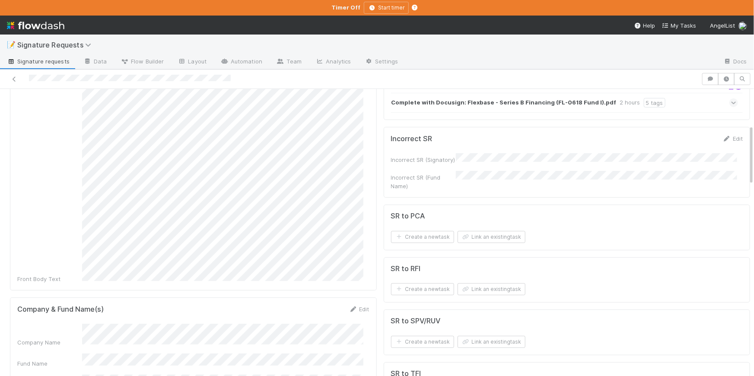
scroll to position [310, 0]
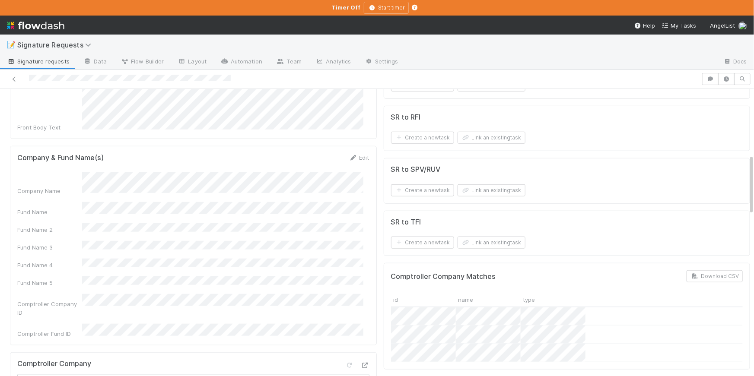
click at [81, 172] on div "Company Name" at bounding box center [193, 183] width 352 height 23
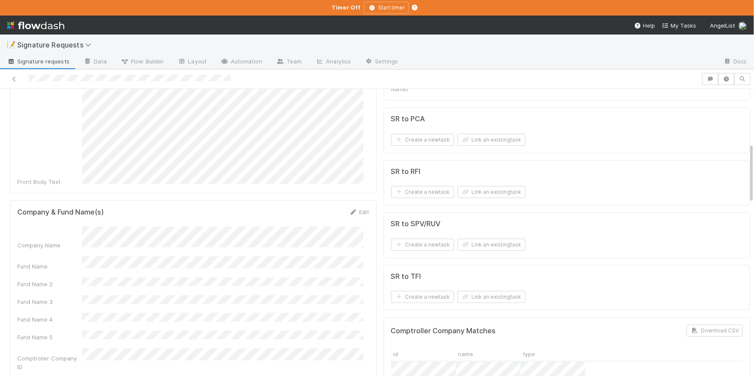
scroll to position [213, 0]
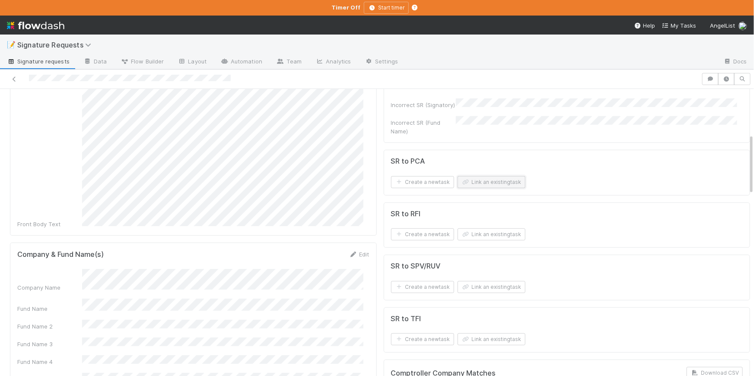
click at [486, 181] on button "Link an existing task" at bounding box center [491, 182] width 68 height 12
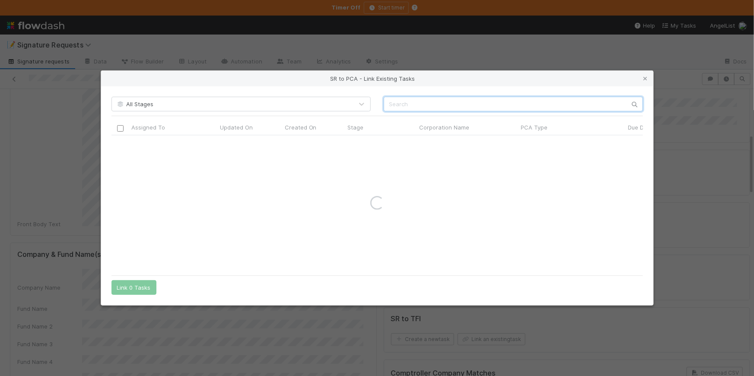
click at [394, 97] on input "text" at bounding box center [512, 104] width 259 height 15
paste input "Flexbase"
click at [390, 103] on input "Flexbase" at bounding box center [512, 104] width 259 height 15
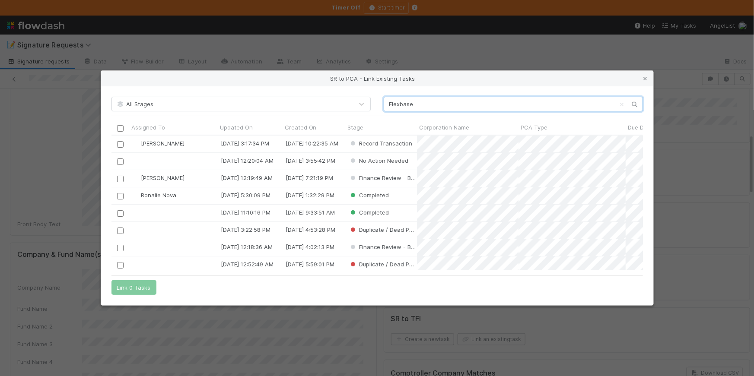
scroll to position [129, 525]
type input "Flexbase"
click at [121, 145] on input "checkbox" at bounding box center [120, 144] width 6 height 6
click at [134, 289] on button "Link 1 Task" at bounding box center [131, 287] width 41 height 15
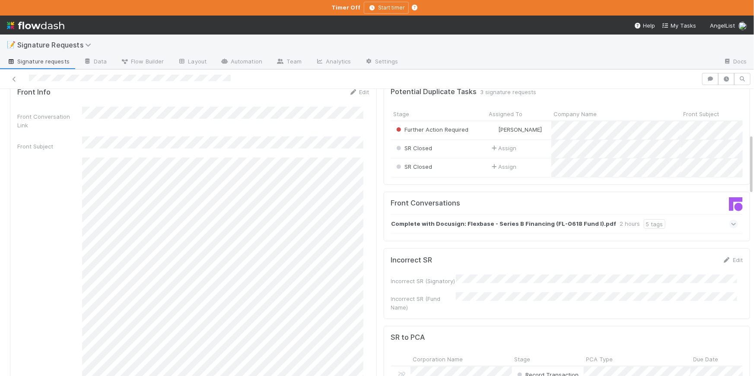
scroll to position [0, 0]
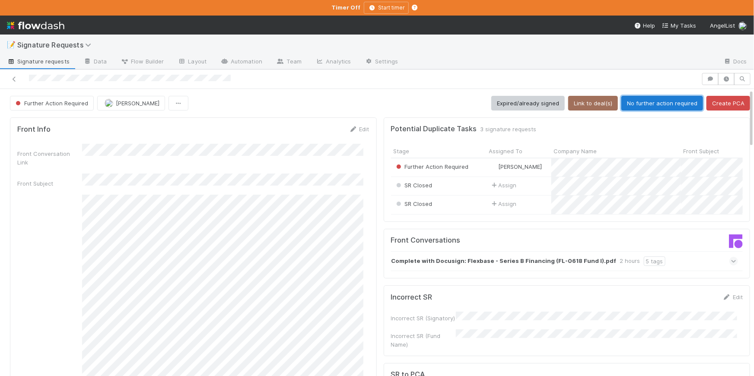
drag, startPoint x: 664, startPoint y: 105, endPoint x: 649, endPoint y: 75, distance: 33.0
click at [664, 105] on button "No further action required" at bounding box center [662, 103] width 82 height 15
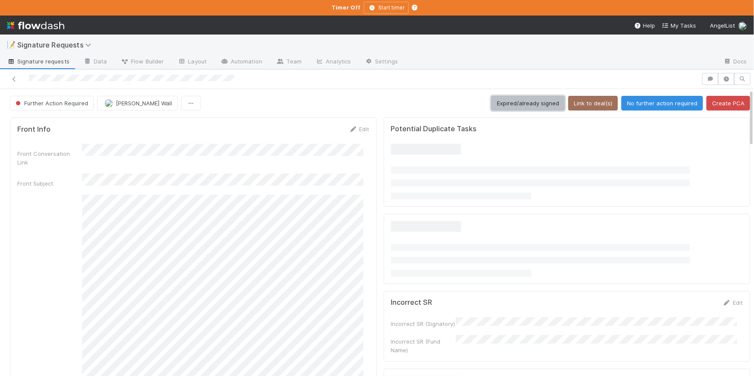
click at [504, 105] on button "Expired/already signed" at bounding box center [527, 103] width 73 height 15
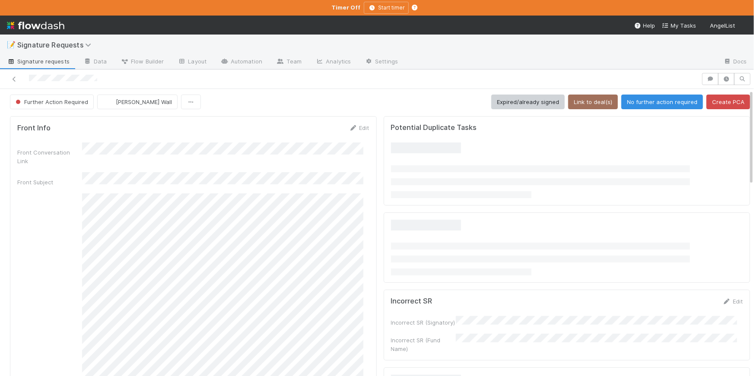
scroll to position [256, 0]
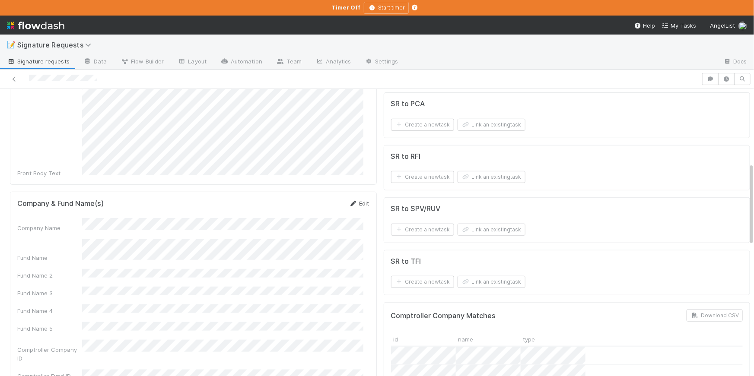
click at [352, 200] on link "Edit" at bounding box center [359, 203] width 20 height 7
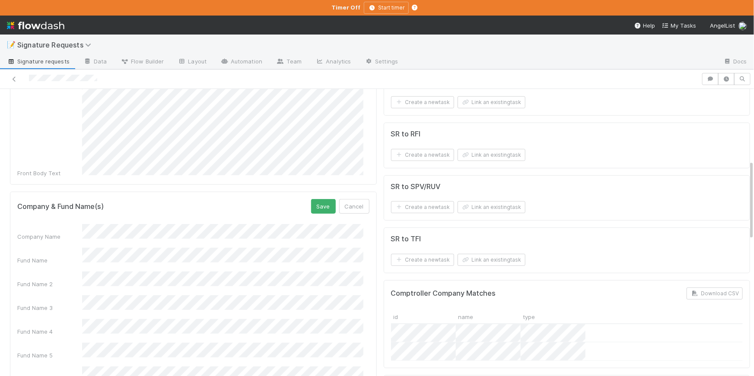
click at [390, 241] on div "Front Info Edit Front Conversation Link Front Subject Front Body Text Company &…" at bounding box center [379, 379] width 747 height 1043
click at [392, 239] on div "Front Info Edit Front Conversation Link Front Subject Front Body Text Company &…" at bounding box center [379, 379] width 747 height 1043
click at [315, 199] on button "Save" at bounding box center [323, 206] width 25 height 15
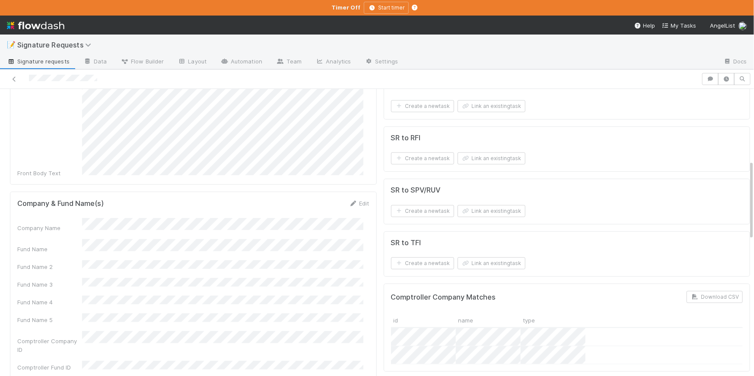
scroll to position [0, 0]
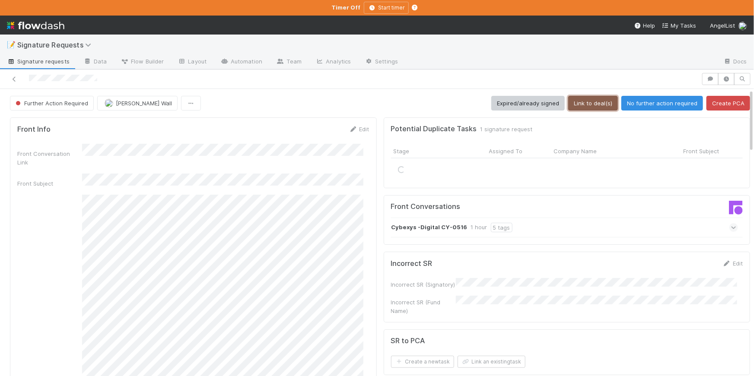
click at [587, 102] on button "Link to deal(s)" at bounding box center [593, 103] width 50 height 15
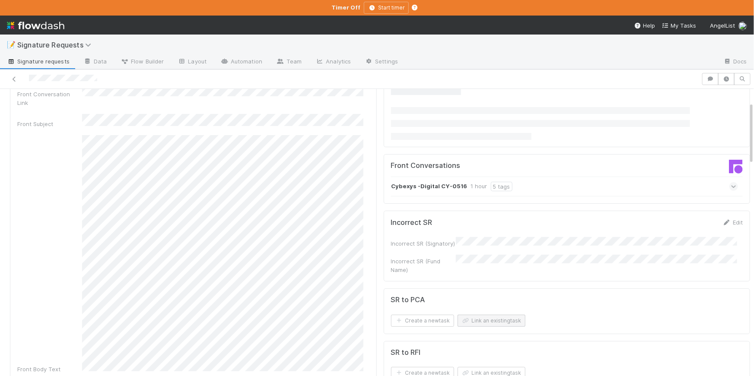
scroll to position [60, 0]
click at [481, 316] on button "Link an existing task" at bounding box center [491, 320] width 68 height 12
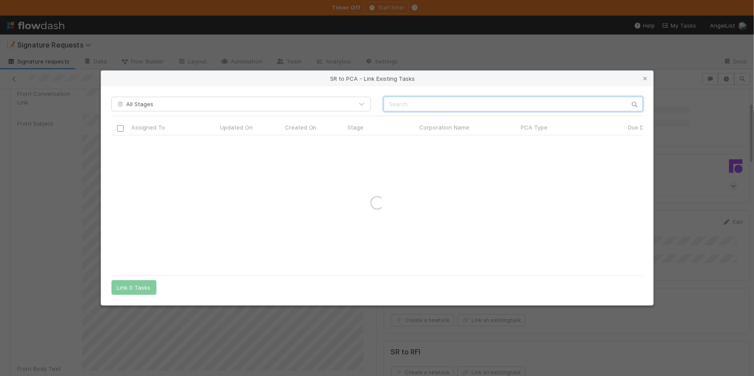
click at [396, 105] on input "text" at bounding box center [512, 104] width 259 height 15
paste input "Cybexys"
click at [390, 103] on input "Cybexys" at bounding box center [512, 104] width 259 height 15
type input "Cybexys"
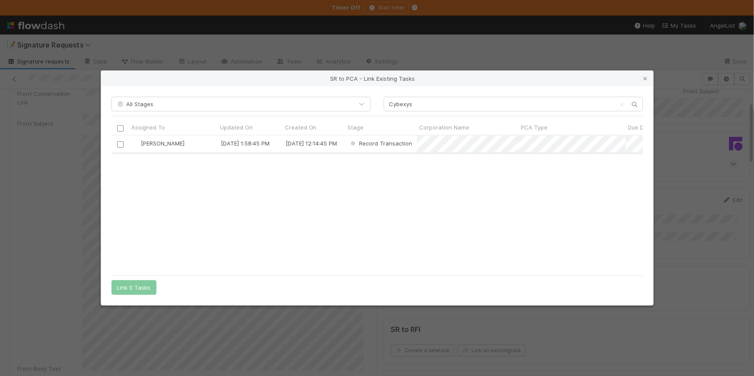
click at [117, 145] on input "checkbox" at bounding box center [120, 144] width 6 height 6
click at [137, 285] on button "Link 1 Task" at bounding box center [131, 287] width 41 height 15
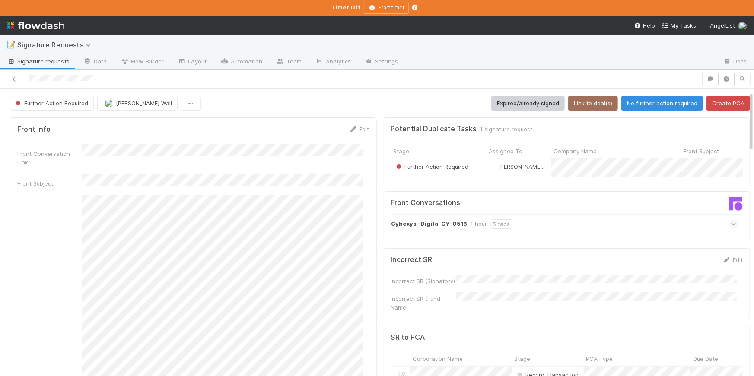
scroll to position [0, 0]
click at [653, 106] on button "No further action required" at bounding box center [662, 103] width 82 height 15
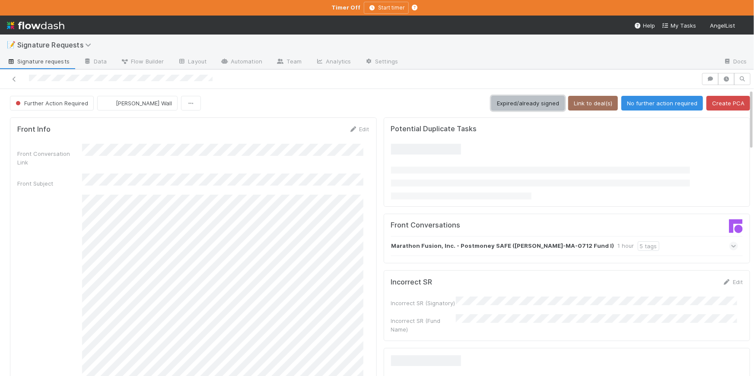
click at [534, 104] on button "Expired/already signed" at bounding box center [527, 103] width 73 height 15
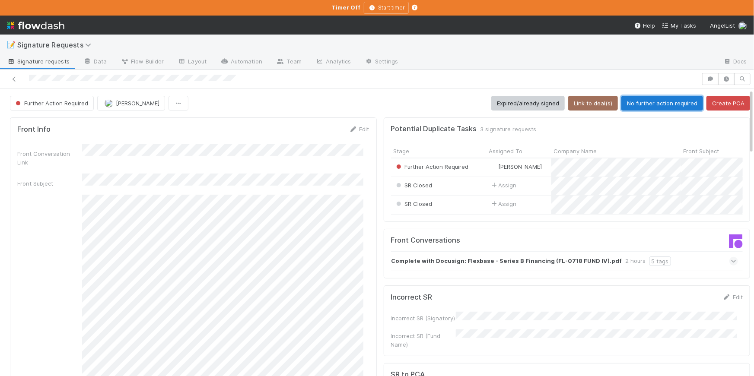
click at [641, 102] on button "No further action required" at bounding box center [662, 103] width 82 height 15
click at [644, 103] on button "No further action required" at bounding box center [662, 103] width 82 height 15
click at [634, 104] on button "No further action required" at bounding box center [662, 103] width 82 height 15
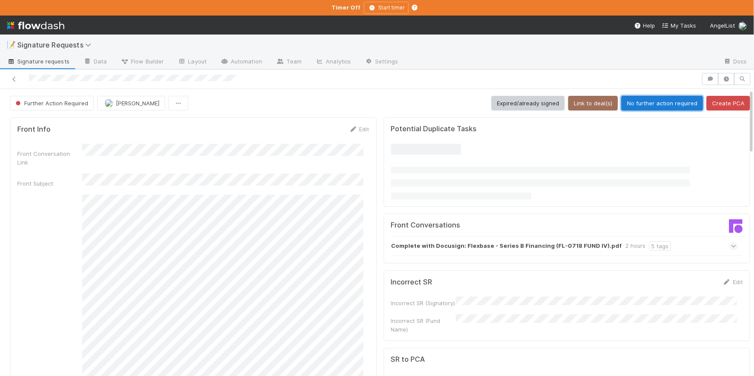
click at [635, 102] on button "No further action required" at bounding box center [662, 103] width 82 height 15
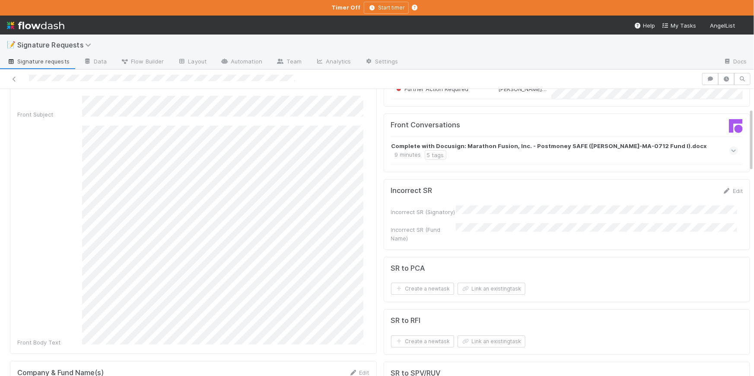
scroll to position [216, 0]
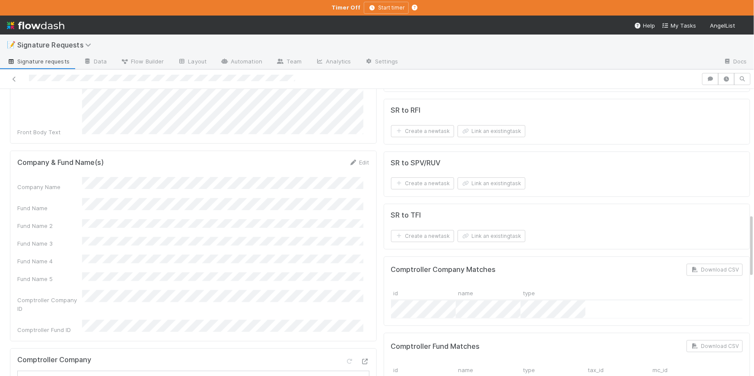
scroll to position [256, 0]
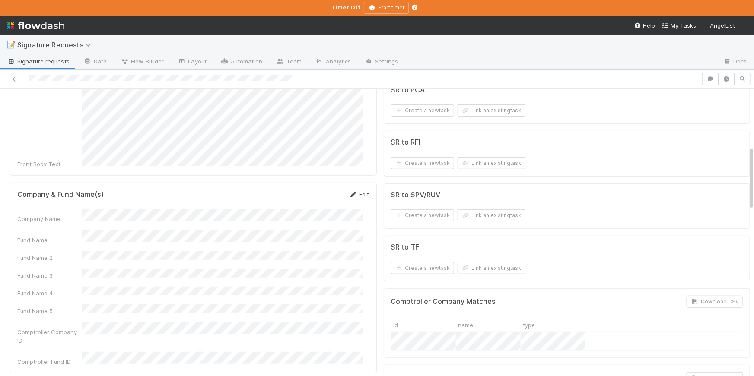
click at [349, 192] on icon at bounding box center [353, 195] width 9 height 6
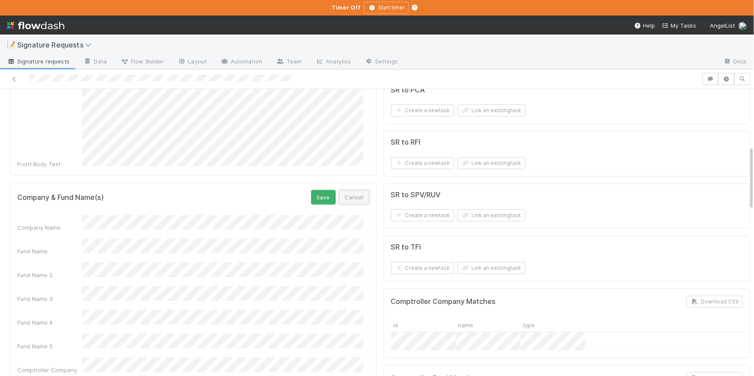
click at [343, 190] on button "Cancel" at bounding box center [354, 197] width 30 height 15
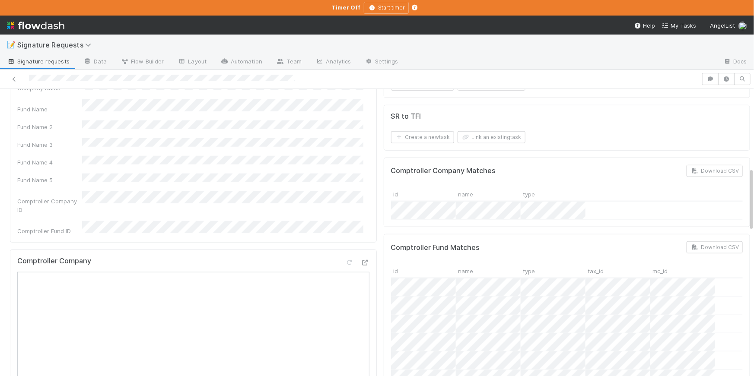
scroll to position [527, 0]
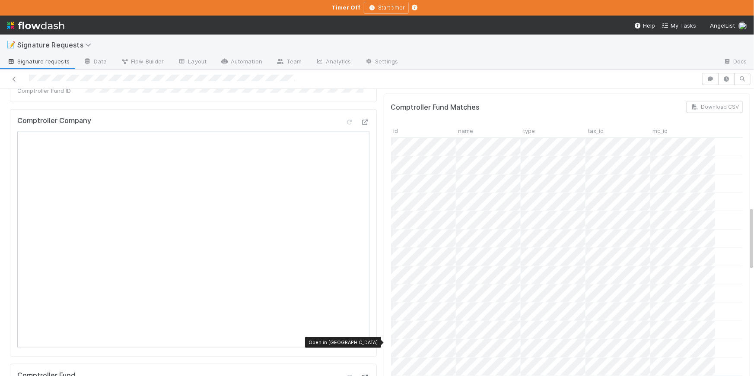
click at [361, 375] on icon at bounding box center [365, 378] width 9 height 6
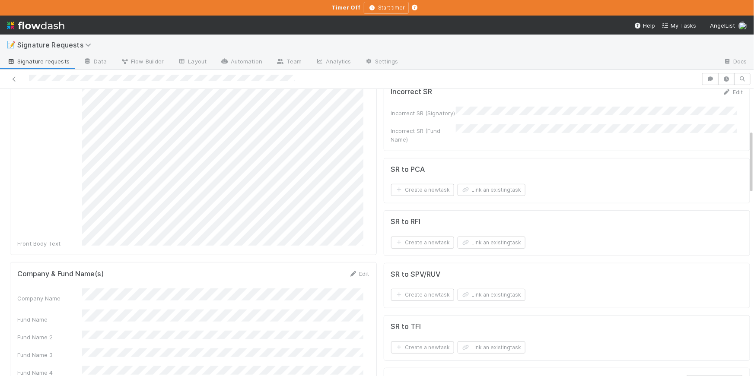
scroll to position [184, 0]
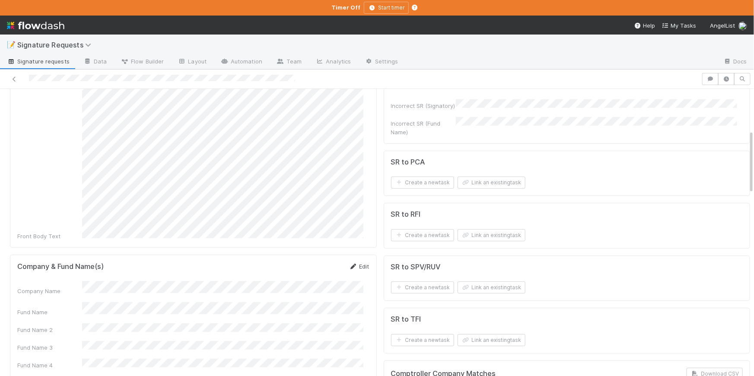
click at [357, 263] on link "Edit" at bounding box center [359, 266] width 20 height 7
click at [321, 262] on button "Save" at bounding box center [323, 269] width 25 height 15
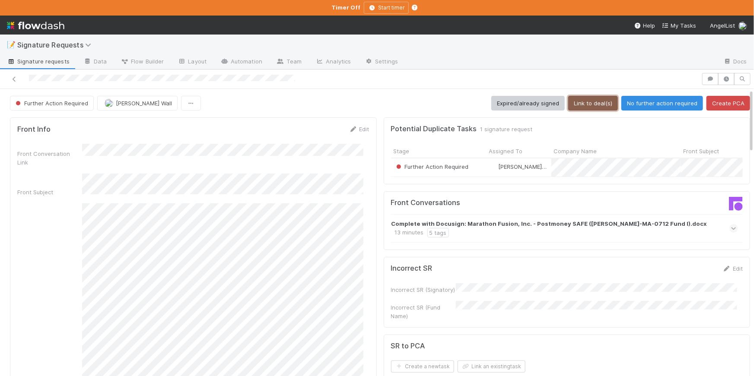
click at [576, 108] on button "Link to deal(s)" at bounding box center [593, 103] width 50 height 15
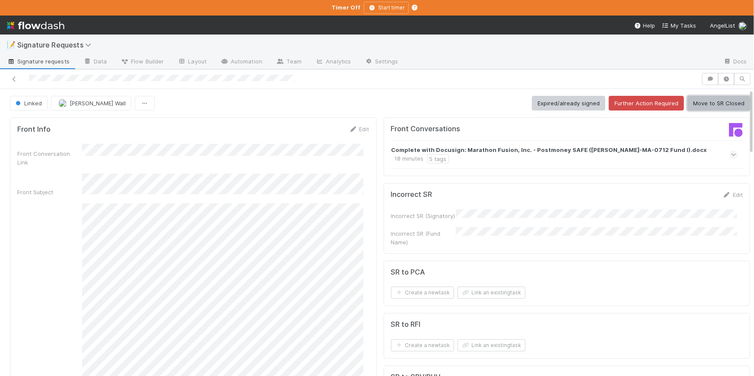
click at [712, 108] on button "Move to SR Closed" at bounding box center [718, 103] width 63 height 15
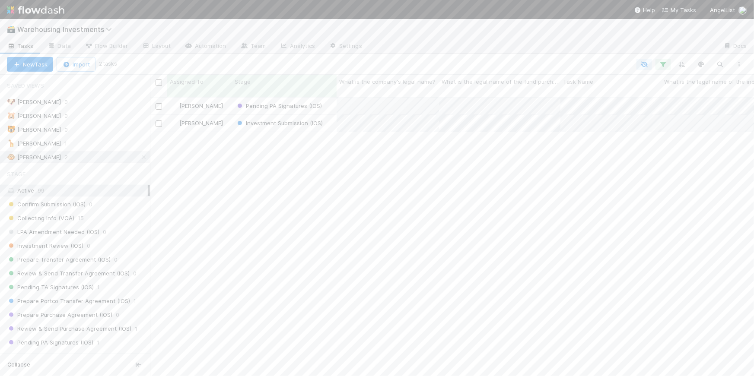
scroll to position [280, 598]
